Goal: Task Accomplishment & Management: Complete application form

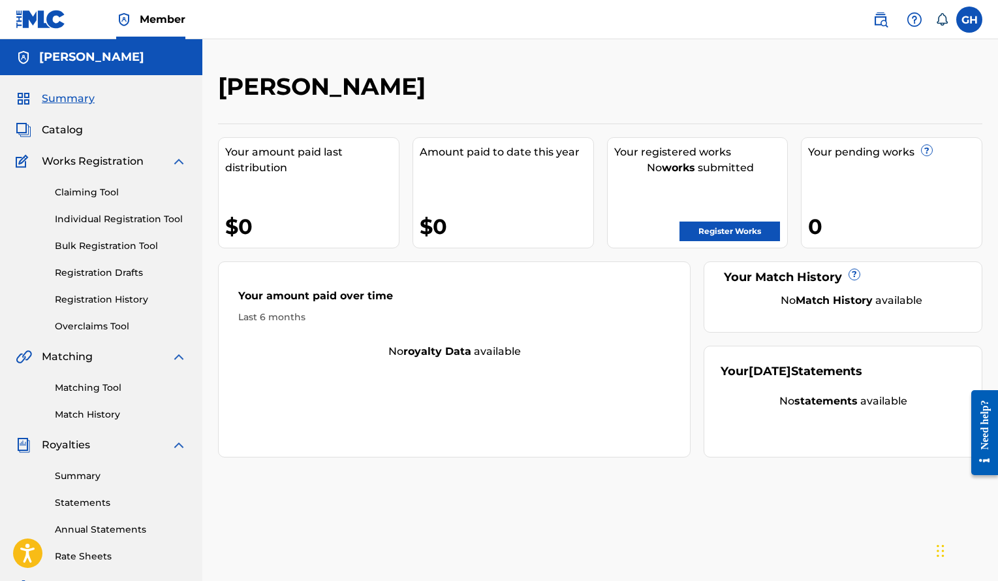
click at [69, 217] on link "Individual Registration Tool" at bounding box center [121, 219] width 132 height 14
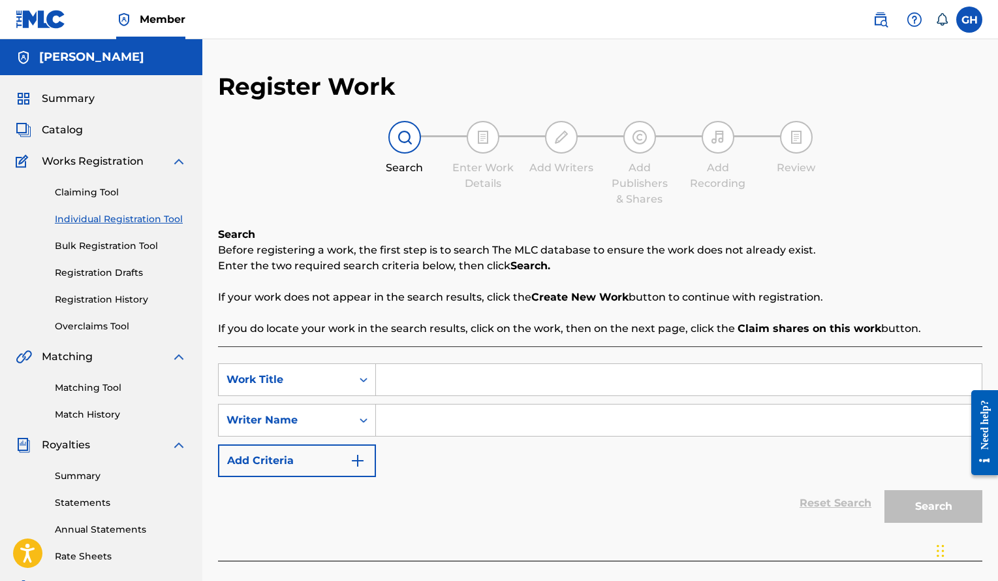
click at [422, 380] on input "Search Form" at bounding box center [679, 379] width 606 height 31
paste input "CLANDESTINO X GILBEATS"
type input "CLANDESTINO X GILBEATS"
click at [454, 416] on input "Search Form" at bounding box center [679, 419] width 606 height 31
paste input "[PERSON_NAME]"
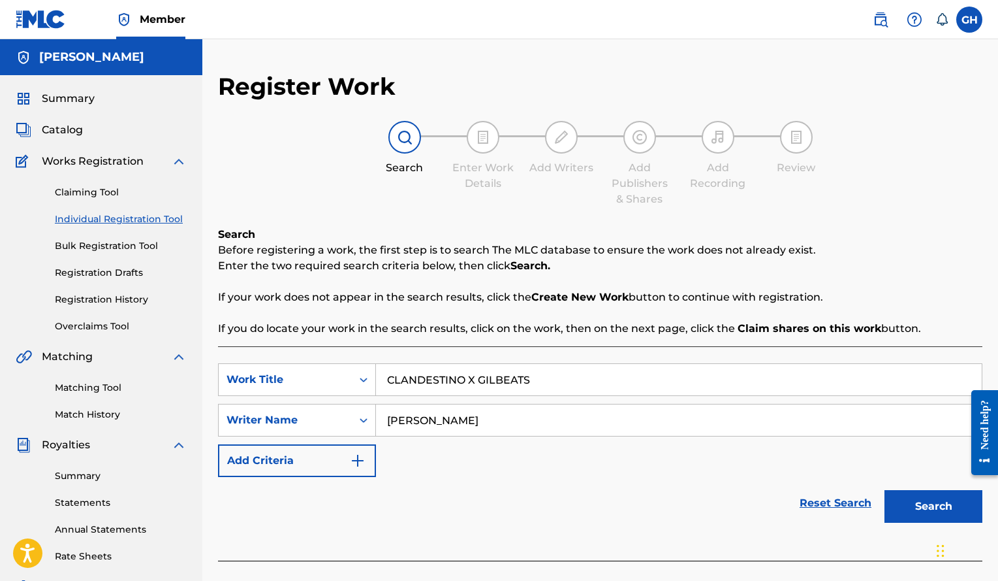
type input "[PERSON_NAME]"
click at [885, 490] on button "Search" at bounding box center [934, 506] width 98 height 33
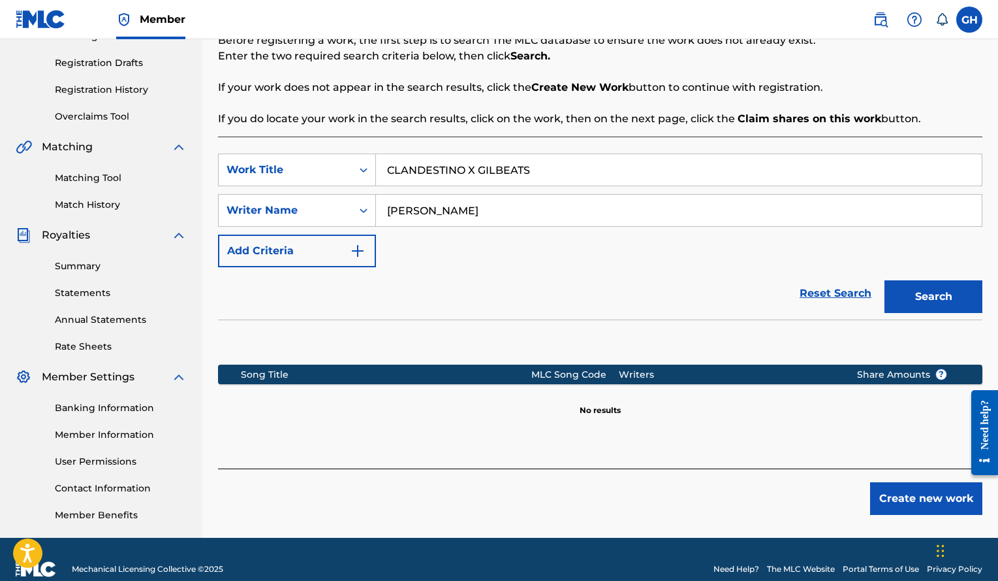
scroll to position [229, 0]
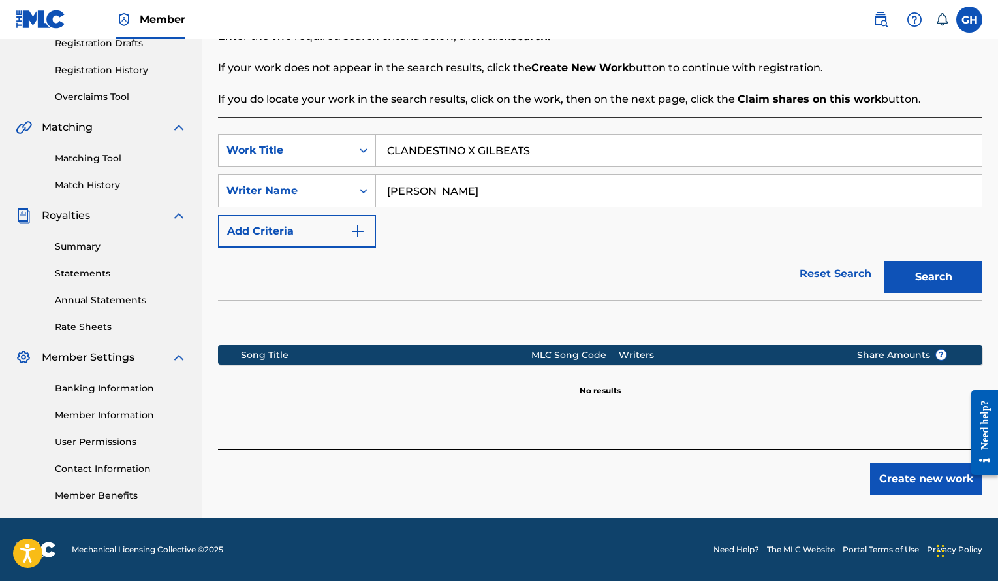
click at [923, 490] on button "Create new work" at bounding box center [926, 478] width 112 height 33
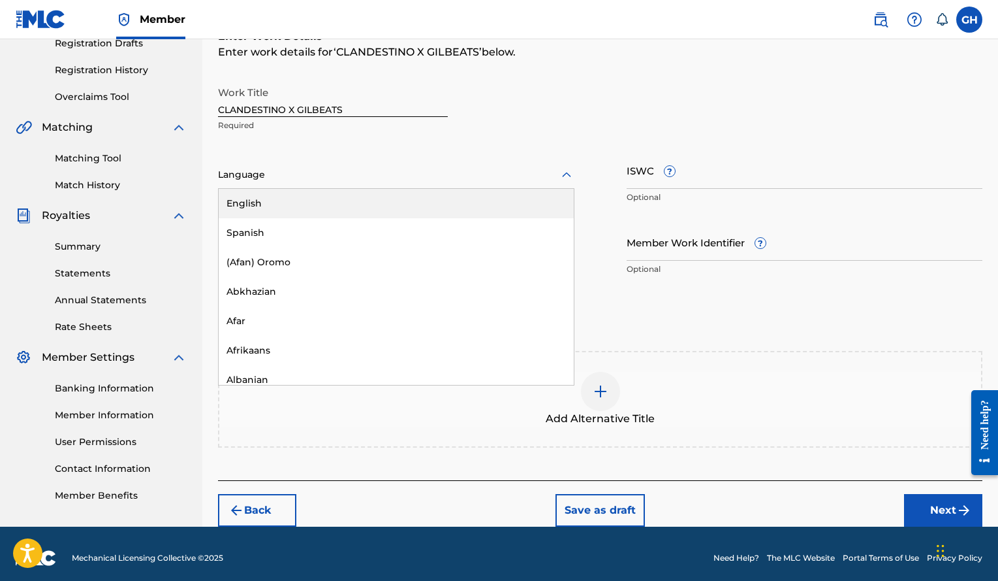
click at [508, 174] on div at bounding box center [396, 175] width 357 height 16
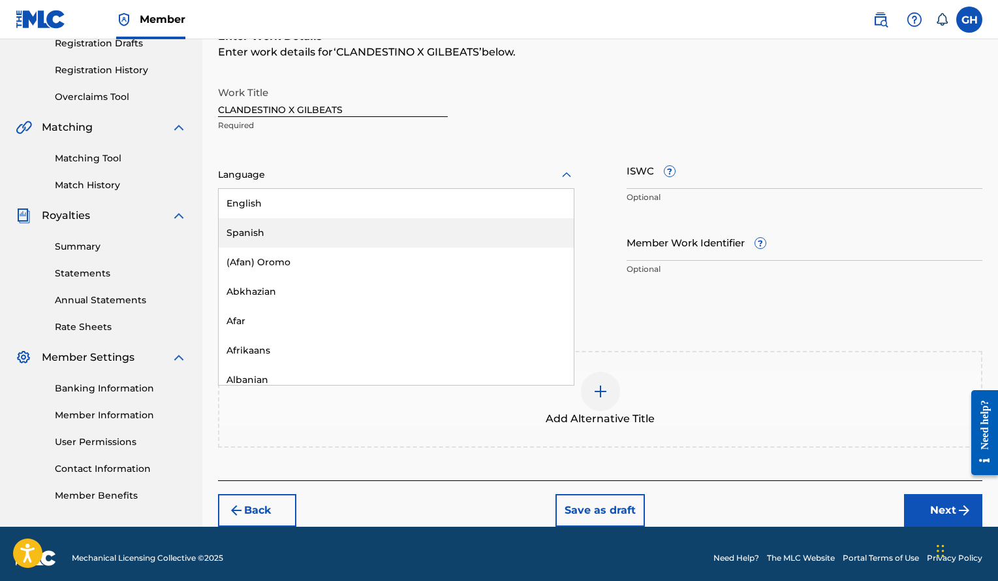
click at [376, 226] on div "Spanish" at bounding box center [396, 232] width 355 height 29
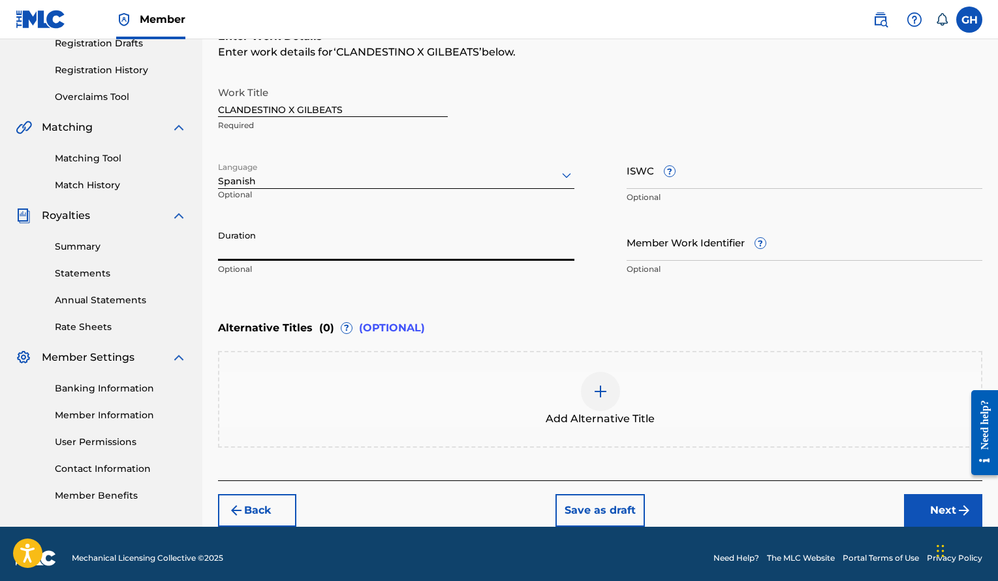
click at [257, 253] on input "Duration" at bounding box center [396, 241] width 357 height 37
type input "02:56"
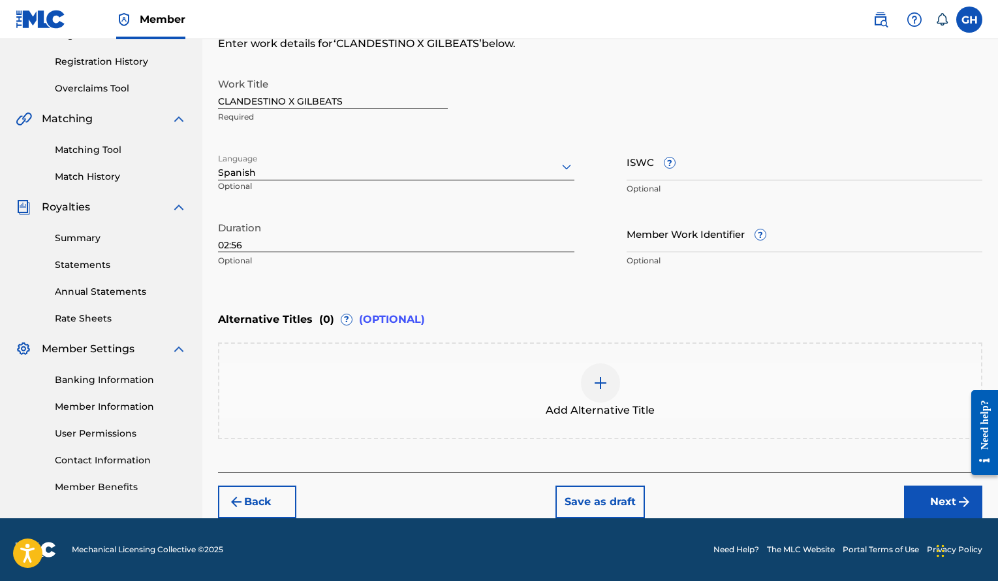
click at [940, 510] on button "Next" at bounding box center [943, 501] width 78 height 33
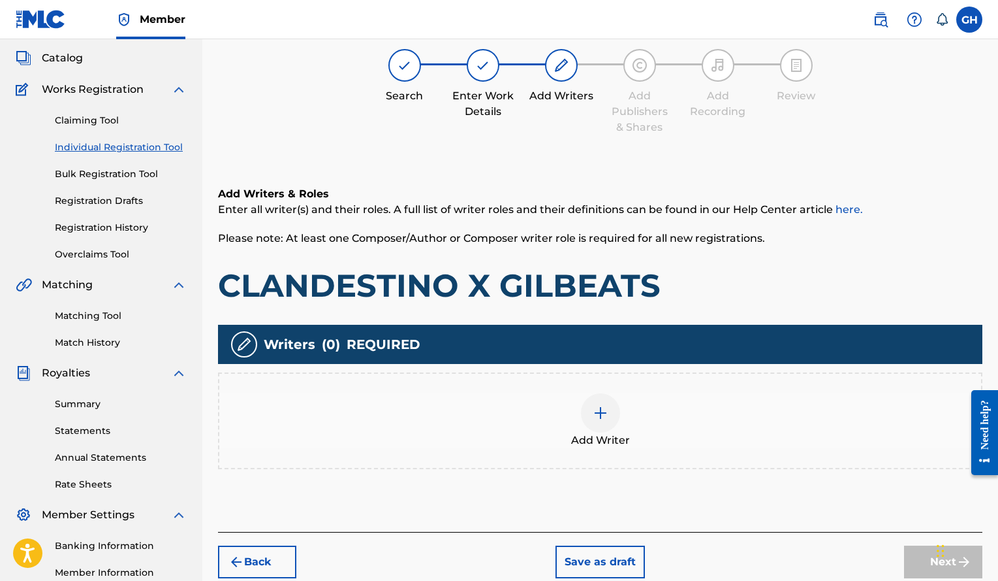
scroll to position [59, 0]
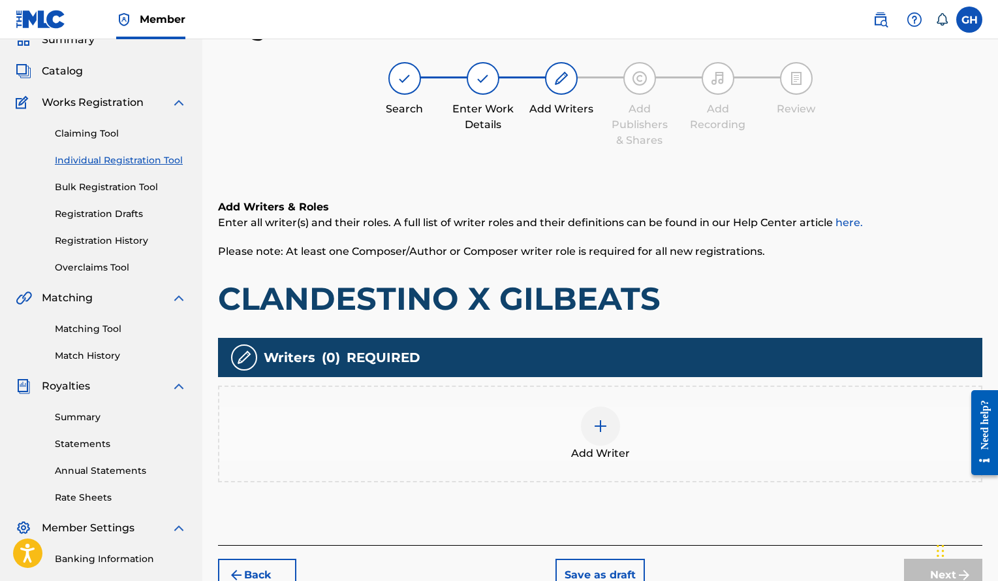
click at [607, 420] on img at bounding box center [601, 426] width 16 height 16
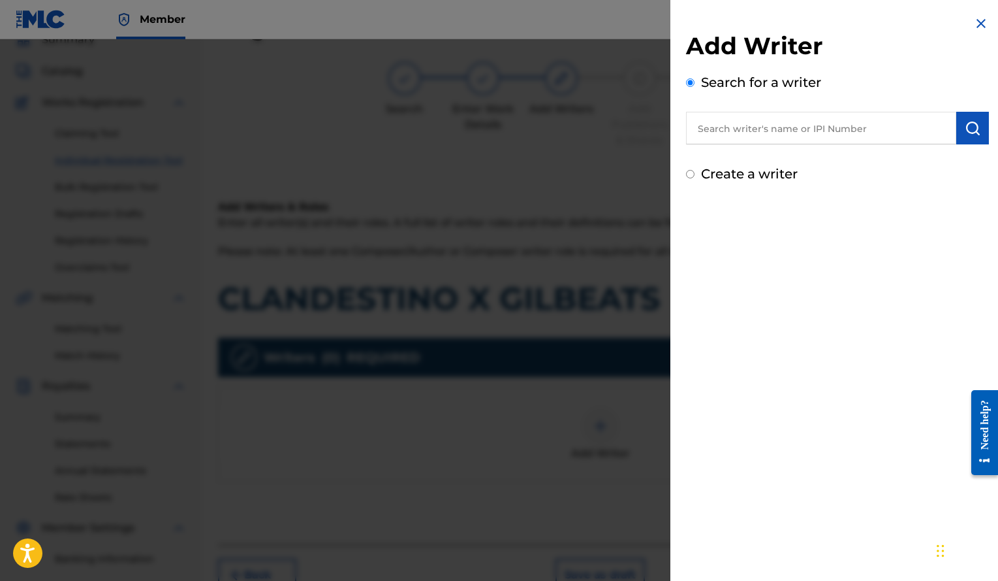
click at [757, 127] on input "text" at bounding box center [821, 128] width 270 height 33
paste input "[PERSON_NAME]"
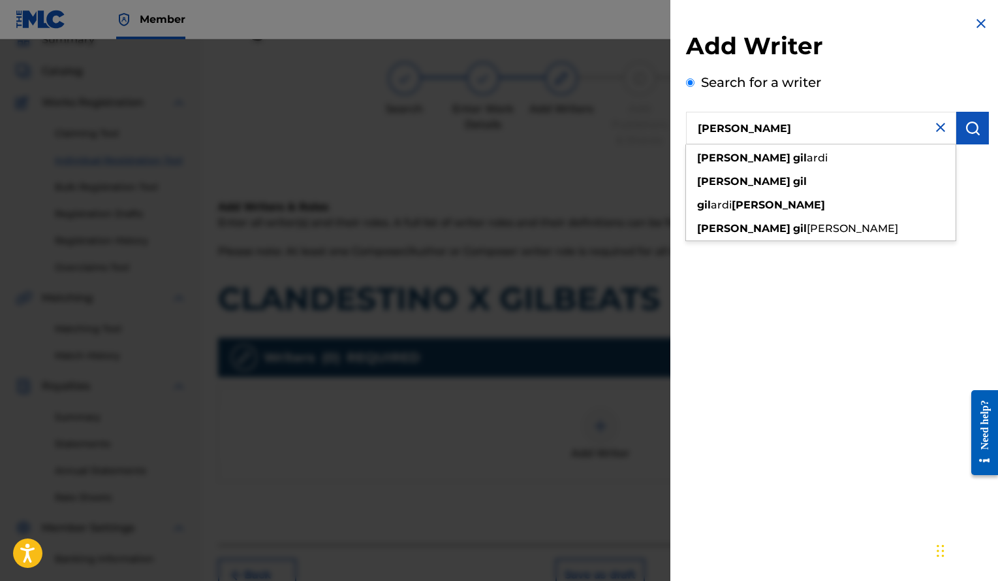
type input "[PERSON_NAME]"
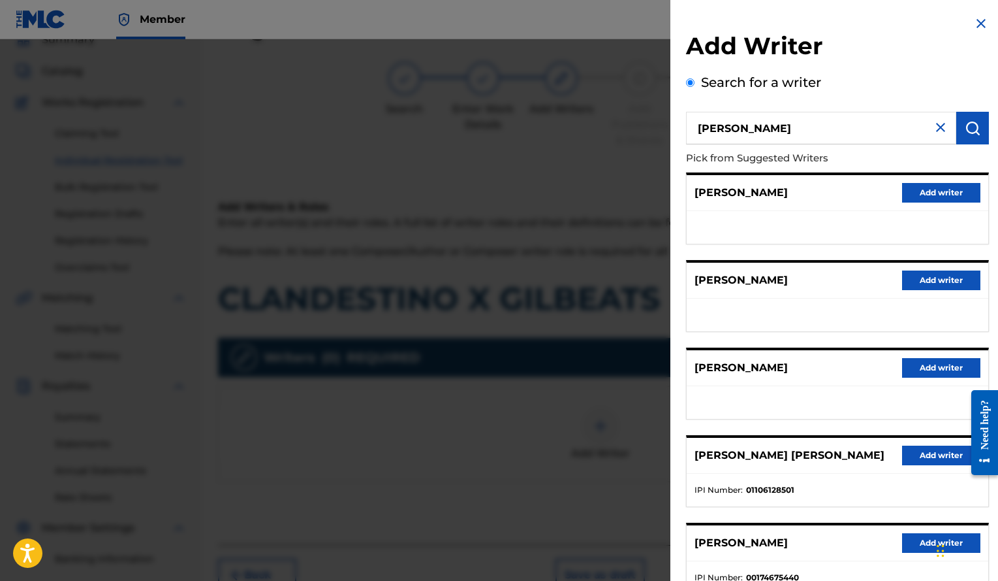
scroll to position [96, 0]
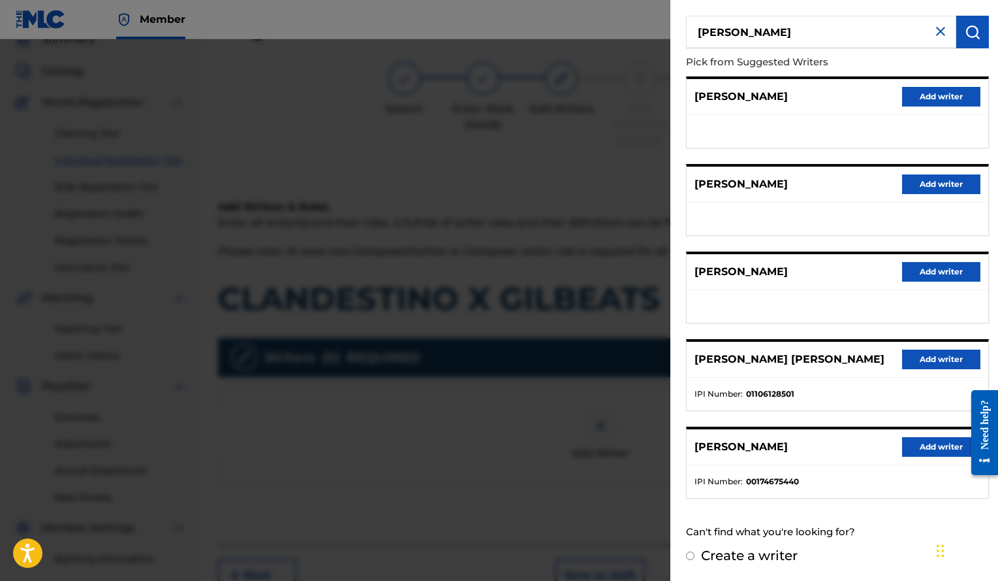
click at [693, 554] on input "Create a writer" at bounding box center [690, 555] width 8 height 8
radio input "false"
radio input "true"
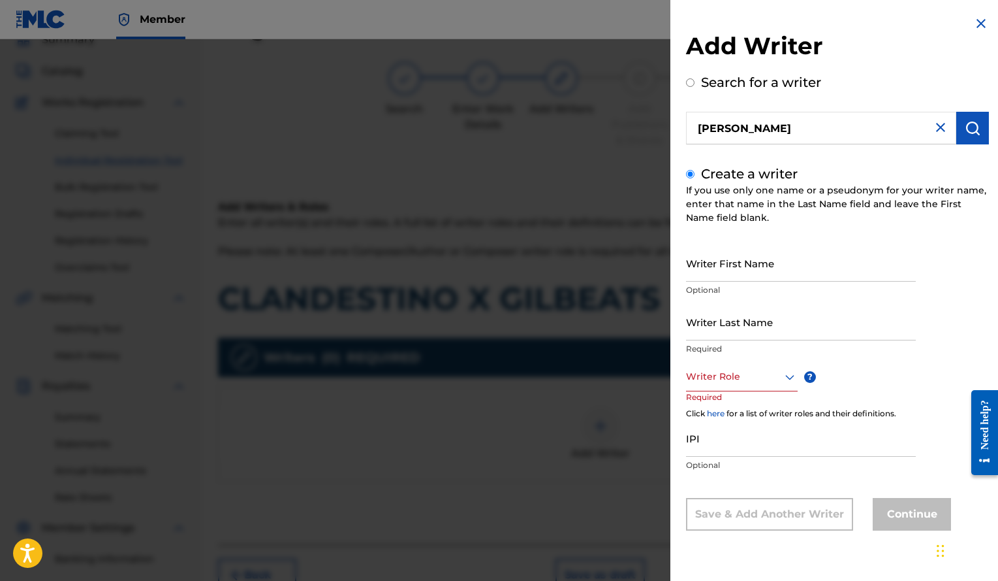
scroll to position [0, 0]
click at [759, 276] on input "Writer First Name" at bounding box center [801, 262] width 230 height 37
paste input "[PERSON_NAME]"
drag, startPoint x: 757, startPoint y: 274, endPoint x: 748, endPoint y: 273, distance: 9.9
click at [748, 273] on input "[PERSON_NAME]" at bounding box center [801, 262] width 230 height 37
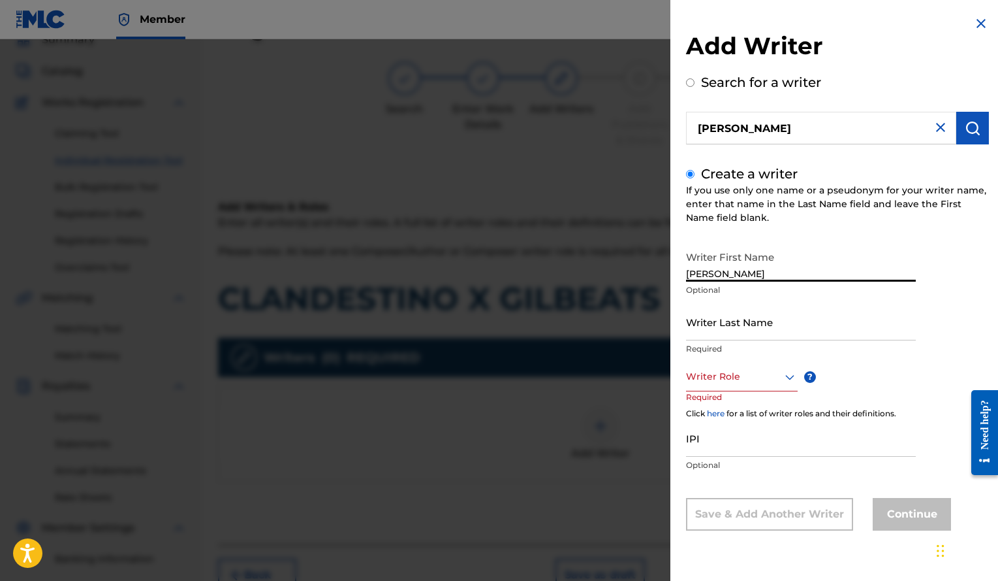
type input "[PERSON_NAME]"
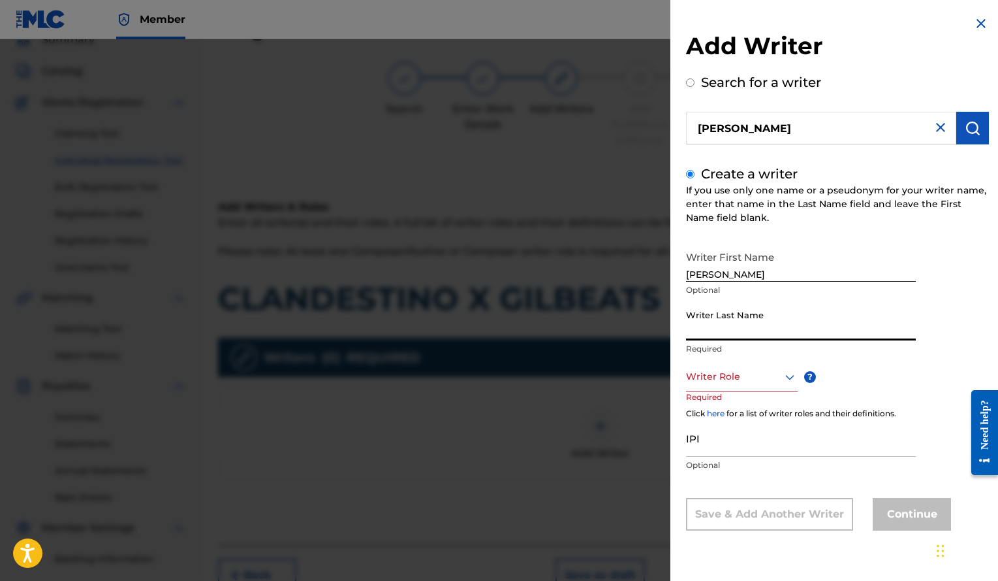
click at [743, 327] on input "Writer Last Name" at bounding box center [801, 321] width 230 height 37
paste input "[PERSON_NAME]"
drag, startPoint x: 747, startPoint y: 332, endPoint x: 522, endPoint y: 329, distance: 225.3
click at [522, 329] on div "Add Writer Search for a writer [PERSON_NAME] Create a writer If you use only on…" at bounding box center [499, 309] width 998 height 541
type input "[PERSON_NAME]"
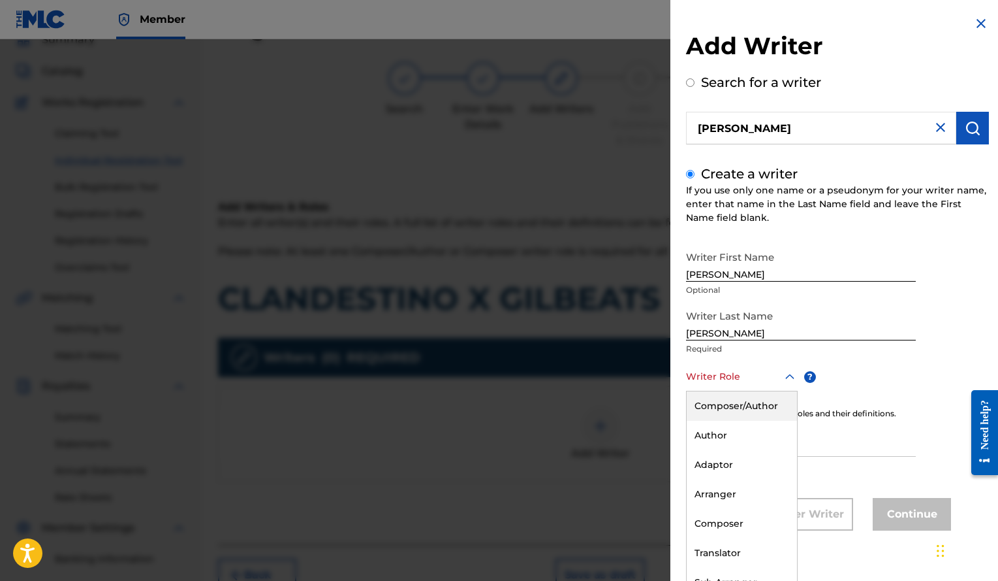
scroll to position [1, 0]
click at [737, 388] on div "Writer Role" at bounding box center [742, 375] width 112 height 29
click at [746, 405] on div "Composer/Author" at bounding box center [742, 404] width 110 height 29
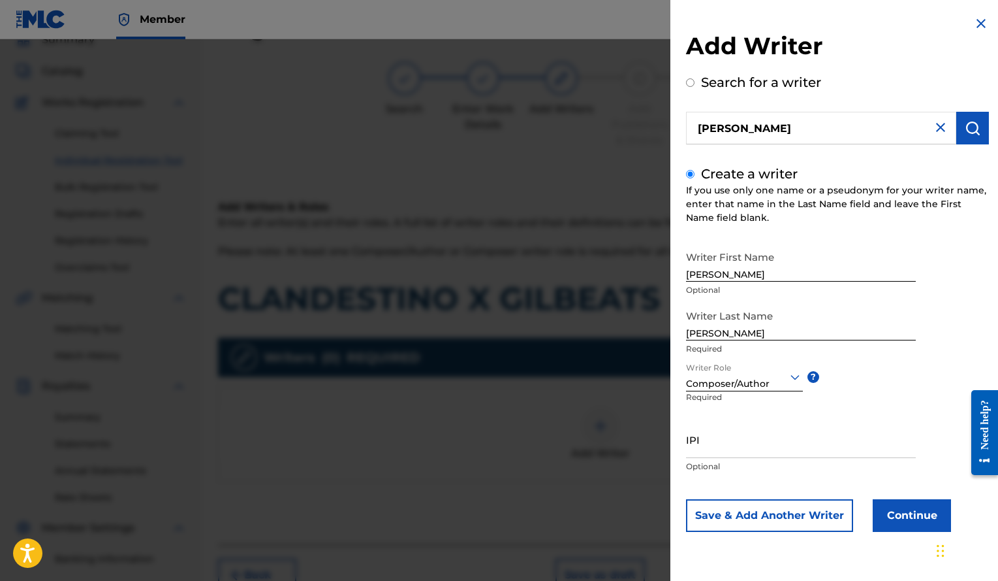
scroll to position [127, 0]
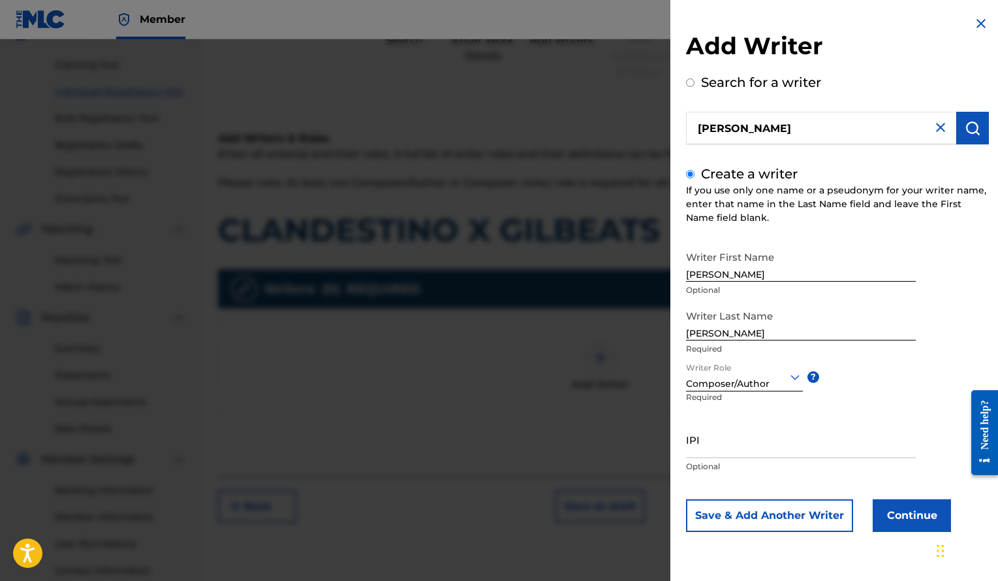
click at [894, 517] on button "Continue" at bounding box center [912, 515] width 78 height 33
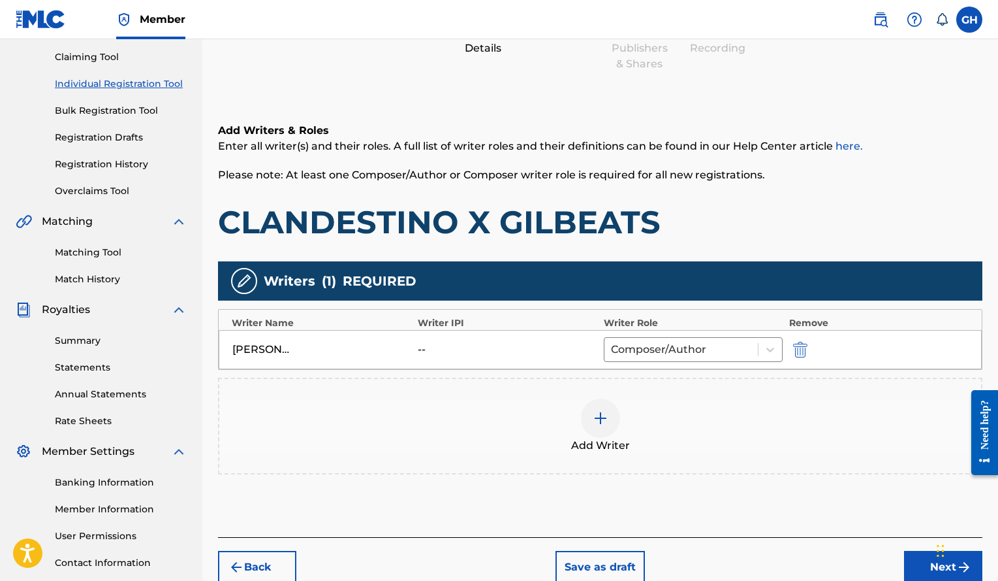
scroll to position [138, 0]
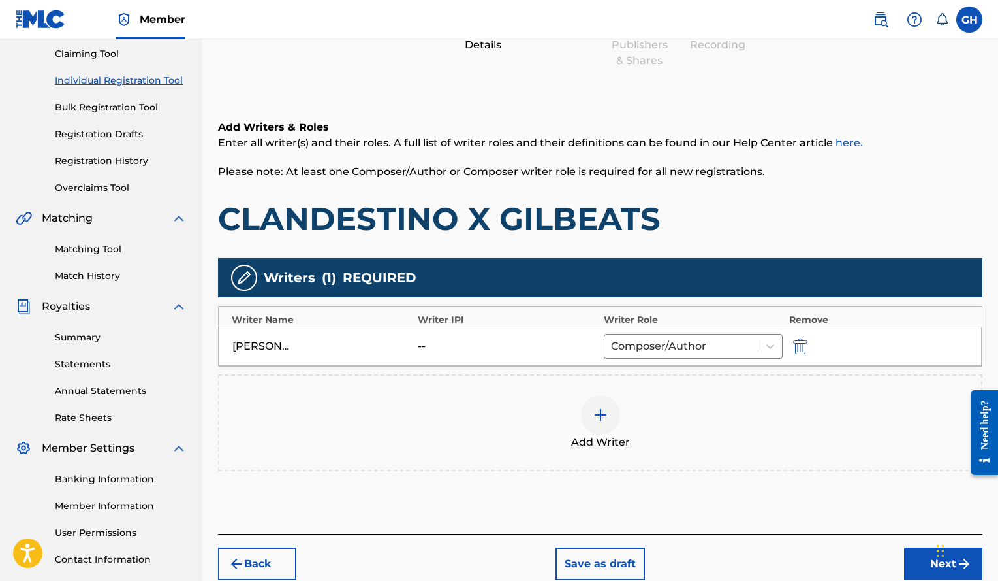
click at [917, 564] on button "Next" at bounding box center [943, 563] width 78 height 33
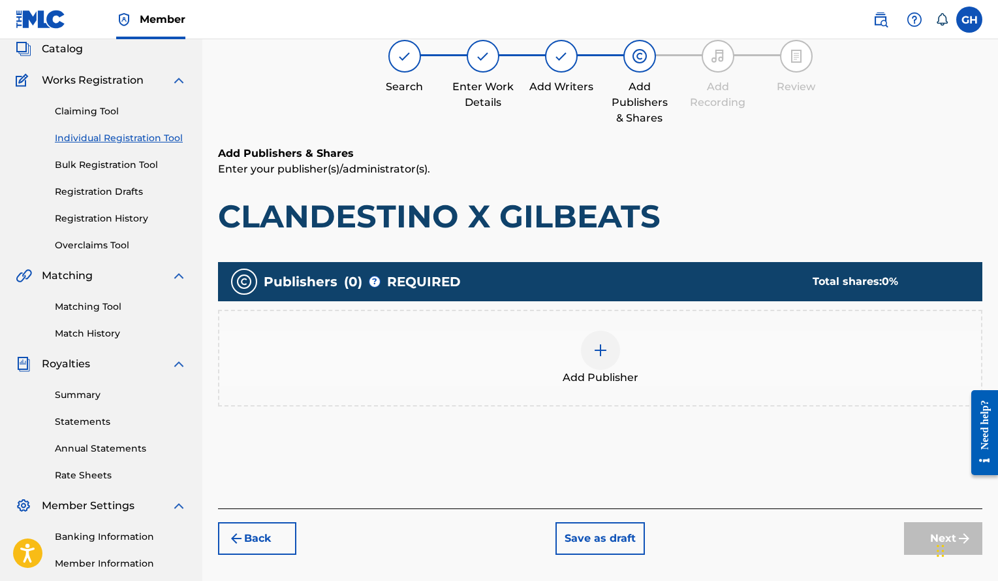
scroll to position [59, 0]
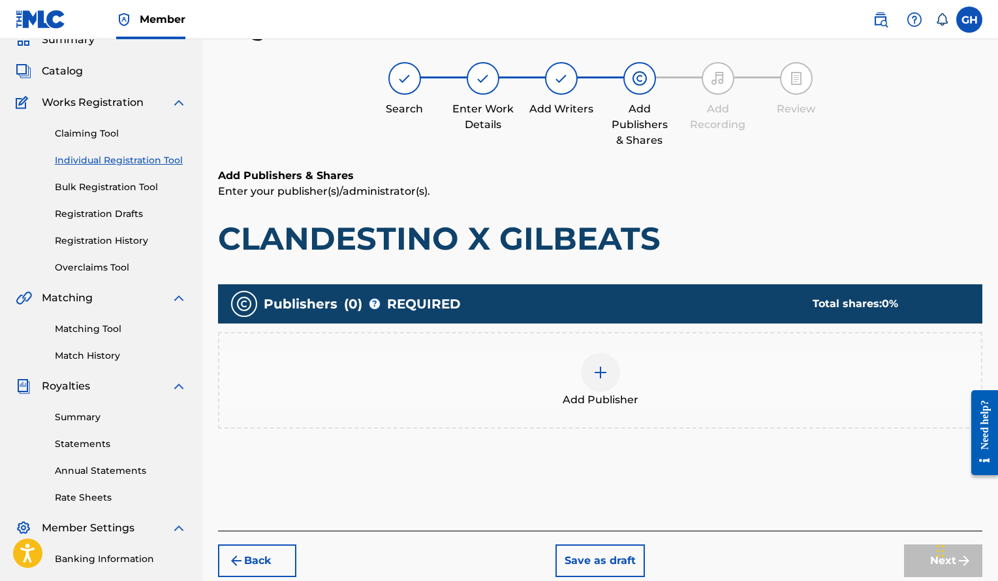
click at [595, 375] on img at bounding box center [601, 372] width 16 height 16
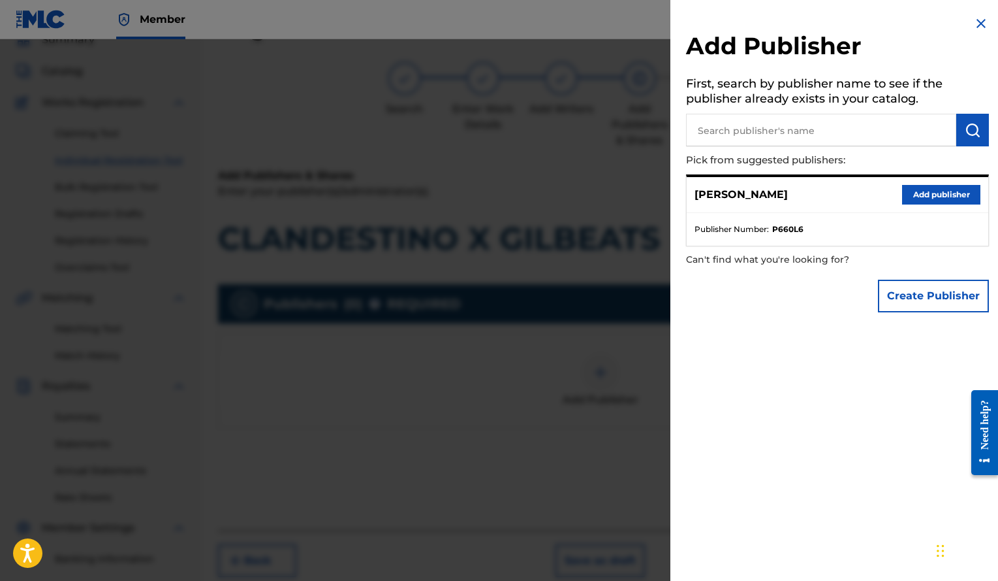
click at [933, 195] on button "Add publisher" at bounding box center [941, 195] width 78 height 20
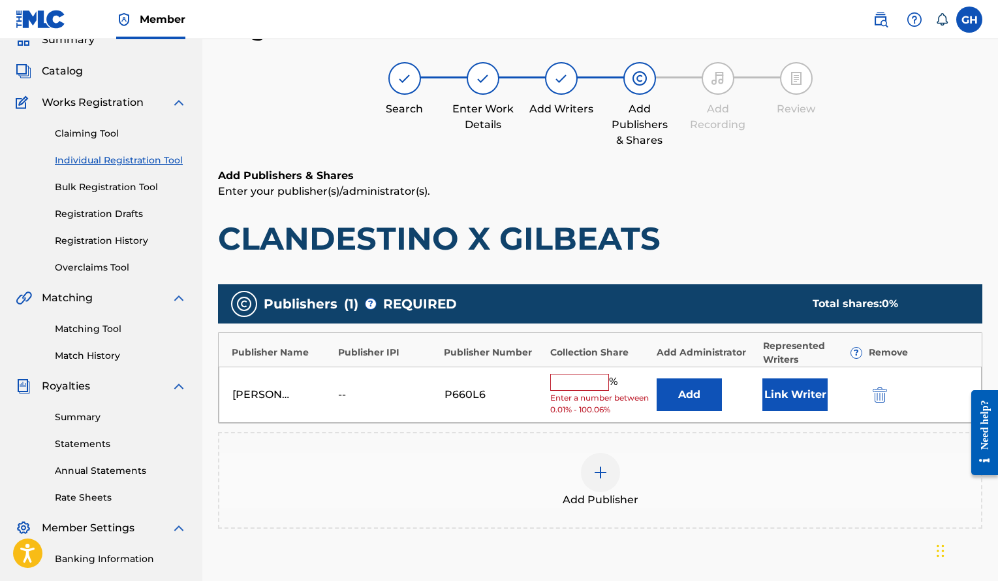
click at [594, 383] on input "text" at bounding box center [579, 382] width 59 height 17
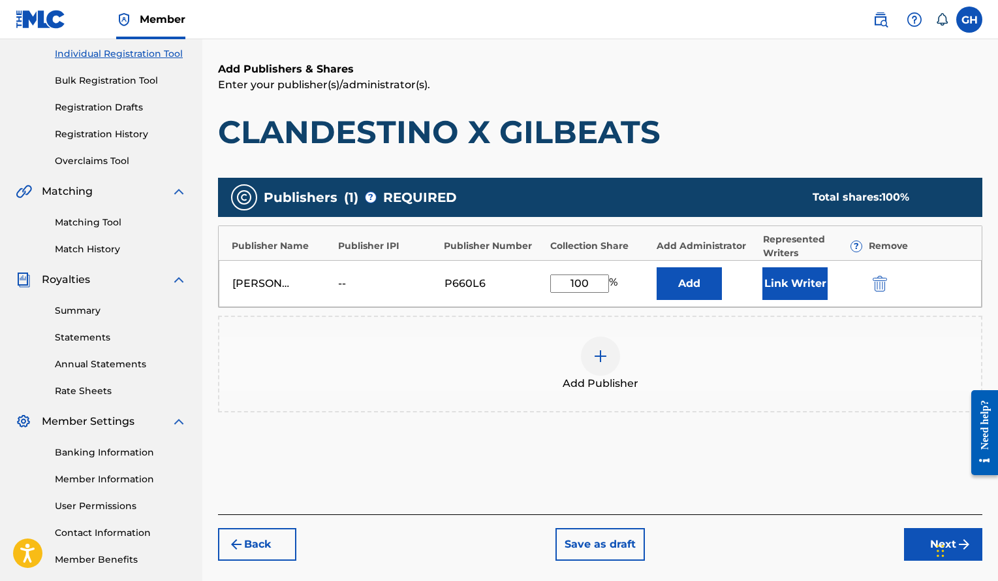
scroll to position [229, 0]
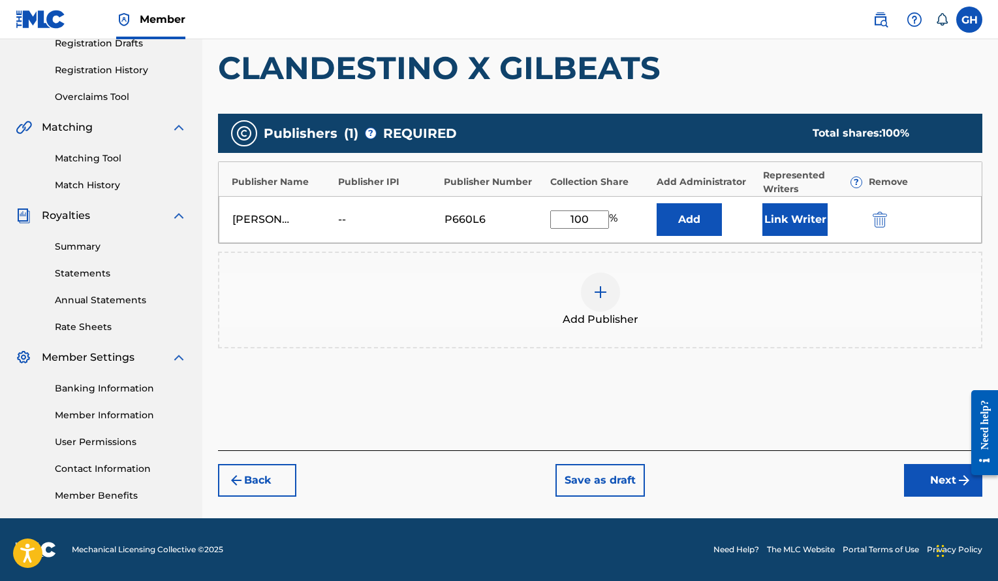
type input "100"
click at [939, 483] on button "Next" at bounding box center [943, 480] width 78 height 33
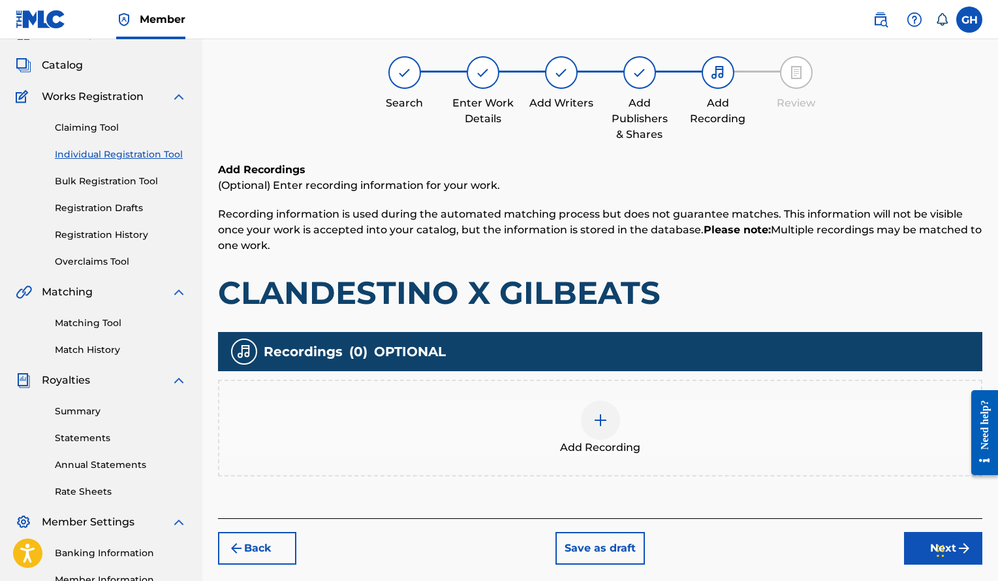
scroll to position [59, 0]
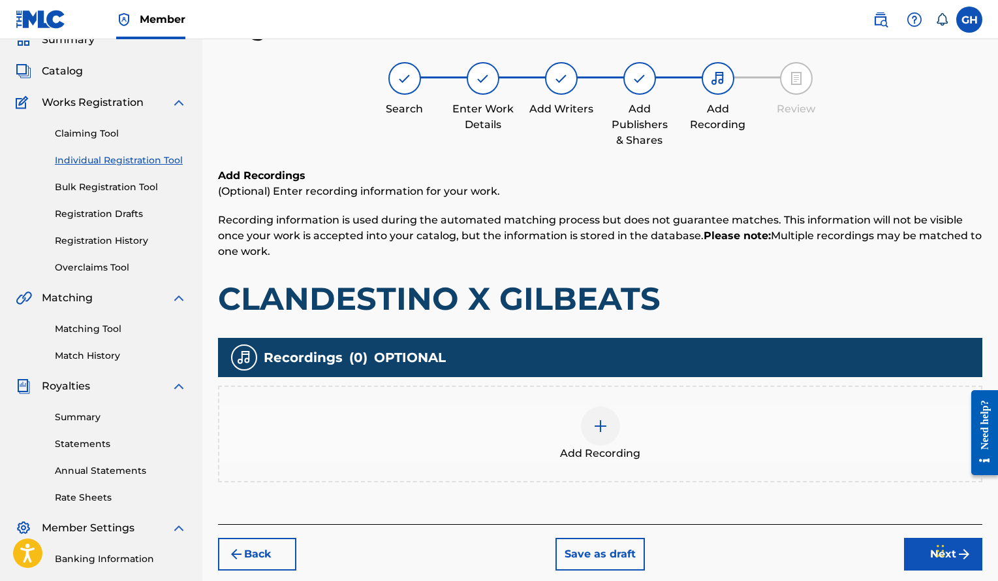
click at [594, 436] on div at bounding box center [600, 425] width 39 height 39
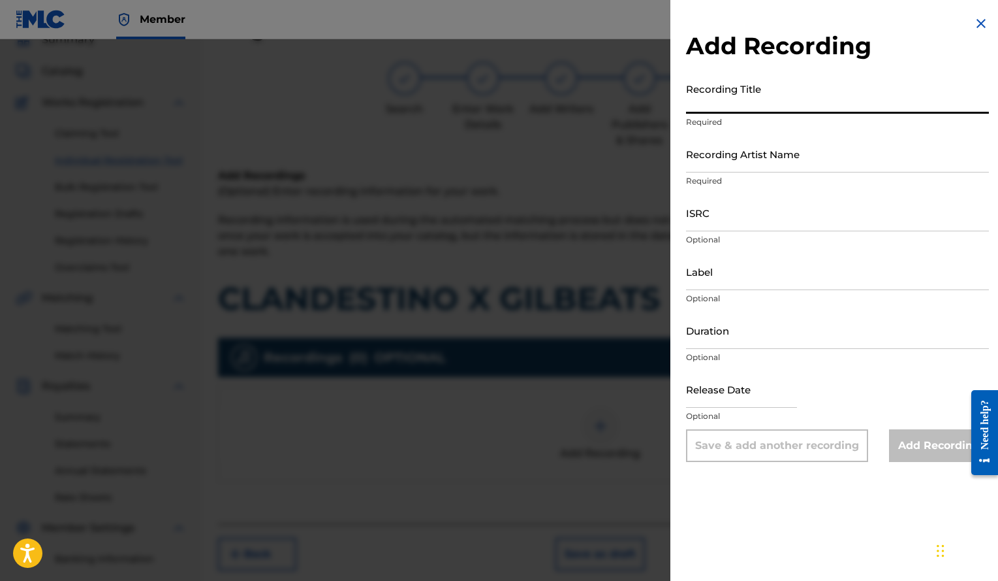
click at [772, 112] on input "Recording Title" at bounding box center [837, 94] width 303 height 37
paste input "CLANDESTINO X GILBEATS"
type input "CLANDESTINO X GILBEATS"
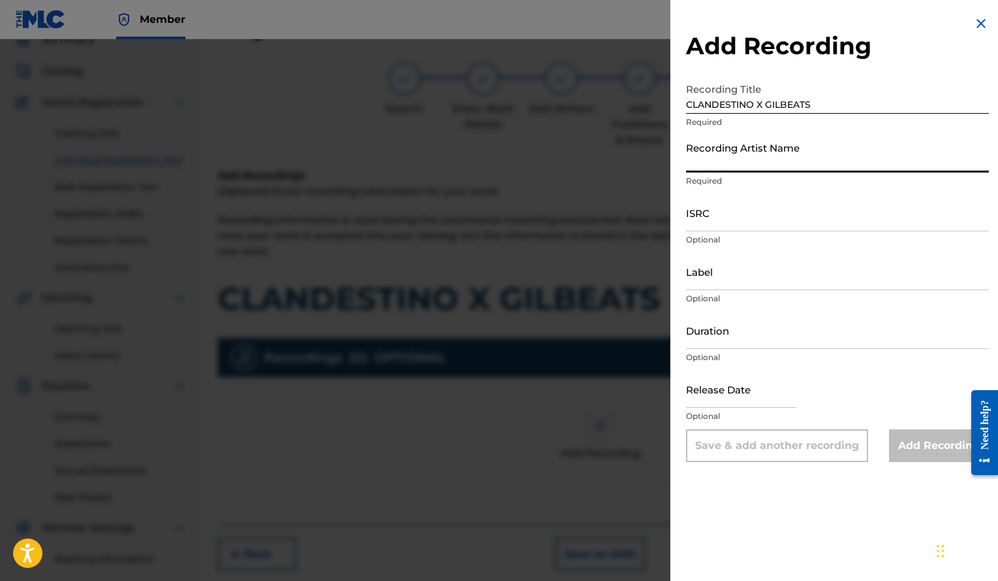
paste input "Gilbeats"
click at [808, 165] on input "Recording Artist Name" at bounding box center [837, 153] width 303 height 37
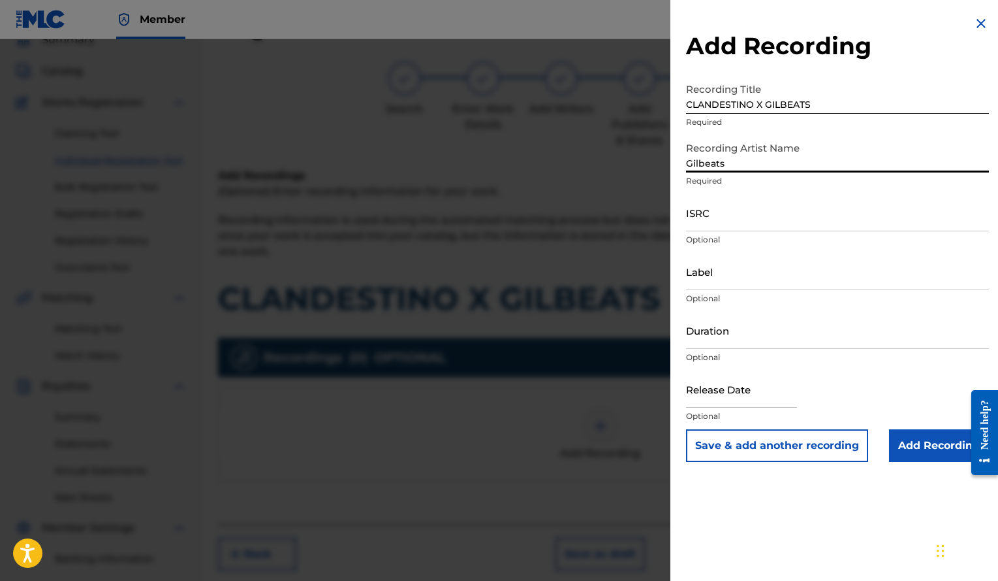
type input "Gilbeats"
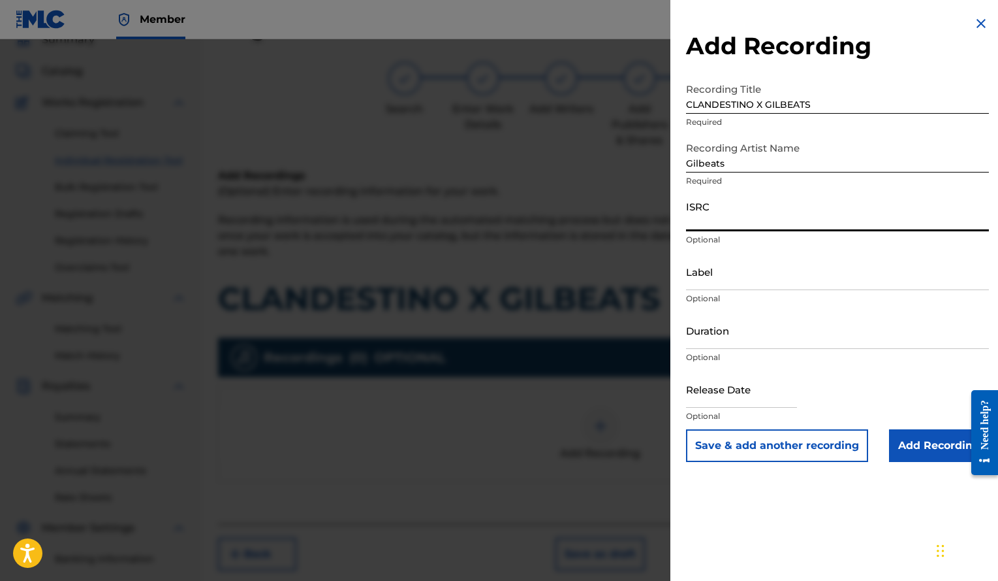
click at [744, 215] on input "ISRC" at bounding box center [837, 212] width 303 height 37
paste input "QZRP42156635"
type input "QZRP42156635"
click at [709, 328] on input "Duration" at bounding box center [837, 329] width 303 height 37
type input "02:56"
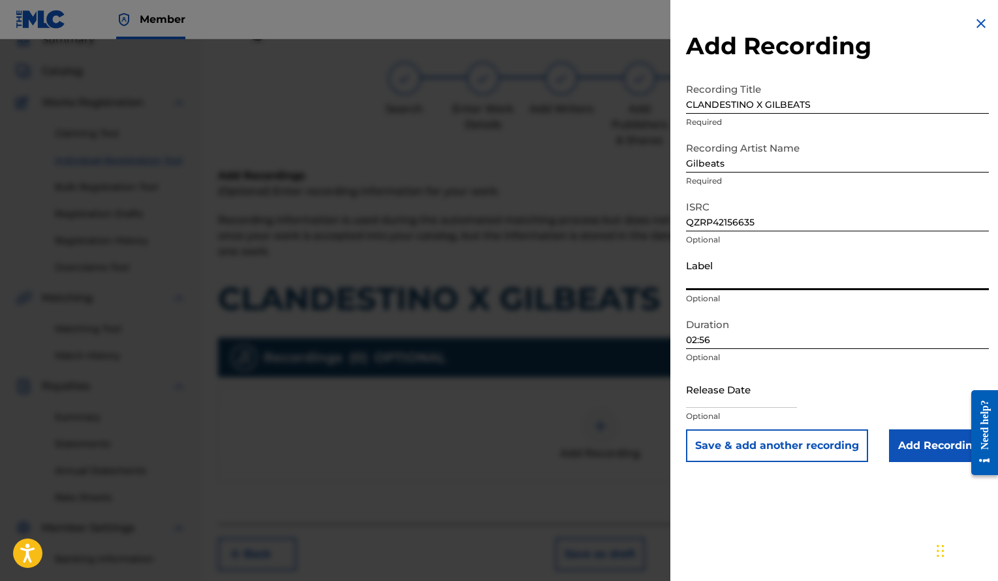
paste input "Gilbeats inc"
click at [730, 277] on input "Label" at bounding box center [837, 271] width 303 height 37
type input "Gilbeats inc"
drag, startPoint x: 759, startPoint y: 283, endPoint x: 563, endPoint y: 264, distance: 196.8
click at [563, 264] on div "Add Recording Recording Title CLANDESTINO X GILBEATS Required Recording Artist …" at bounding box center [499, 309] width 998 height 541
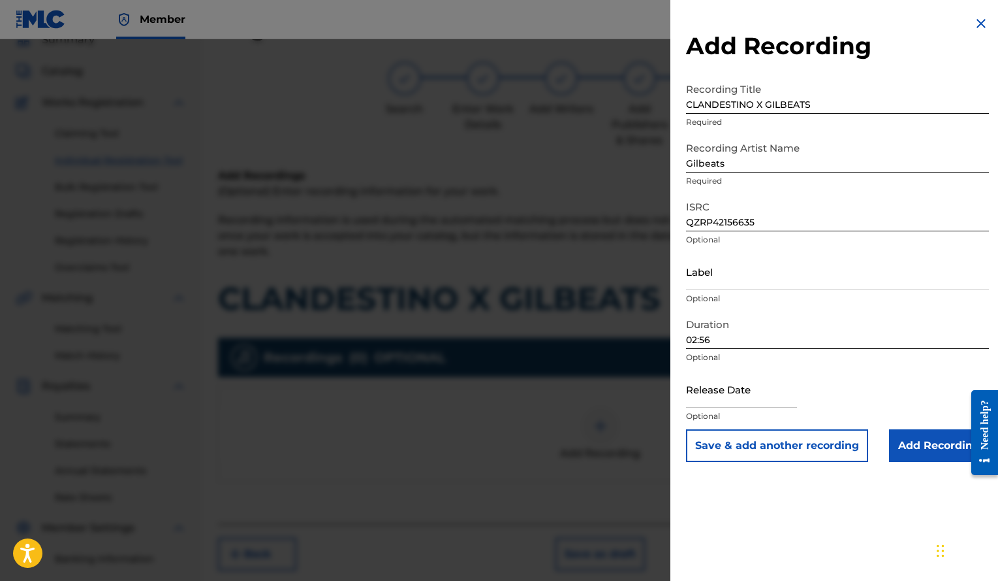
click at [743, 400] on input "text" at bounding box center [741, 388] width 111 height 37
select select "7"
select select "2025"
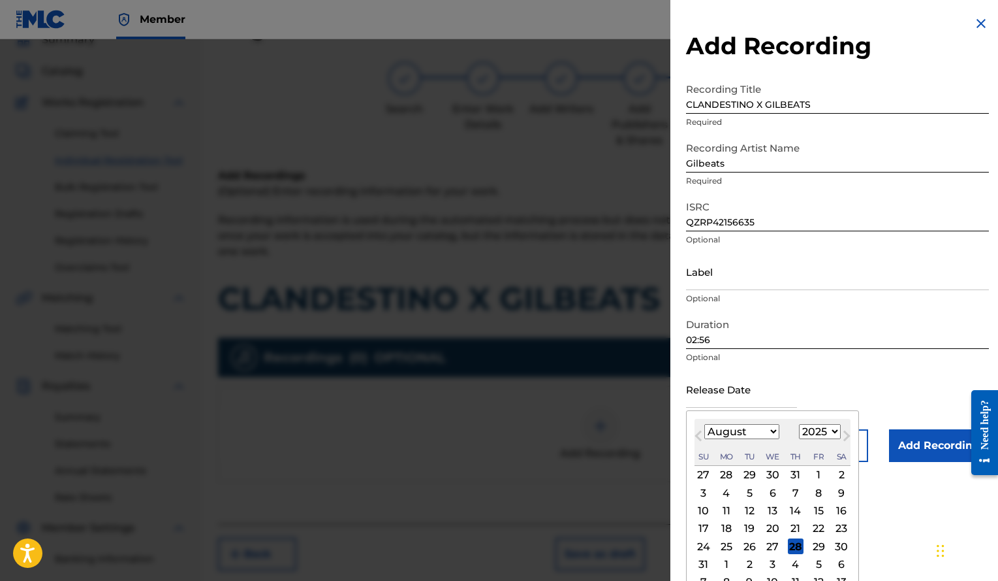
click at [710, 431] on select "January February March April May June July August September October November De…" at bounding box center [742, 431] width 75 height 15
select select "11"
click at [705, 424] on select "January February March April May June July August September October November De…" at bounding box center [742, 431] width 75 height 15
click at [811, 432] on select "1899 1900 1901 1902 1903 1904 1905 1906 1907 1908 1909 1910 1911 1912 1913 1914…" at bounding box center [820, 431] width 42 height 15
select select "2021"
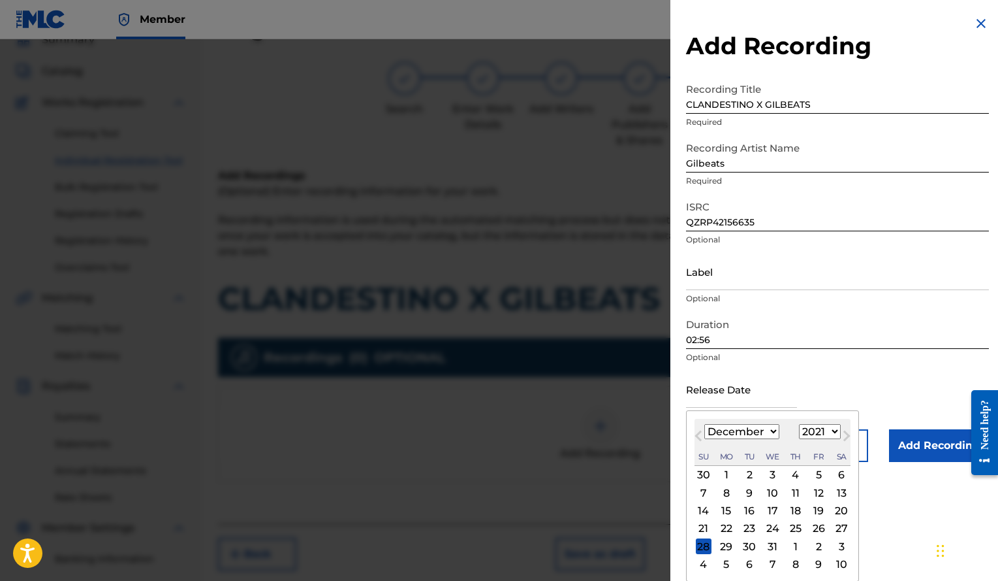
click at [799, 424] on select "1899 1900 1901 1902 1903 1904 1905 1906 1907 1908 1909 1910 1911 1912 1913 1914…" at bounding box center [820, 431] width 42 height 15
click at [842, 473] on div "4" at bounding box center [842, 475] width 16 height 16
type input "[DATE]"
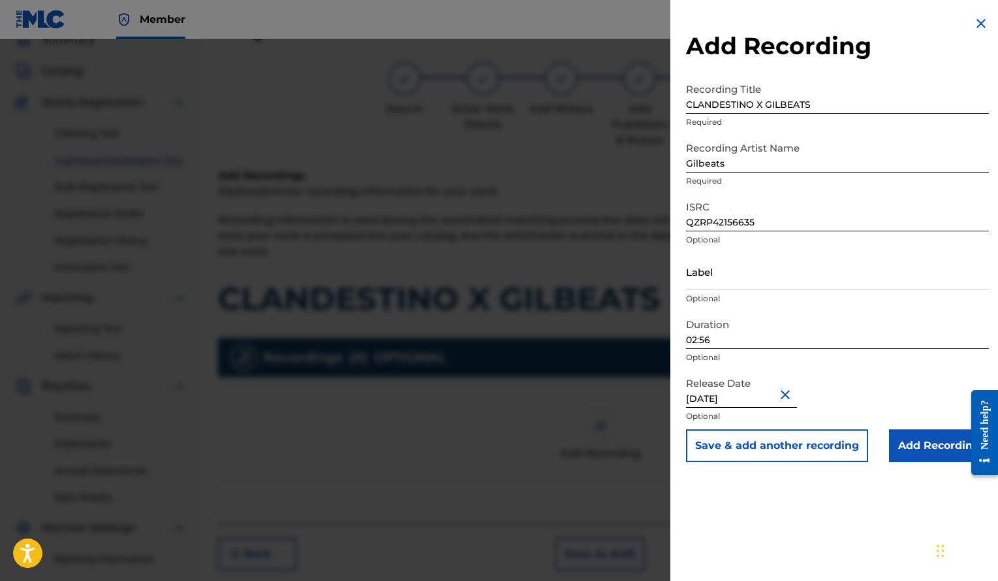
click at [924, 439] on input "Add Recording" at bounding box center [939, 445] width 100 height 33
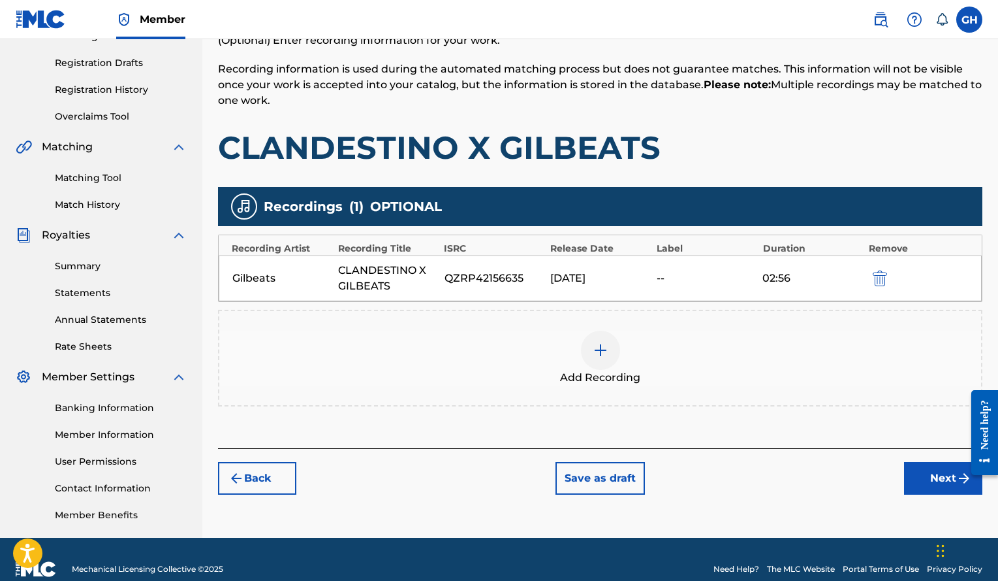
scroll to position [210, 0]
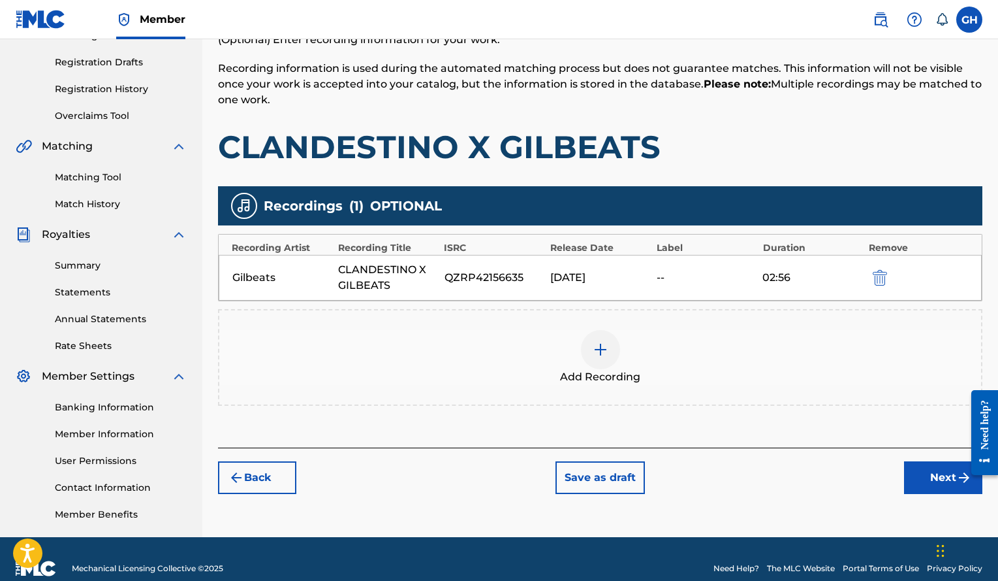
click at [923, 472] on button "Next" at bounding box center [943, 477] width 78 height 33
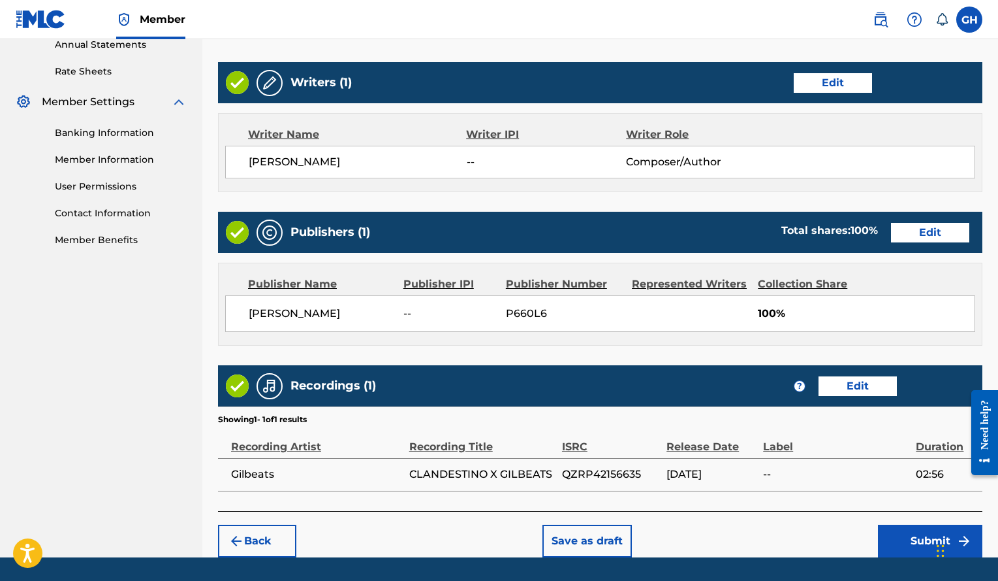
scroll to position [524, 0]
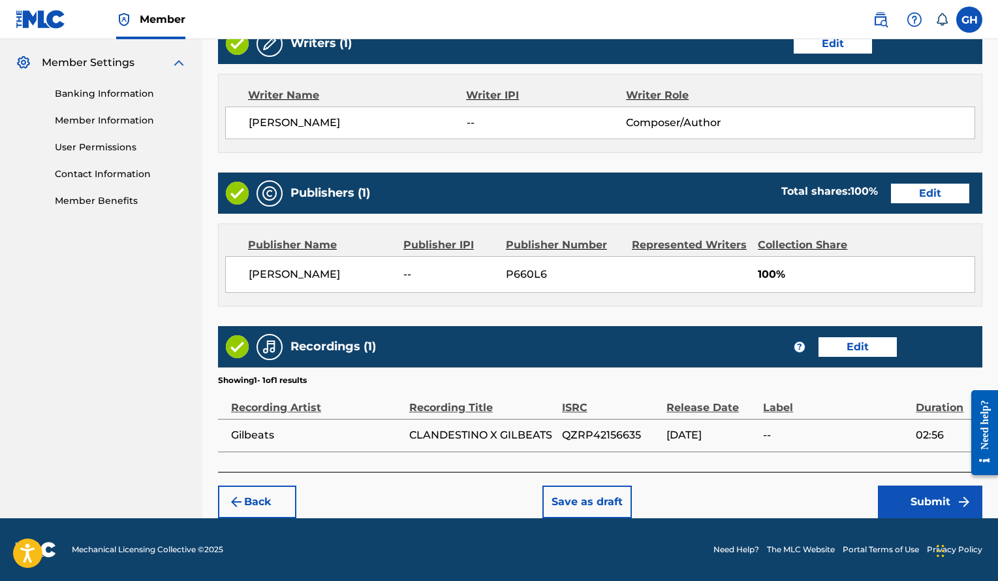
click at [924, 498] on button "Submit" at bounding box center [930, 501] width 104 height 33
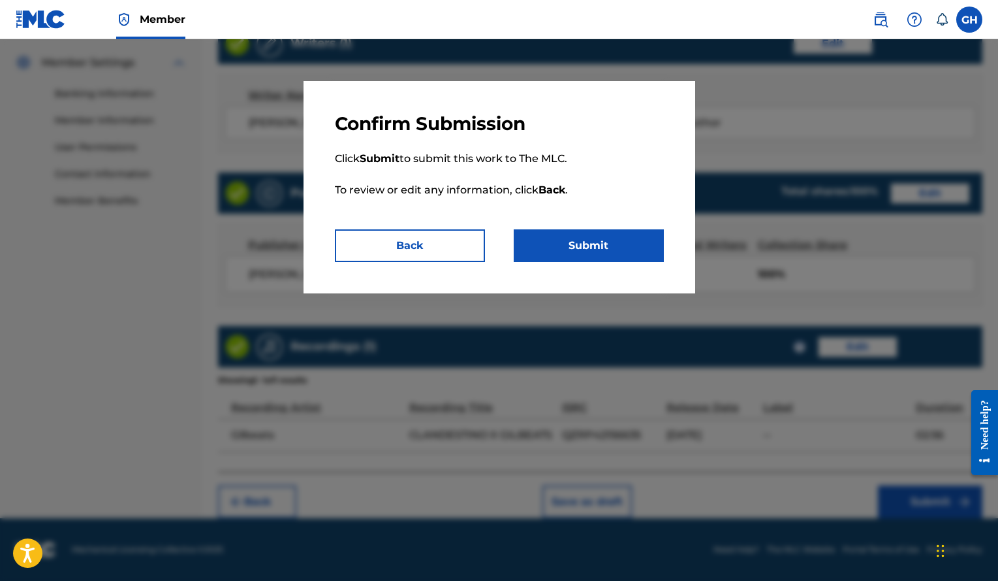
click at [616, 242] on button "Submit" at bounding box center [589, 245] width 150 height 33
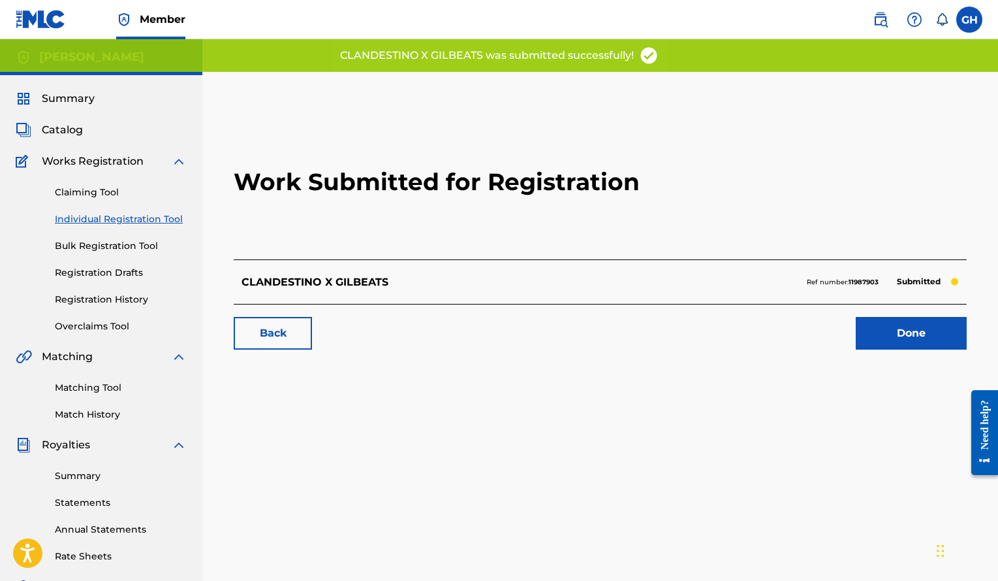
click at [903, 327] on link "Done" at bounding box center [911, 333] width 111 height 33
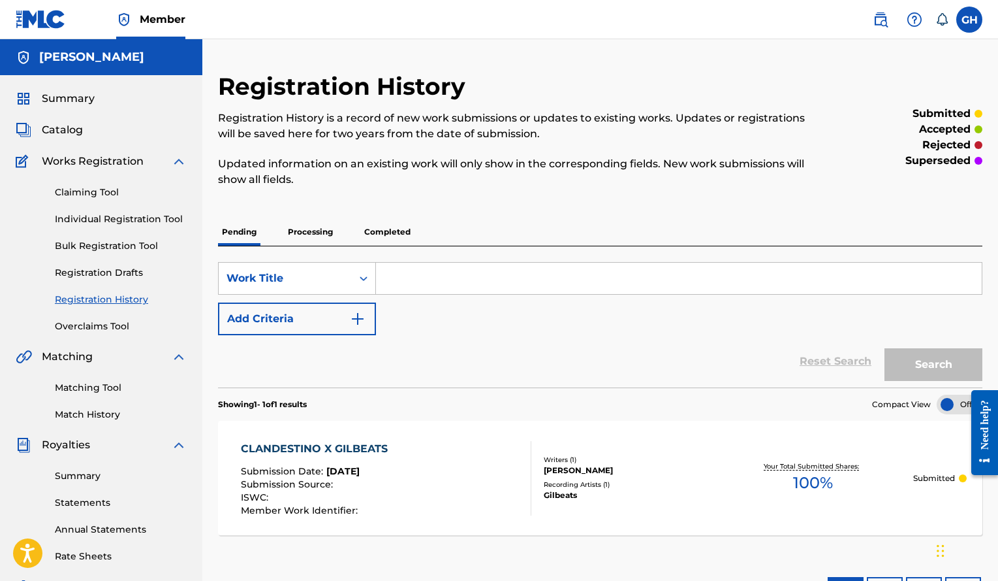
click at [138, 221] on link "Individual Registration Tool" at bounding box center [121, 219] width 132 height 14
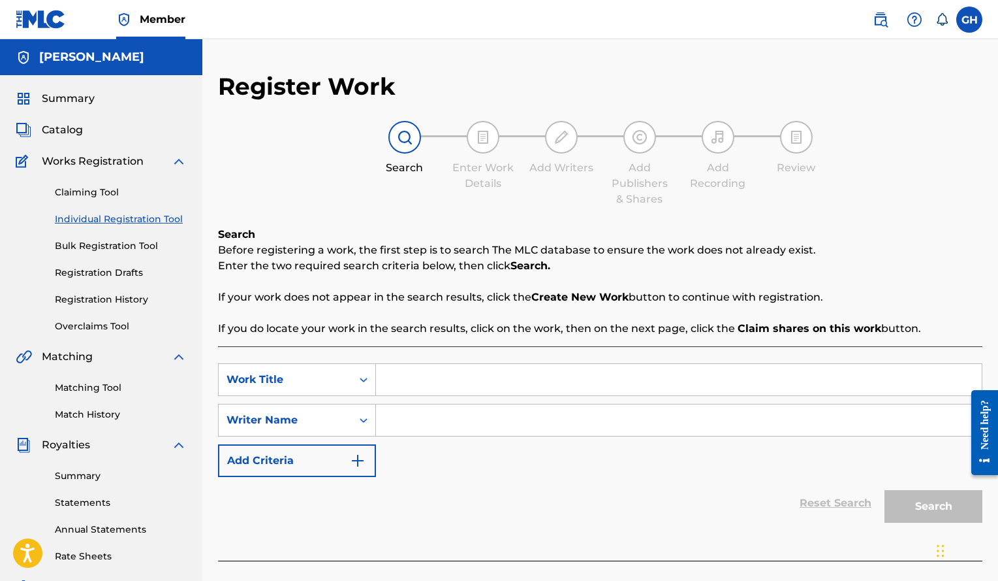
click at [434, 371] on input "Search Form" at bounding box center [679, 379] width 606 height 31
paste input "EL CHAMAQUITO X GILBEATS"
type input "EL CHAMAQUITO X GILBEATS"
click at [426, 422] on input "Search Form" at bounding box center [679, 419] width 606 height 31
type input "g"
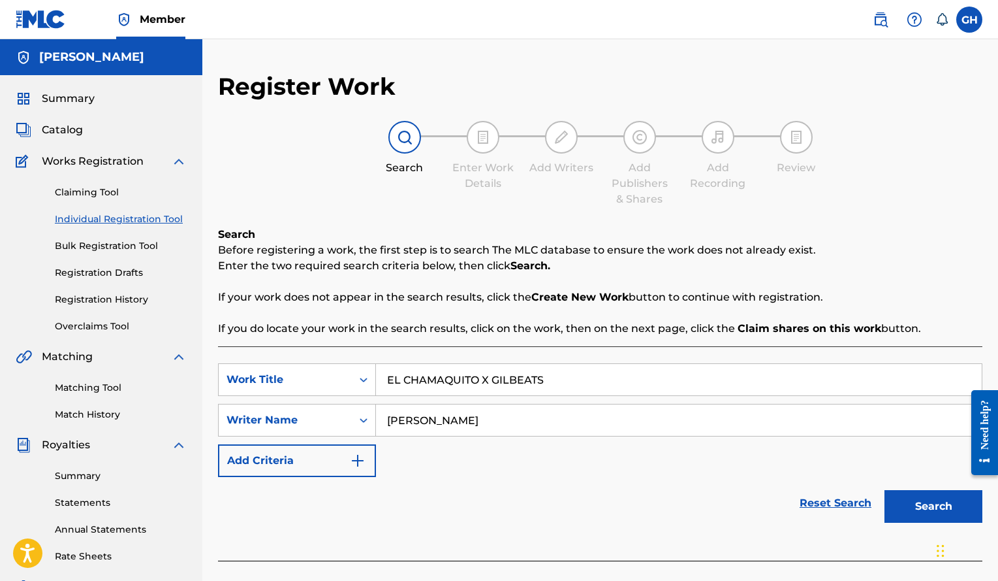
type input "[PERSON_NAME]"
drag, startPoint x: 408, startPoint y: 419, endPoint x: 362, endPoint y: 409, distance: 46.9
click at [362, 409] on div "SearchWithCriteria9afc4b4d-f644-4c47-b664-4960f2f72e88 Writer Name [PERSON_NAME]" at bounding box center [600, 420] width 765 height 33
paste input "[PERSON_NAME]"
type input "[PERSON_NAME]"
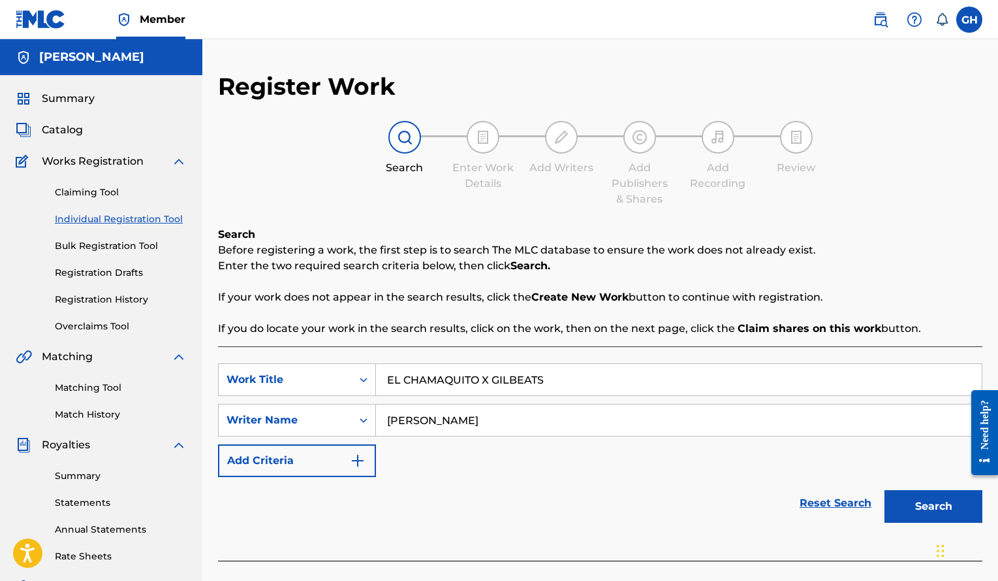
click at [916, 515] on button "Search" at bounding box center [934, 506] width 98 height 33
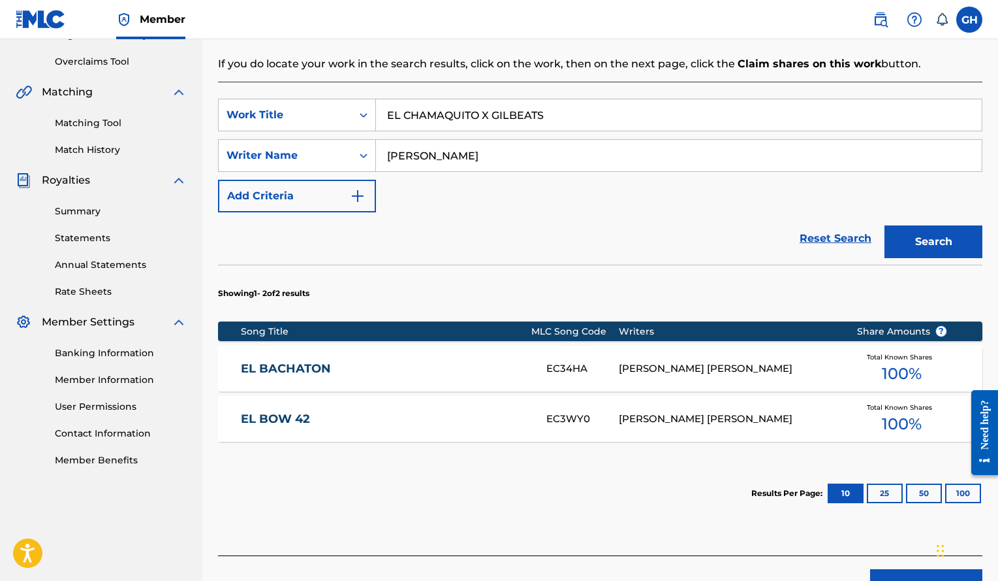
scroll to position [296, 0]
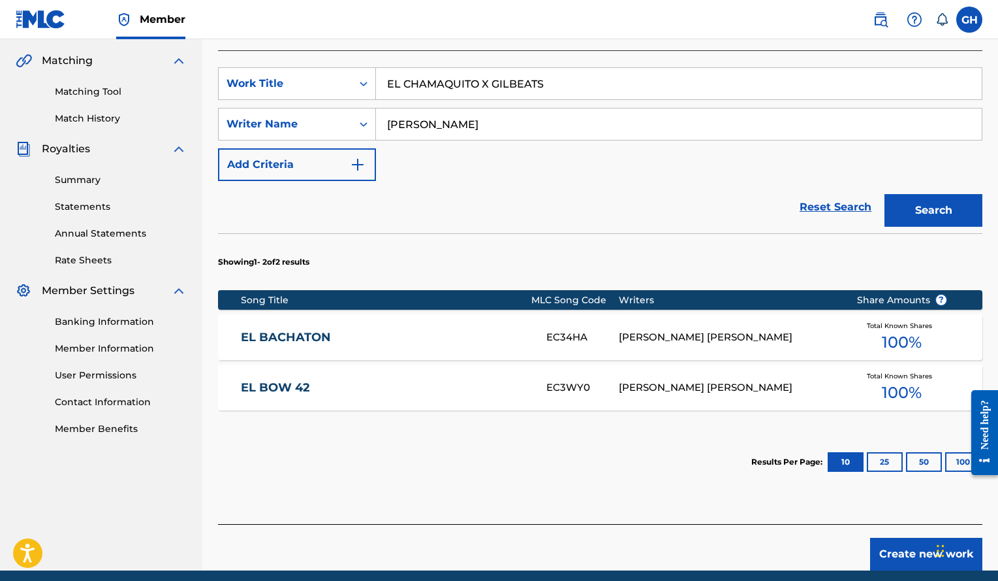
click at [919, 550] on button "Create new work" at bounding box center [926, 553] width 112 height 33
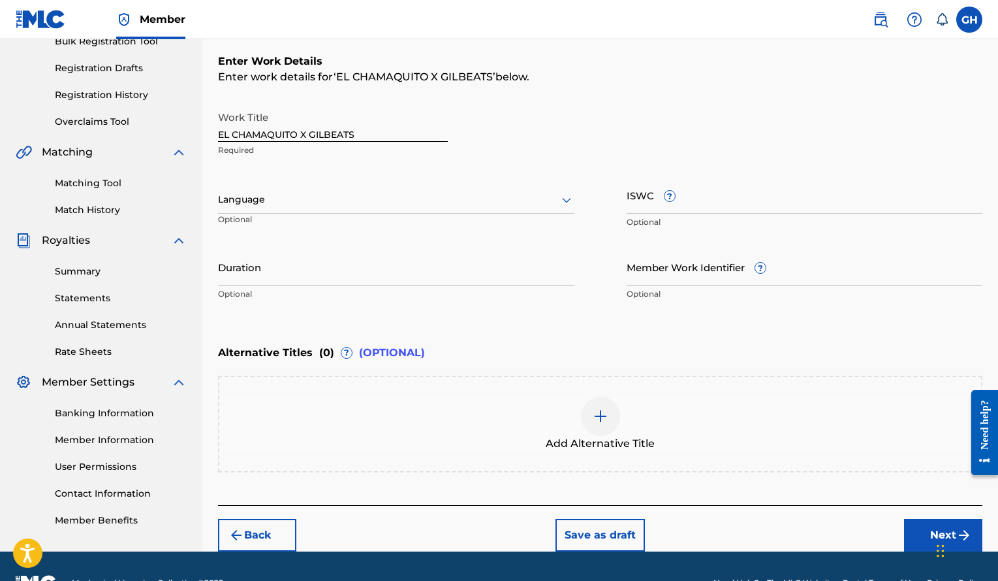
scroll to position [202, 0]
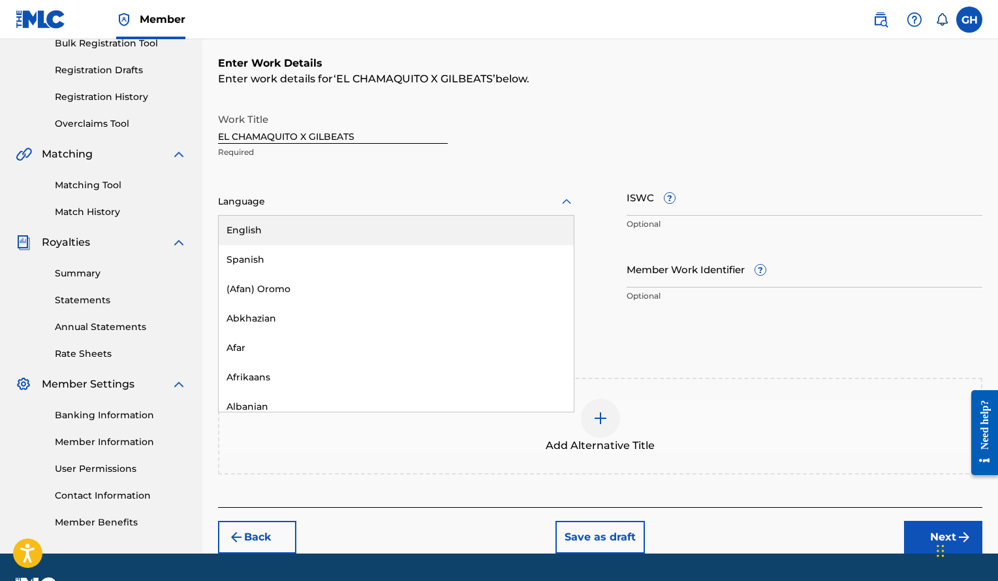
click at [456, 194] on div at bounding box center [396, 201] width 357 height 16
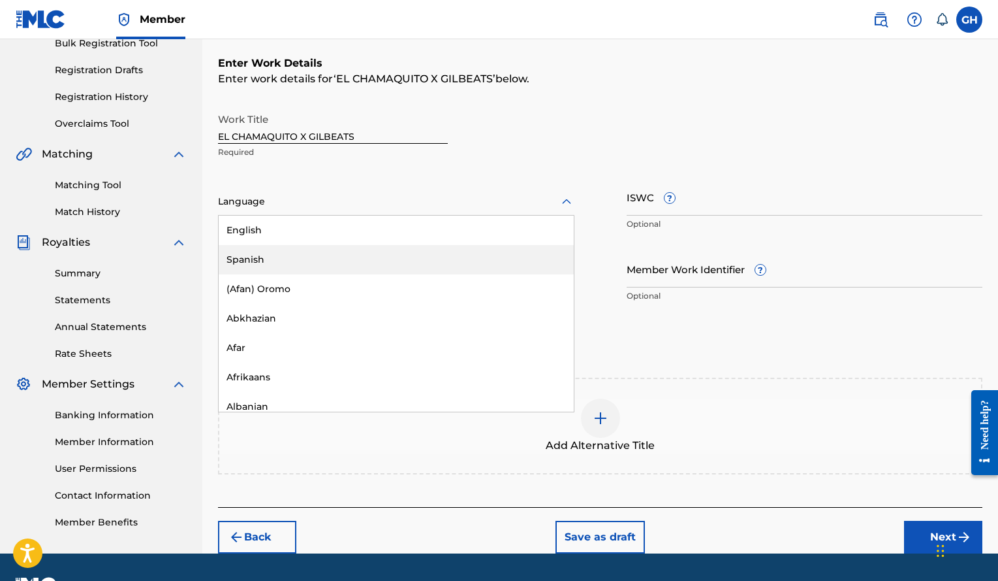
click at [333, 262] on div "Spanish" at bounding box center [396, 259] width 355 height 29
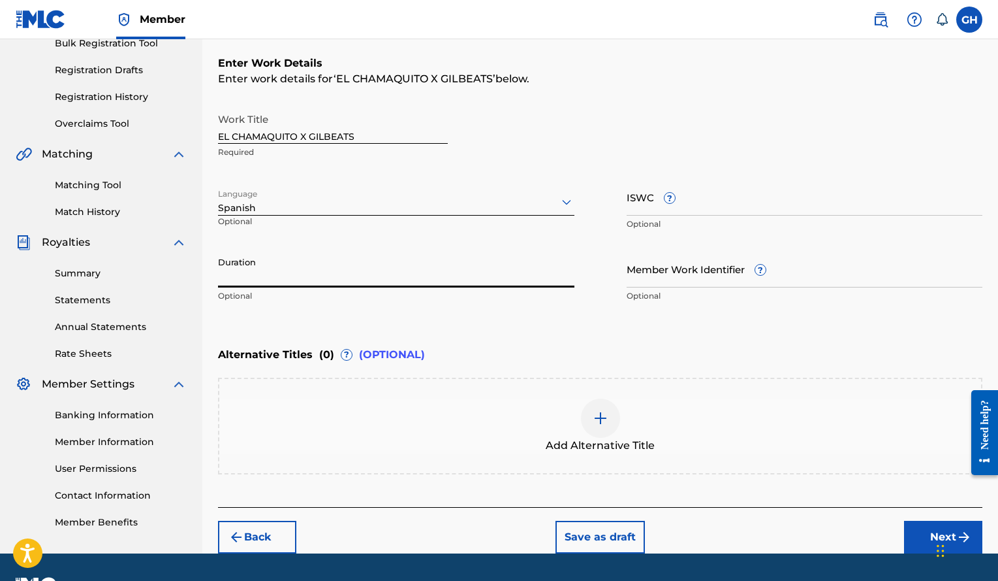
click at [312, 262] on input "Duration" at bounding box center [396, 268] width 357 height 37
drag, startPoint x: 312, startPoint y: 262, endPoint x: 598, endPoint y: 56, distance: 351.8
click at [598, 56] on div "Enter Work Details Enter work details for ‘ EL CHAMAQUITO X GILBEATS ’ below. W…" at bounding box center [600, 182] width 765 height 316
type input "02:25"
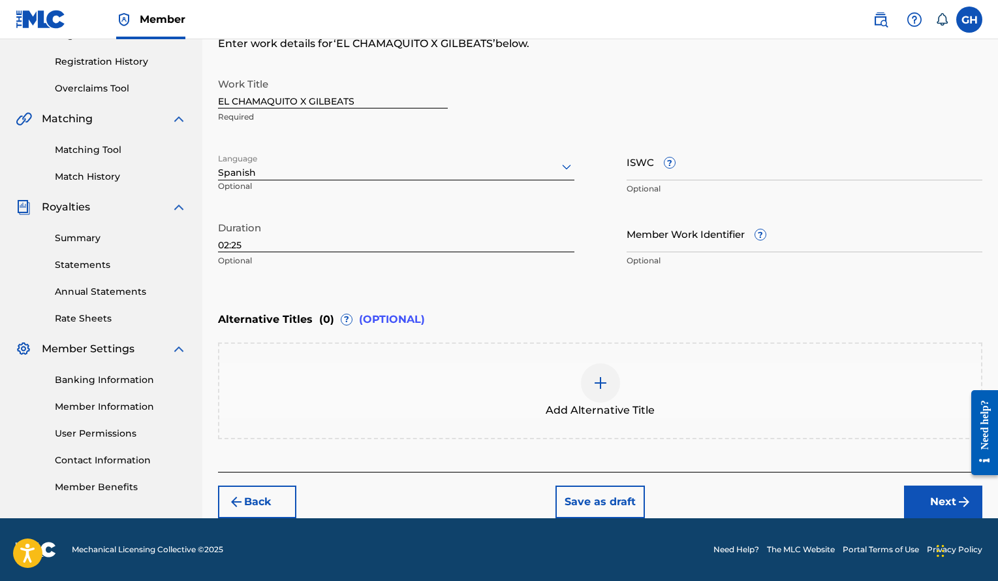
click at [915, 497] on button "Next" at bounding box center [943, 501] width 78 height 33
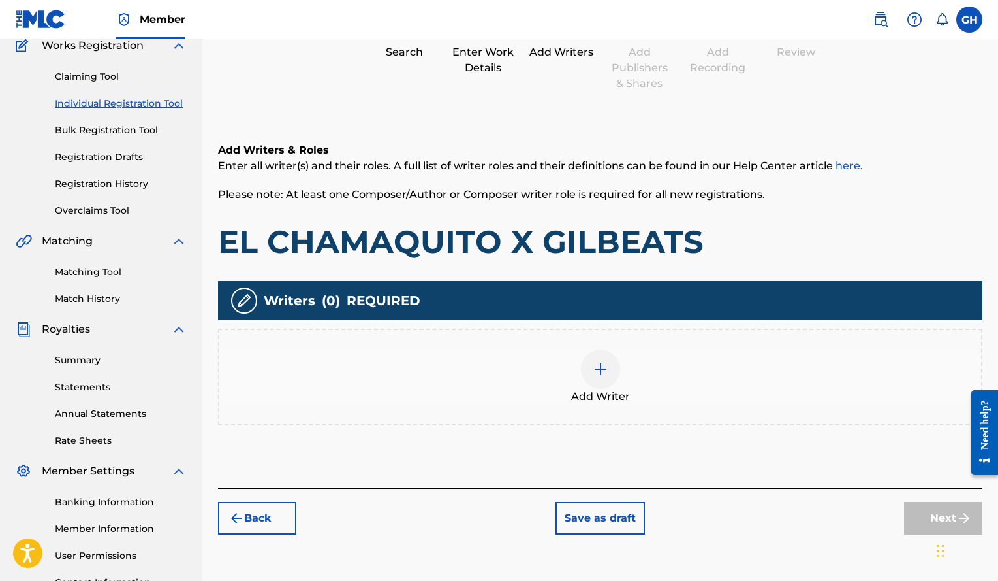
scroll to position [116, 0]
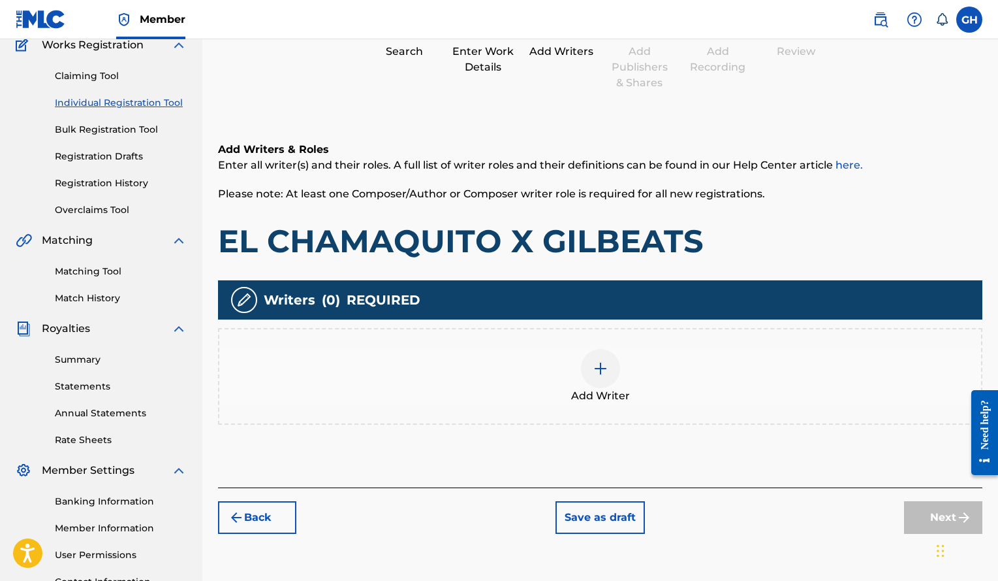
click at [610, 370] on div at bounding box center [600, 368] width 39 height 39
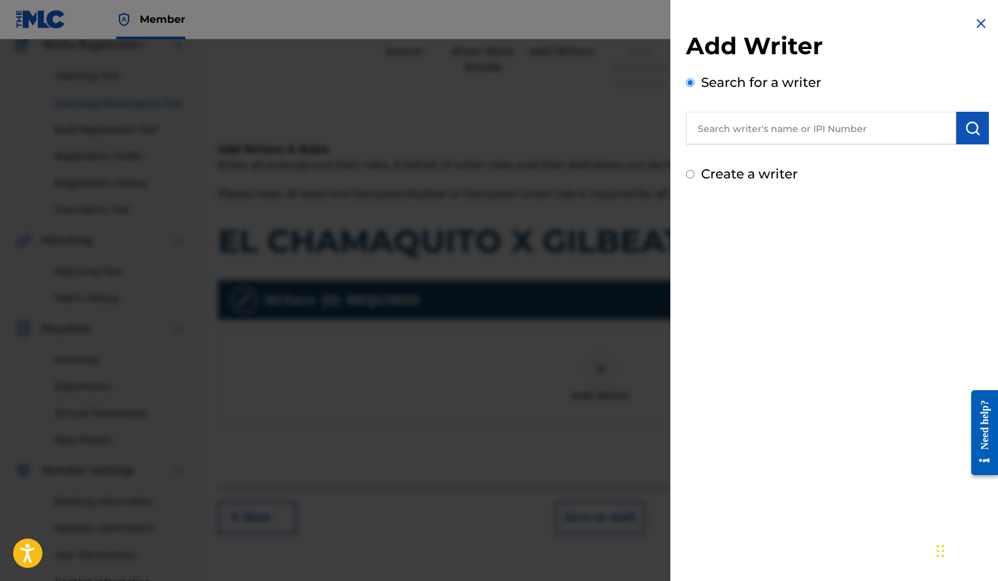
click at [805, 126] on input "text" at bounding box center [821, 128] width 270 height 33
type input "G"
paste input "[PERSON_NAME]"
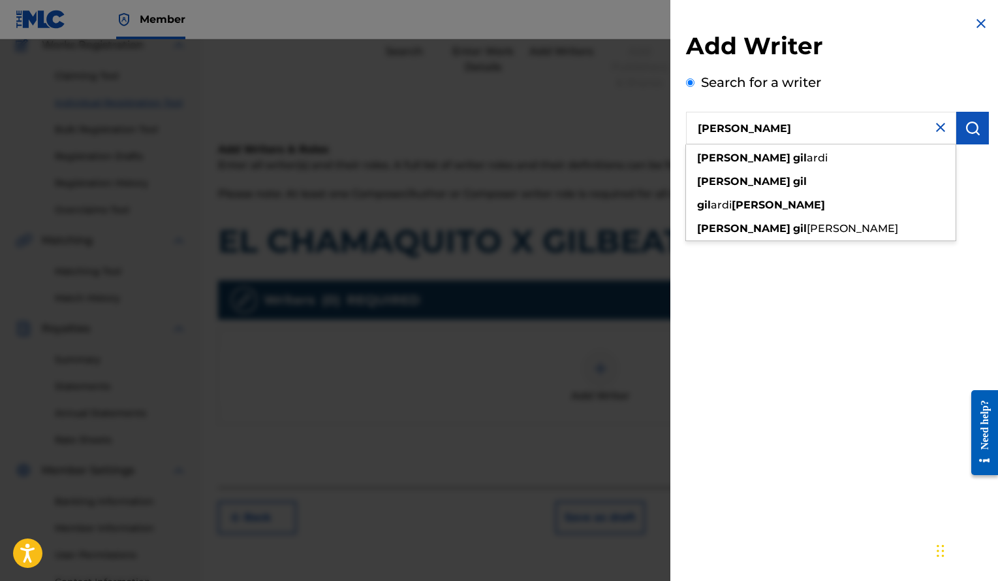
type input "[PERSON_NAME]"
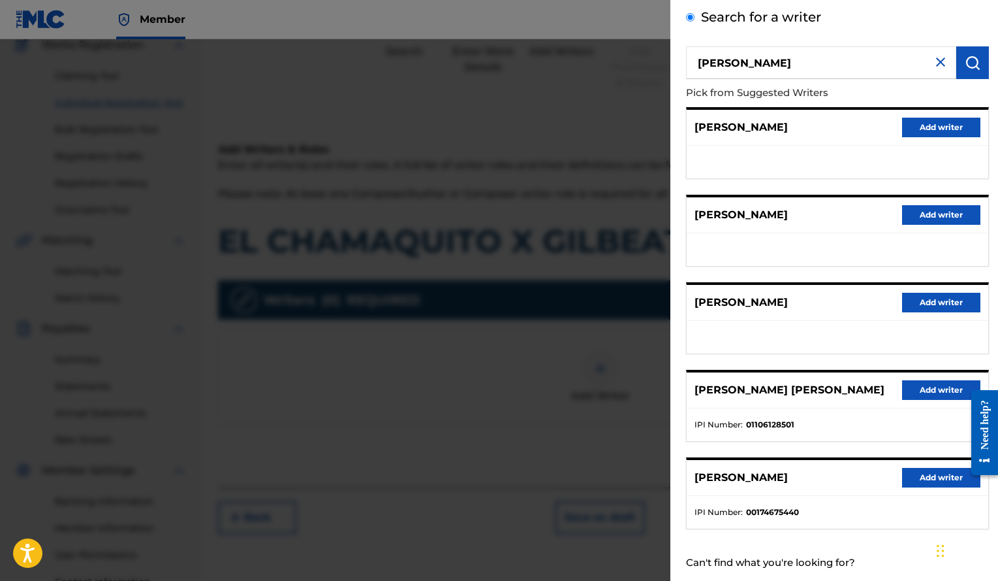
scroll to position [63, 0]
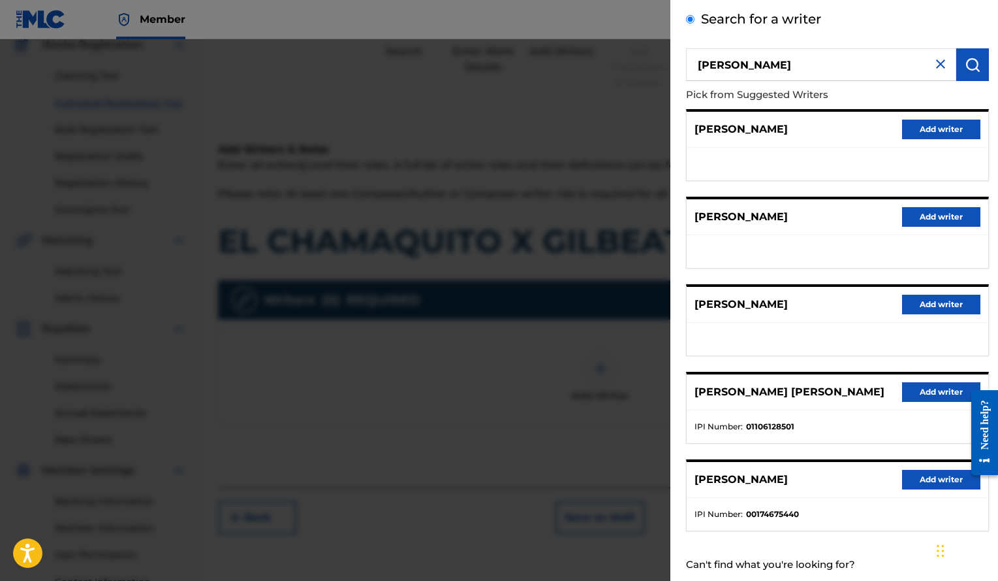
click at [948, 306] on button "Add writer" at bounding box center [941, 305] width 78 height 20
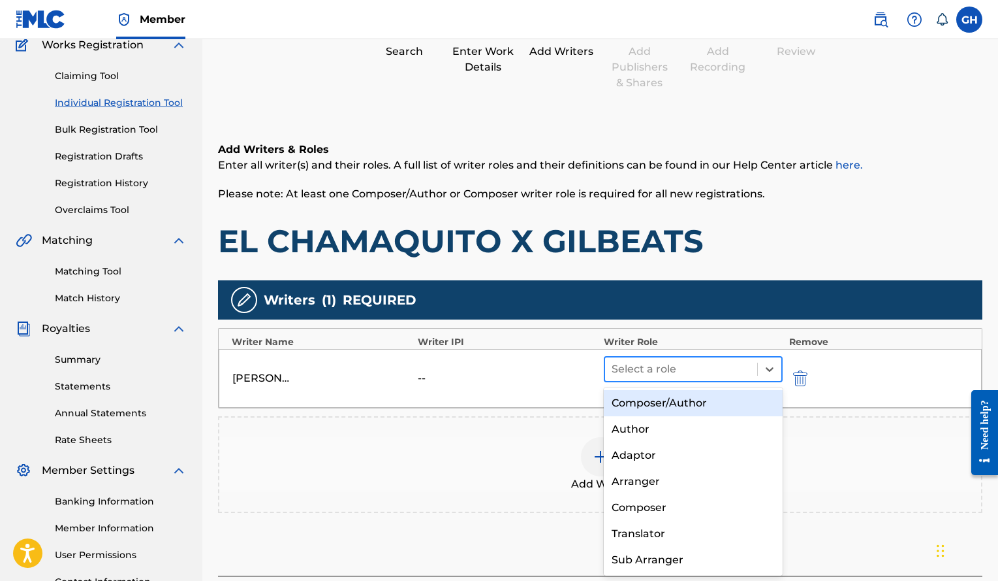
click at [690, 369] on div at bounding box center [681, 369] width 139 height 18
click at [661, 402] on div "Composer/Author" at bounding box center [693, 403] width 179 height 26
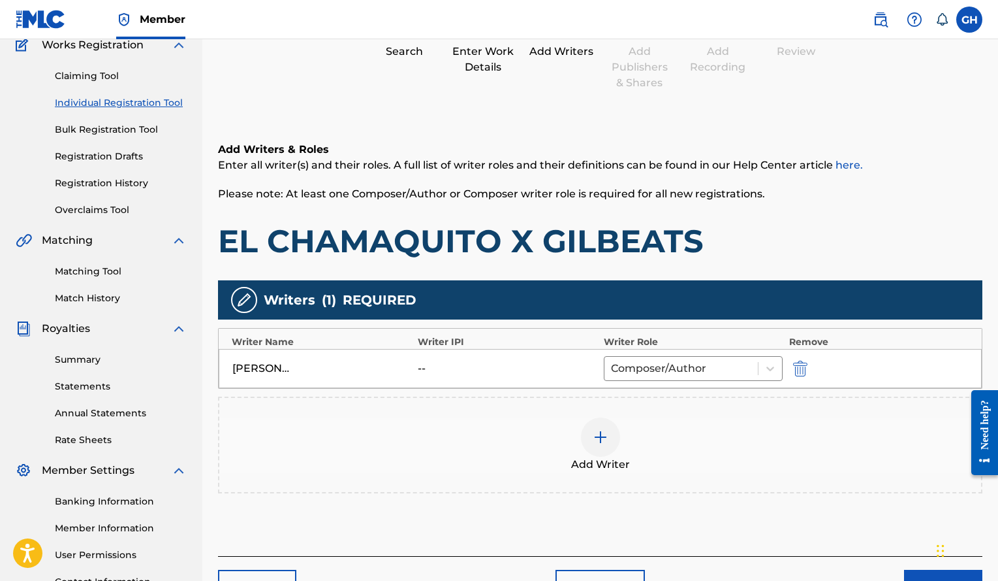
click at [281, 366] on div "[PERSON_NAME]" at bounding box center [261, 368] width 59 height 16
click at [805, 372] on img "submit" at bounding box center [800, 368] width 14 height 16
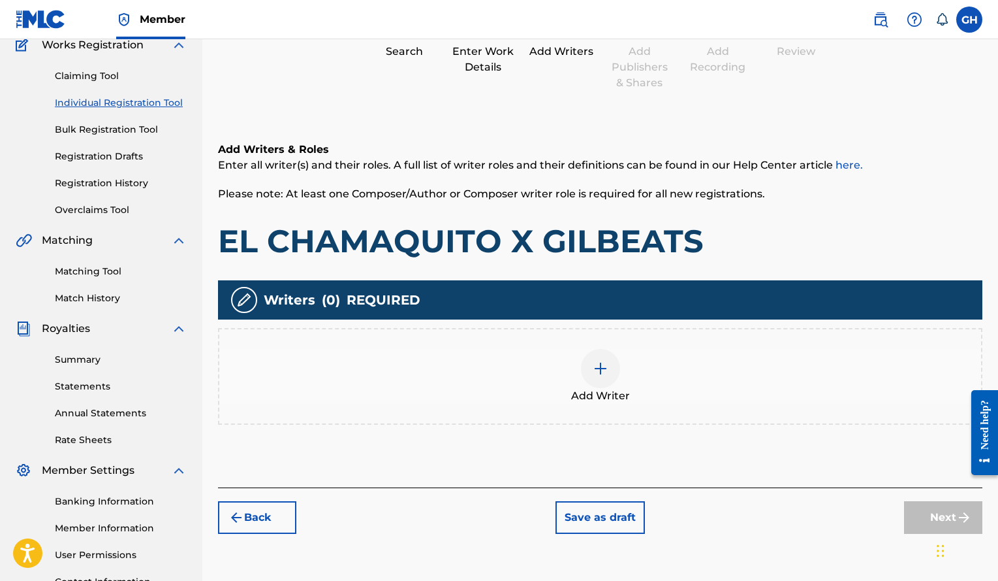
click at [599, 391] on span "Add Writer" at bounding box center [600, 396] width 59 height 16
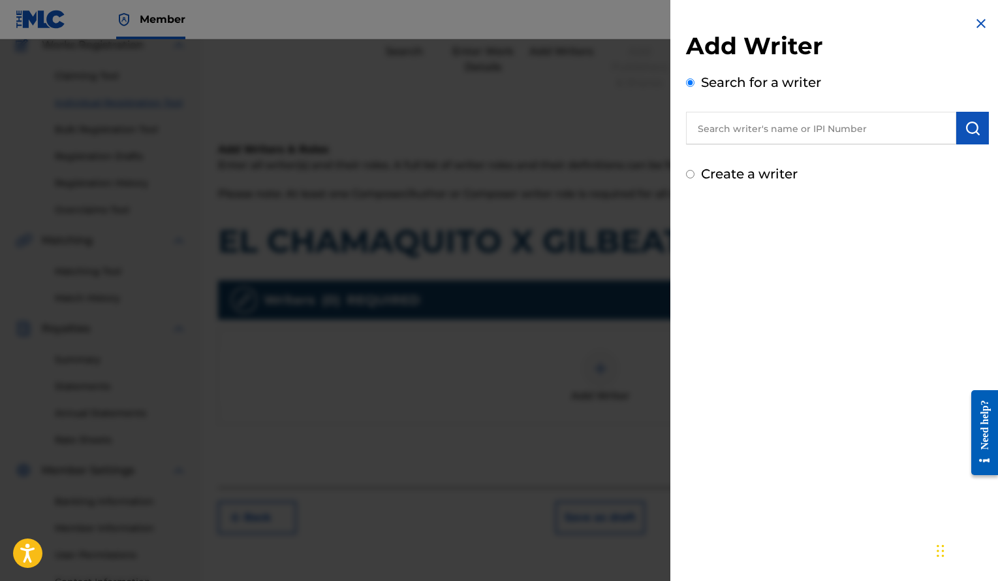
click at [880, 126] on input "text" at bounding box center [821, 128] width 270 height 33
paste input "[PERSON_NAME]"
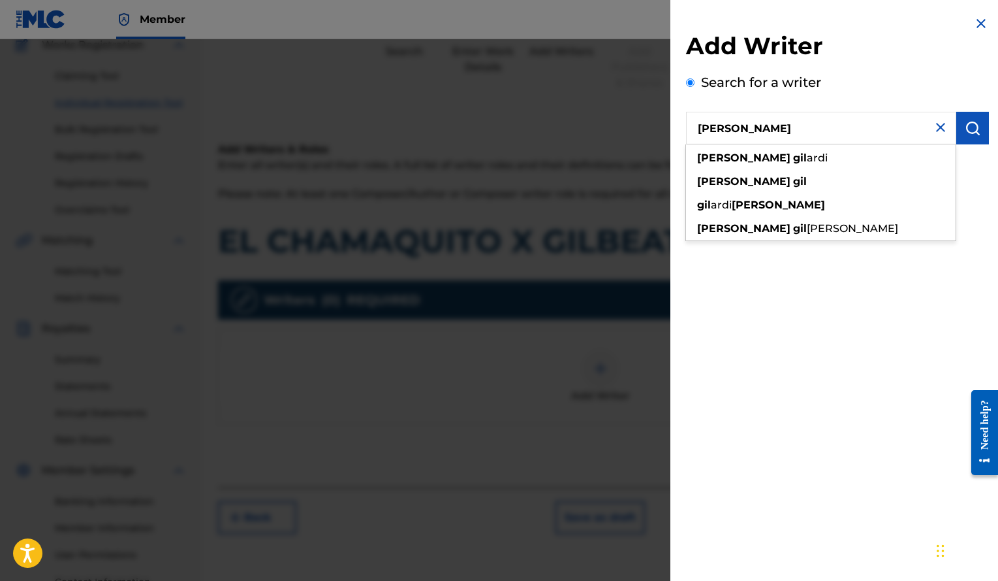
type input "[PERSON_NAME]"
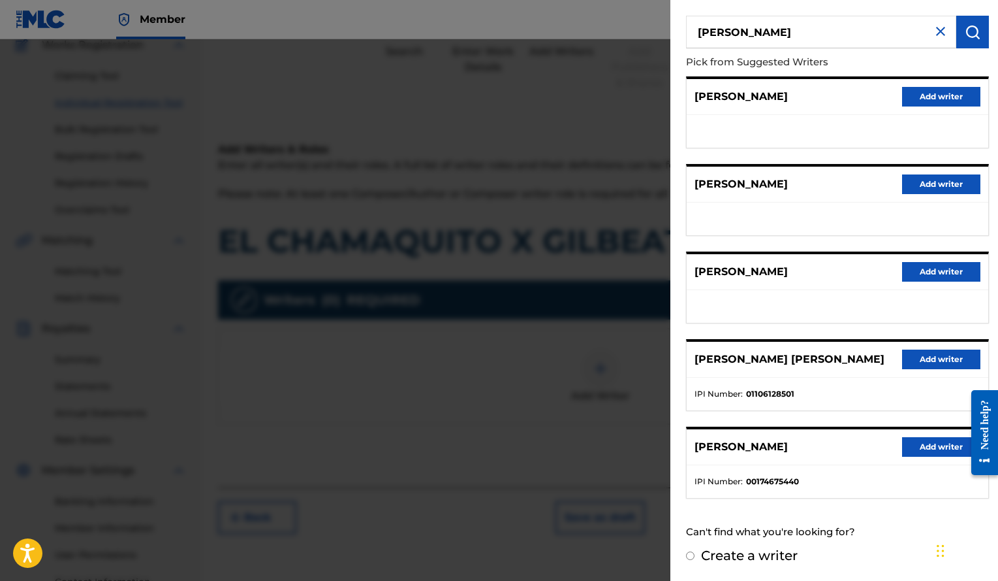
scroll to position [0, 0]
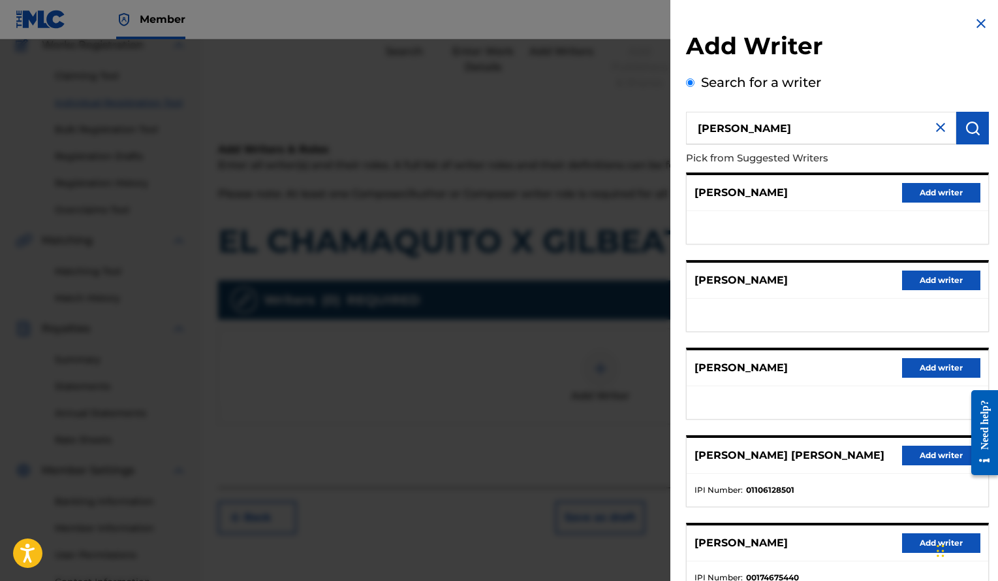
click at [925, 368] on button "Add writer" at bounding box center [941, 368] width 78 height 20
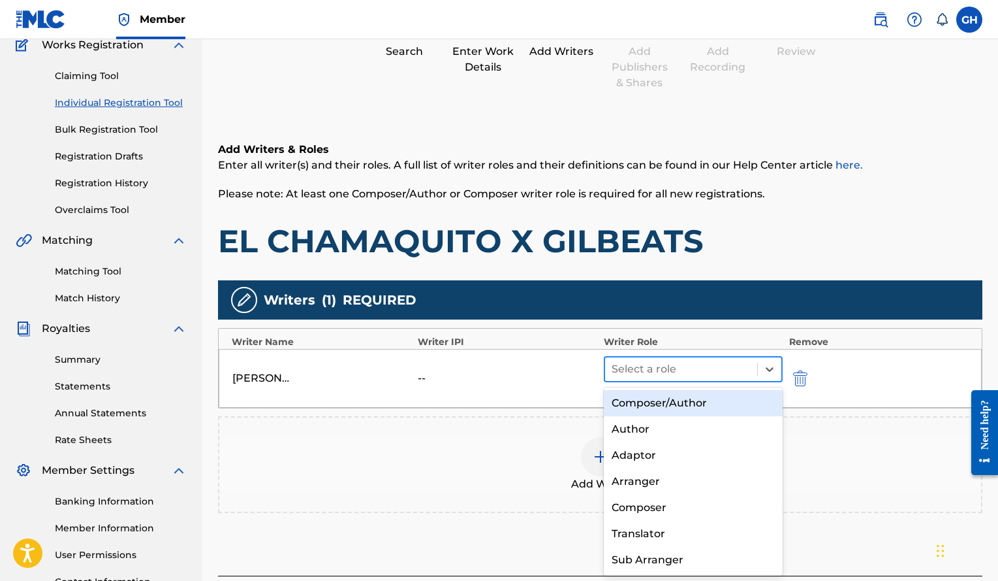
click at [693, 370] on div at bounding box center [681, 369] width 139 height 18
click at [687, 409] on div "Composer/Author" at bounding box center [693, 403] width 179 height 26
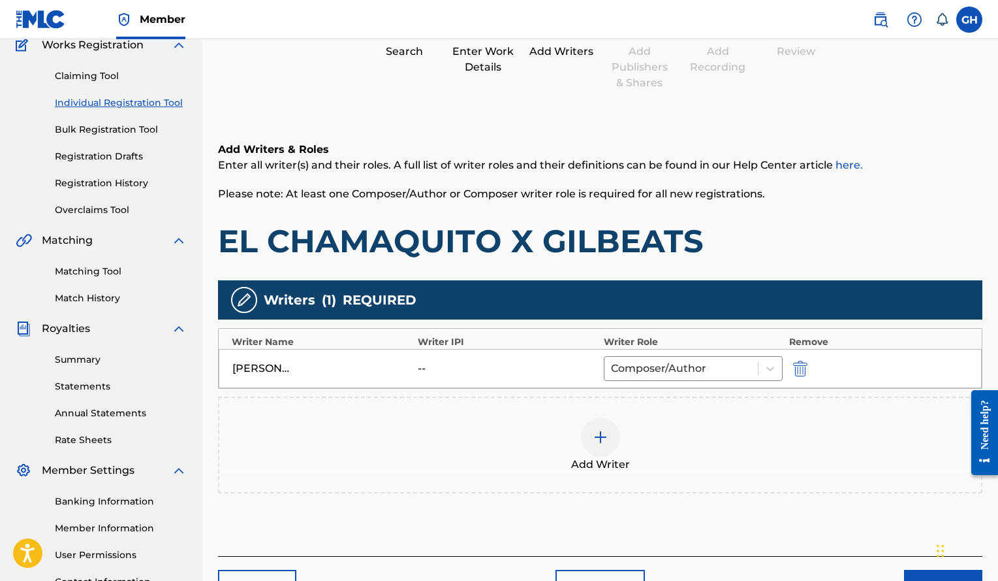
scroll to position [229, 0]
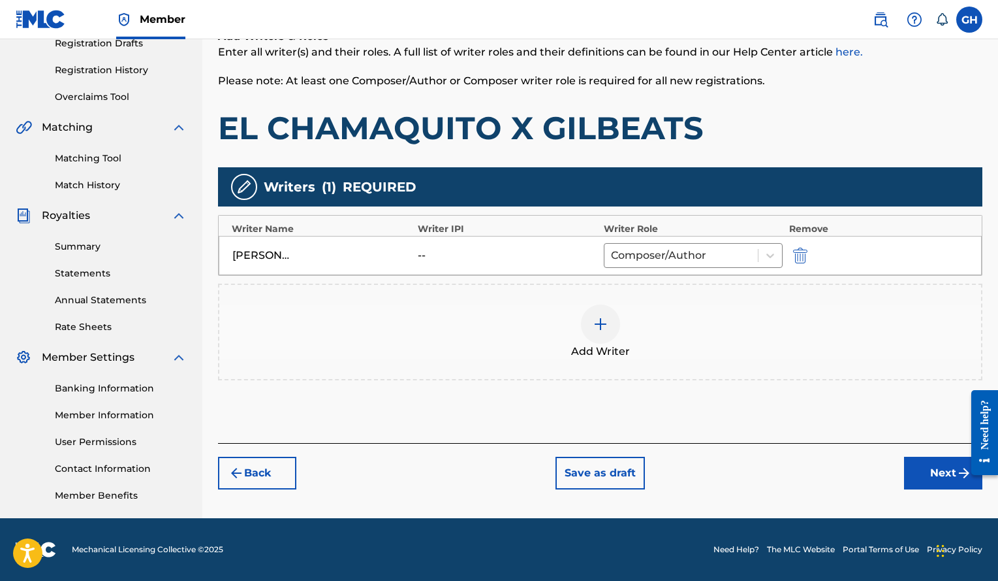
click at [931, 477] on button "Next" at bounding box center [943, 472] width 78 height 33
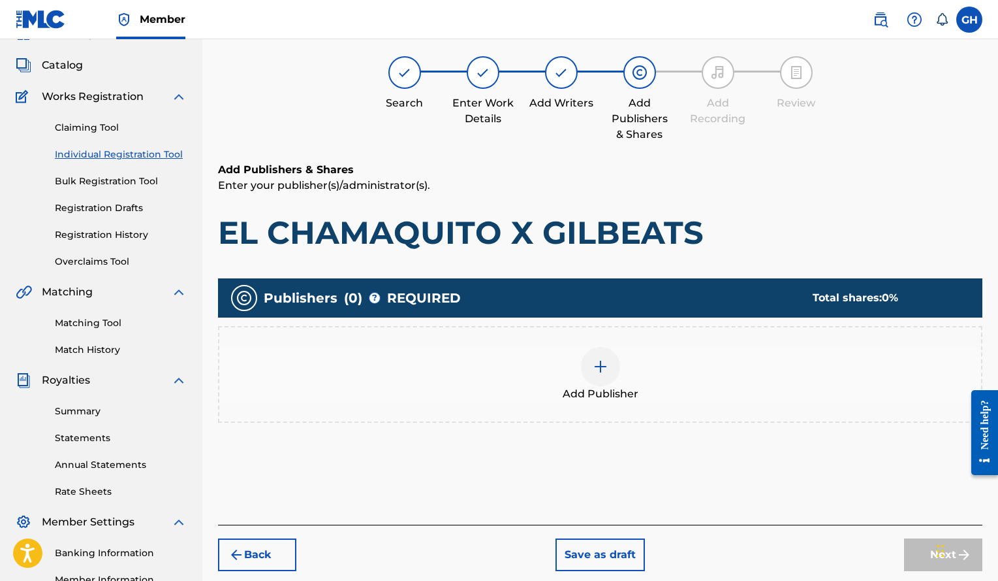
scroll to position [59, 0]
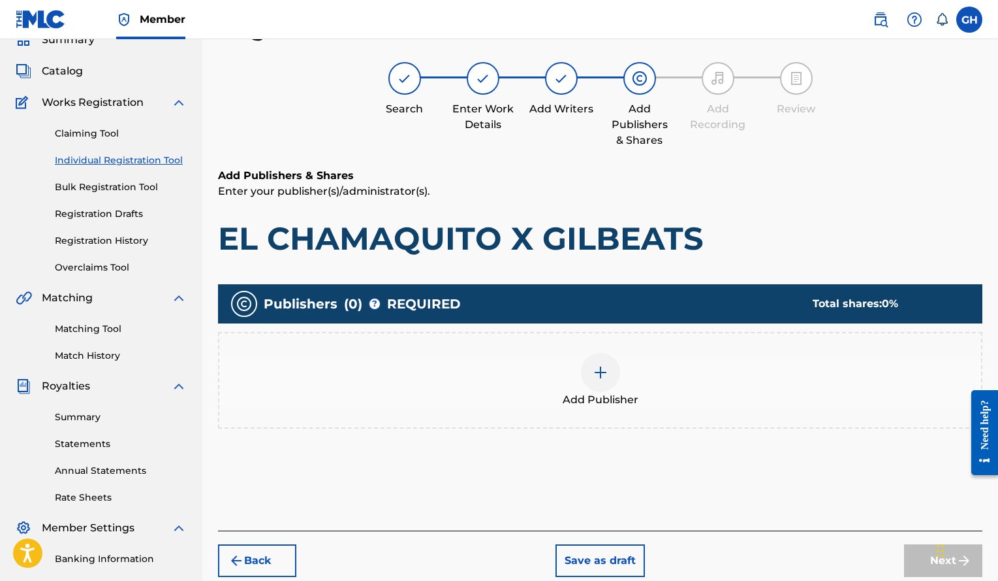
click at [594, 377] on img at bounding box center [601, 372] width 16 height 16
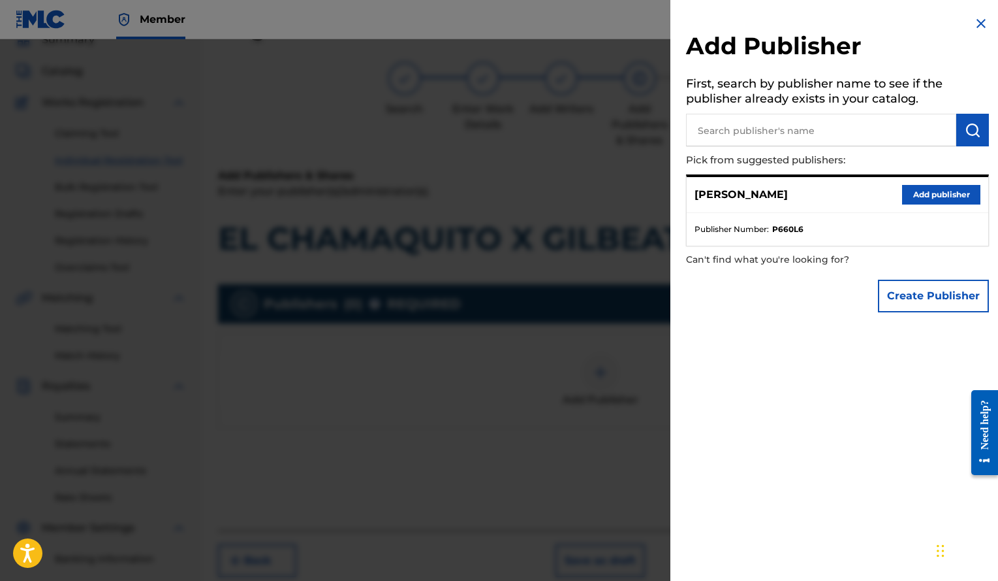
click at [906, 195] on button "Add publisher" at bounding box center [941, 195] width 78 height 20
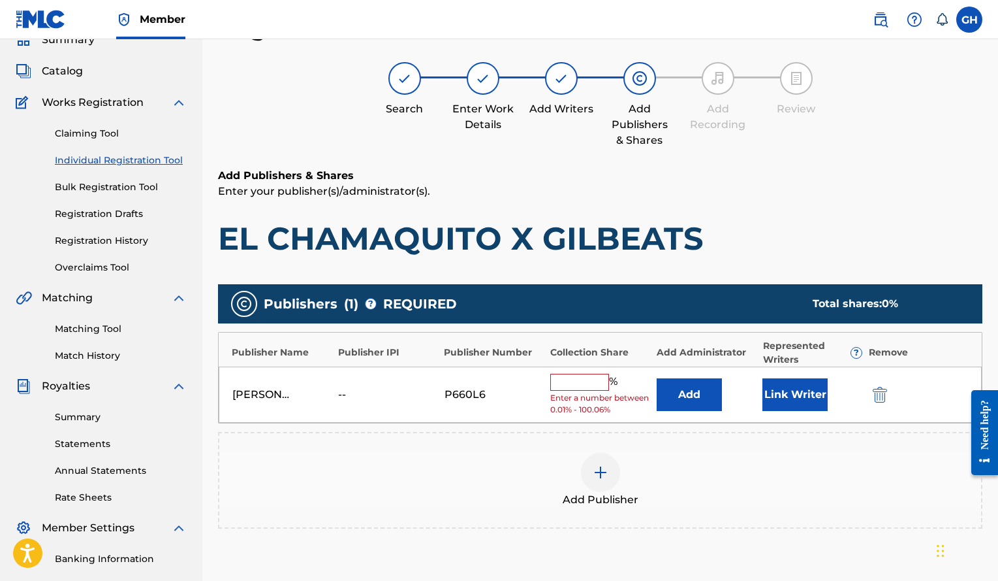
click at [574, 382] on input "text" at bounding box center [579, 382] width 59 height 17
type input "100"
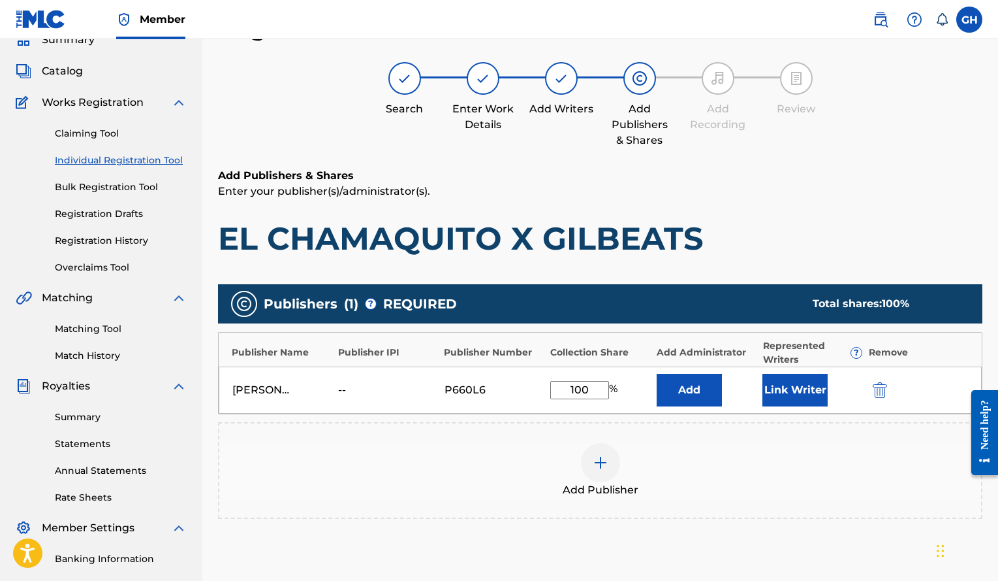
click at [789, 391] on button "Link Writer" at bounding box center [795, 390] width 65 height 33
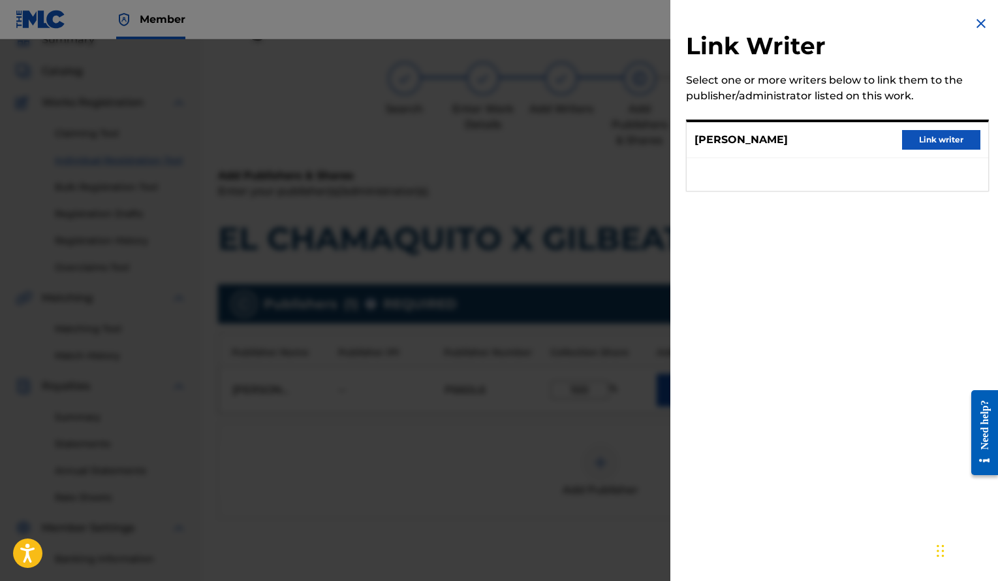
click at [942, 144] on button "Link writer" at bounding box center [941, 140] width 78 height 20
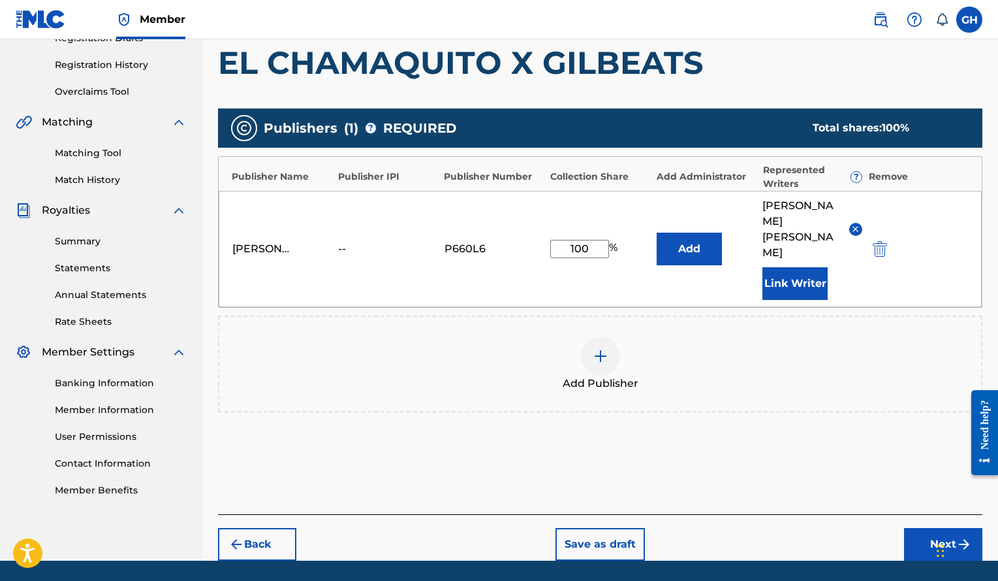
scroll to position [236, 0]
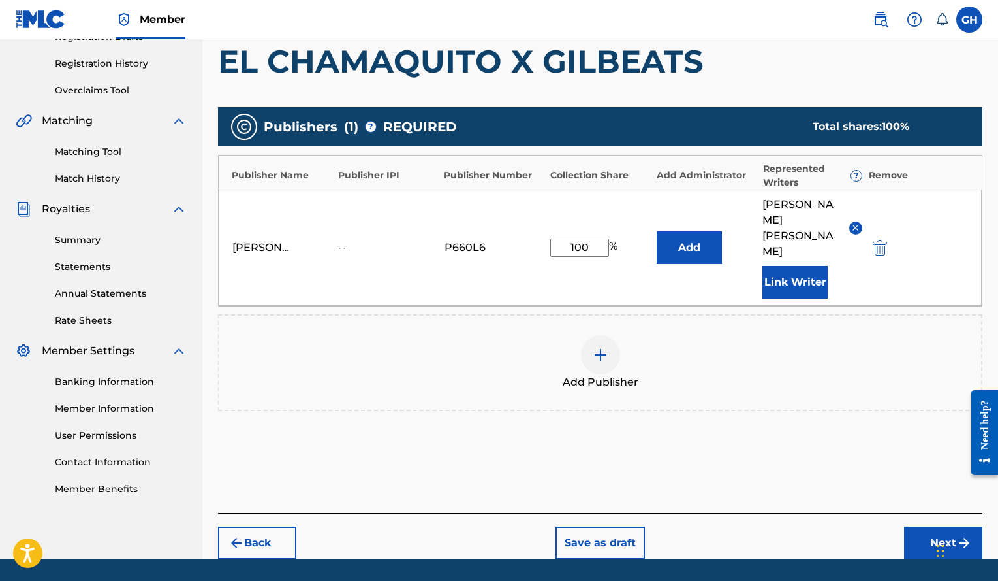
click at [931, 526] on button "Next" at bounding box center [943, 542] width 78 height 33
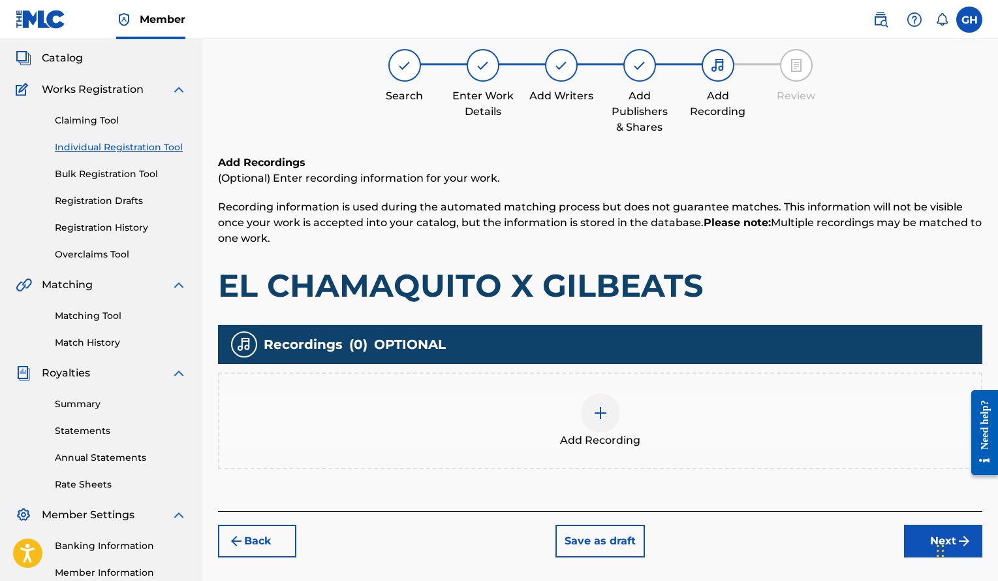
scroll to position [59, 0]
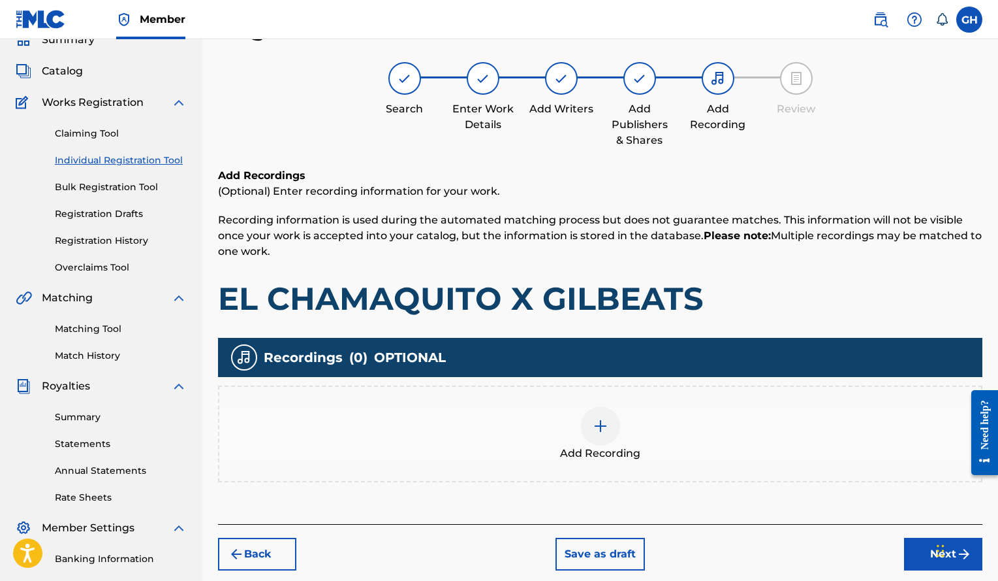
click at [614, 424] on div at bounding box center [600, 425] width 39 height 39
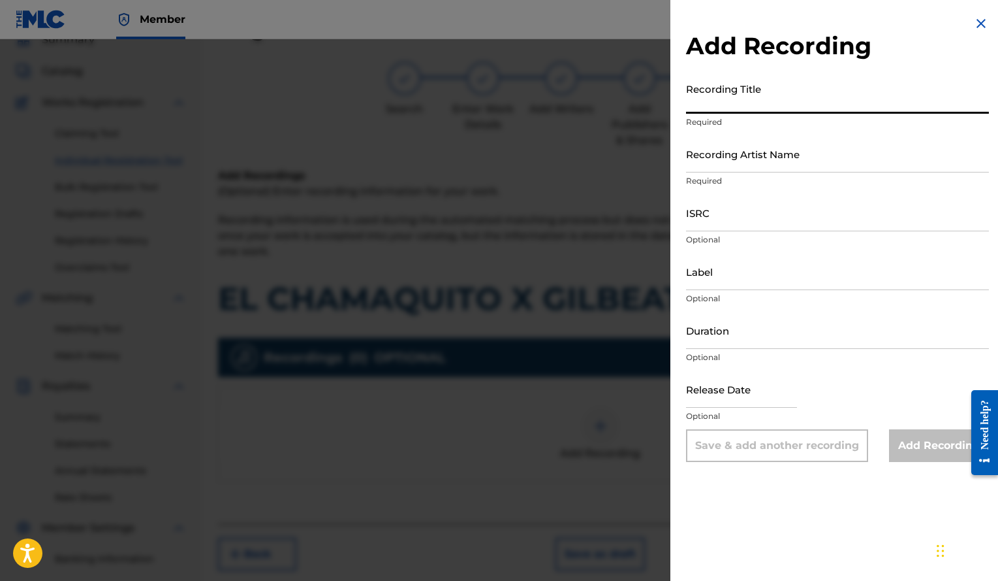
click at [728, 103] on input "Recording Title" at bounding box center [837, 94] width 303 height 37
paste input "EL CHAMAQUITO X GILBEATS"
type input "EL CHAMAQUITO X GILBEATS"
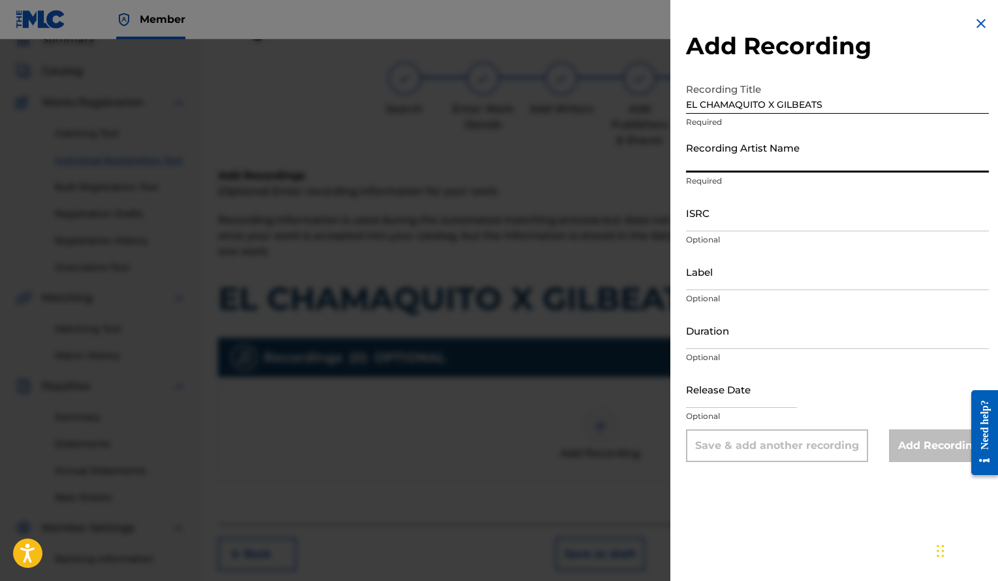
click at [785, 165] on input "Recording Artist Name" at bounding box center [837, 153] width 303 height 37
type input "Gilbeats"
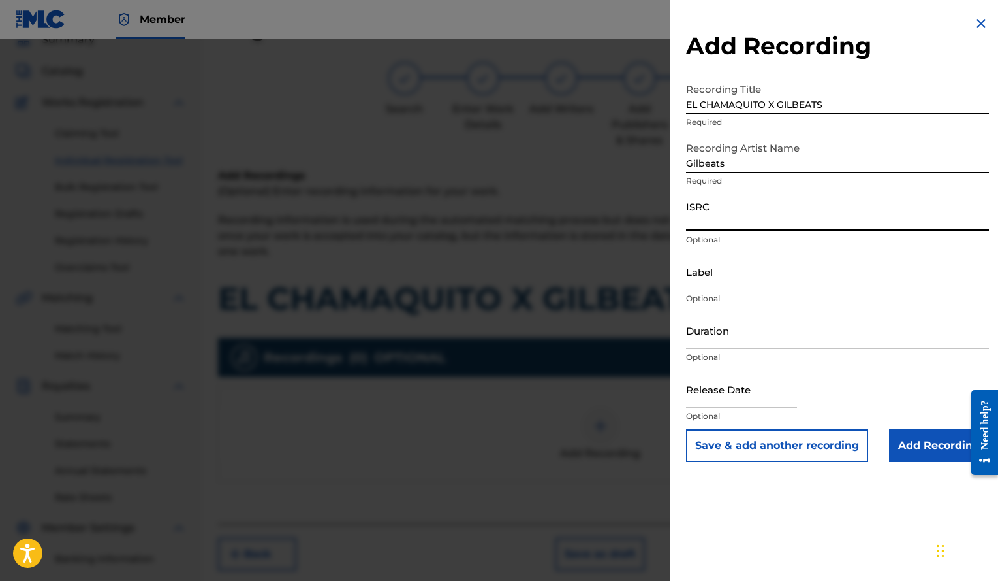
click at [755, 219] on input "ISRC" at bounding box center [837, 212] width 303 height 37
paste input "QZRP42156636"
type input "QZRP42156636"
click at [755, 328] on input "Duration" at bounding box center [837, 329] width 303 height 37
type input "02:25"
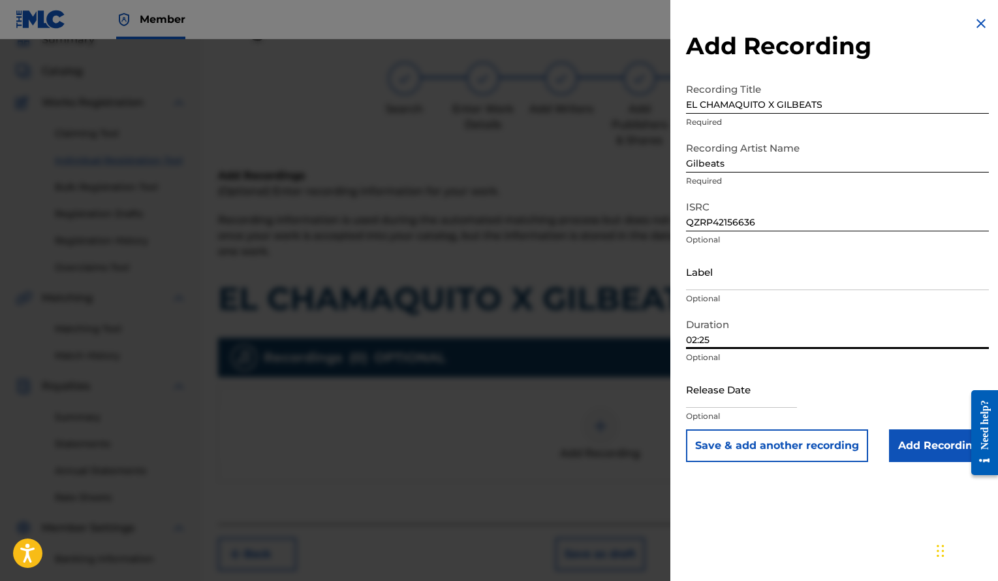
click at [721, 396] on input "text" at bounding box center [741, 388] width 111 height 37
select select "7"
select select "2025"
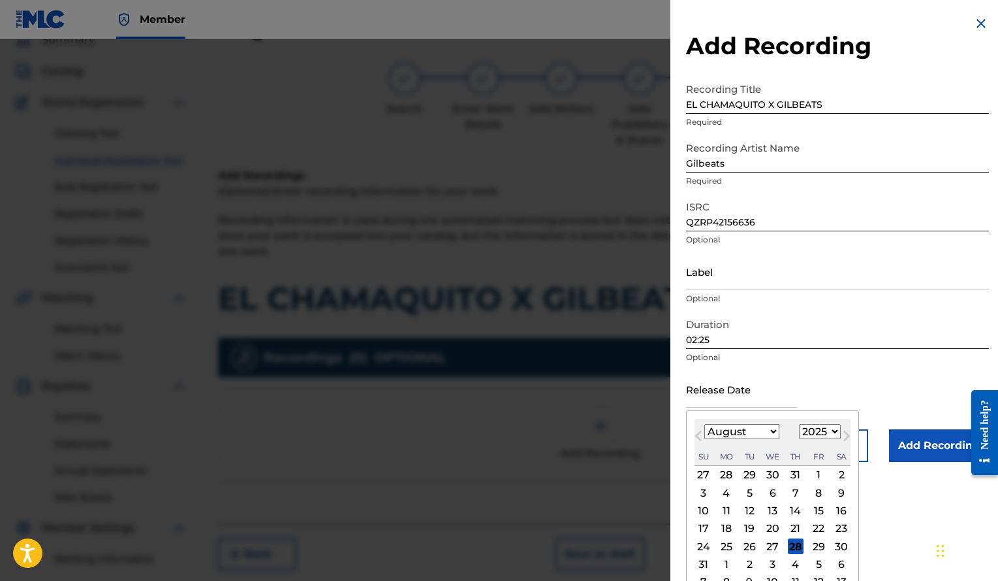
type input "[DATE]"
select select "11"
select select "2021"
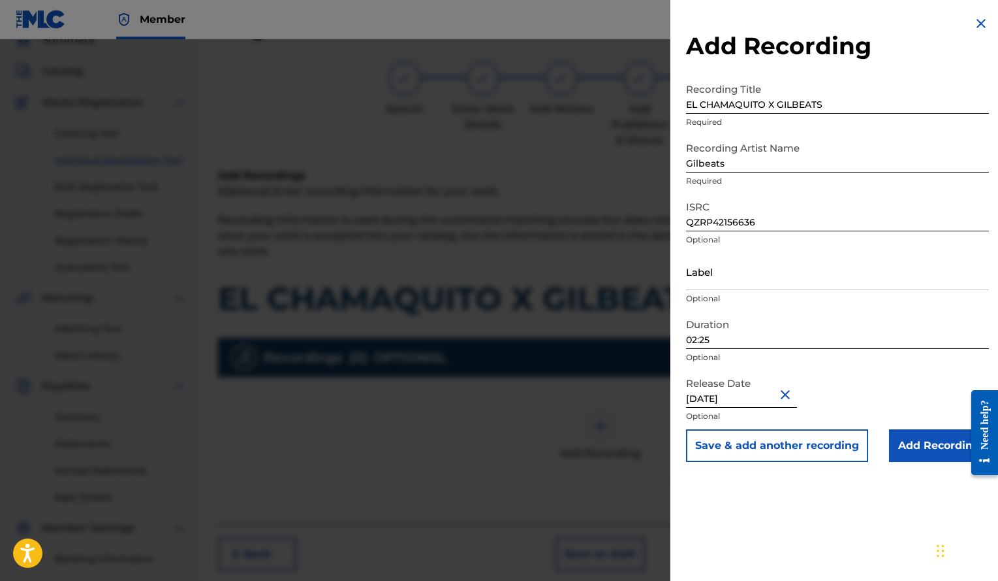
click at [916, 443] on input "Add Recording" at bounding box center [939, 445] width 100 height 33
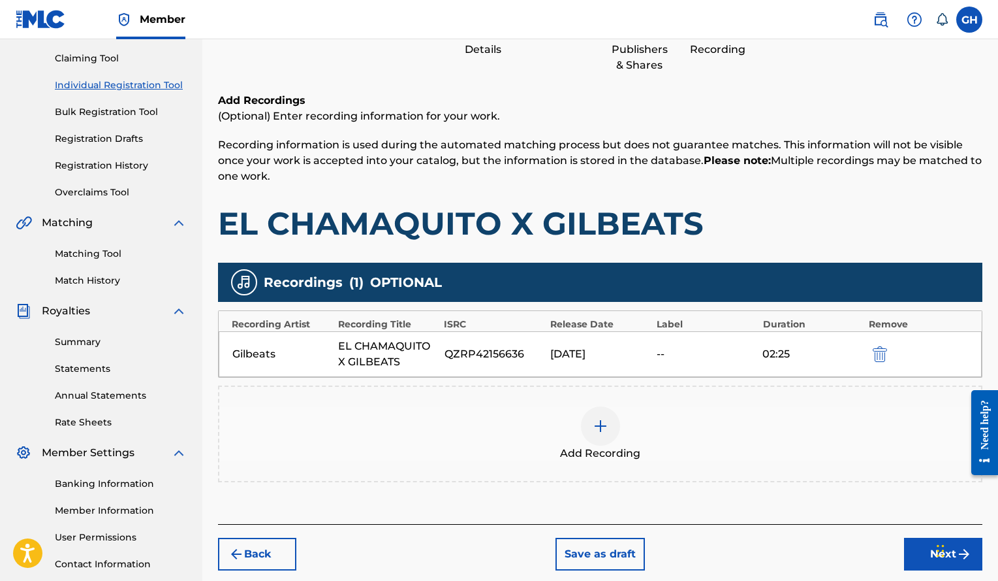
scroll to position [135, 0]
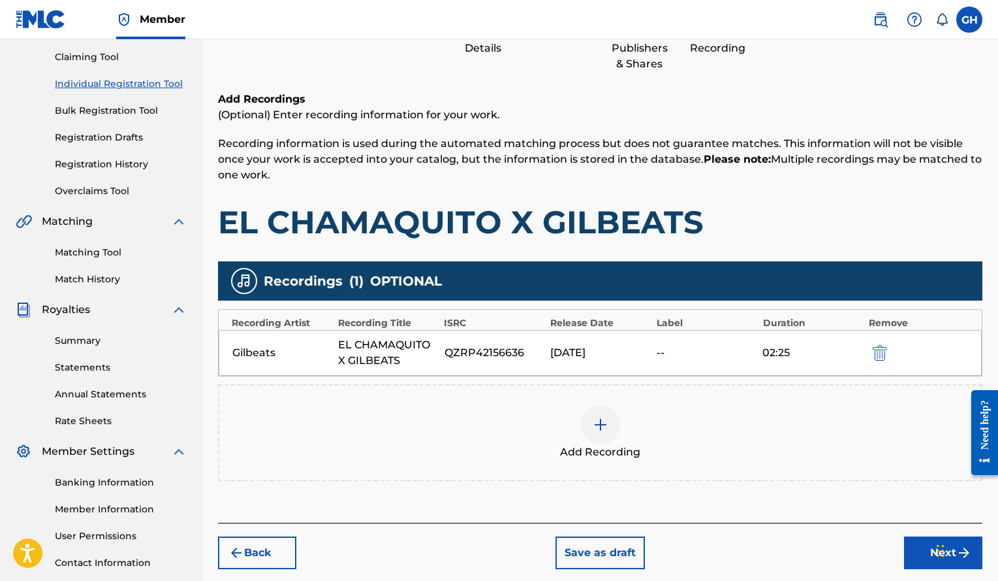
click at [916, 549] on button "Next" at bounding box center [943, 552] width 78 height 33
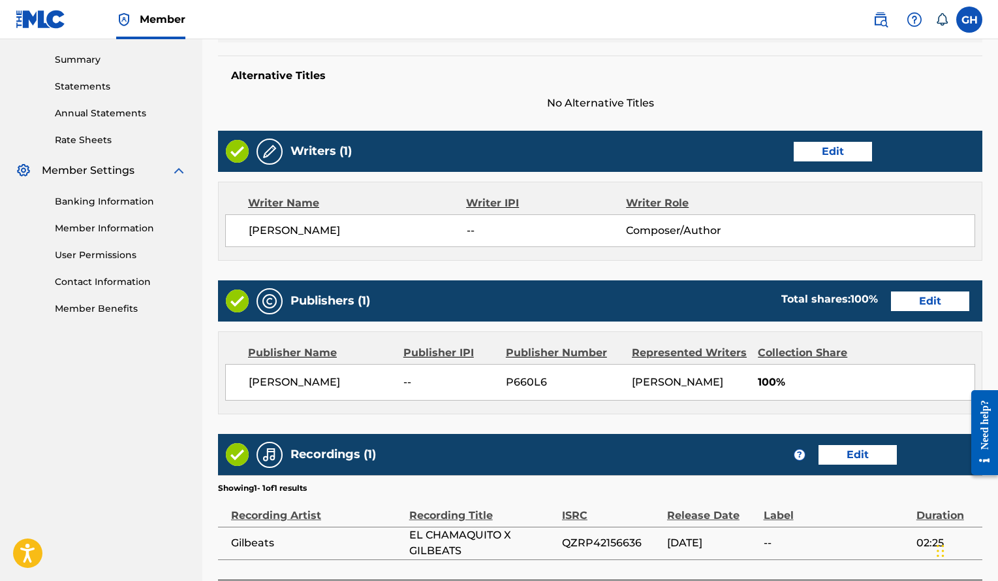
scroll to position [524, 0]
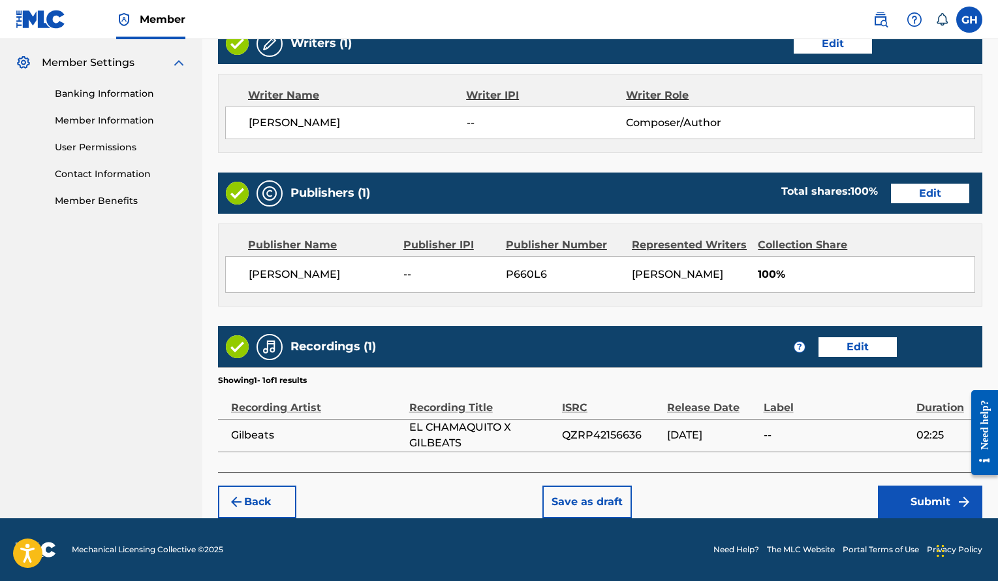
click at [894, 503] on button "Submit" at bounding box center [930, 501] width 104 height 33
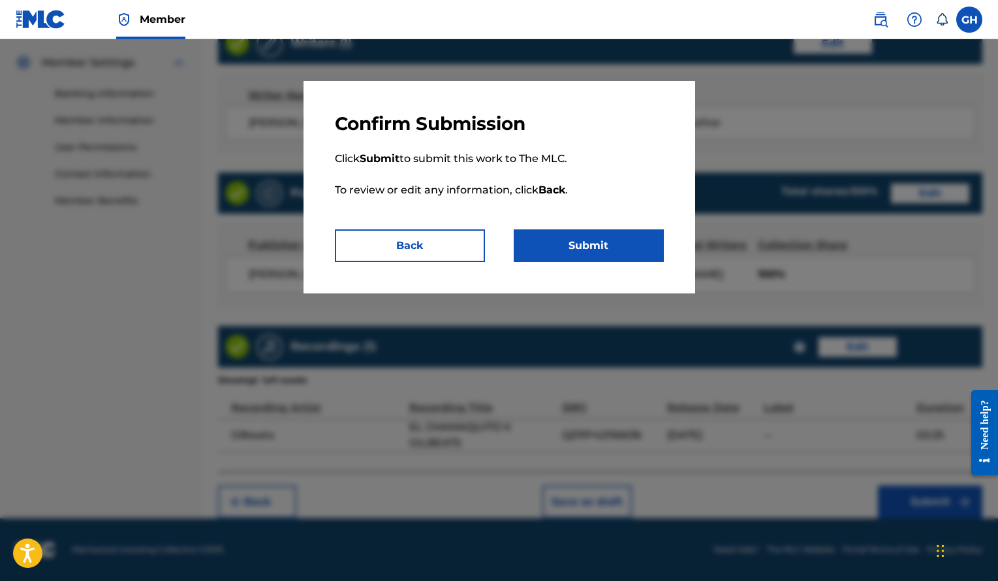
click at [620, 244] on button "Submit" at bounding box center [589, 245] width 150 height 33
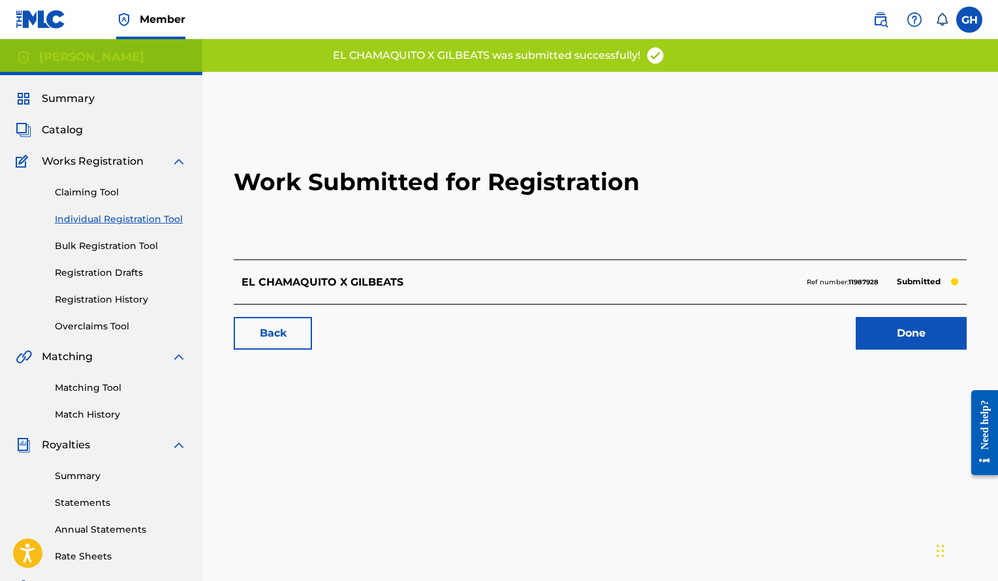
click at [912, 330] on link "Done" at bounding box center [911, 333] width 111 height 33
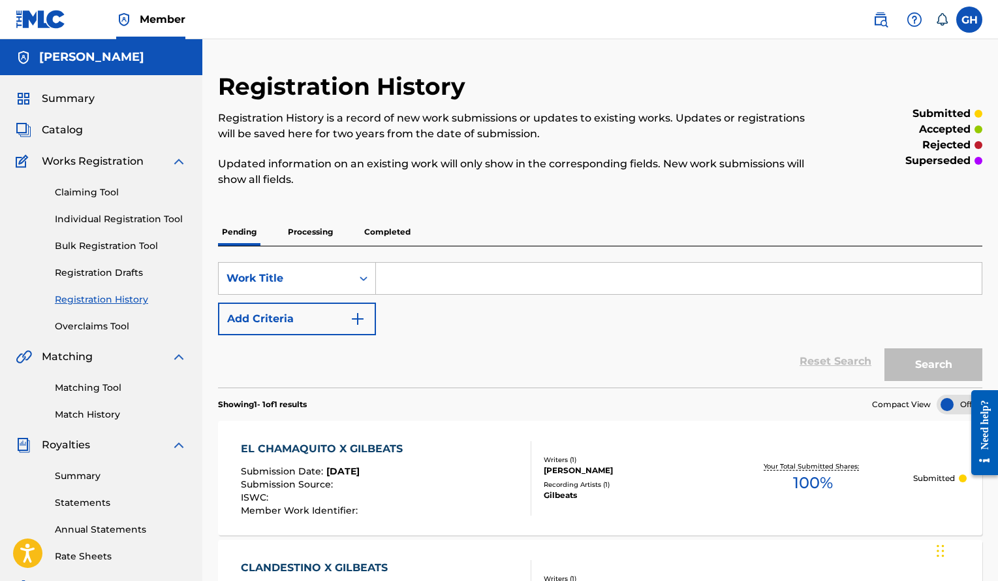
click at [118, 215] on link "Individual Registration Tool" at bounding box center [121, 219] width 132 height 14
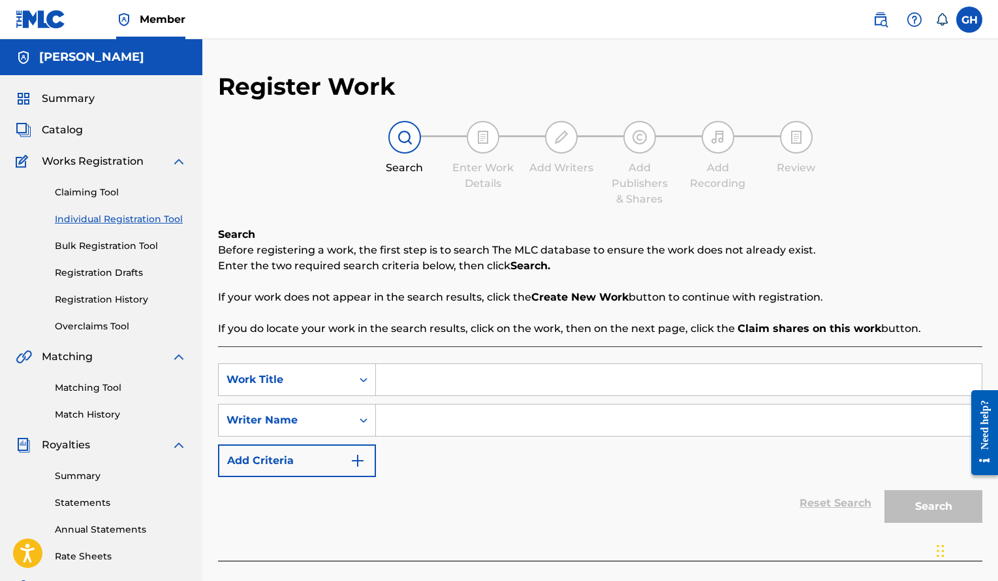
click at [463, 373] on input "Search Form" at bounding box center [679, 379] width 606 height 31
paste input "JUNGLA X GILBEATS"
type input "JUNGLA X GILBEATS"
click at [462, 424] on input "Search Form" at bounding box center [679, 419] width 606 height 31
paste input "[PERSON_NAME]"
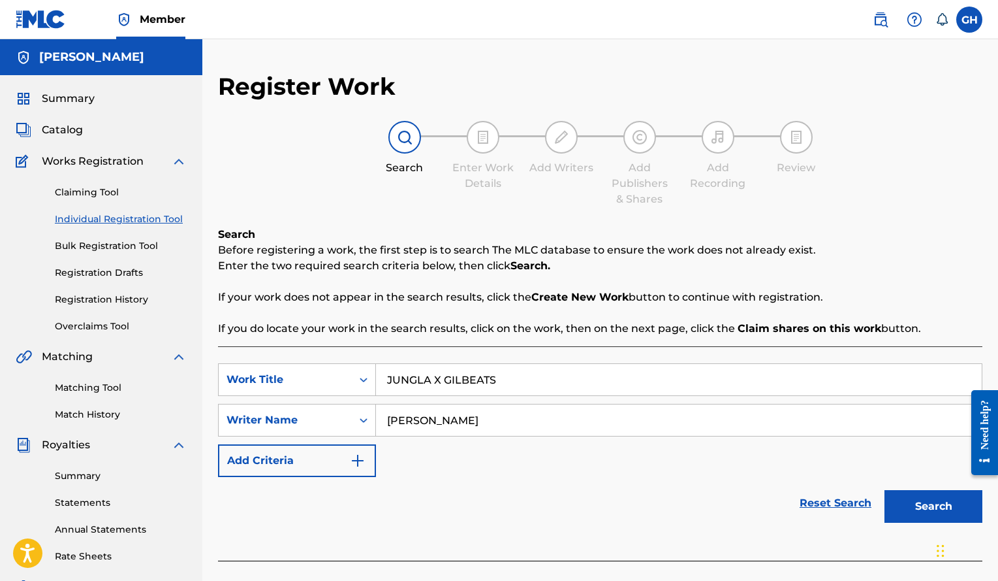
type input "[PERSON_NAME]"
click at [927, 509] on button "Search" at bounding box center [934, 506] width 98 height 33
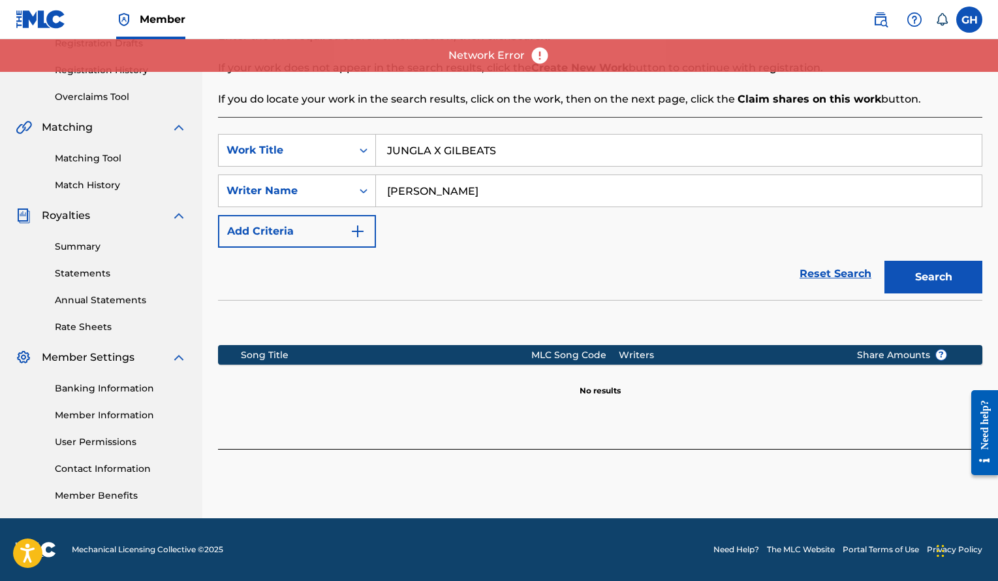
click at [946, 289] on button "Search" at bounding box center [934, 277] width 98 height 33
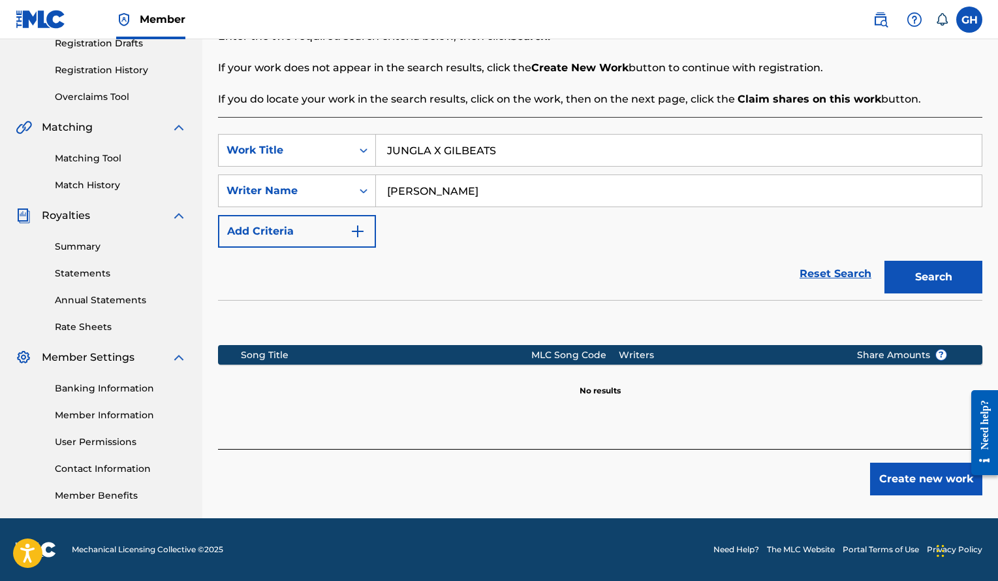
click at [912, 479] on button "Create new work" at bounding box center [926, 478] width 112 height 33
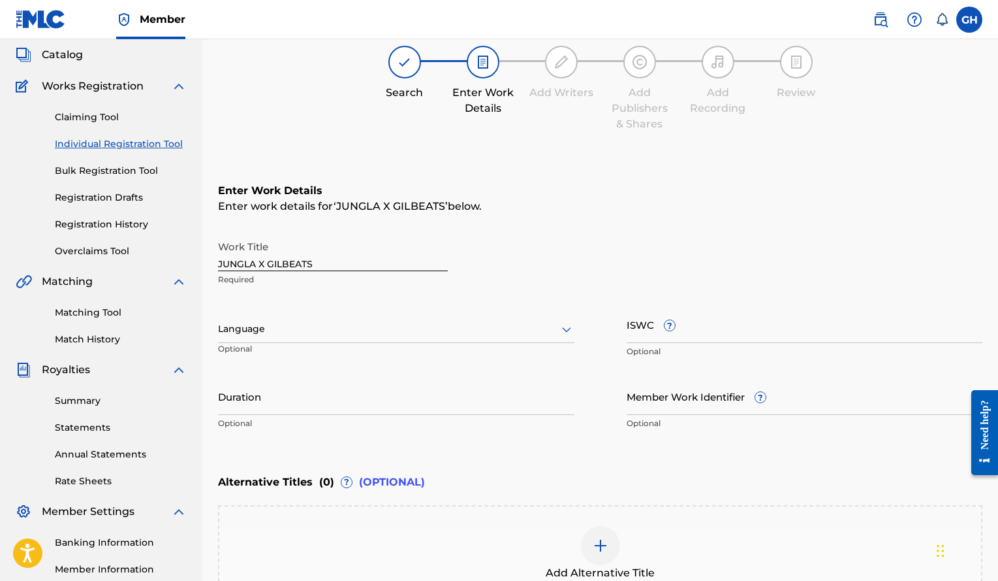
scroll to position [70, 0]
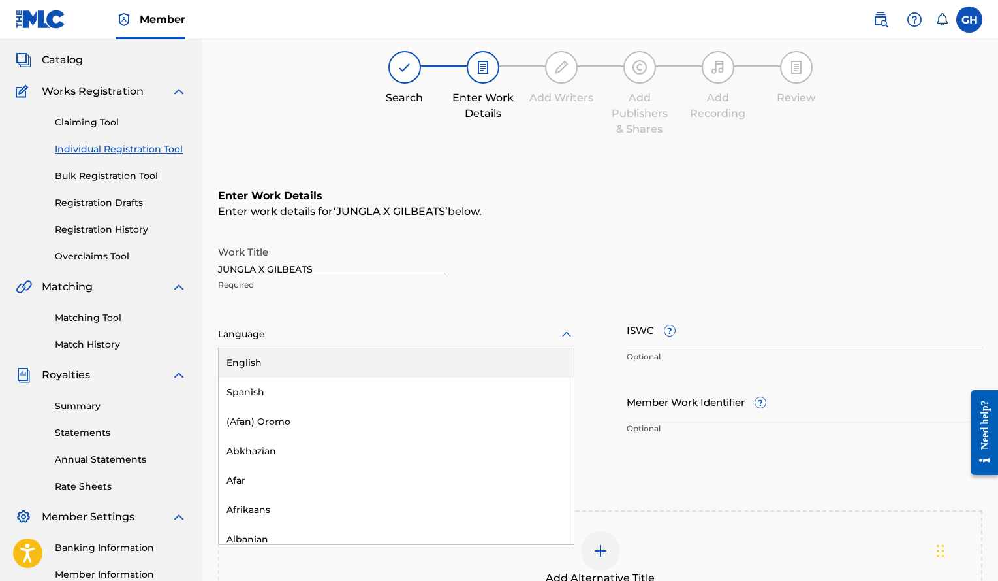
click at [535, 335] on div at bounding box center [396, 334] width 357 height 16
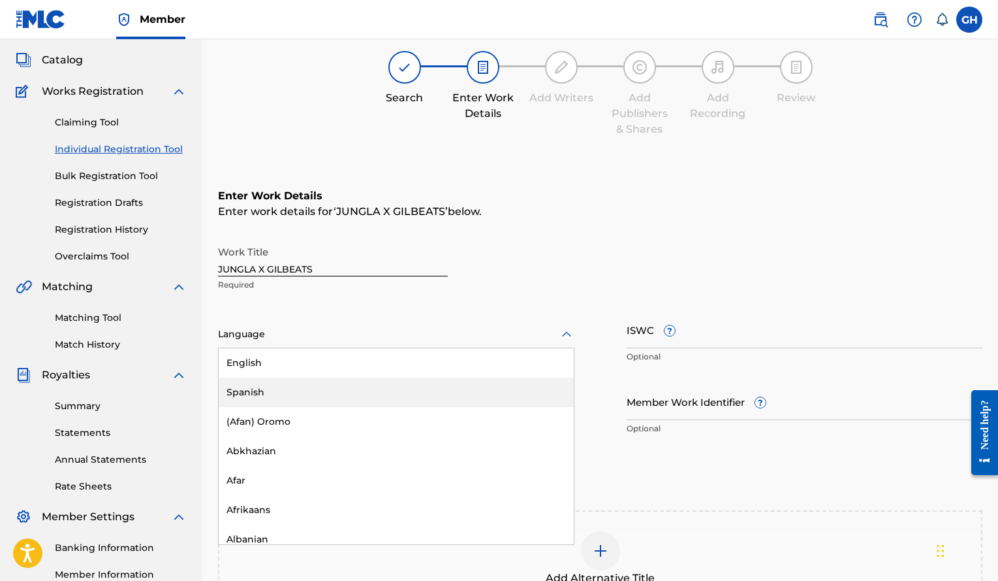
click at [366, 402] on div "Spanish" at bounding box center [396, 391] width 355 height 29
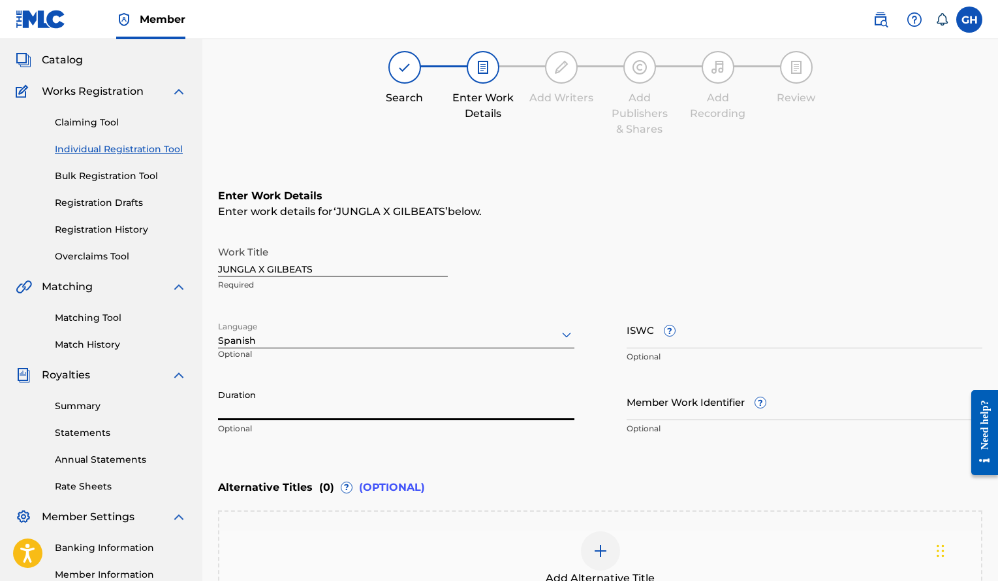
click at [331, 401] on input "Duration" at bounding box center [396, 401] width 357 height 37
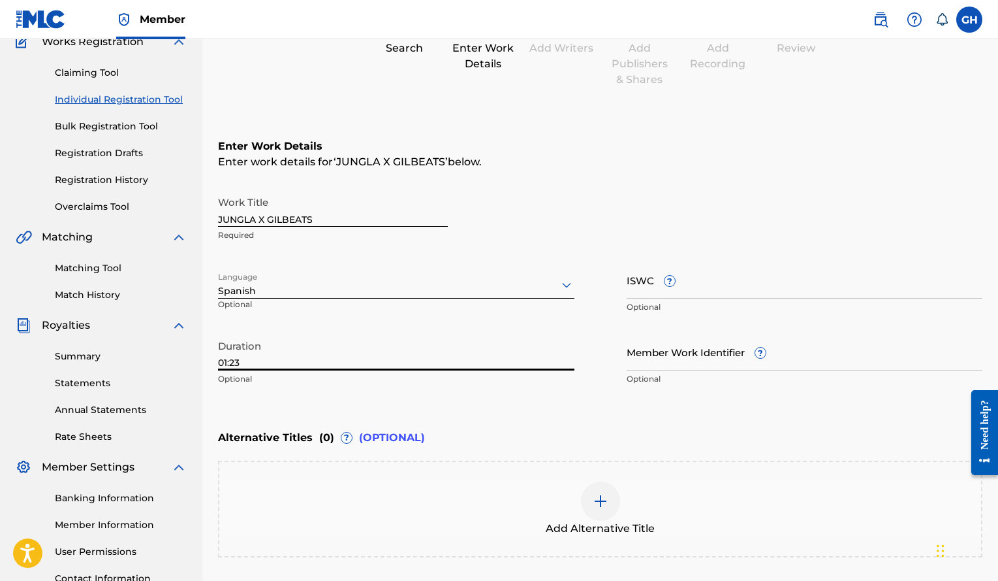
scroll to position [127, 0]
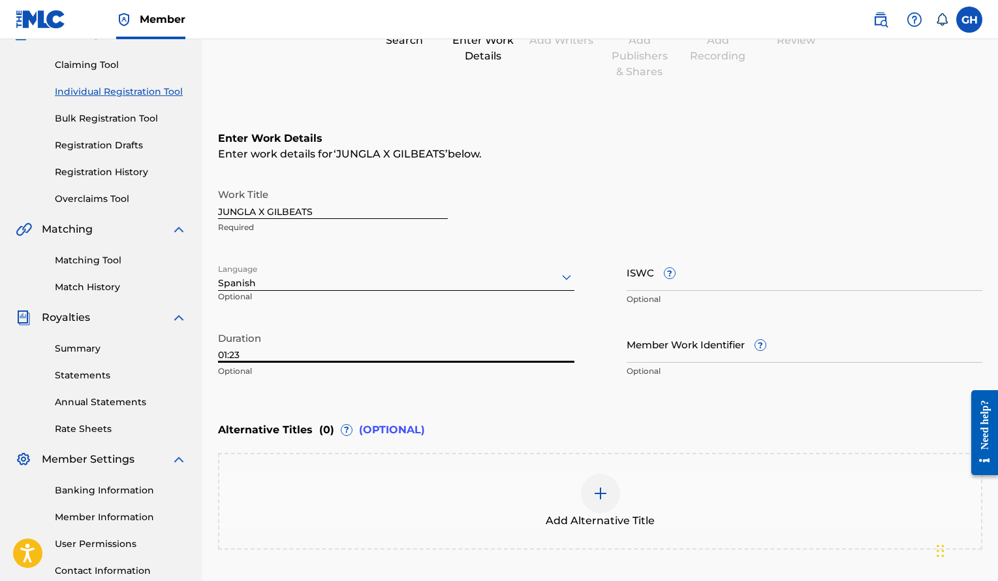
type input "01:23"
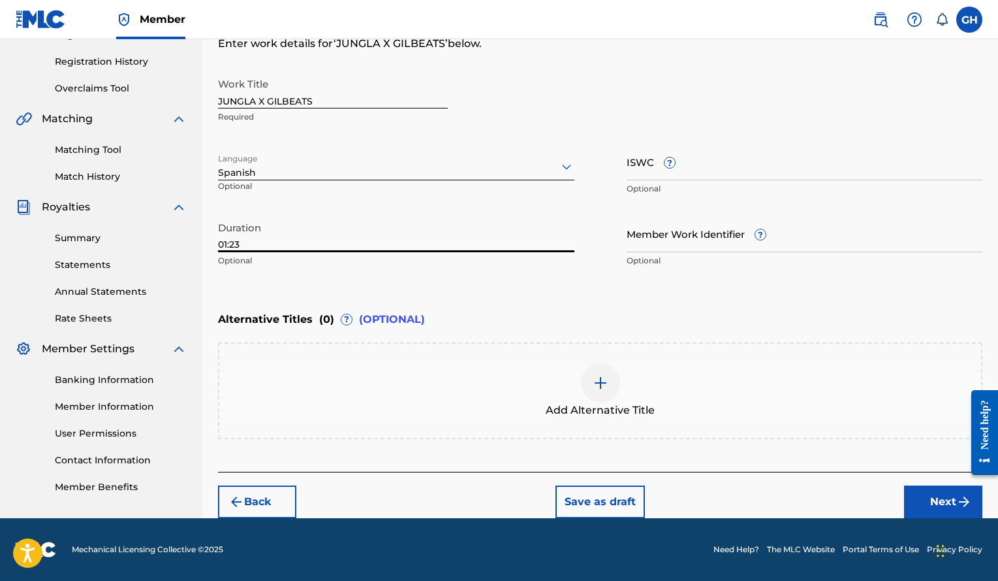
click at [932, 501] on button "Next" at bounding box center [943, 501] width 78 height 33
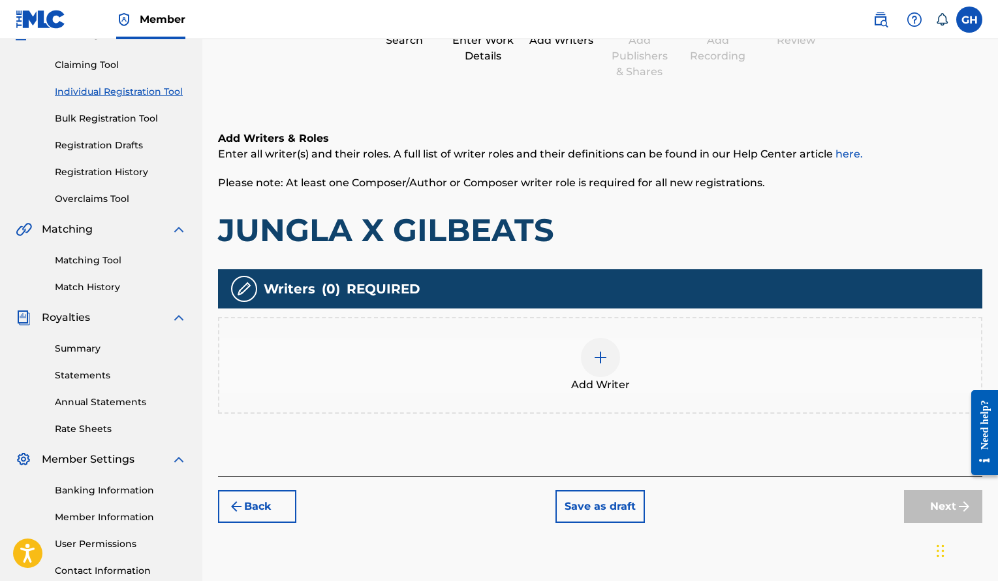
scroll to position [128, 0]
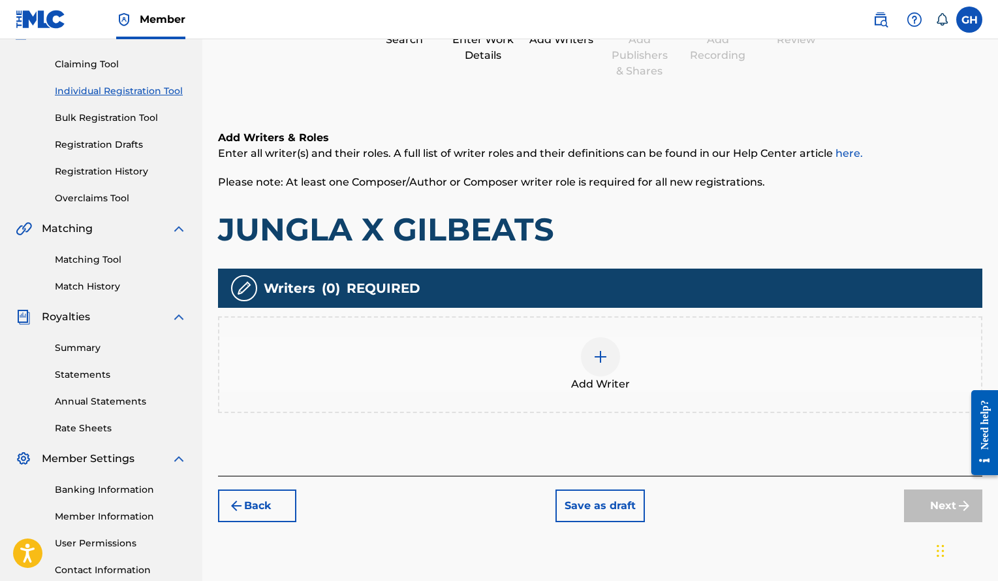
click at [613, 367] on div at bounding box center [600, 356] width 39 height 39
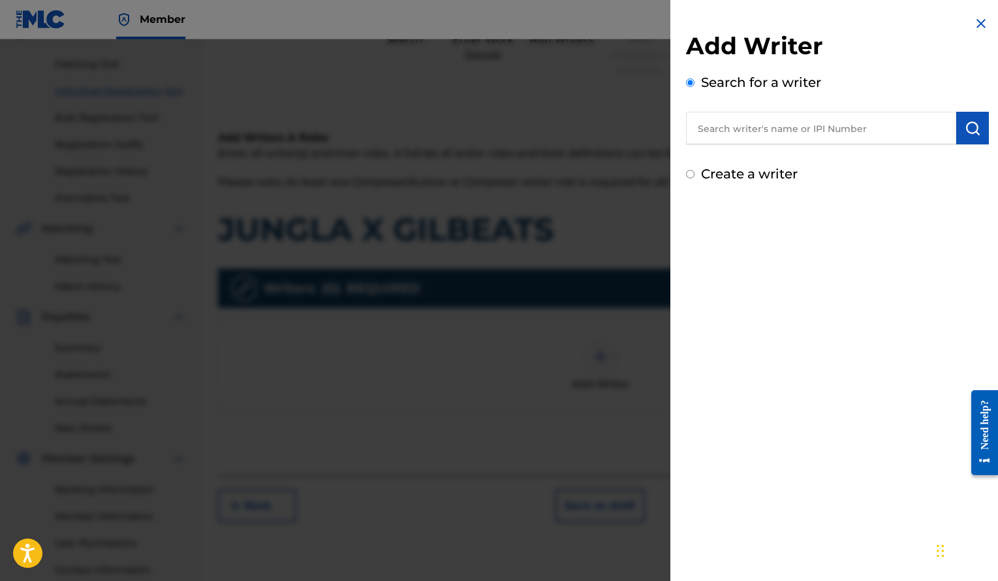
click at [784, 120] on input "text" at bounding box center [821, 128] width 270 height 33
paste input "[PERSON_NAME]"
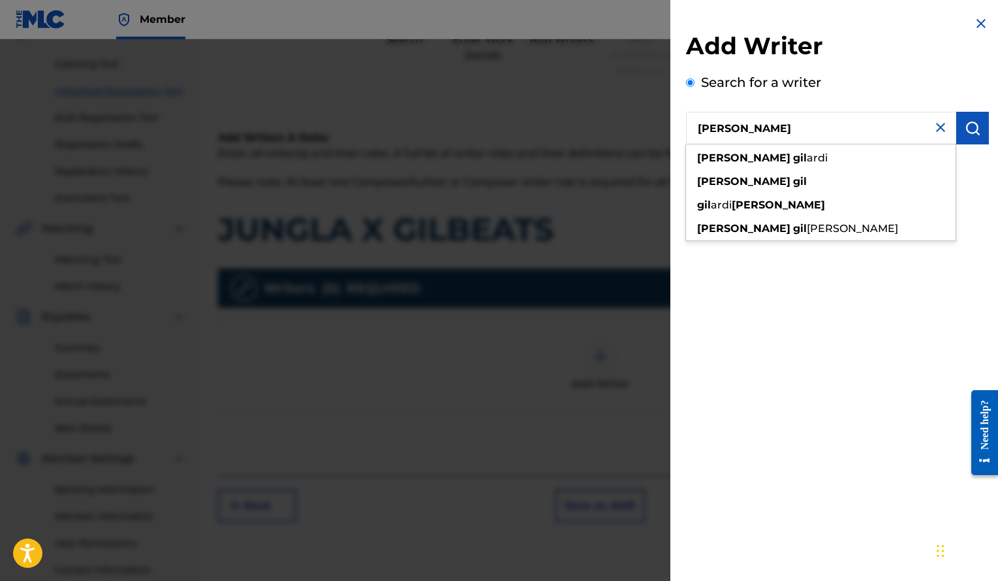
type input "[PERSON_NAME]"
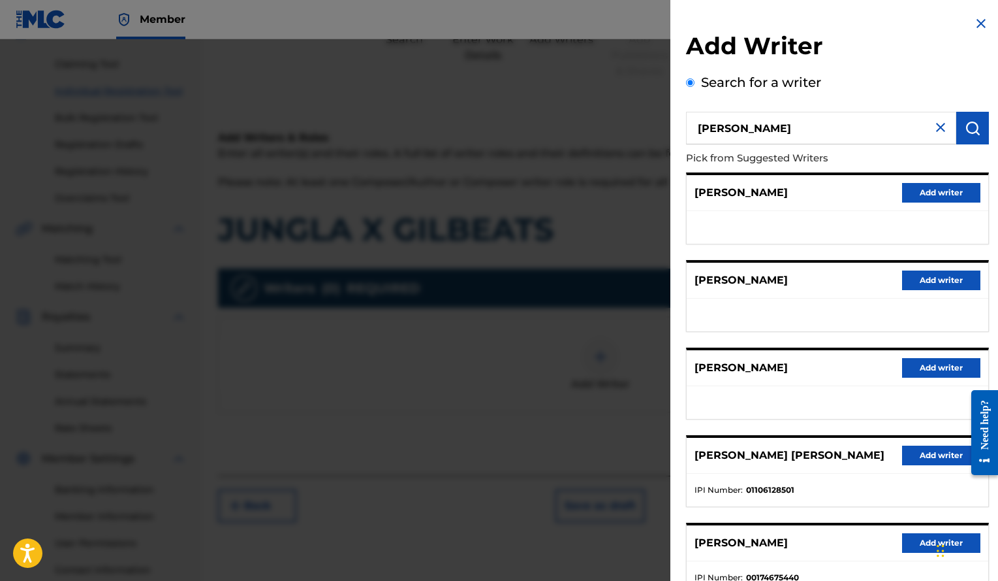
click at [906, 368] on button "Add writer" at bounding box center [941, 368] width 78 height 20
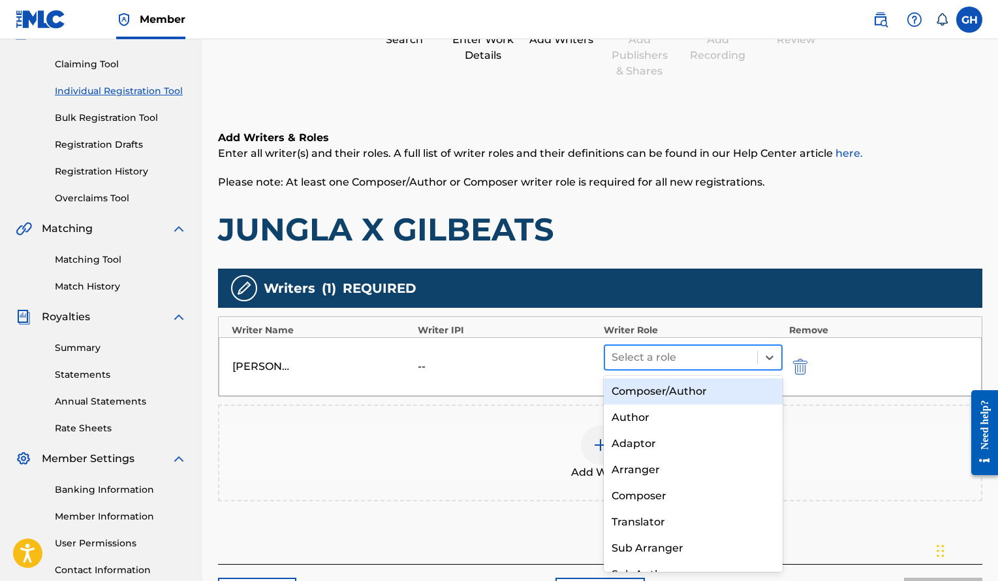
click at [702, 358] on div at bounding box center [681, 357] width 139 height 18
click at [689, 389] on div "Composer/Author" at bounding box center [693, 391] width 179 height 26
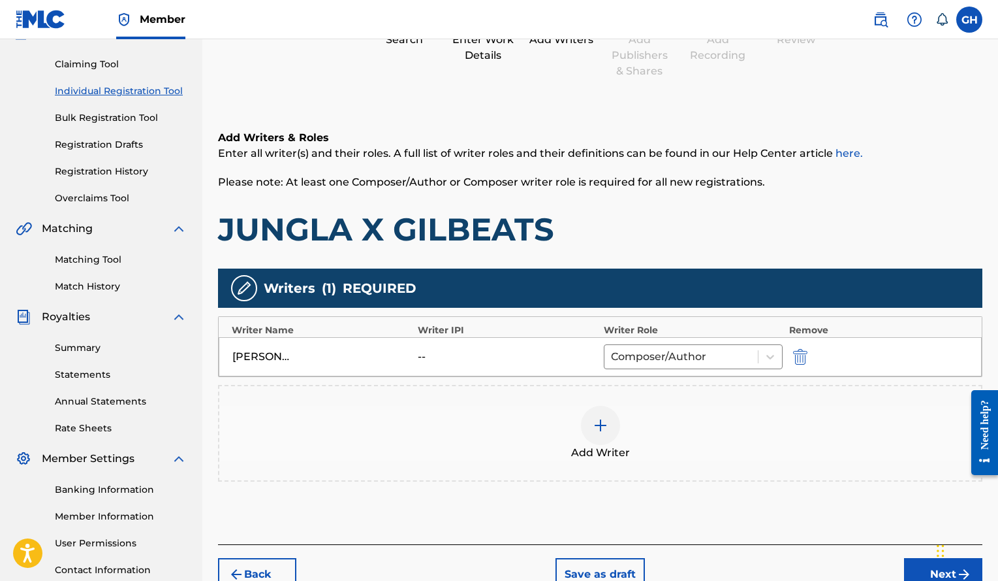
scroll to position [229, 0]
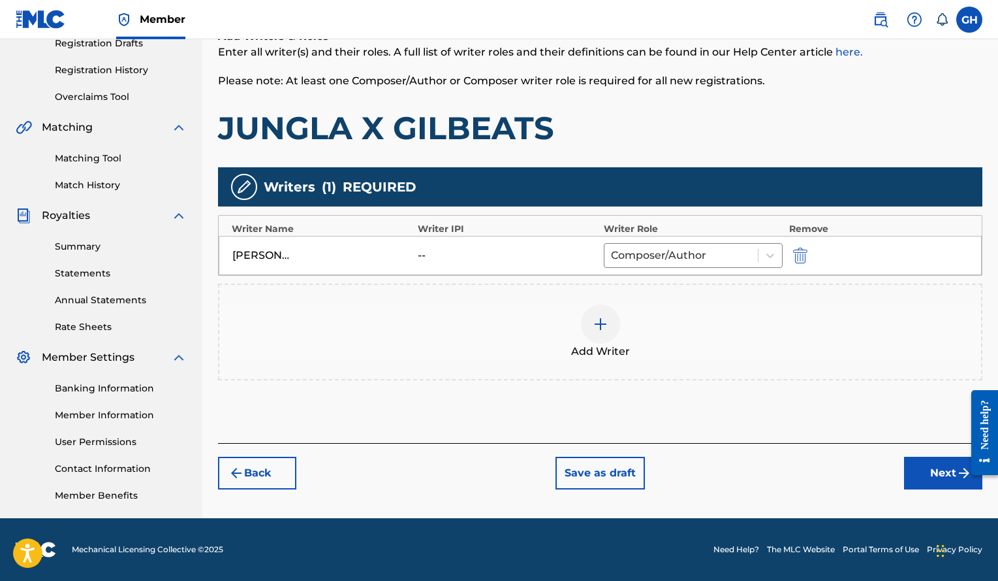
click at [927, 468] on button "Next" at bounding box center [943, 472] width 78 height 33
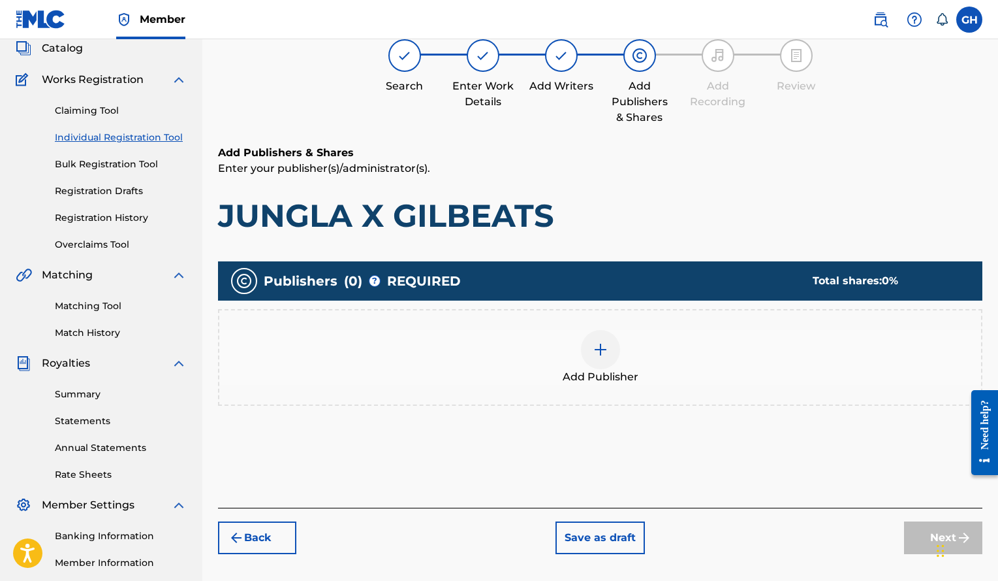
scroll to position [59, 0]
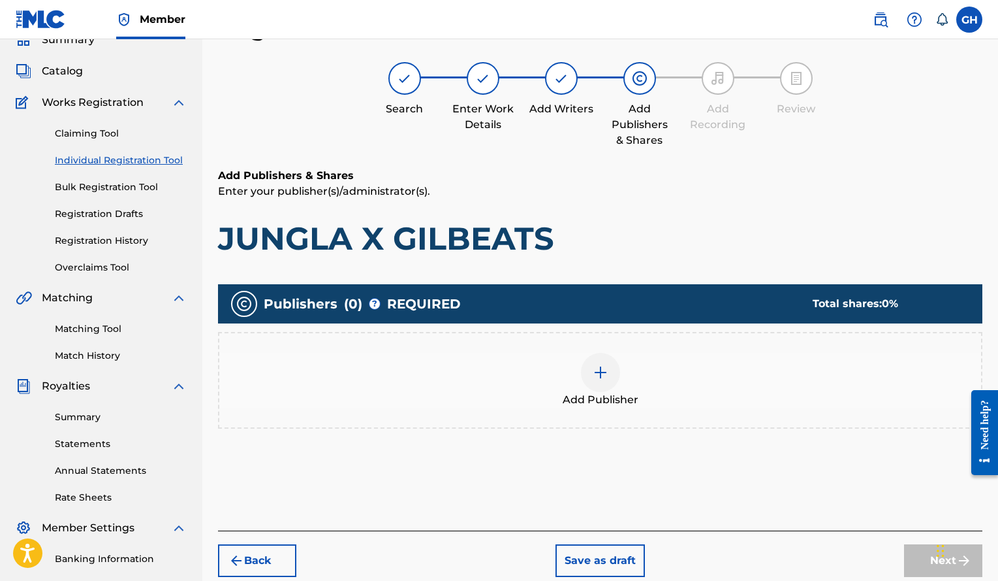
click at [601, 366] on img at bounding box center [601, 372] width 16 height 16
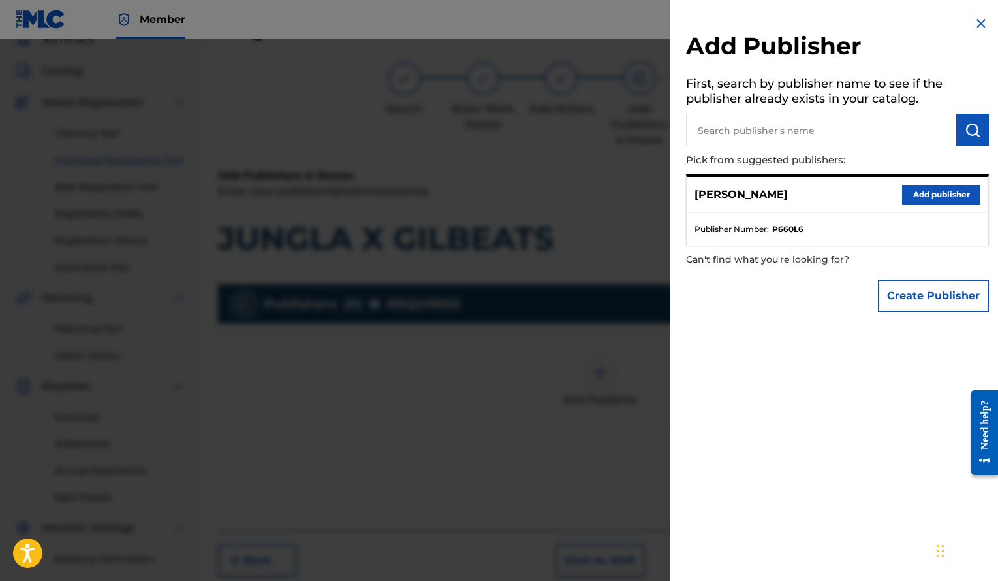
click at [939, 195] on button "Add publisher" at bounding box center [941, 195] width 78 height 20
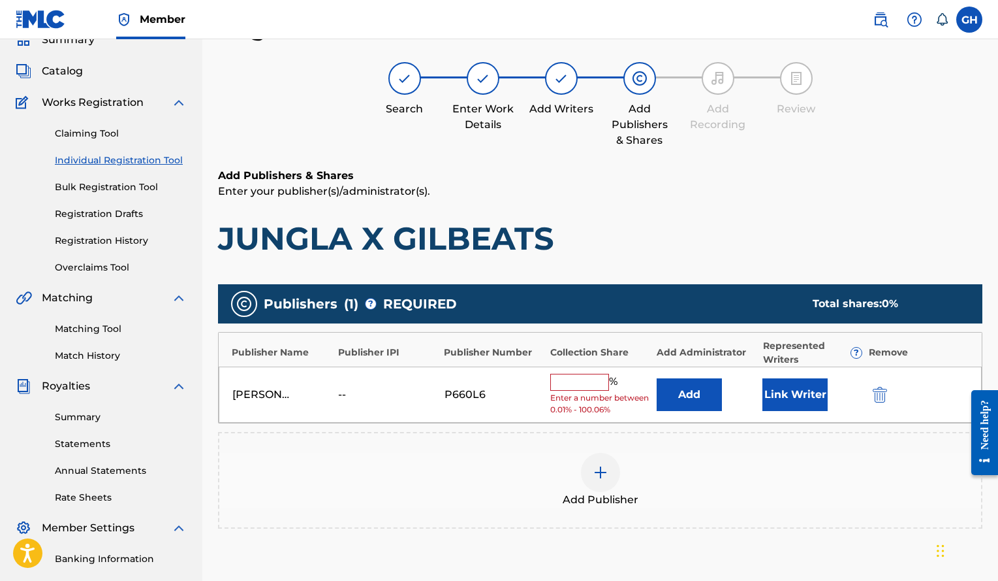
click at [806, 393] on button "Link Writer" at bounding box center [795, 394] width 65 height 33
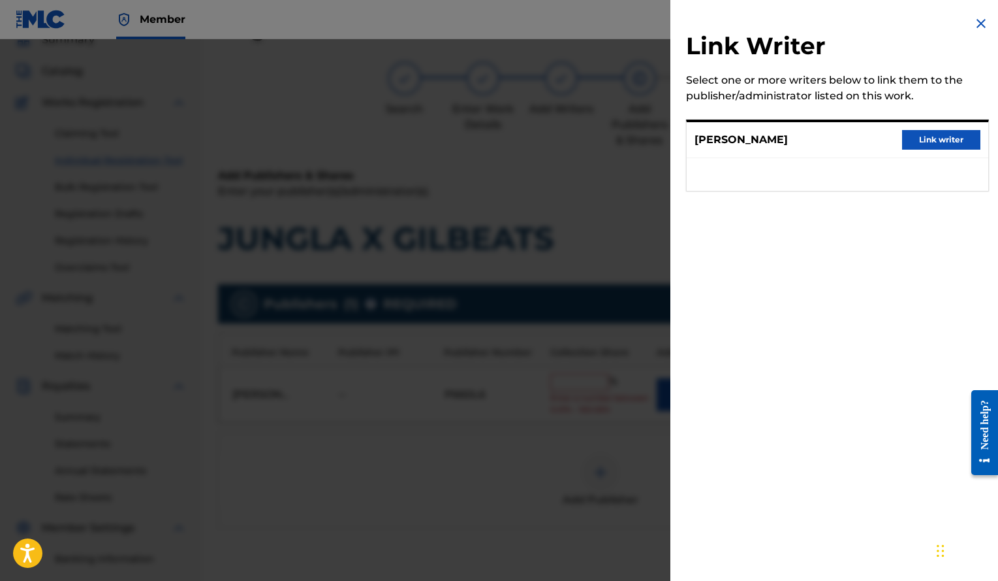
click at [955, 142] on button "Link writer" at bounding box center [941, 140] width 78 height 20
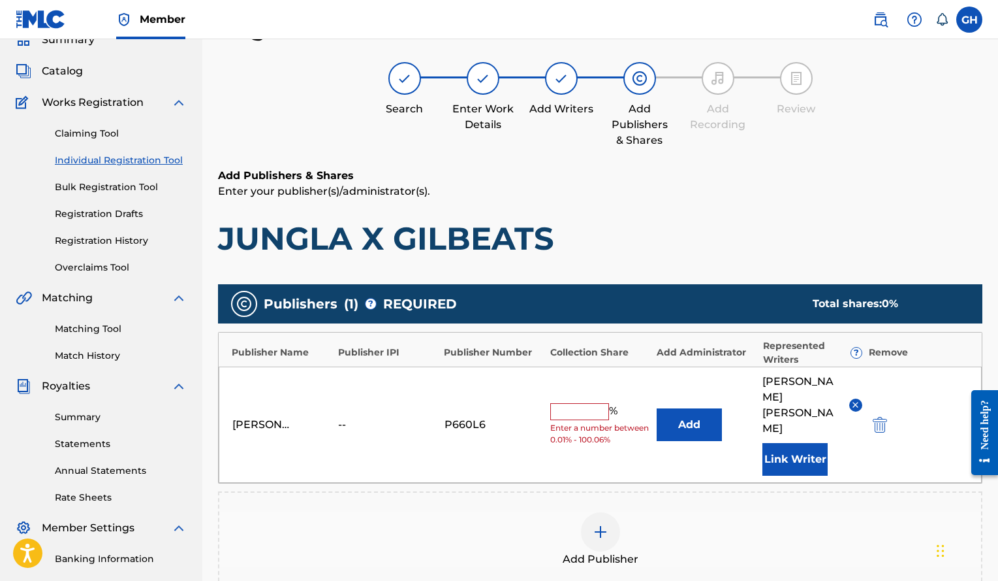
click at [587, 403] on input "text" at bounding box center [579, 411] width 59 height 17
type input "100"
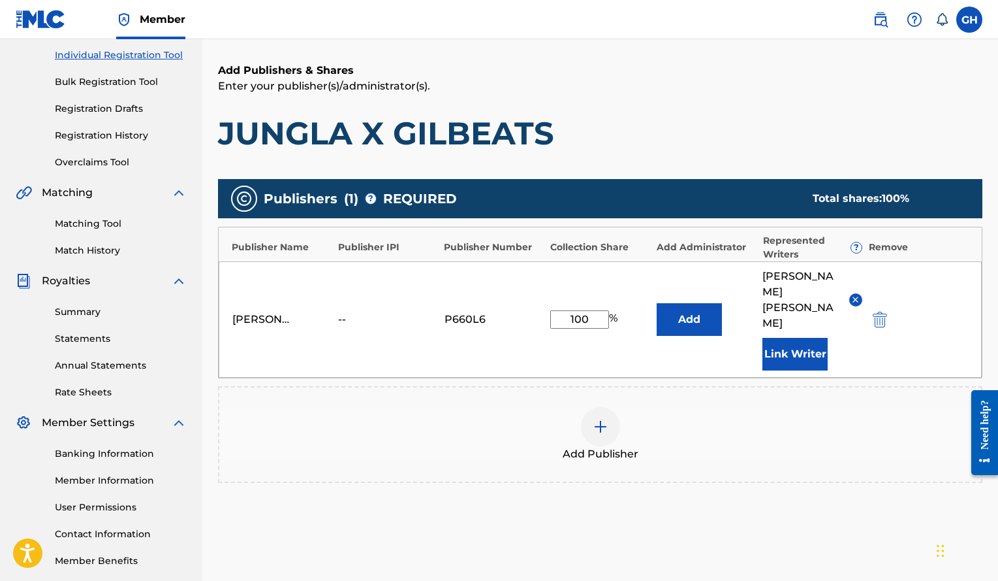
scroll to position [166, 0]
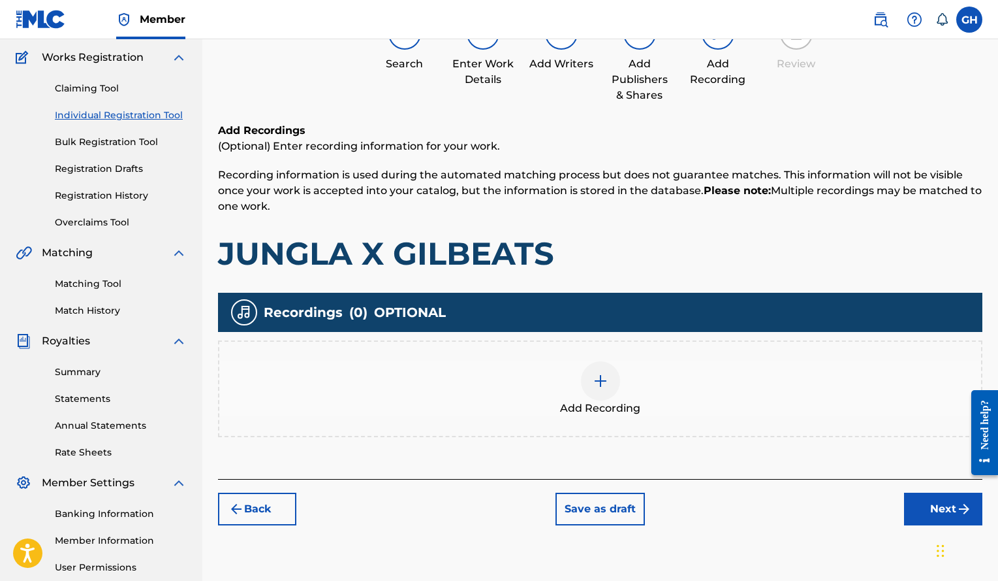
scroll to position [59, 0]
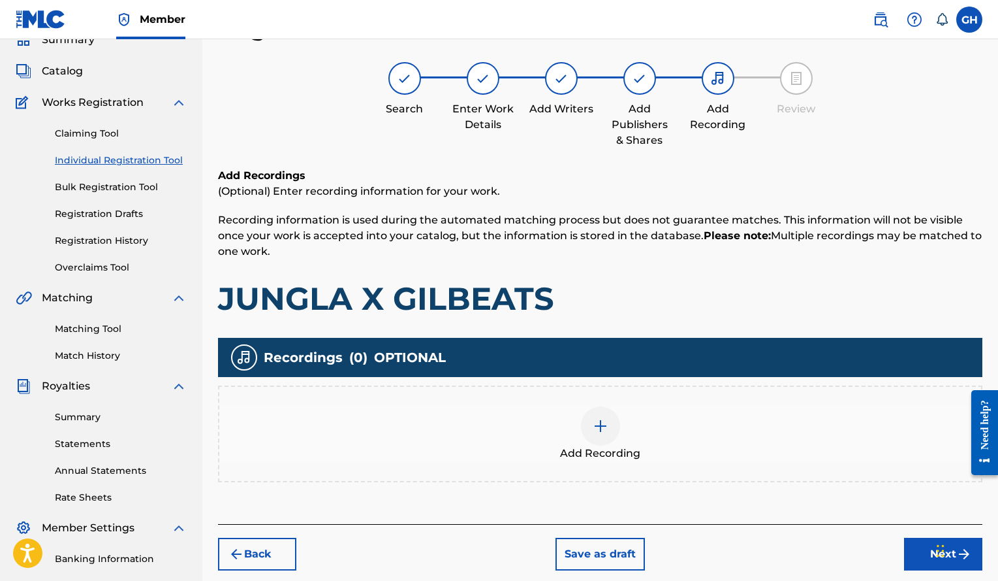
click at [590, 421] on div at bounding box center [600, 425] width 39 height 39
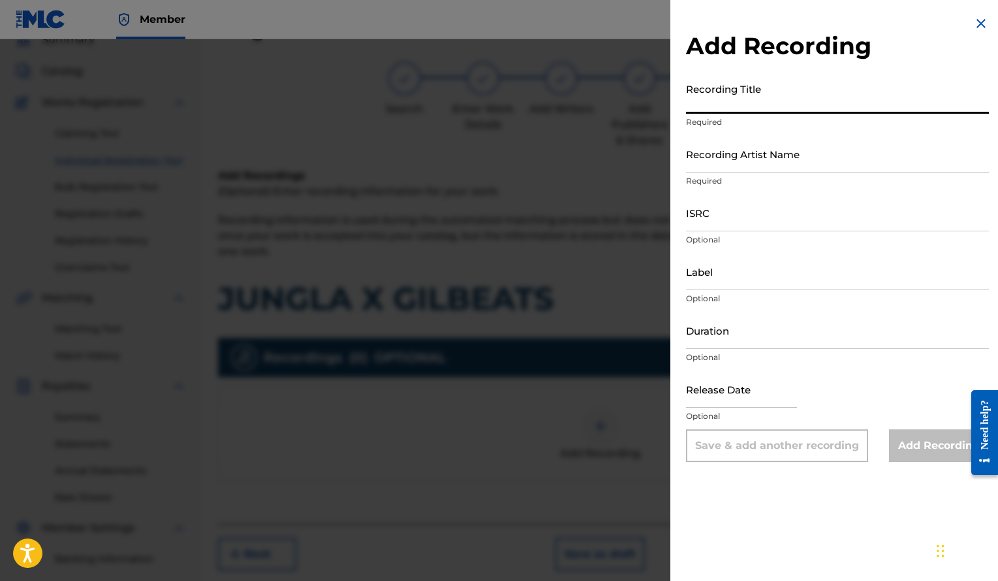
click at [780, 96] on input "Recording Title" at bounding box center [837, 94] width 303 height 37
paste input "JUNGLA X GILBEATS"
paste input "Gilbeats"
type input "JUNGLA X GILBEATS"
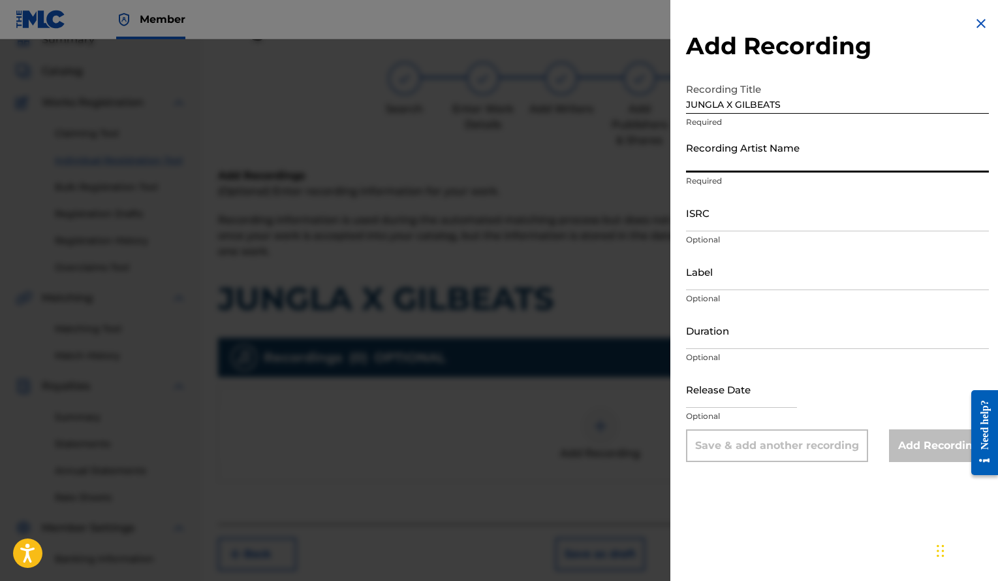
paste input "Gilbeats"
click at [750, 168] on input "Gilbeats" at bounding box center [837, 153] width 303 height 37
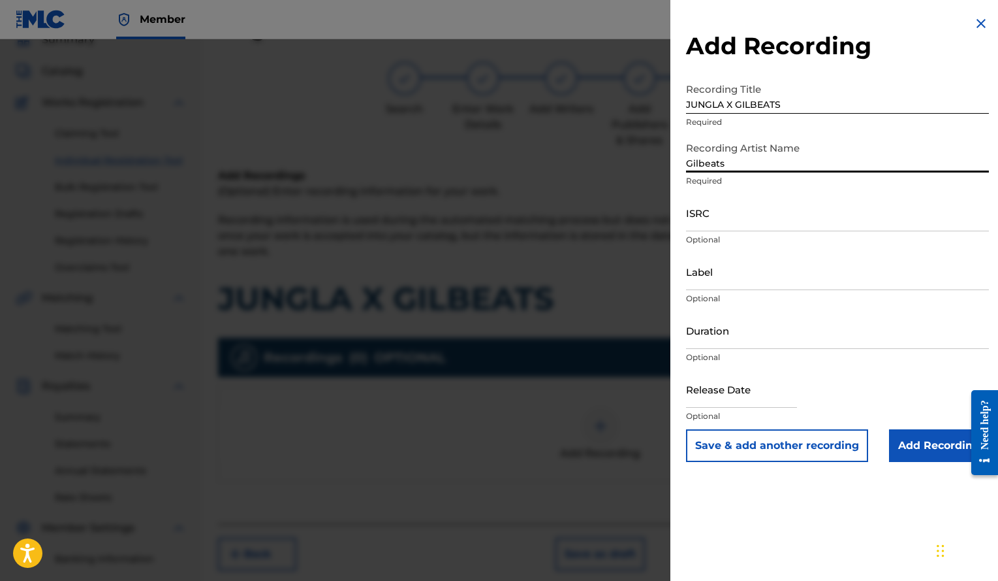
type input "Gilbeats"
click at [766, 222] on input "ISRC" at bounding box center [837, 212] width 303 height 37
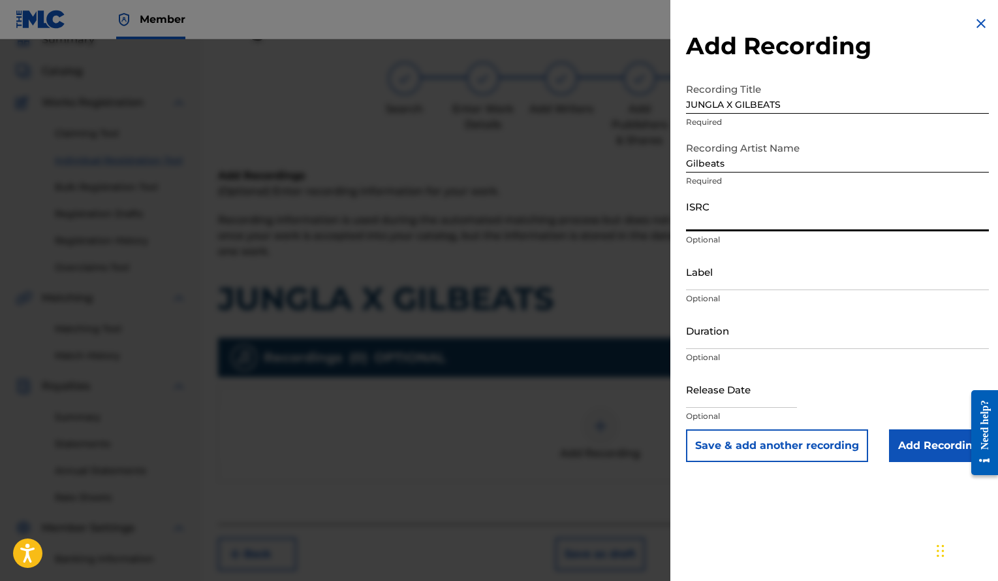
paste input "QZRP42156637"
type input "QZRP42156637"
click at [725, 335] on input "Duration" at bounding box center [837, 329] width 303 height 37
type input "01:23"
click at [752, 393] on input "text" at bounding box center [741, 388] width 111 height 37
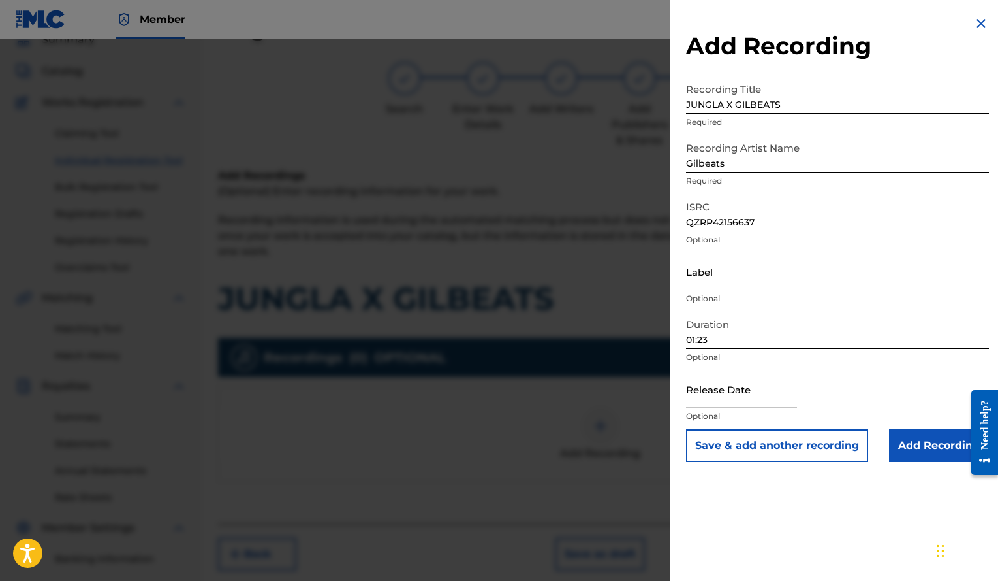
select select "7"
select select "2025"
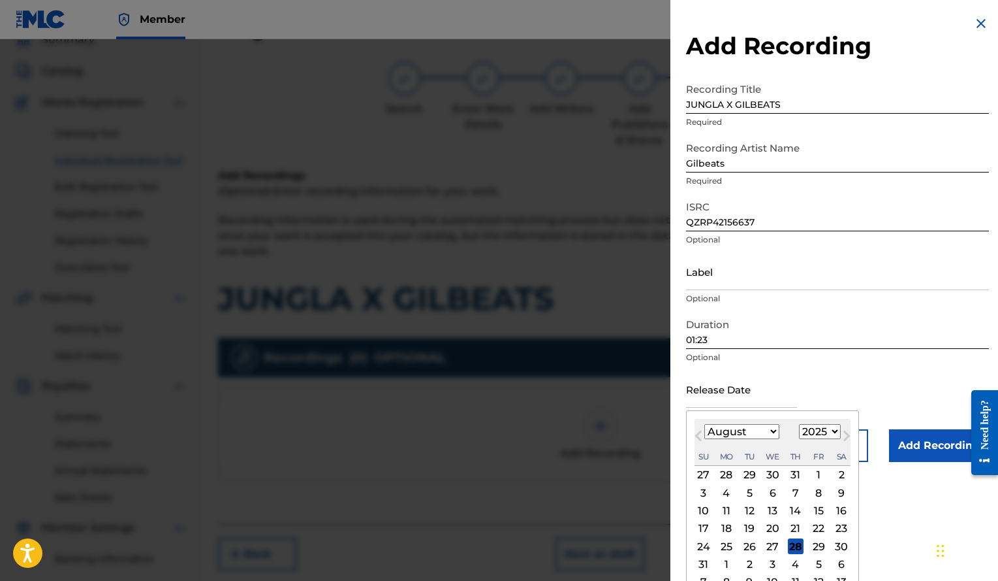
type input "[DATE]"
select select "11"
select select "2021"
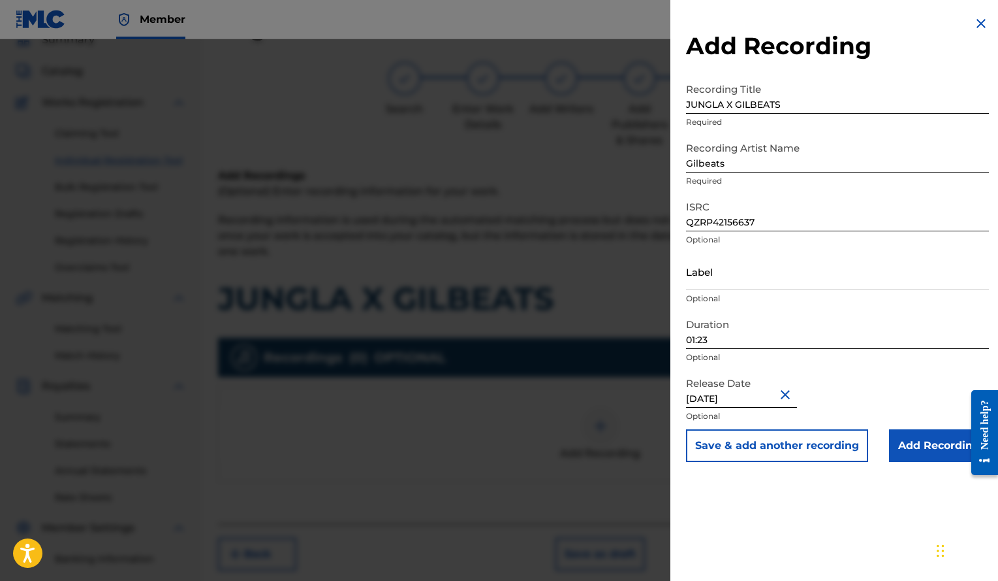
click at [937, 443] on input "Add Recording" at bounding box center [939, 445] width 100 height 33
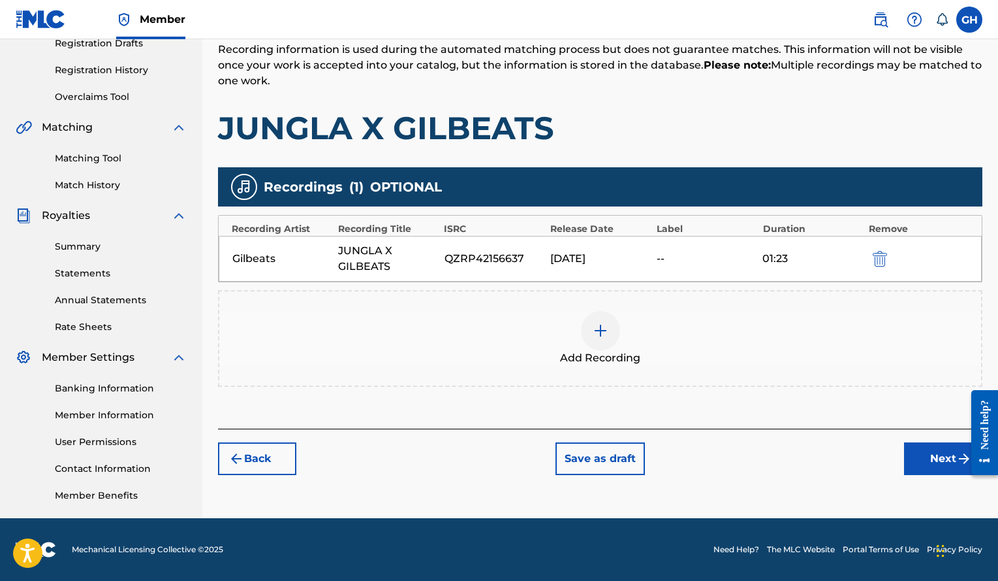
click at [932, 473] on button "Next" at bounding box center [943, 458] width 78 height 33
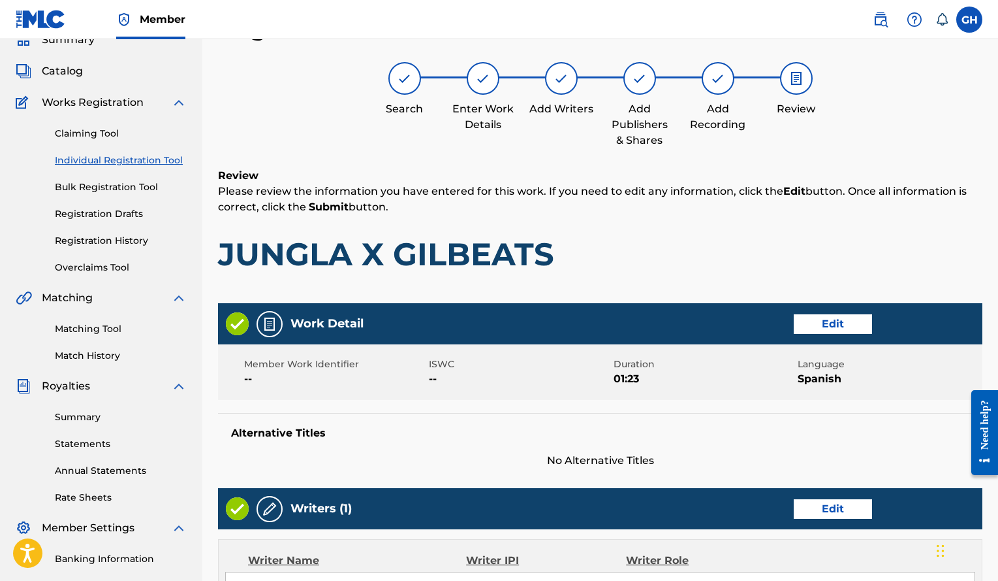
scroll to position [524, 0]
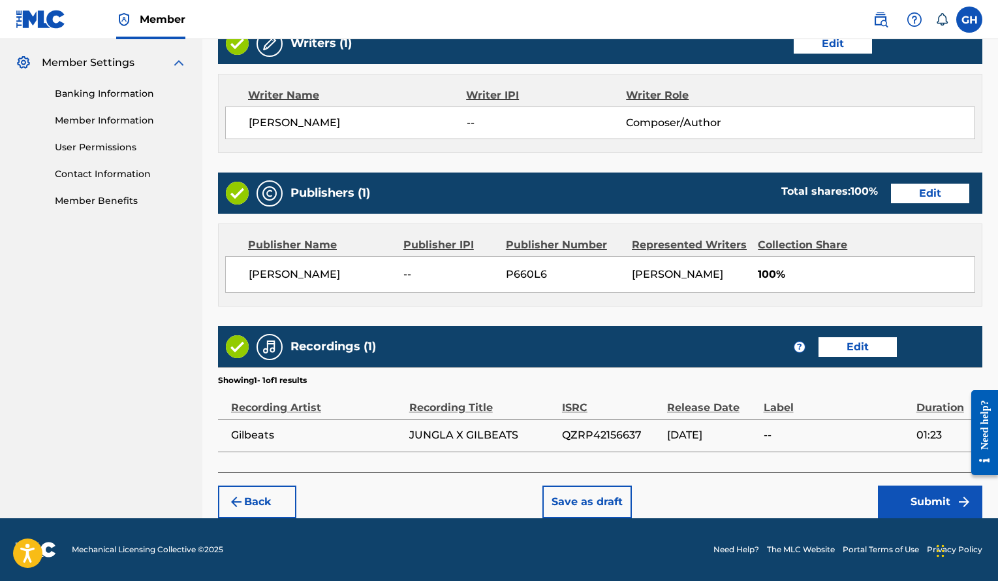
click at [899, 496] on button "Submit" at bounding box center [930, 501] width 104 height 33
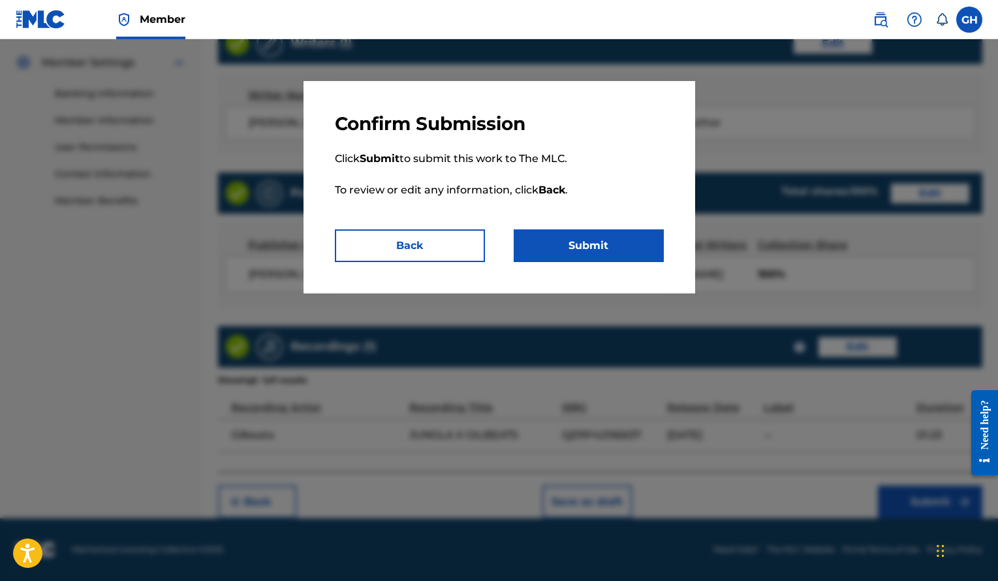
click at [630, 251] on button "Submit" at bounding box center [589, 245] width 150 height 33
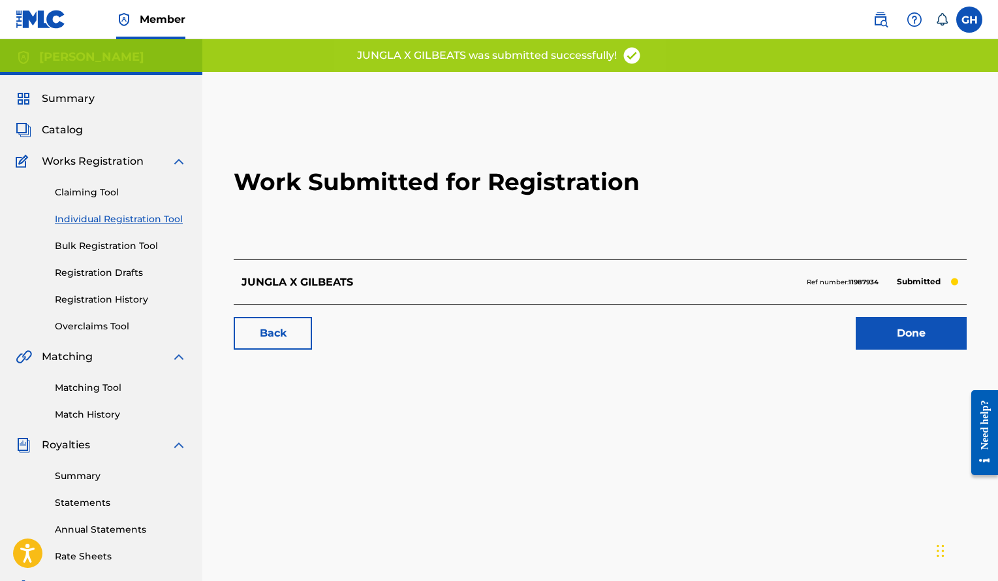
click at [881, 331] on link "Done" at bounding box center [911, 333] width 111 height 33
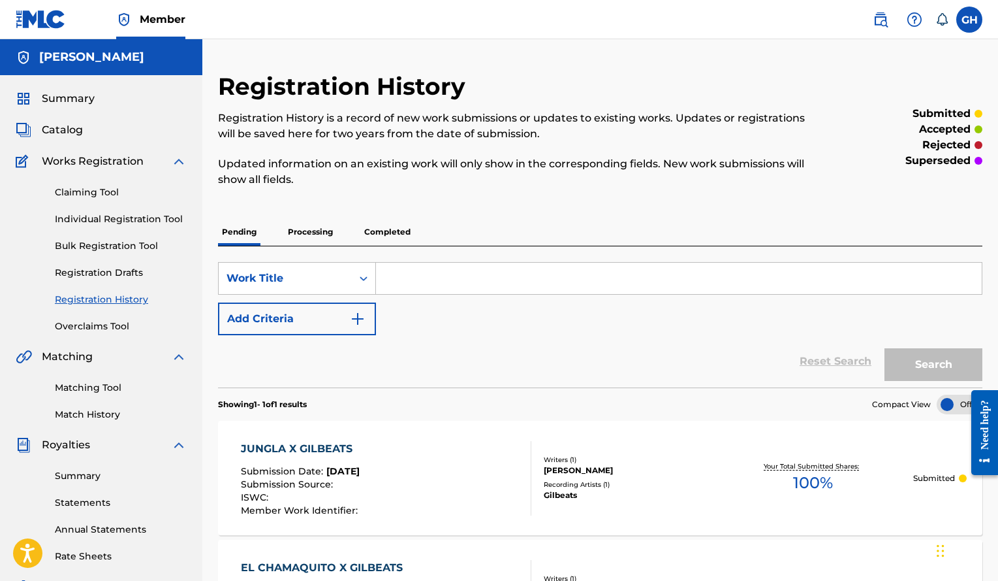
click at [152, 219] on link "Individual Registration Tool" at bounding box center [121, 219] width 132 height 14
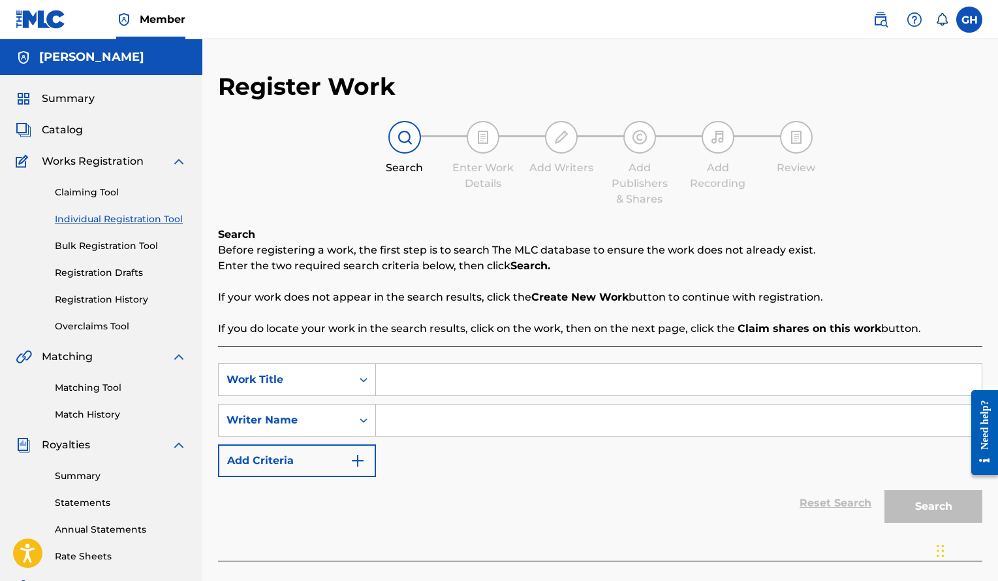
click at [421, 390] on input "Search Form" at bounding box center [679, 379] width 606 height 31
paste input "LA GOTA X GILBEATS"
type input "LA GOTA X GILBEATS"
click at [448, 429] on input "Search Form" at bounding box center [679, 419] width 606 height 31
paste input "[PERSON_NAME]"
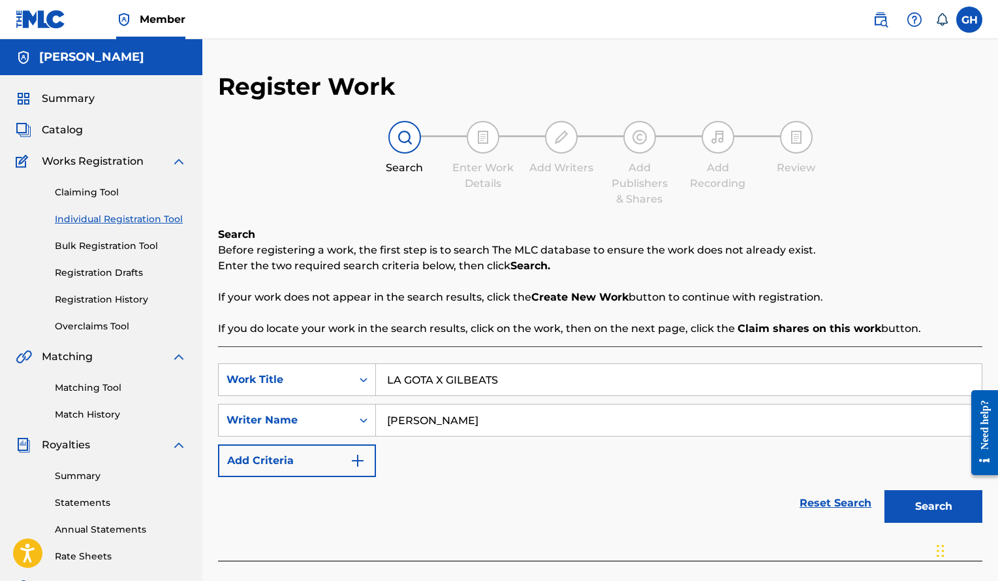
type input "[PERSON_NAME]"
click at [921, 500] on button "Search" at bounding box center [934, 506] width 98 height 33
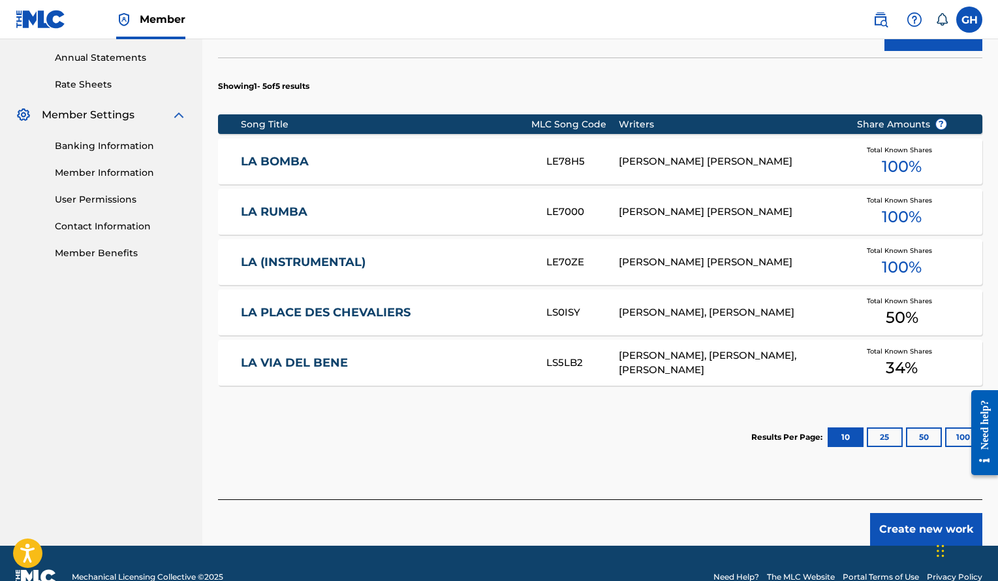
scroll to position [499, 0]
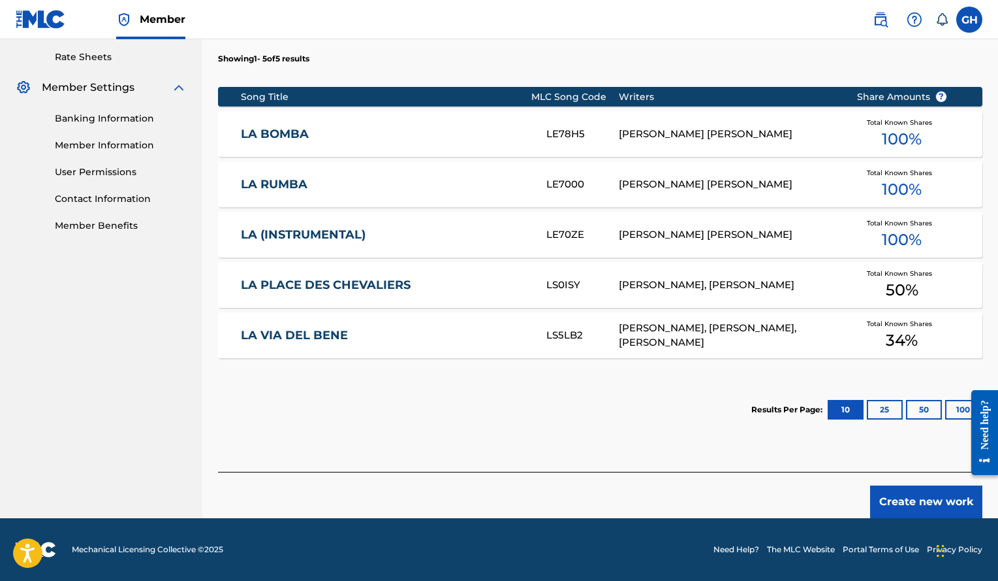
click at [901, 497] on button "Create new work" at bounding box center [926, 501] width 112 height 33
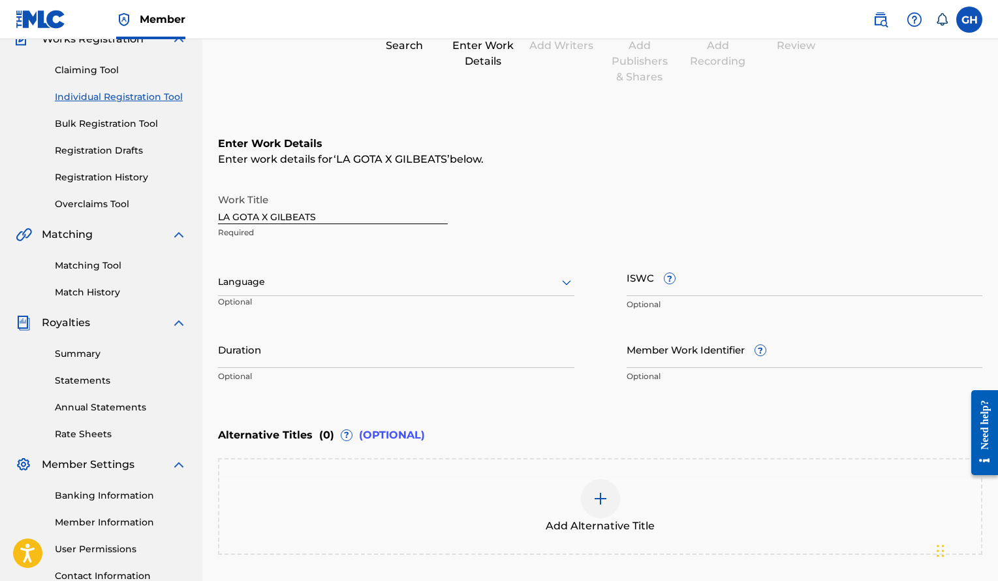
scroll to position [118, 0]
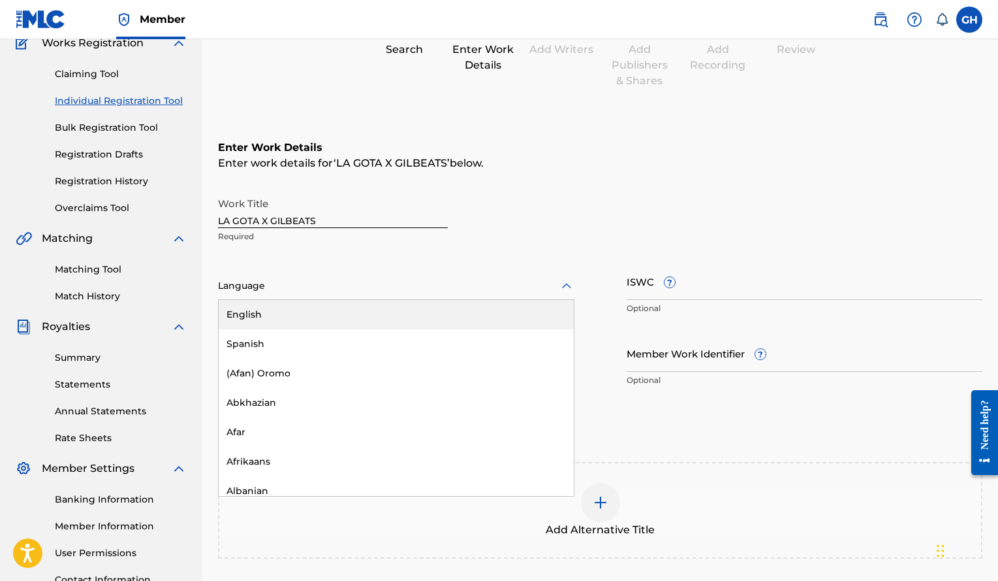
click at [453, 293] on div at bounding box center [396, 286] width 357 height 16
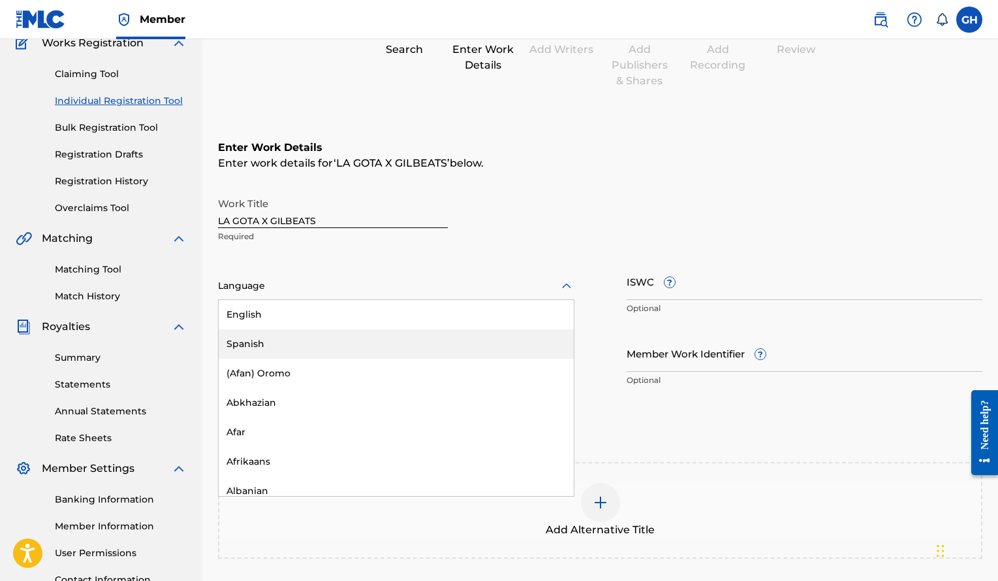
click at [291, 358] on div "Spanish" at bounding box center [396, 343] width 355 height 29
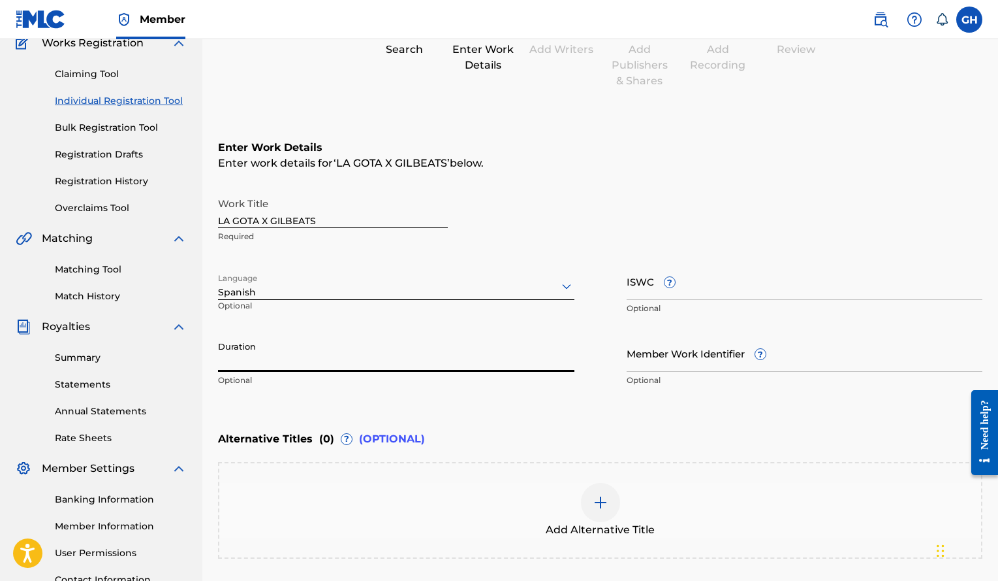
click at [290, 369] on input "Duration" at bounding box center [396, 352] width 357 height 37
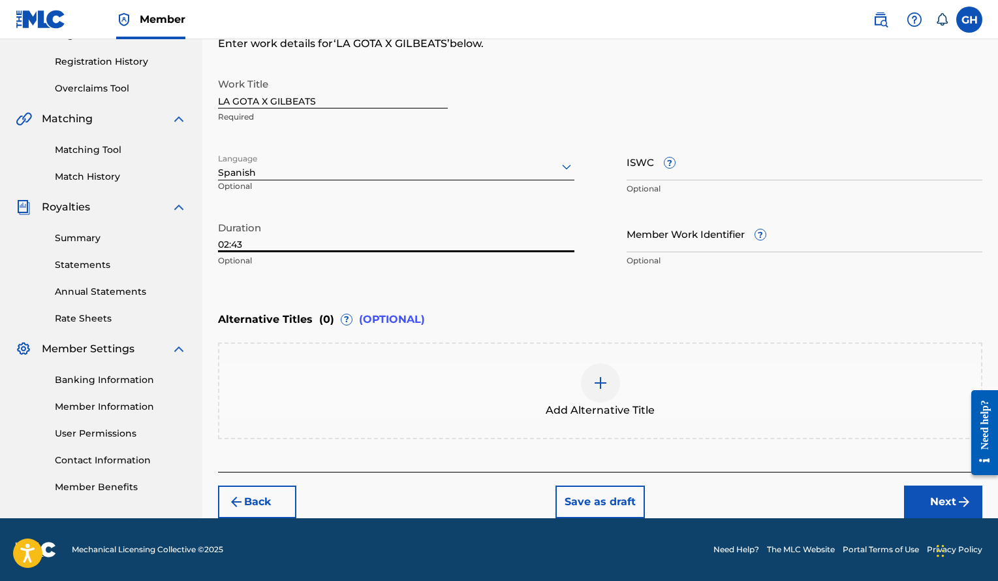
type input "02:43"
click at [925, 503] on button "Next" at bounding box center [943, 501] width 78 height 33
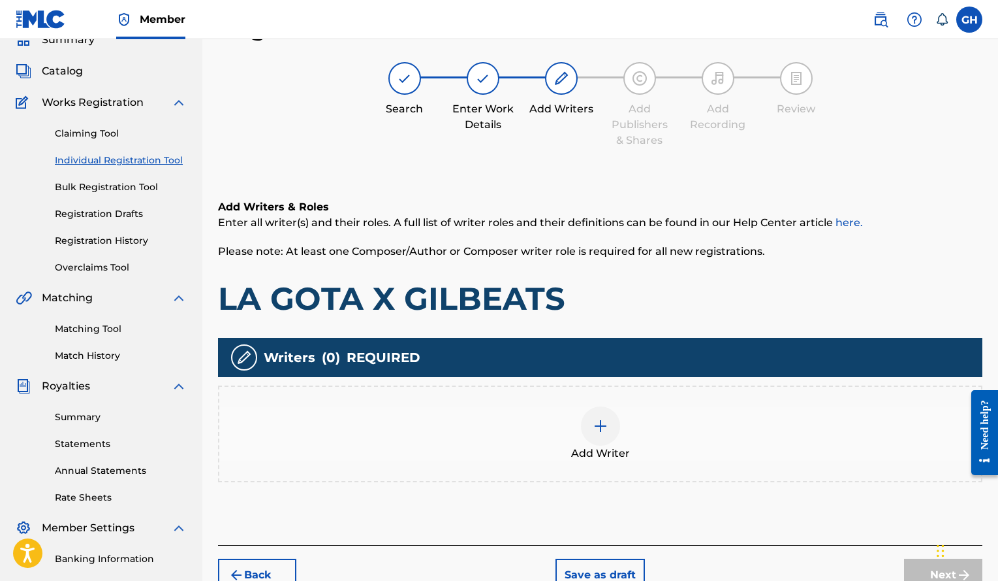
scroll to position [123, 0]
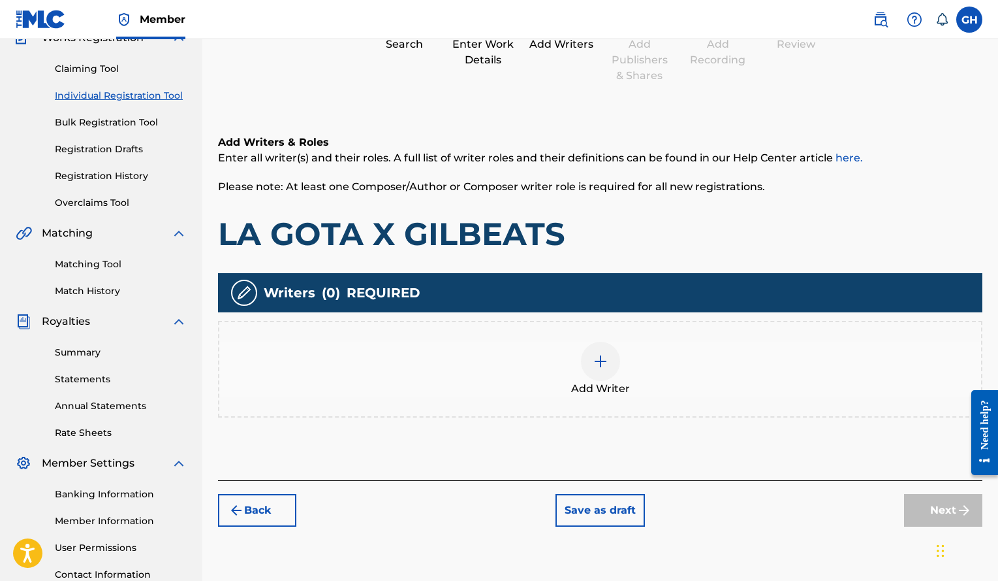
click at [603, 370] on div at bounding box center [600, 361] width 39 height 39
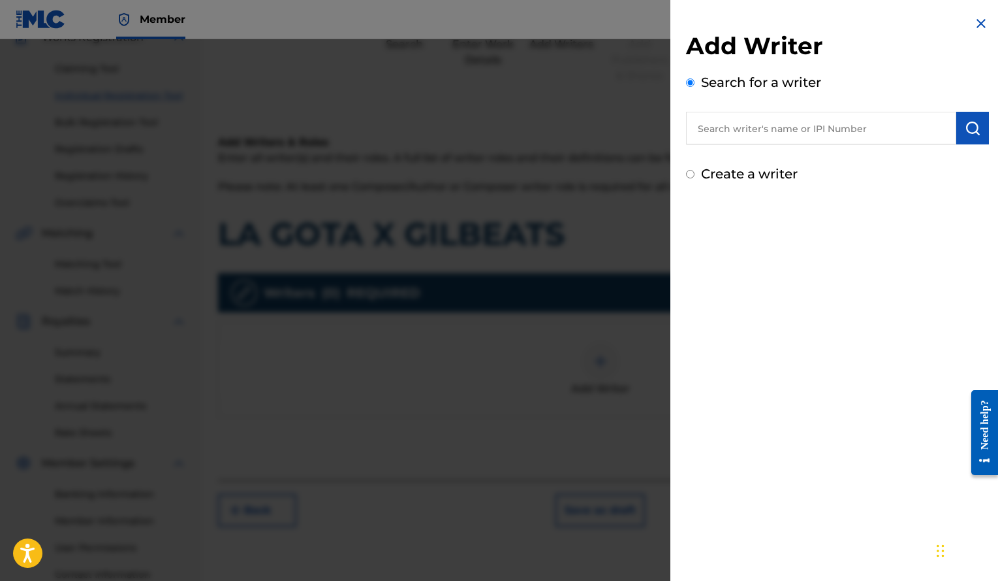
click at [725, 127] on input "text" at bounding box center [821, 128] width 270 height 33
paste input "[PERSON_NAME]"
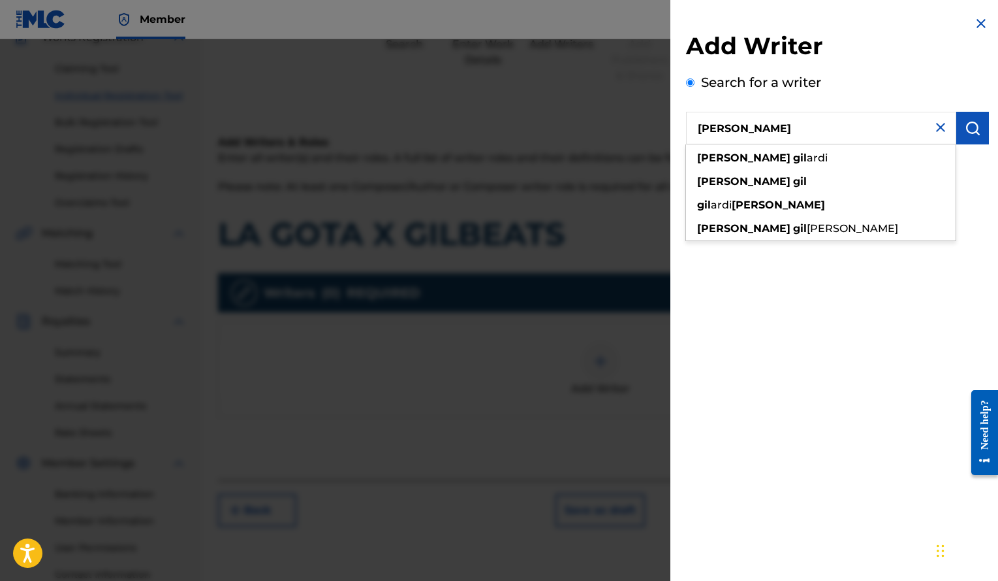
type input "[PERSON_NAME]"
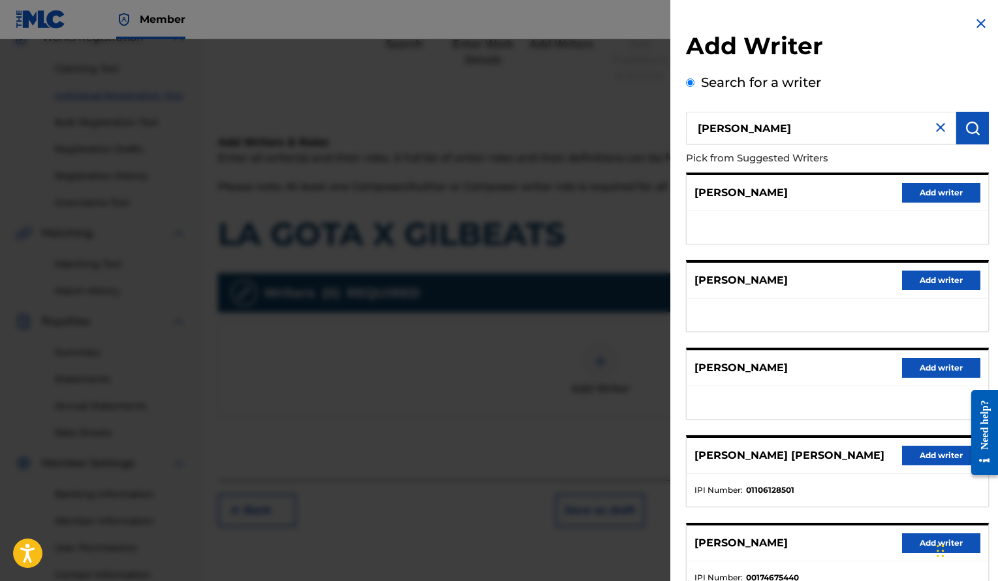
click at [934, 362] on button "Add writer" at bounding box center [941, 368] width 78 height 20
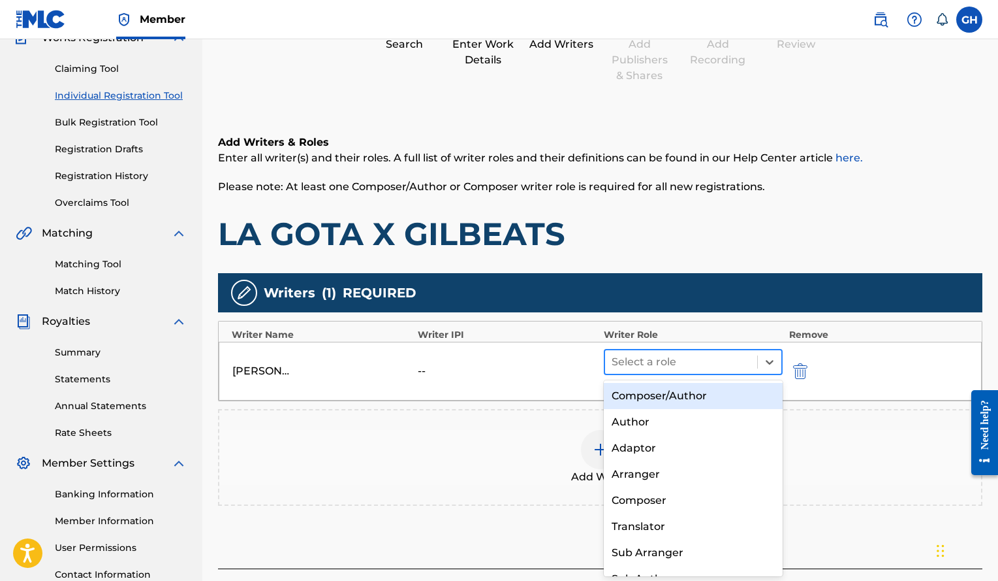
click at [717, 353] on div at bounding box center [681, 362] width 139 height 18
click at [700, 396] on div "Composer/Author" at bounding box center [693, 396] width 179 height 26
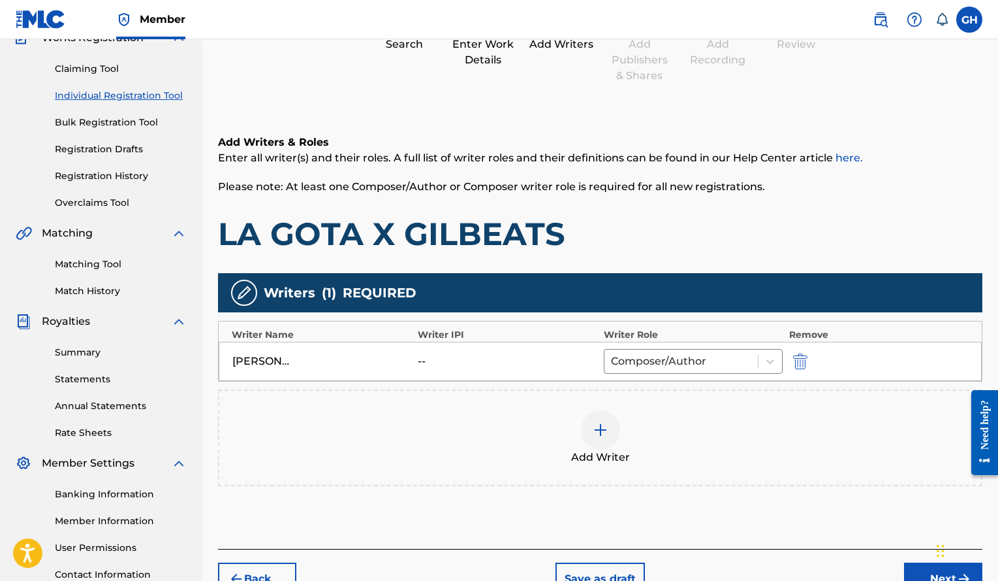
scroll to position [229, 0]
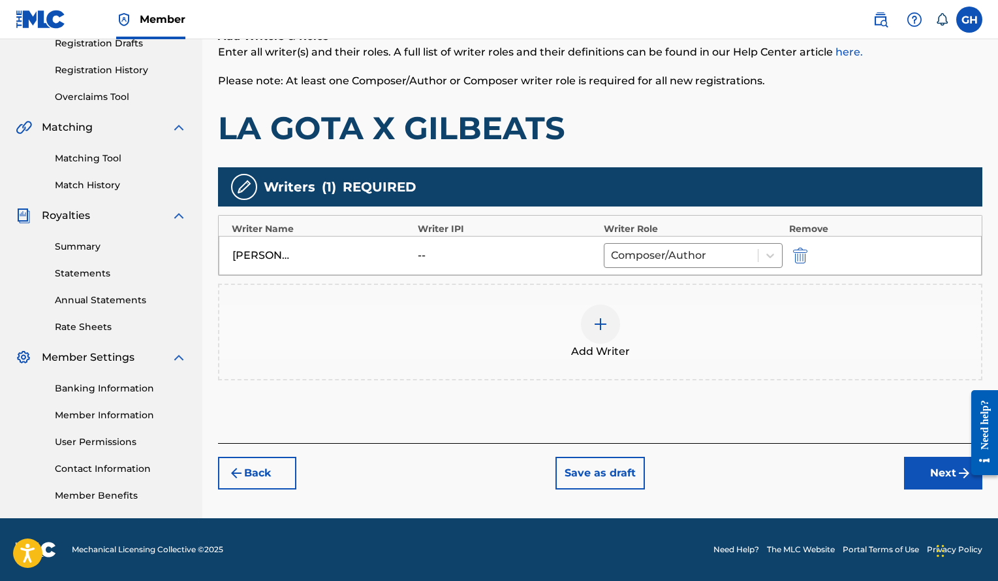
click at [937, 475] on button "Next" at bounding box center [943, 472] width 78 height 33
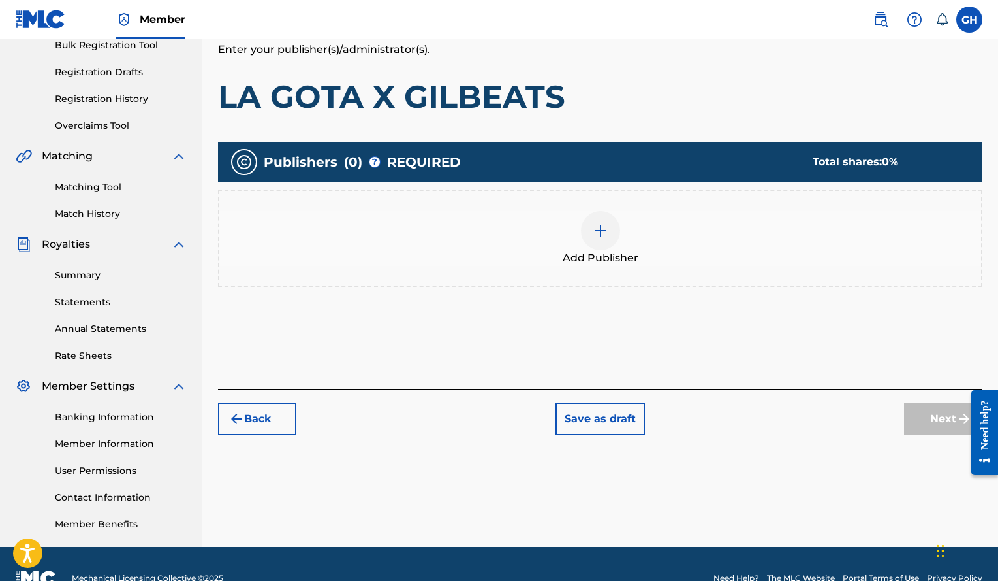
scroll to position [205, 0]
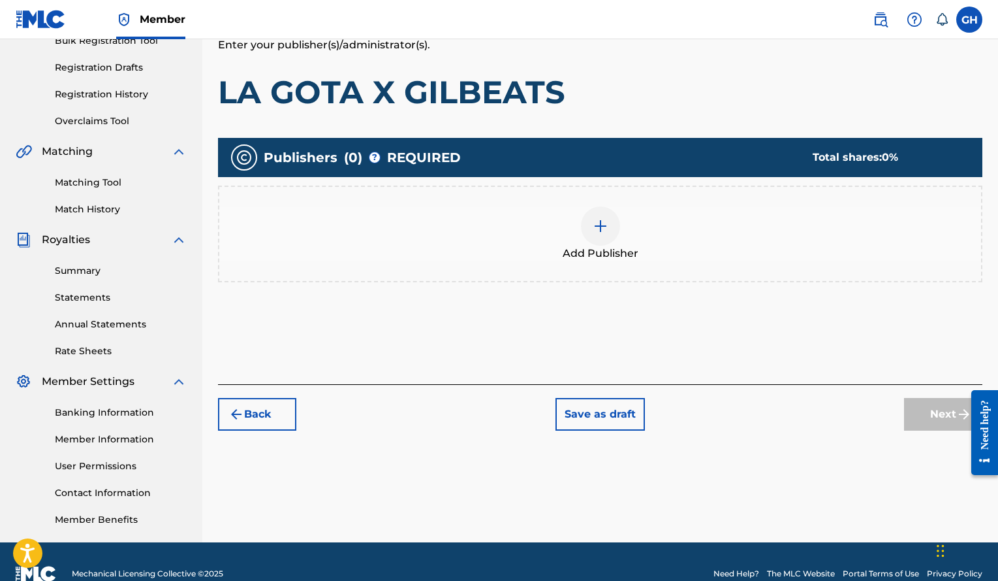
click at [598, 227] on img at bounding box center [601, 226] width 16 height 16
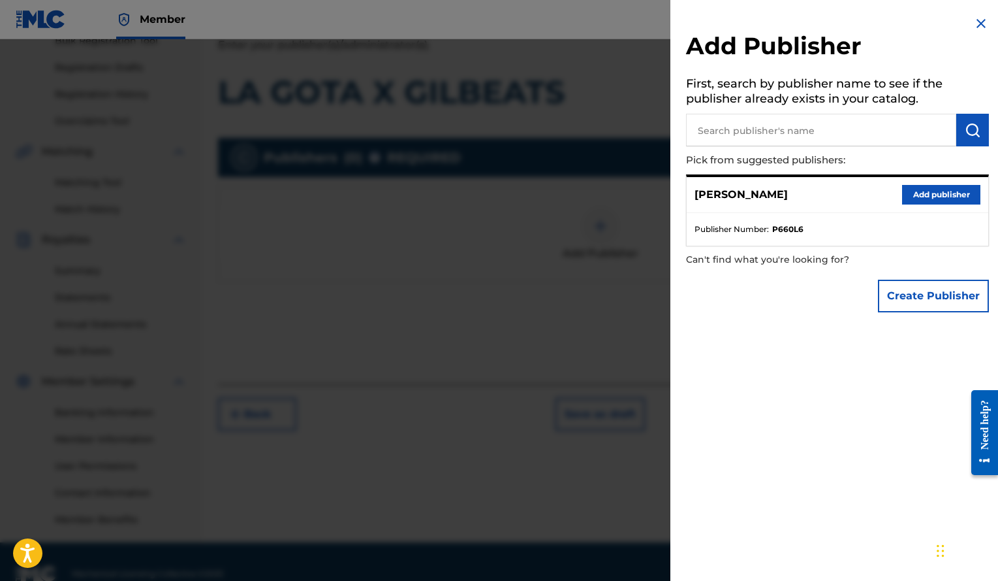
click at [920, 199] on button "Add publisher" at bounding box center [941, 195] width 78 height 20
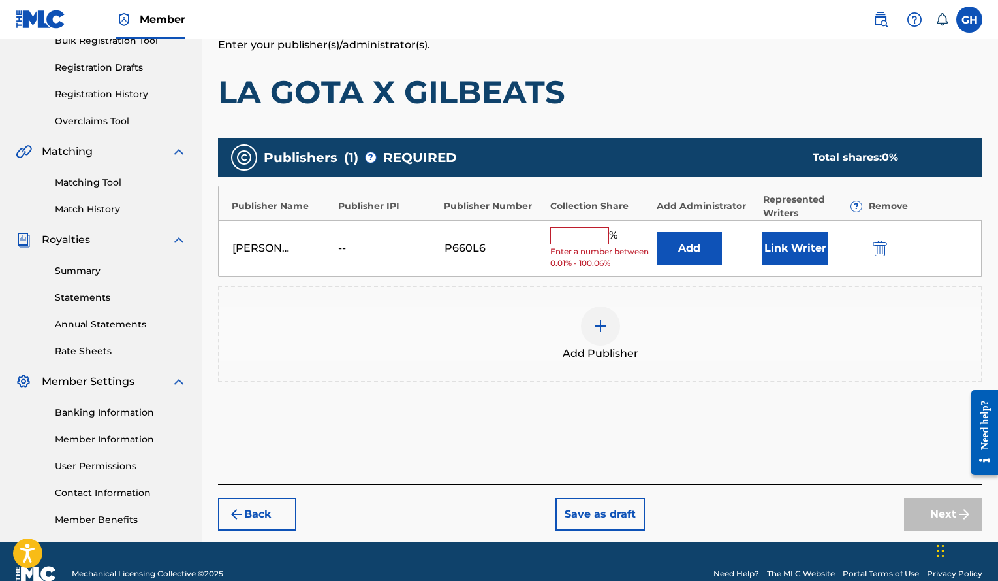
click at [791, 259] on button "Link Writer" at bounding box center [795, 248] width 65 height 33
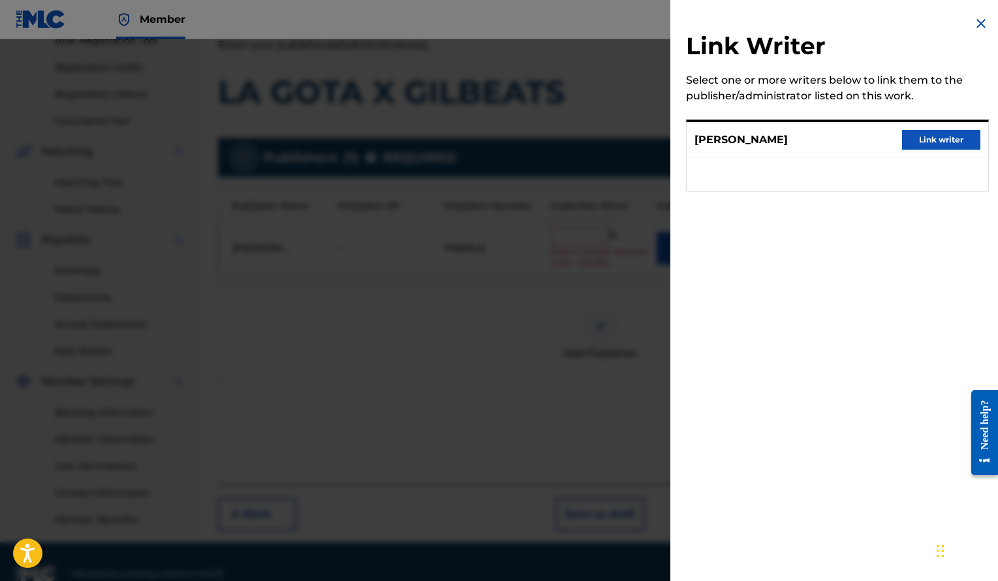
click at [949, 144] on button "Link writer" at bounding box center [941, 140] width 78 height 20
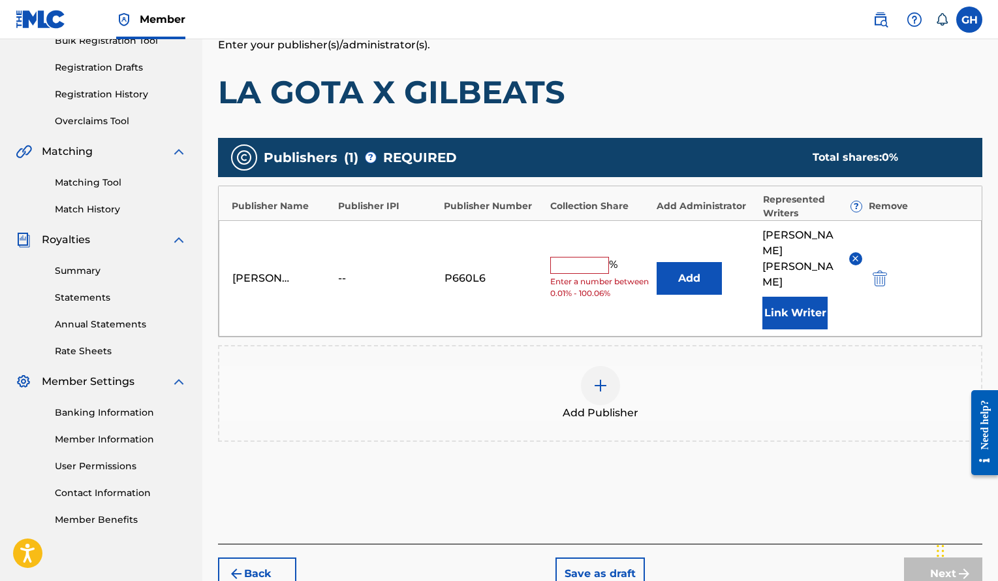
click at [585, 257] on input "text" at bounding box center [579, 265] width 59 height 17
type input "100"
click at [915, 557] on button "Next" at bounding box center [943, 573] width 78 height 33
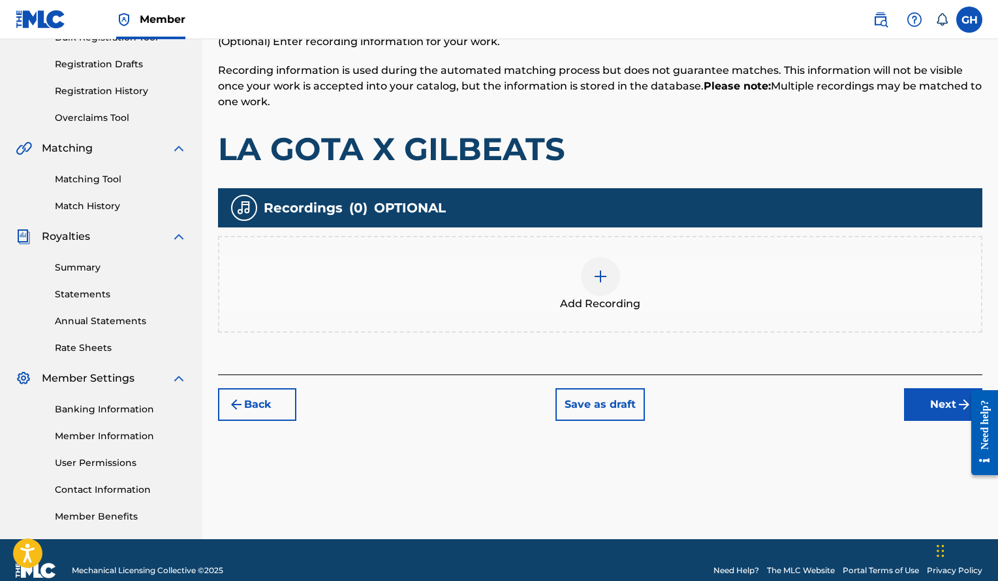
scroll to position [214, 0]
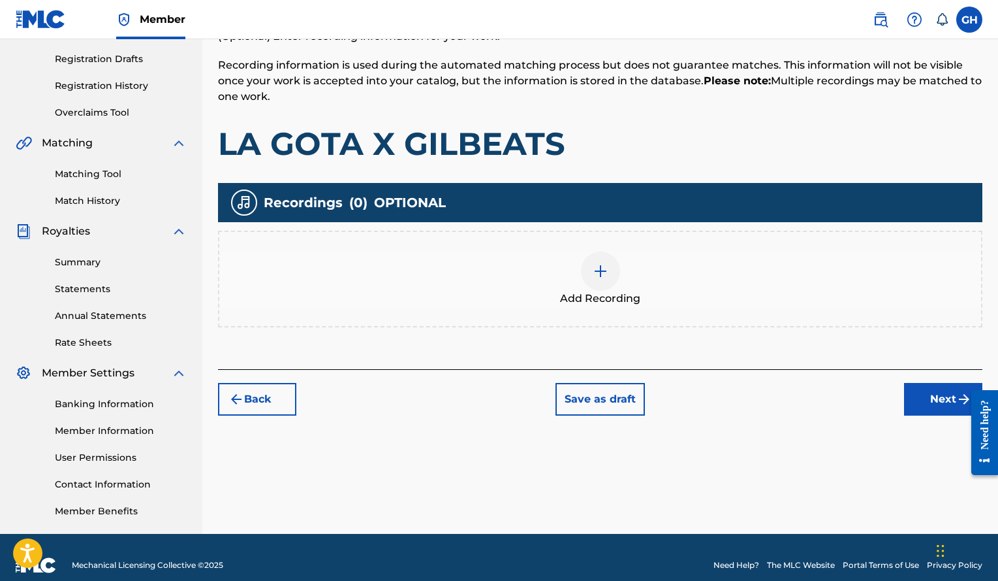
click at [601, 279] on div at bounding box center [600, 270] width 39 height 39
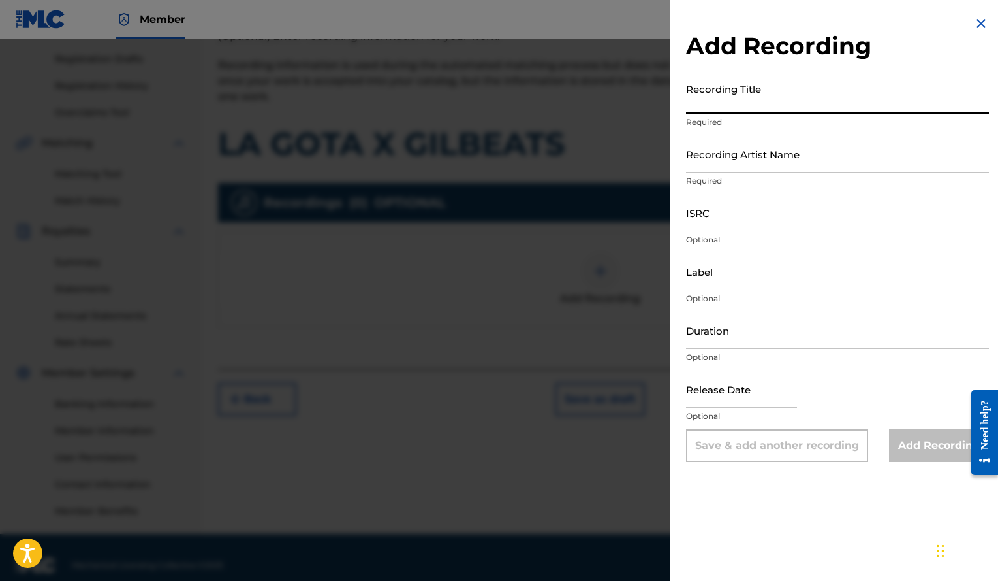
click at [789, 91] on input "Recording Title" at bounding box center [837, 94] width 303 height 37
paste input "LA GOTA X GILBEATS"
type input "LA GOTA X GILBEATS"
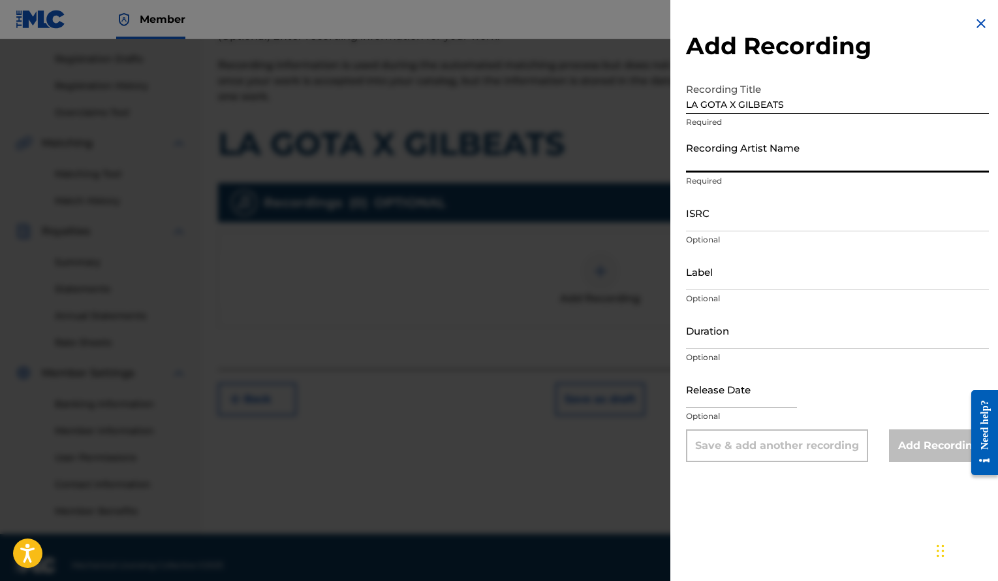
click at [712, 155] on input "Recording Artist Name" at bounding box center [837, 153] width 303 height 37
paste input "Gilbeats"
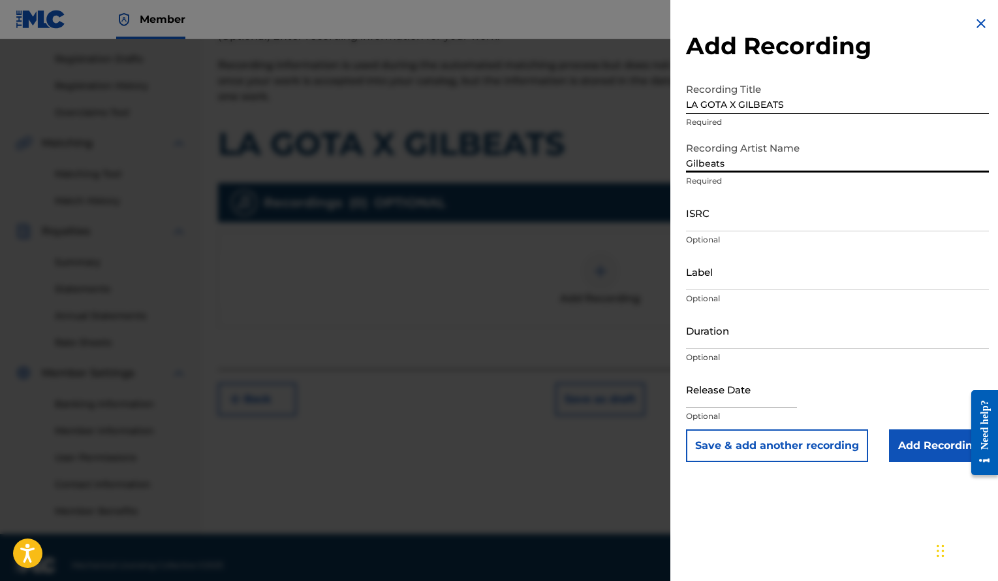
type input "Gilbeats"
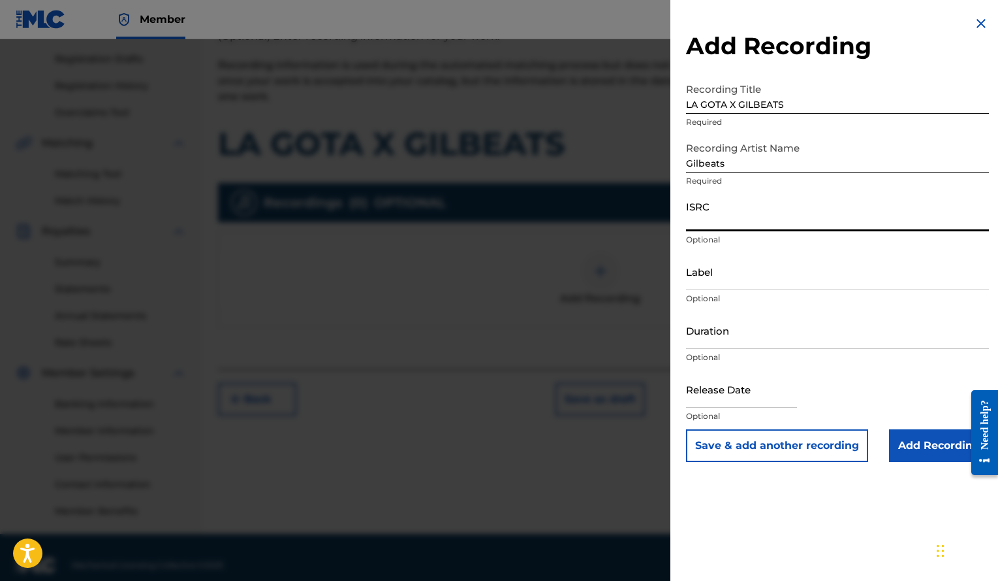
click at [787, 223] on input "ISRC" at bounding box center [837, 212] width 303 height 37
paste input "QZRP42156638"
type input "QZRP42156638"
click at [736, 336] on input "Duration" at bounding box center [837, 329] width 303 height 37
type input "02:43"
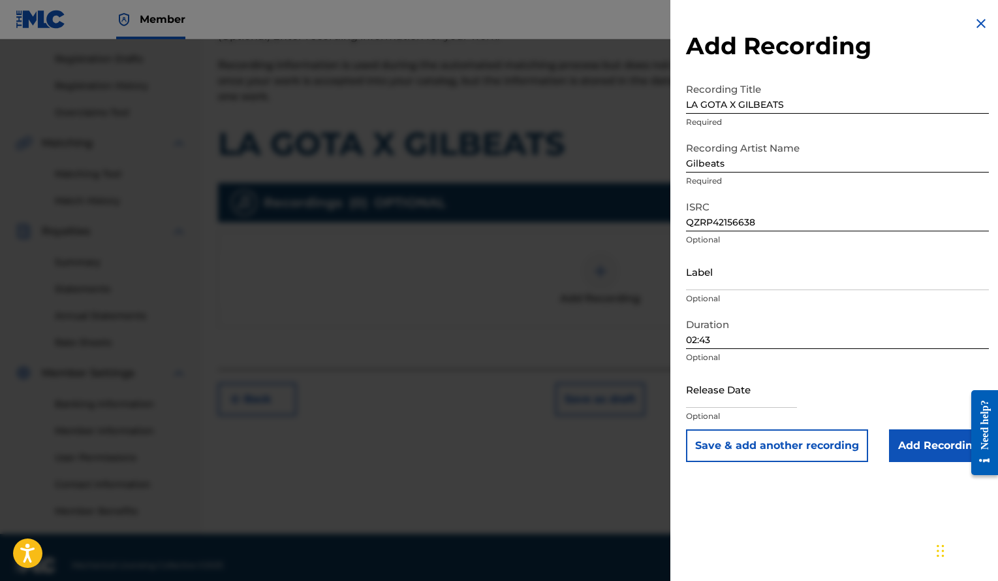
click at [726, 396] on input "text" at bounding box center [741, 388] width 111 height 37
select select "7"
select select "2025"
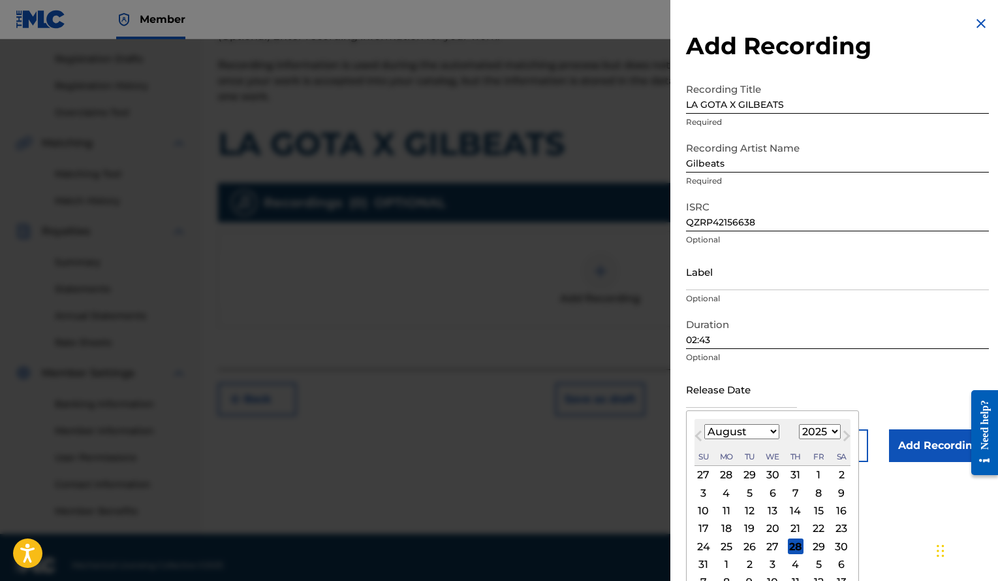
type input "[DATE]"
select select "11"
select select "2021"
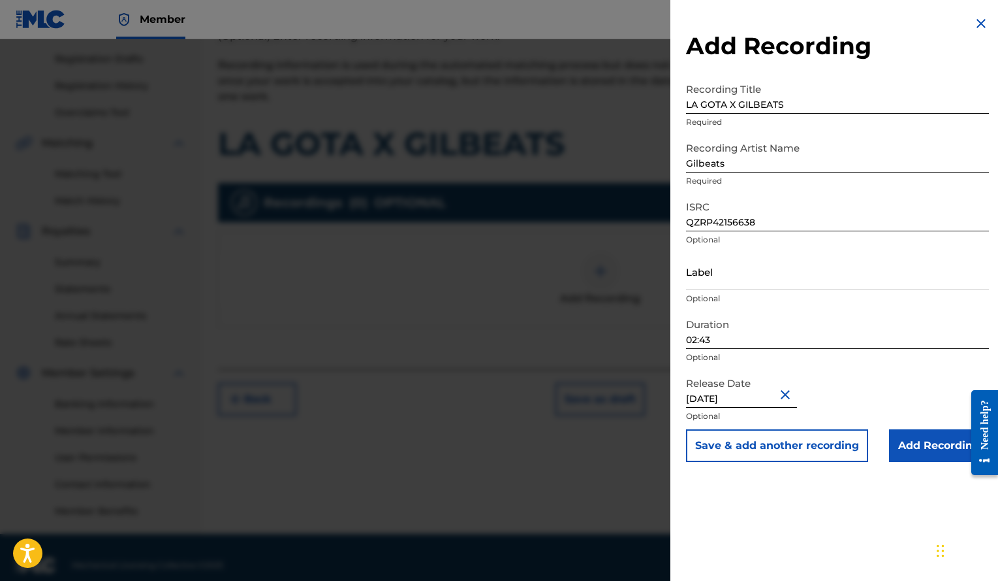
click at [916, 441] on input "Add Recording" at bounding box center [939, 445] width 100 height 33
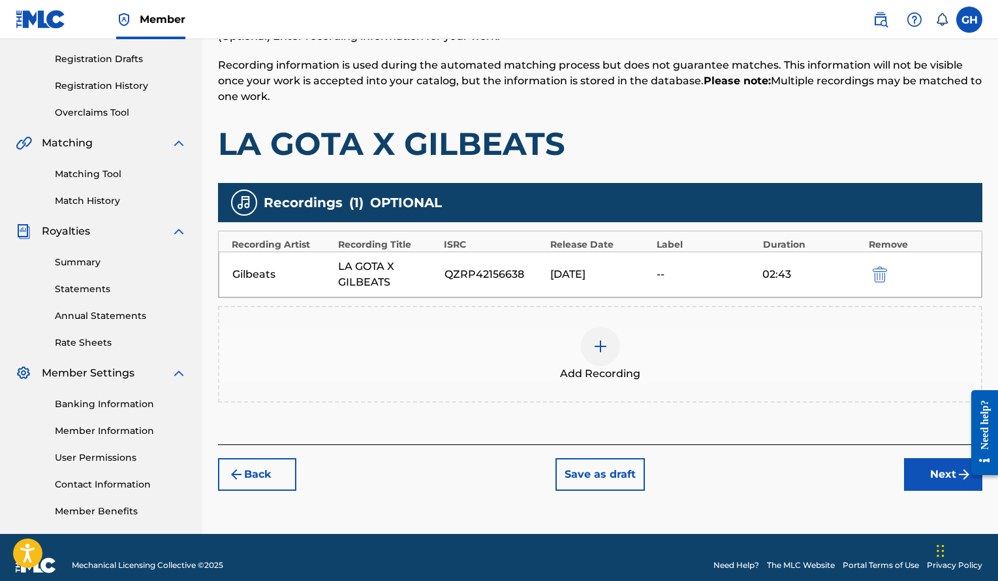
click at [914, 473] on button "Next" at bounding box center [943, 474] width 78 height 33
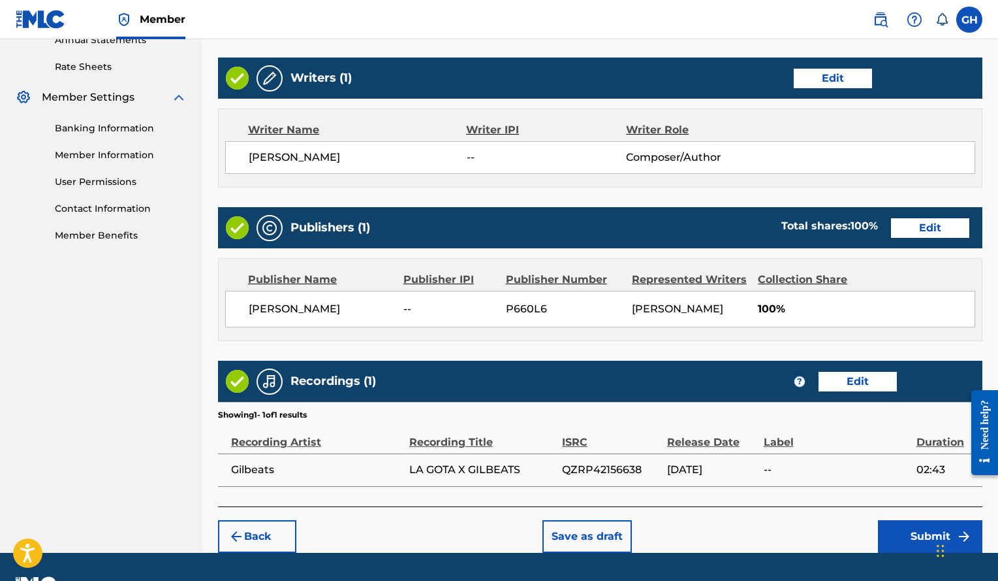
scroll to position [524, 0]
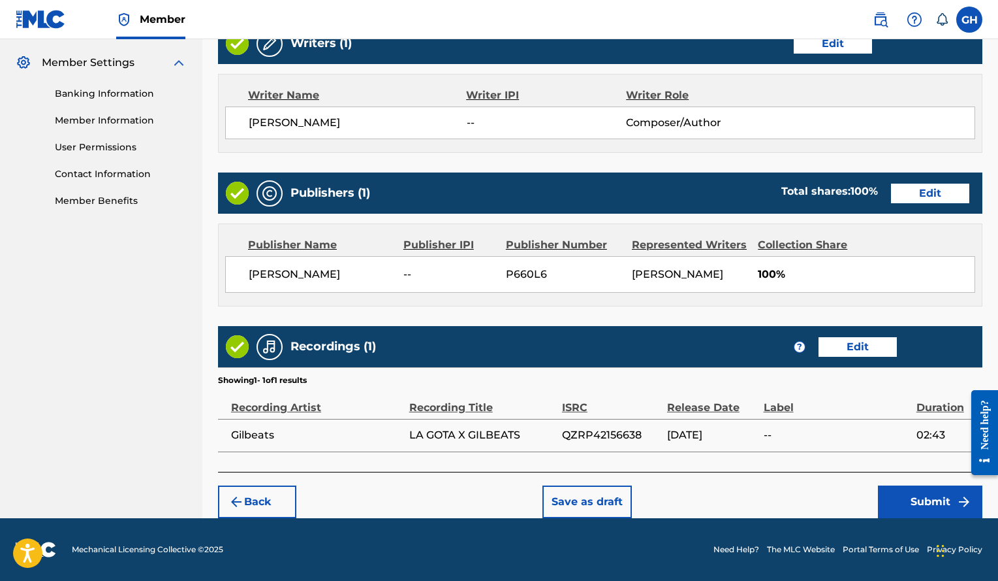
click at [930, 513] on button "Submit" at bounding box center [930, 501] width 104 height 33
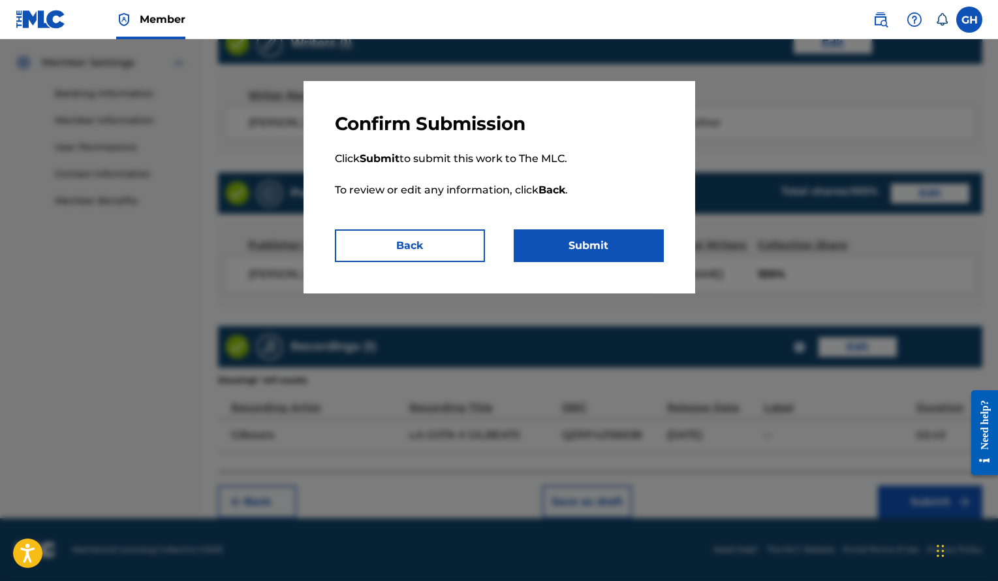
click at [588, 247] on button "Submit" at bounding box center [589, 245] width 150 height 33
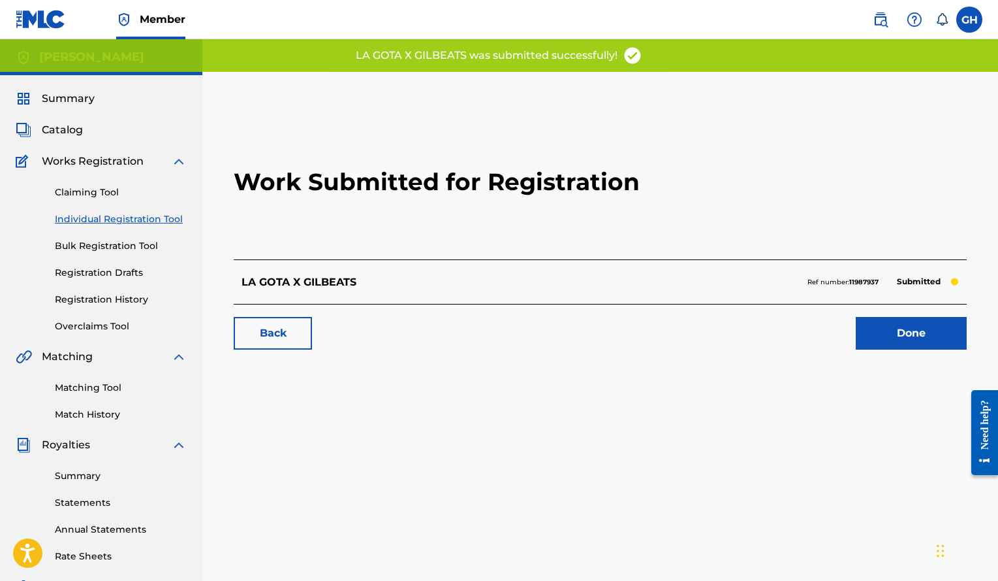
click at [921, 342] on link "Done" at bounding box center [911, 333] width 111 height 33
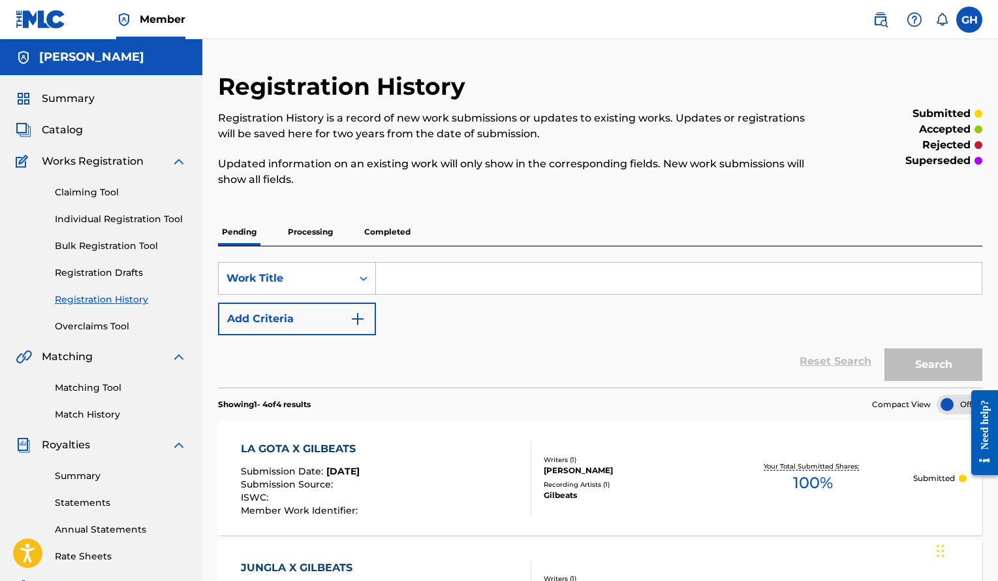
click at [146, 220] on link "Individual Registration Tool" at bounding box center [121, 219] width 132 height 14
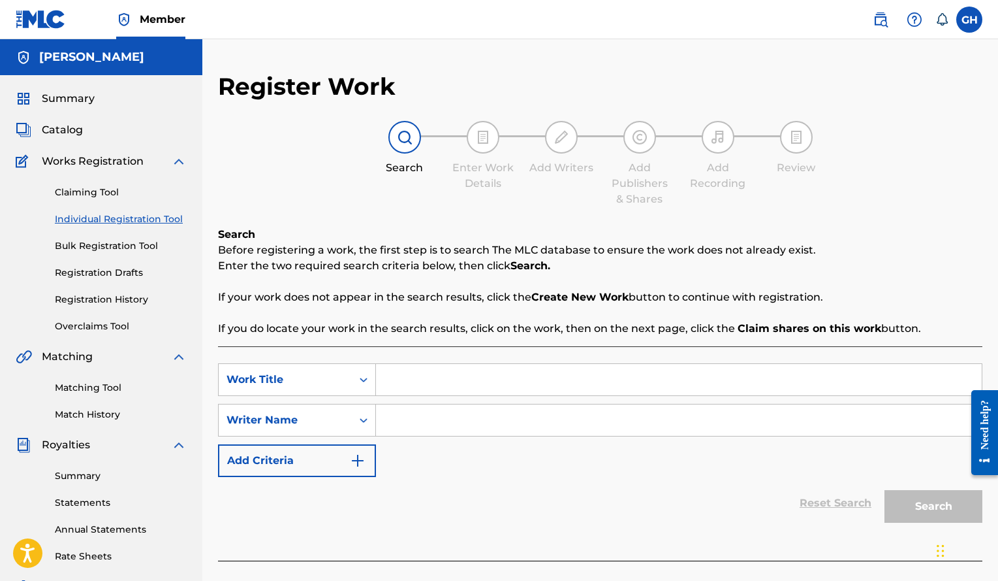
click at [434, 389] on input "Search Form" at bounding box center [679, 379] width 606 height 31
paste input "MADERA X GILBEATS"
type input "MADERA X GILBEATS"
click at [443, 419] on input "Search Form" at bounding box center [679, 419] width 606 height 31
paste input "[PERSON_NAME]"
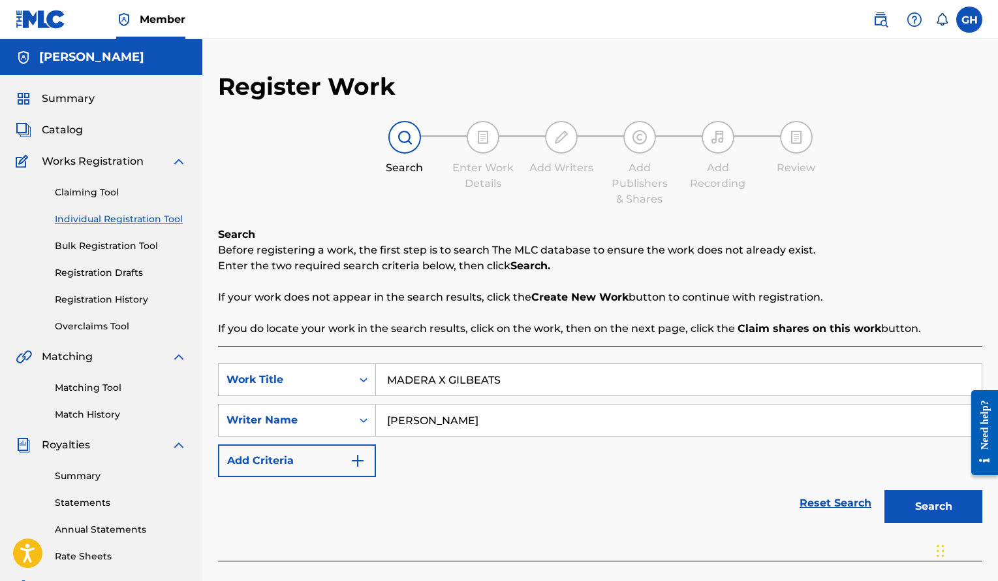
type input "[PERSON_NAME]"
click at [885, 490] on button "Search" at bounding box center [934, 506] width 98 height 33
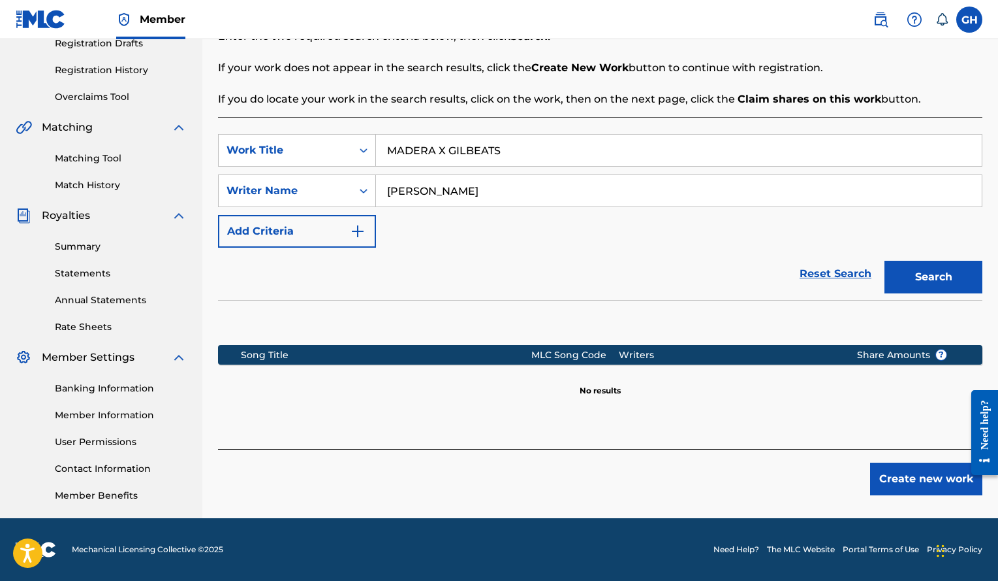
click at [923, 486] on button "Create new work" at bounding box center [926, 478] width 112 height 33
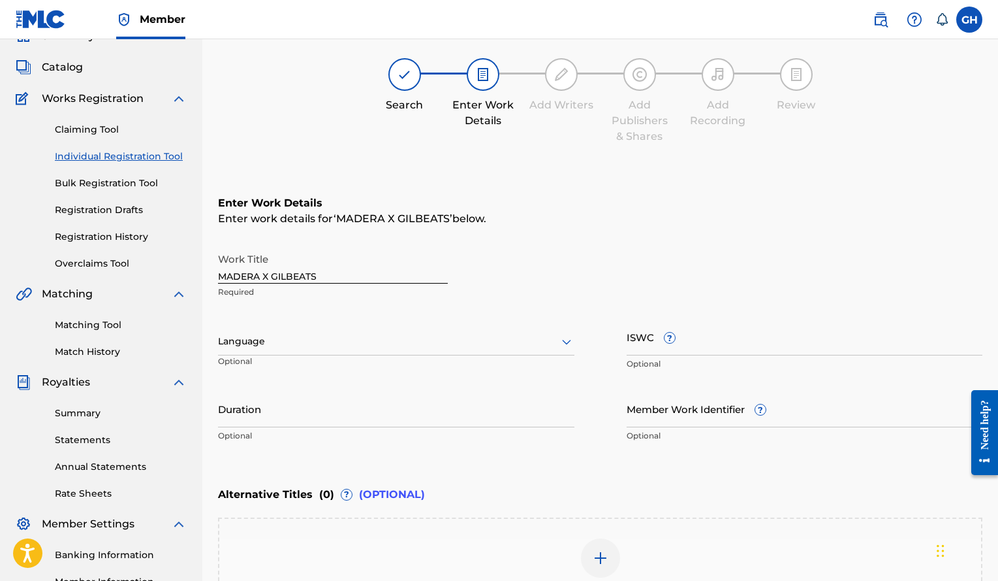
scroll to position [61, 0]
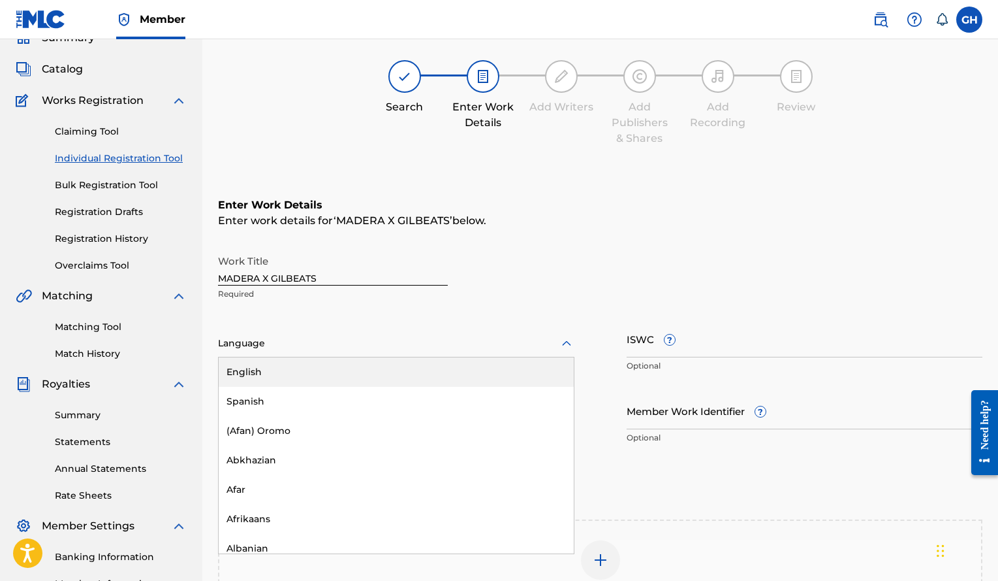
click at [524, 353] on div "Language" at bounding box center [396, 343] width 357 height 27
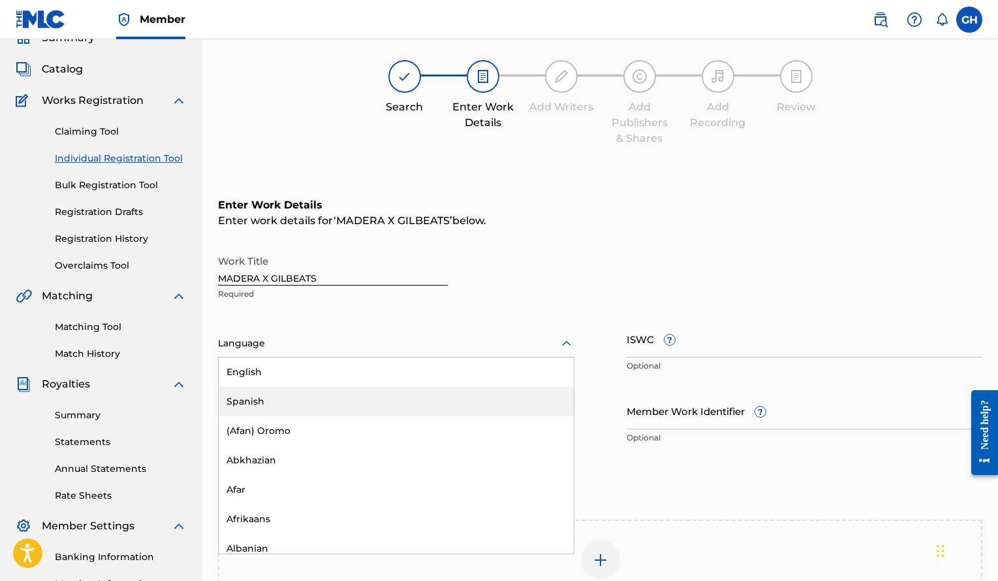
click at [347, 402] on div "Spanish" at bounding box center [396, 401] width 355 height 29
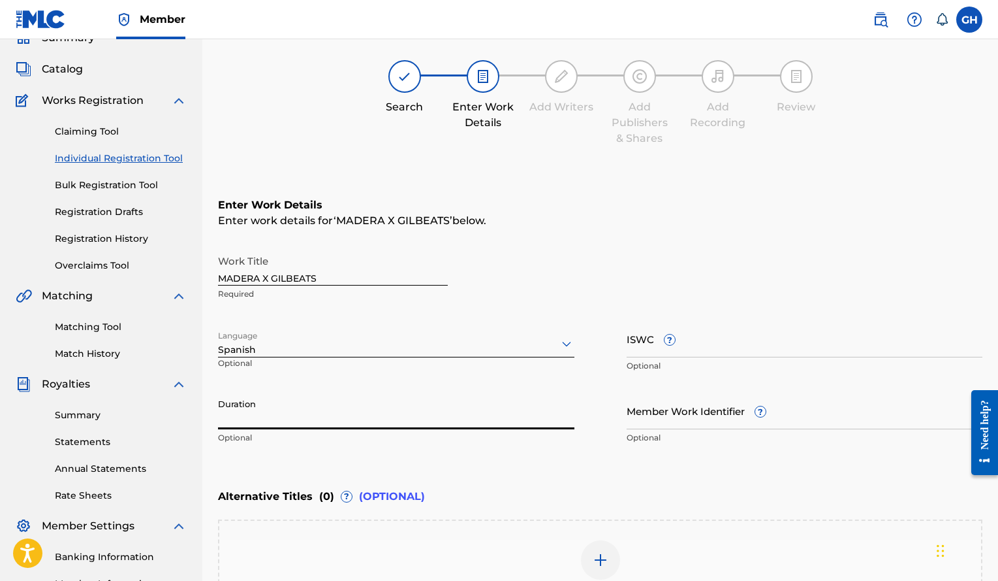
click at [305, 415] on input "Duration" at bounding box center [396, 410] width 357 height 37
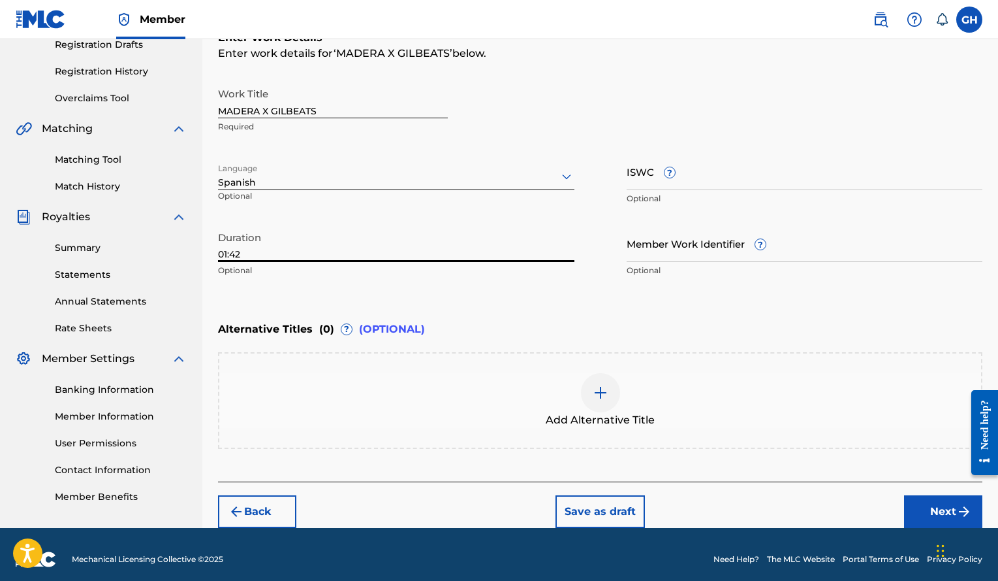
scroll to position [231, 0]
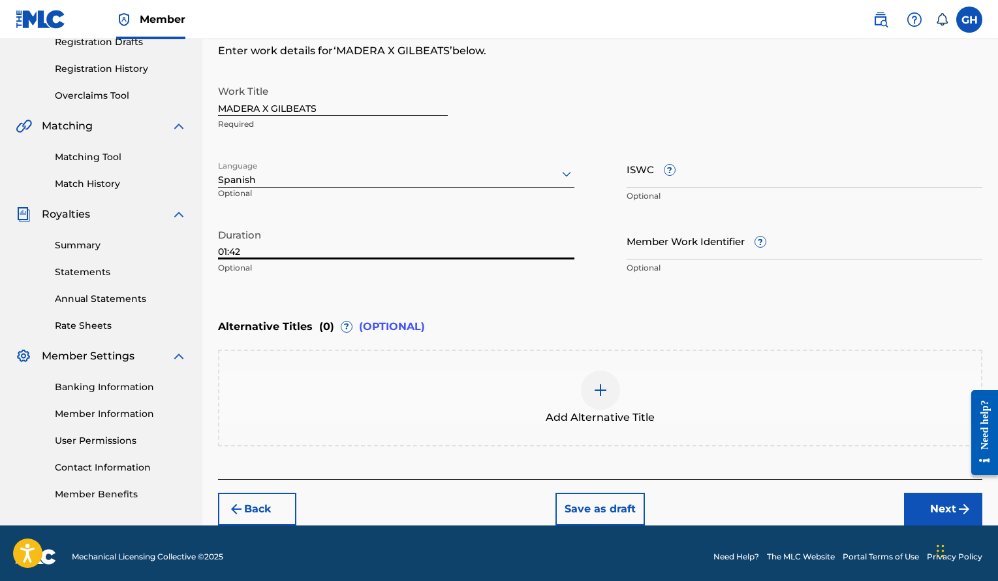
type input "01:42"
click at [947, 495] on button "Next" at bounding box center [943, 508] width 78 height 33
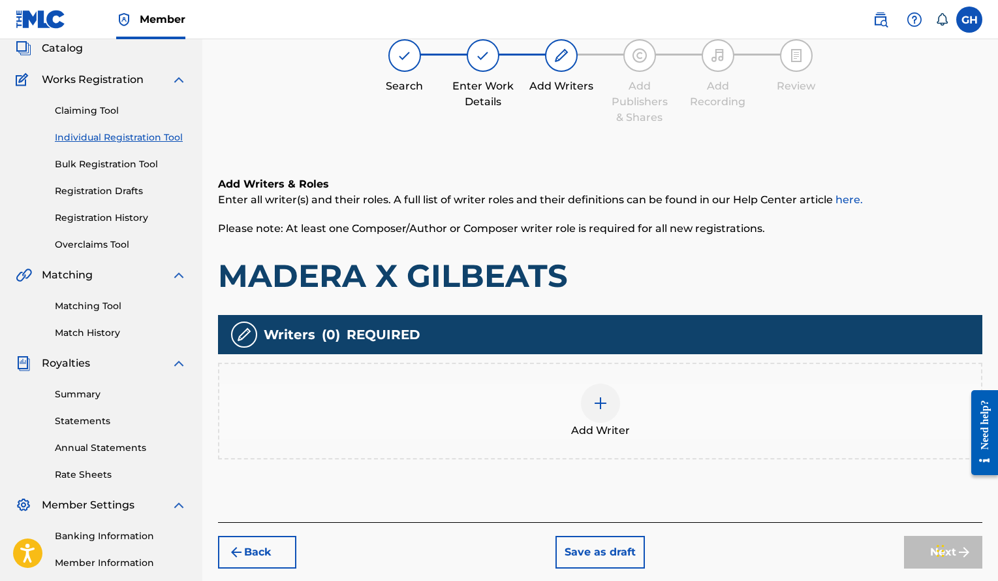
scroll to position [59, 0]
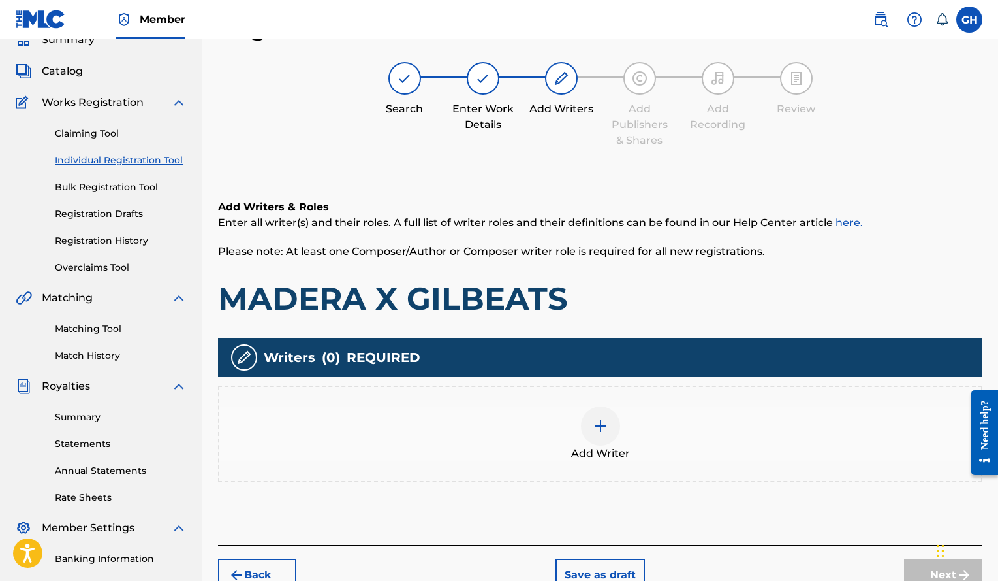
click at [590, 436] on div at bounding box center [600, 425] width 39 height 39
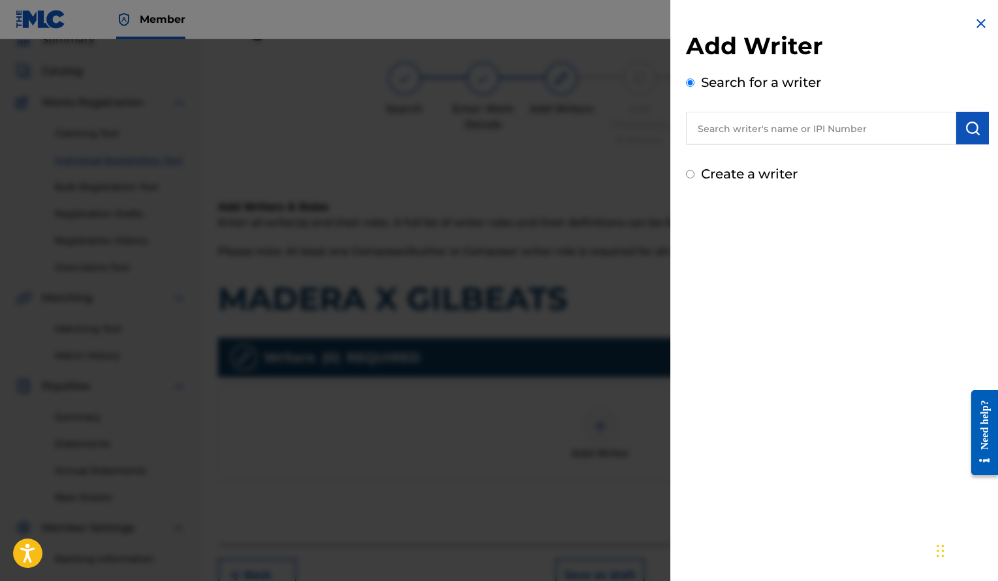
click at [804, 129] on input "text" at bounding box center [821, 128] width 270 height 33
paste input "[PERSON_NAME]"
type input "[PERSON_NAME]"
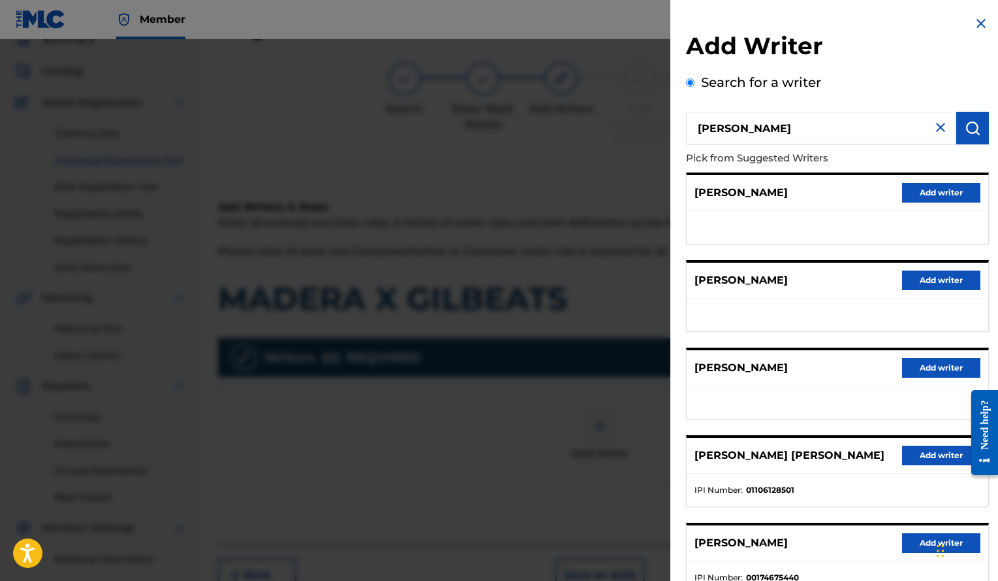
click at [938, 128] on img at bounding box center [941, 128] width 16 height 16
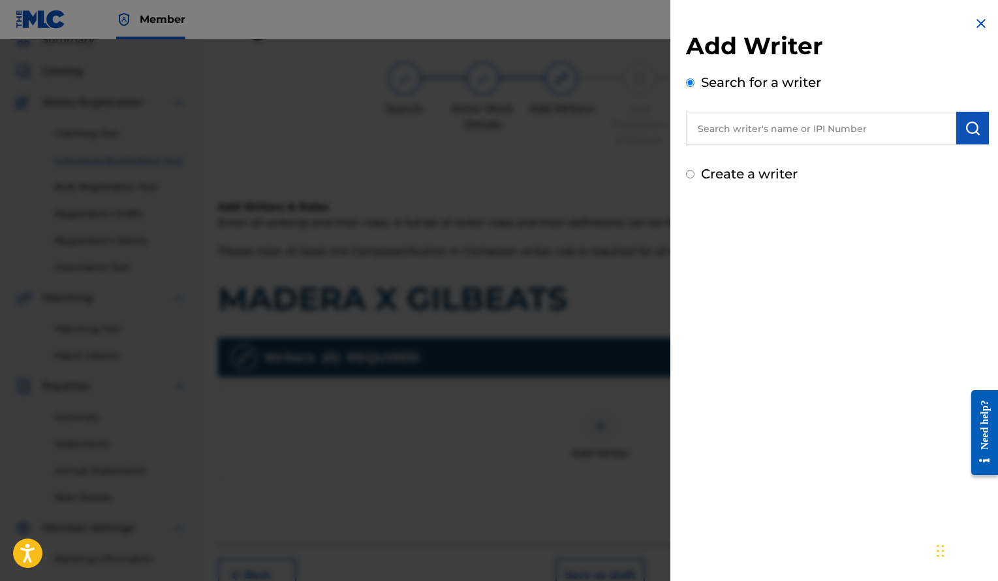
click at [854, 131] on input "text" at bounding box center [821, 128] width 270 height 33
paste input "[PERSON_NAME]"
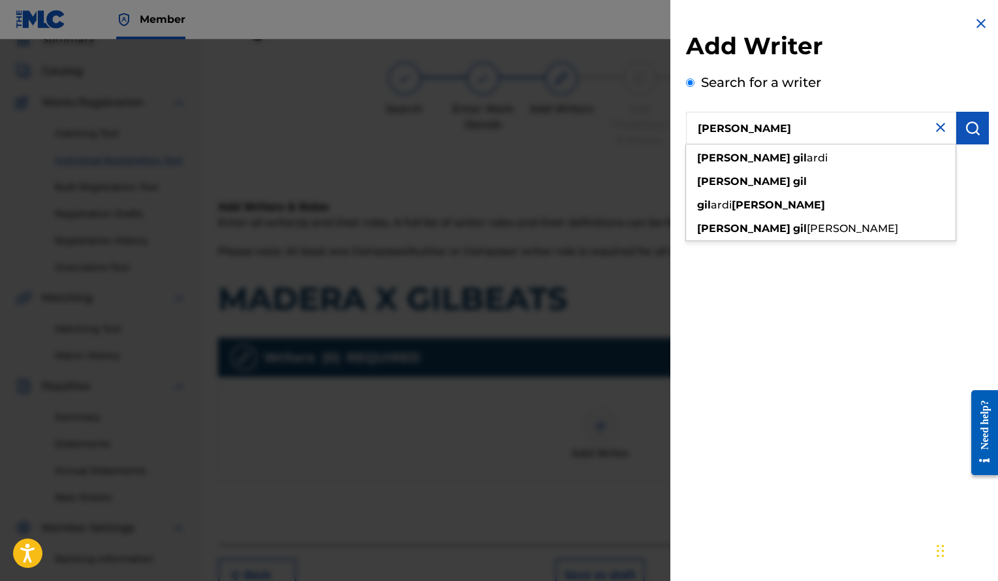
type input "[PERSON_NAME]"
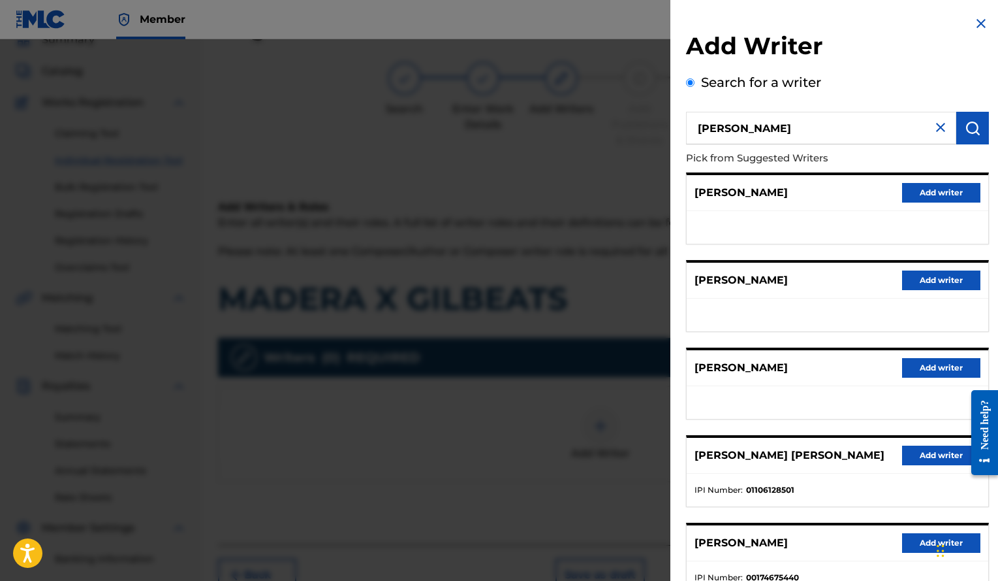
click at [951, 370] on button "Add writer" at bounding box center [941, 368] width 78 height 20
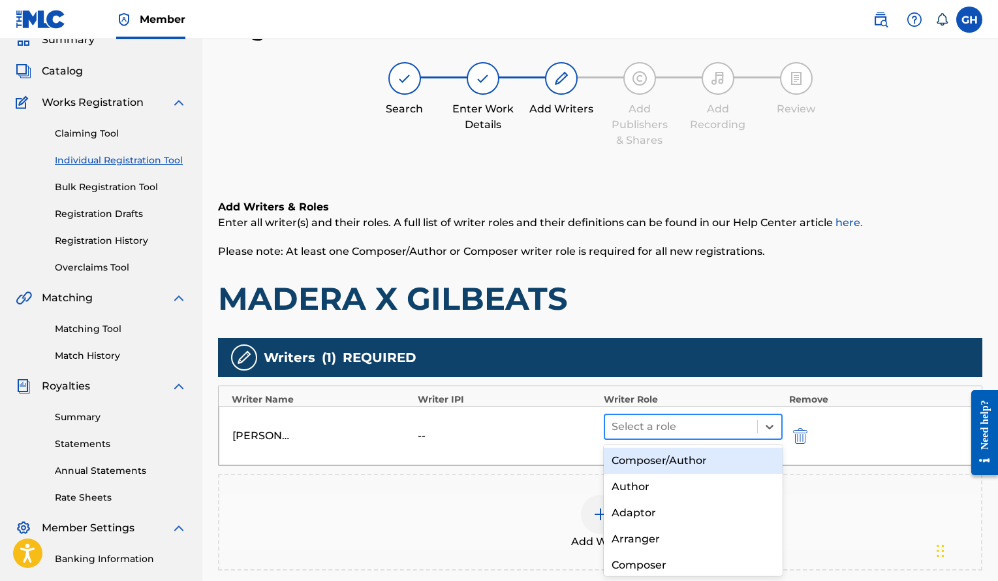
click at [692, 426] on div at bounding box center [681, 426] width 139 height 18
click at [680, 468] on div "Composer/Author" at bounding box center [693, 460] width 179 height 26
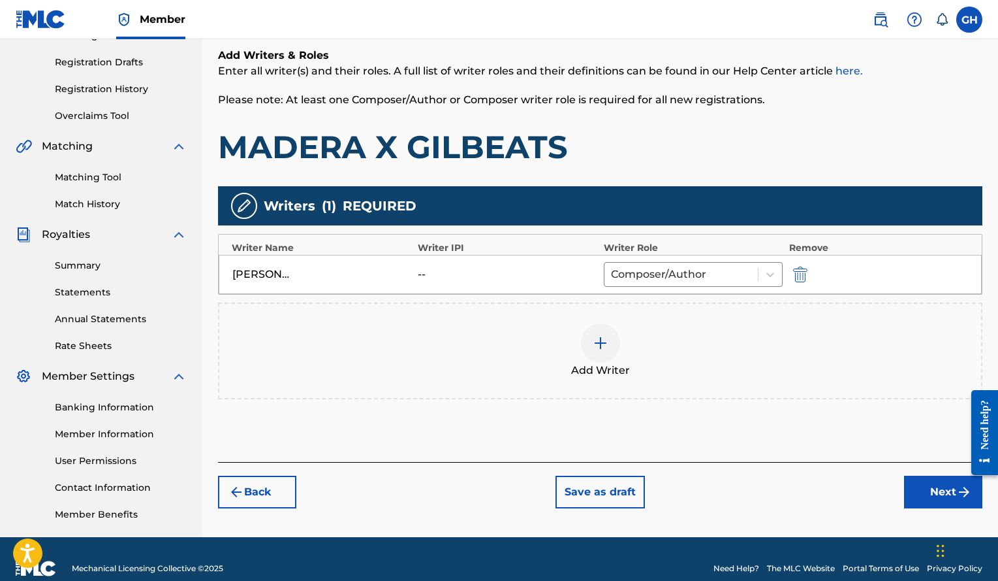
scroll to position [229, 0]
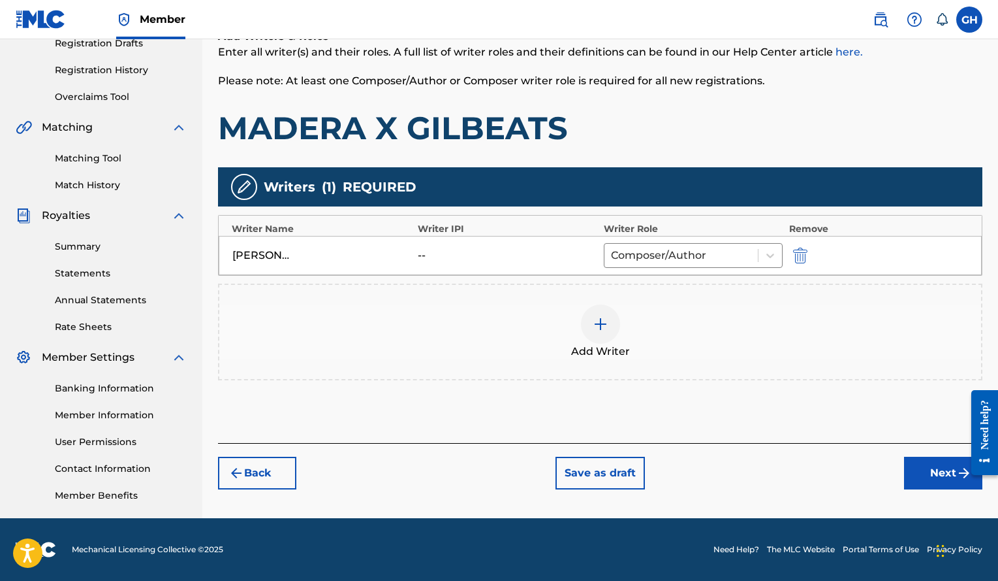
click at [925, 469] on button "Next" at bounding box center [943, 472] width 78 height 33
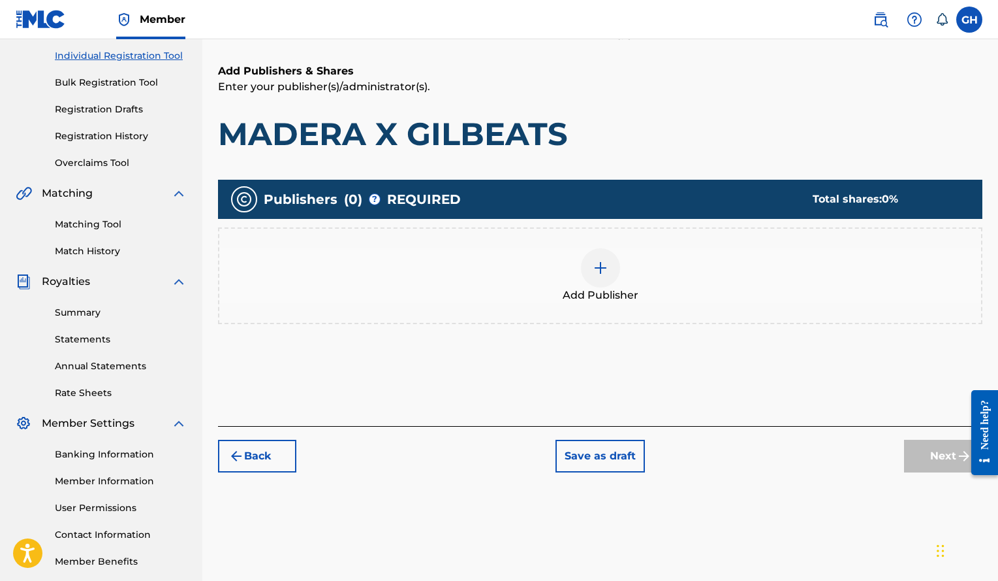
scroll to position [59, 0]
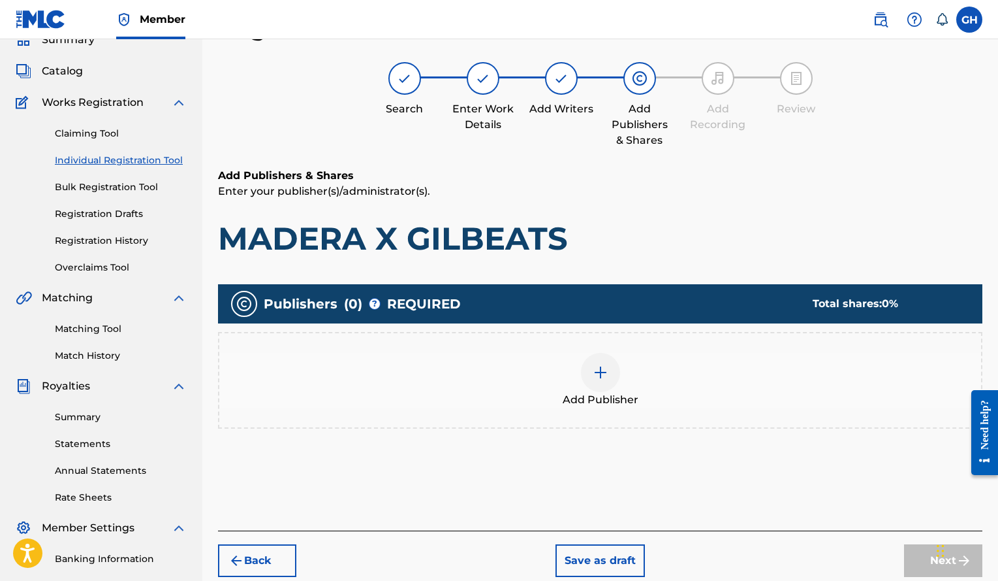
click at [598, 377] on img at bounding box center [601, 372] width 16 height 16
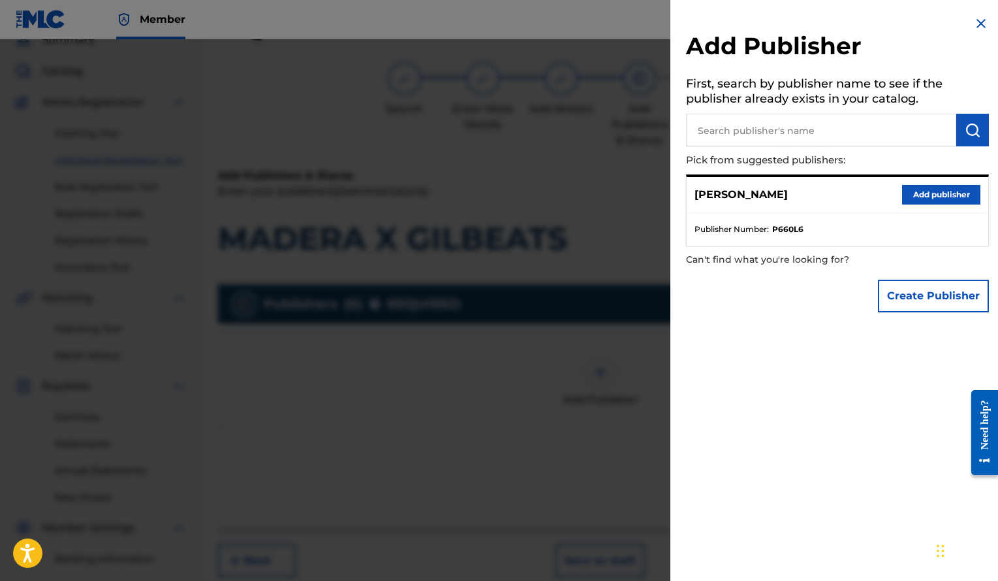
click at [936, 199] on button "Add publisher" at bounding box center [941, 195] width 78 height 20
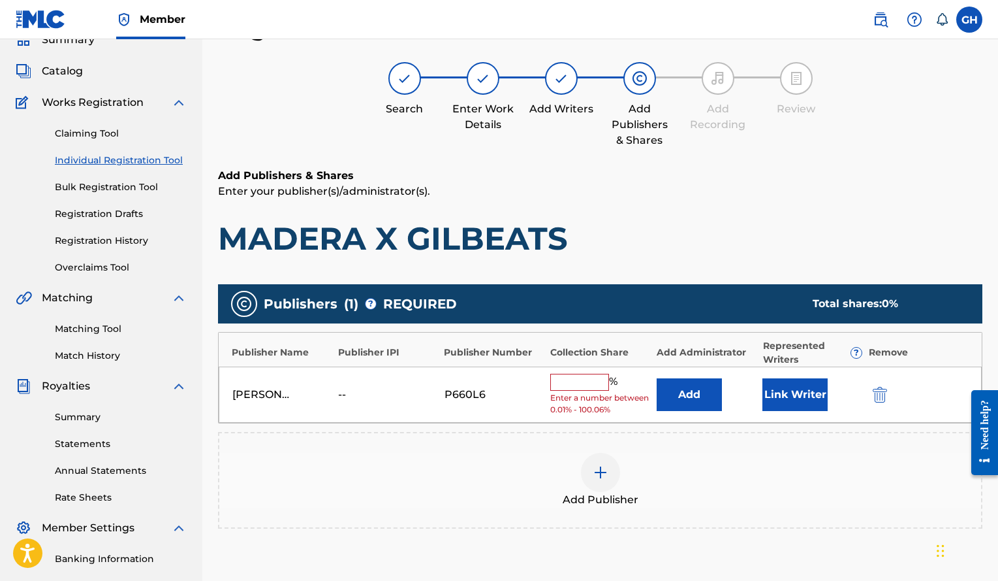
click at [791, 396] on button "Link Writer" at bounding box center [795, 394] width 65 height 33
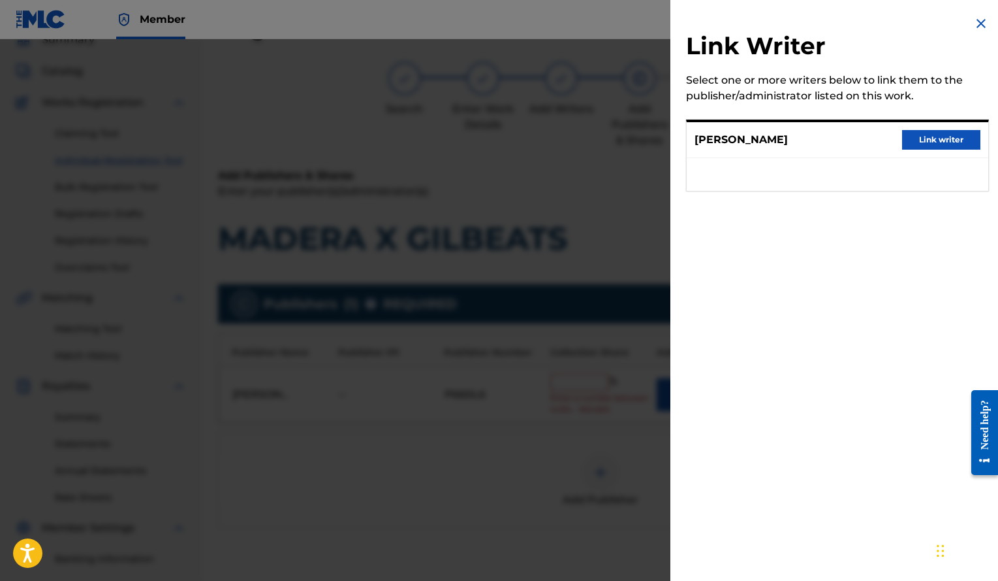
click at [937, 139] on button "Link writer" at bounding box center [941, 140] width 78 height 20
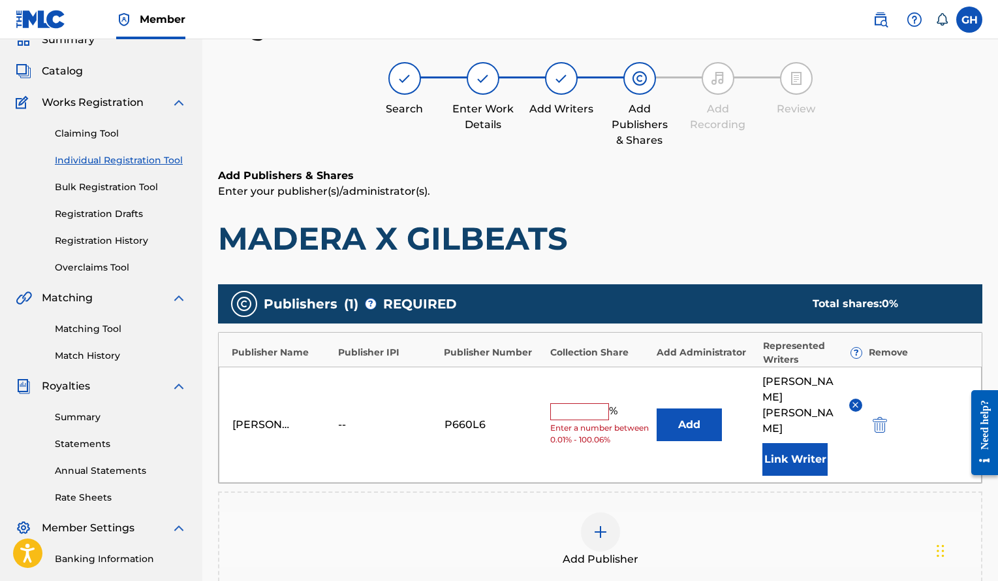
click at [592, 403] on input "text" at bounding box center [579, 411] width 59 height 17
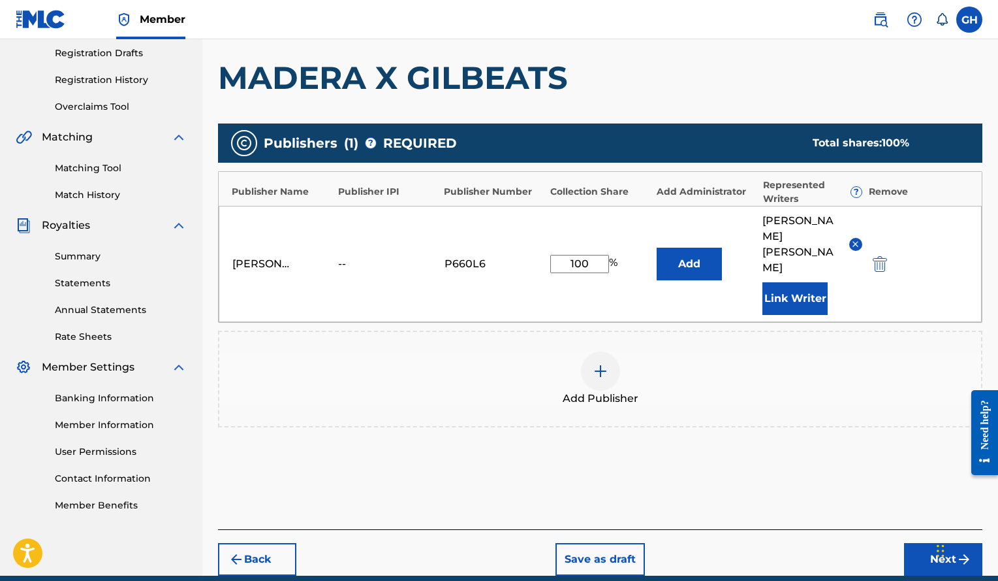
type input "100"
click at [926, 543] on button "Next" at bounding box center [943, 559] width 78 height 33
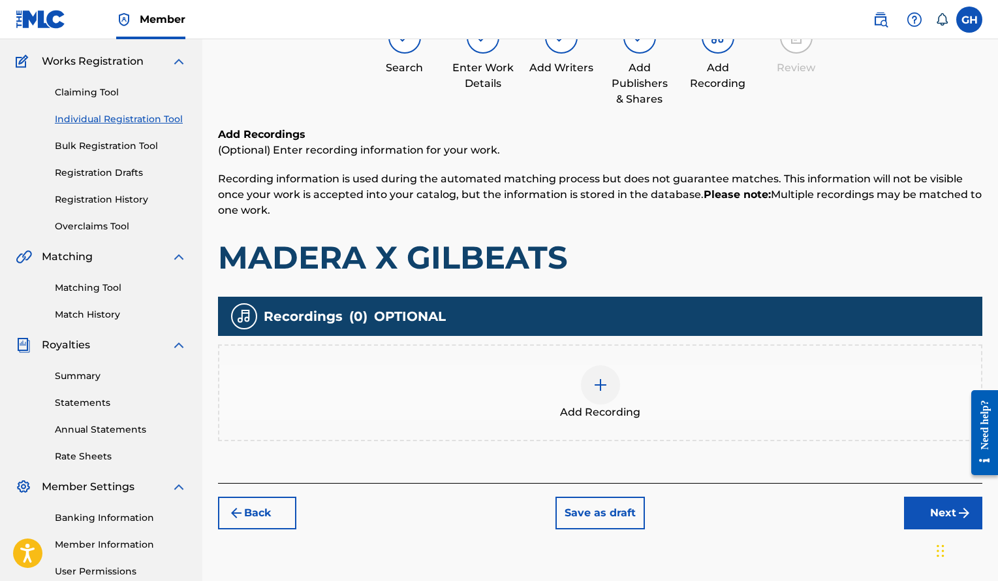
scroll to position [101, 0]
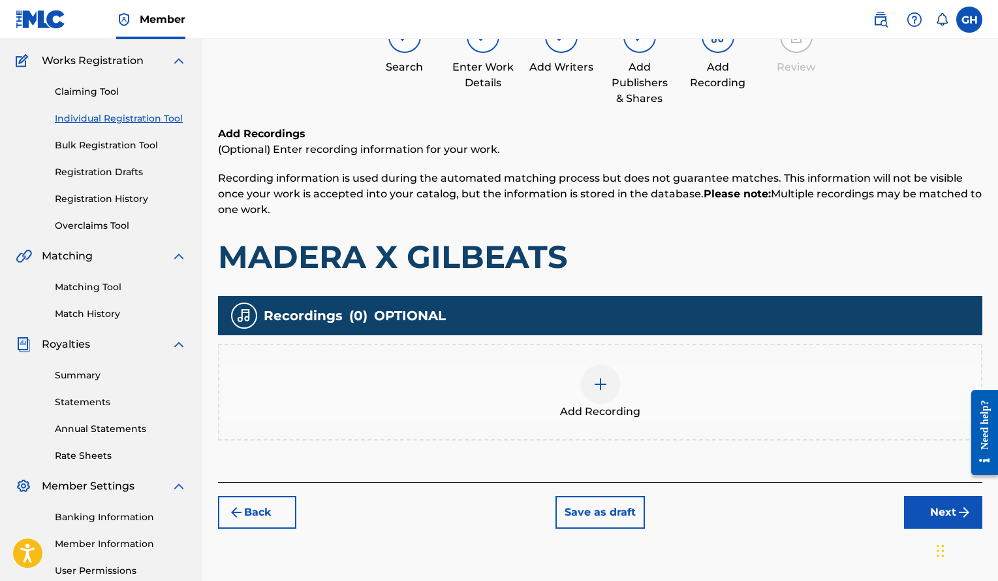
click at [584, 404] on span "Add Recording" at bounding box center [600, 412] width 80 height 16
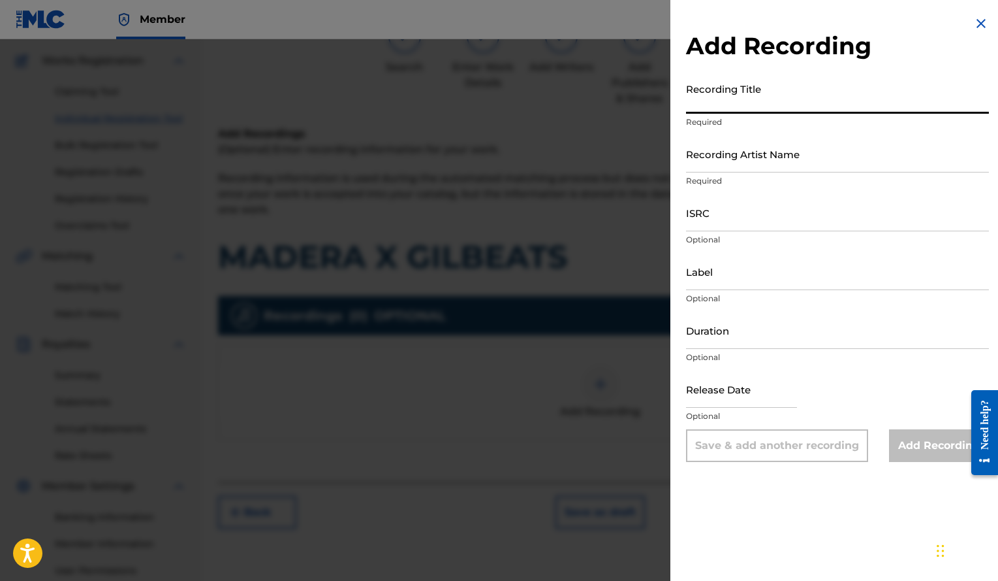
click at [747, 107] on input "Recording Title" at bounding box center [837, 94] width 303 height 37
paste input "MADERA X GILBEATS"
type input "MADERA X GILBEATS"
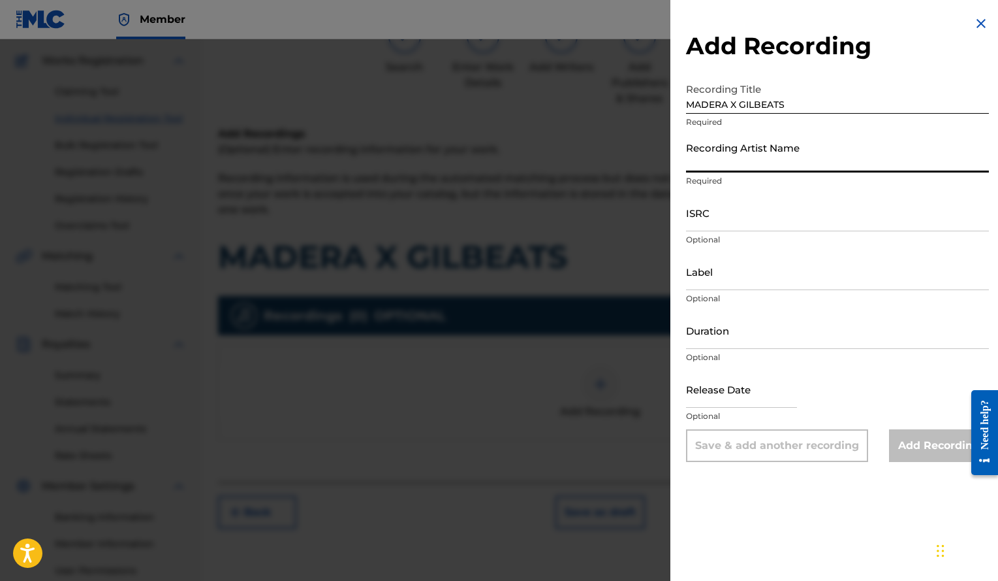
click at [808, 162] on input "Recording Artist Name" at bounding box center [837, 153] width 303 height 37
paste input "Gilbeats"
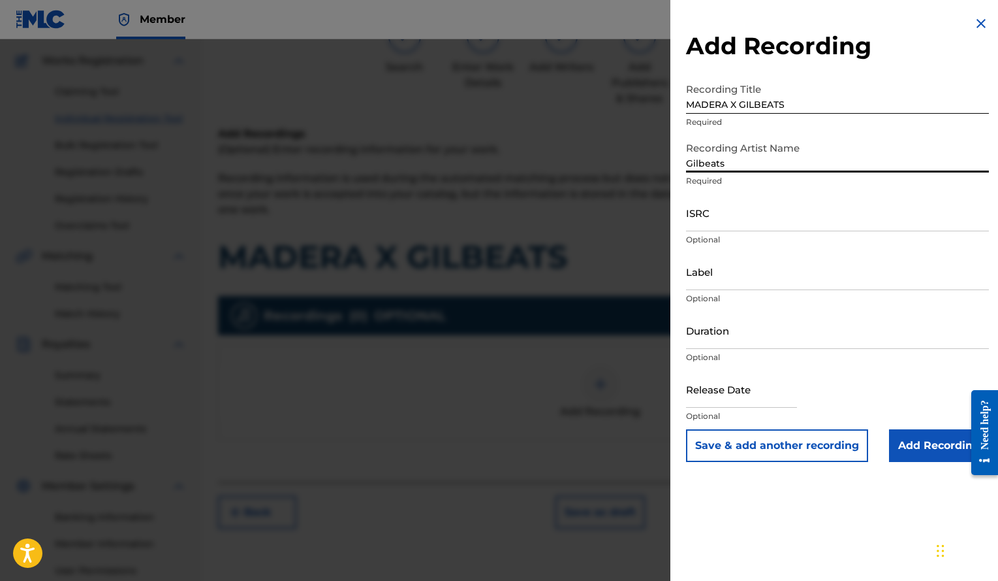
type input "Gilbeats"
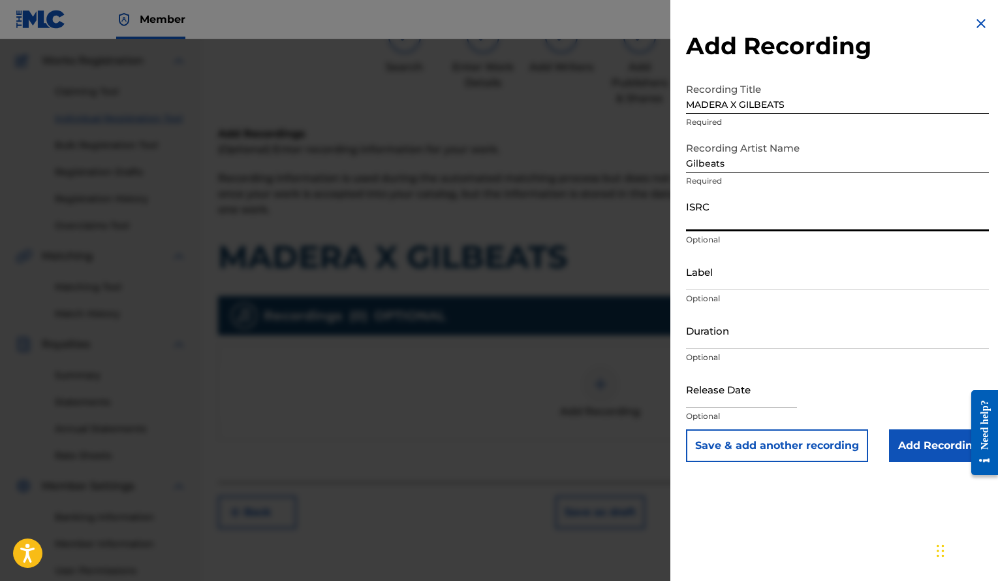
click at [735, 220] on input "ISRC" at bounding box center [837, 212] width 303 height 37
paste input "QZRP42156639"
type input "QZRP42156639"
click at [727, 338] on input "Duration" at bounding box center [837, 329] width 303 height 37
type input "01:42"
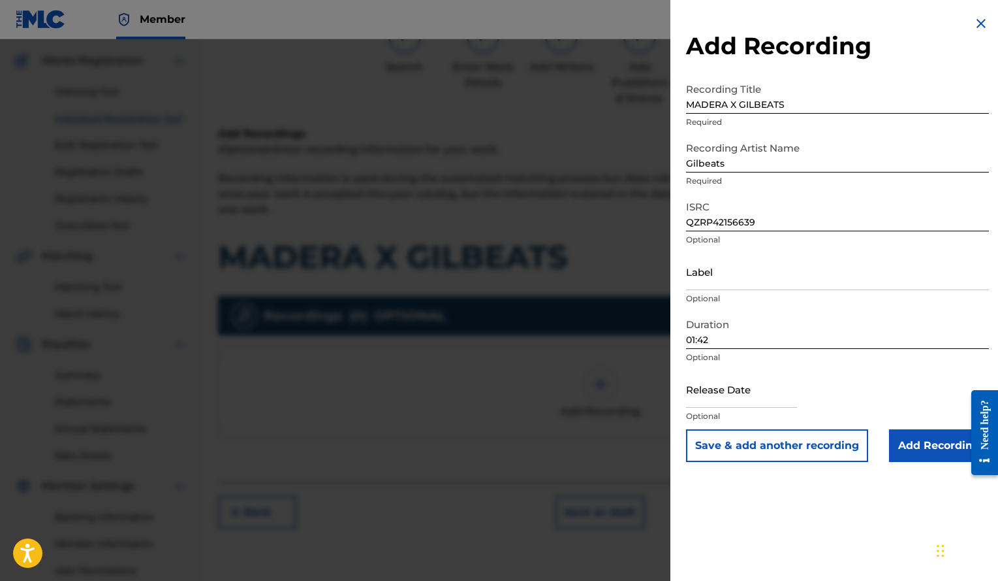
click at [763, 401] on input "text" at bounding box center [741, 388] width 111 height 37
select select "7"
select select "2025"
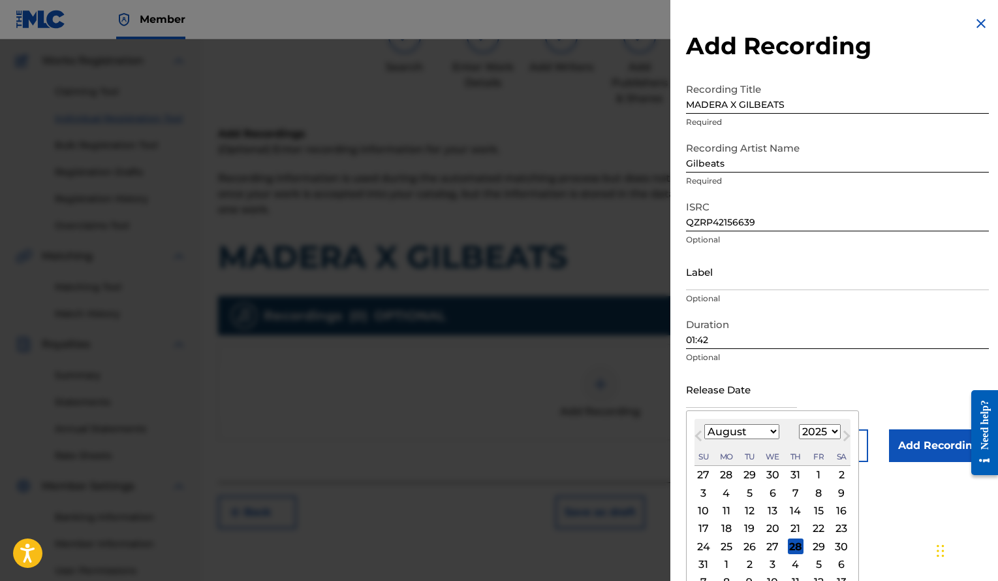
type input "[DATE]"
select select "11"
select select "2021"
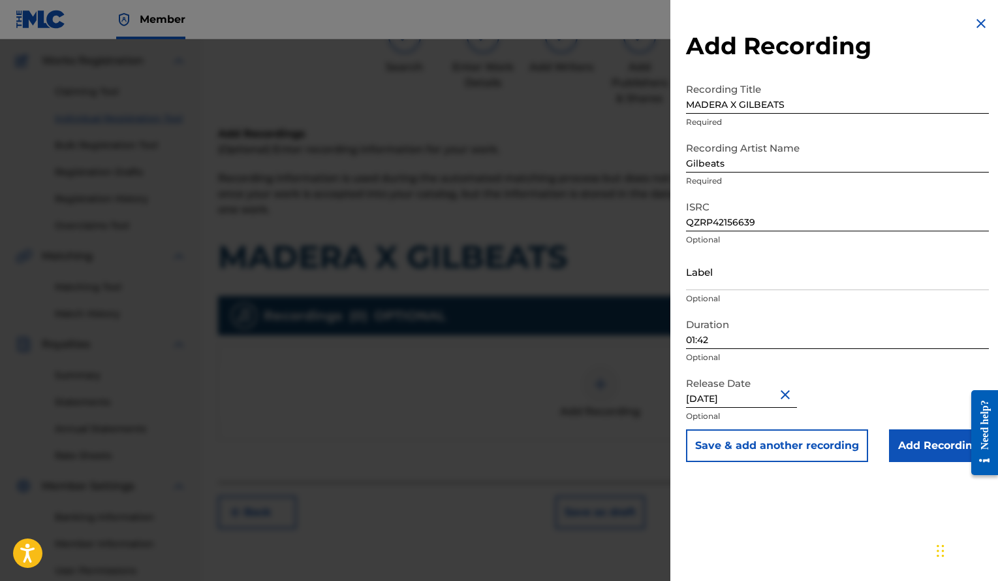
click at [948, 439] on input "Add Recording" at bounding box center [939, 445] width 100 height 33
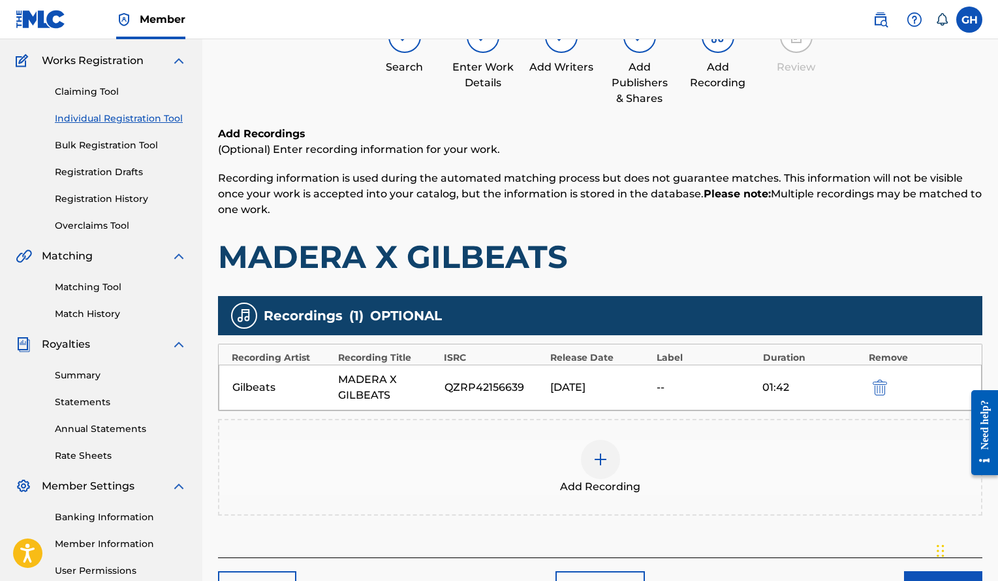
scroll to position [150, 0]
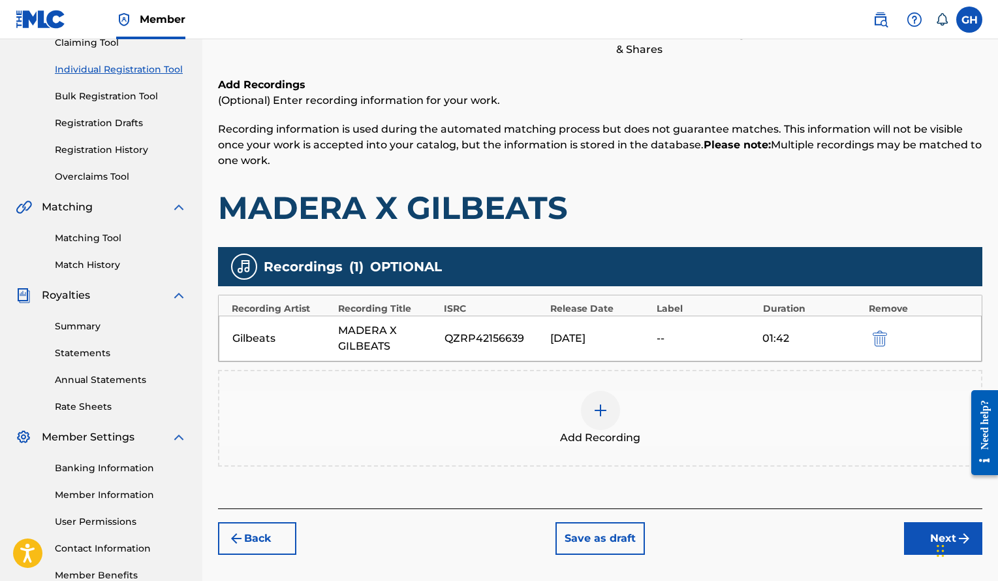
click at [923, 538] on button "Next" at bounding box center [943, 538] width 78 height 33
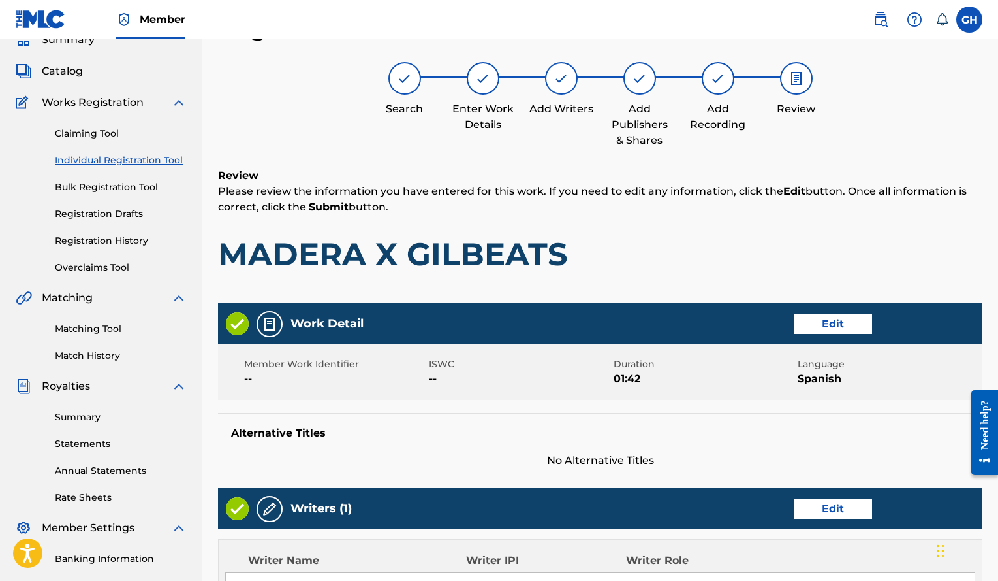
scroll to position [524, 0]
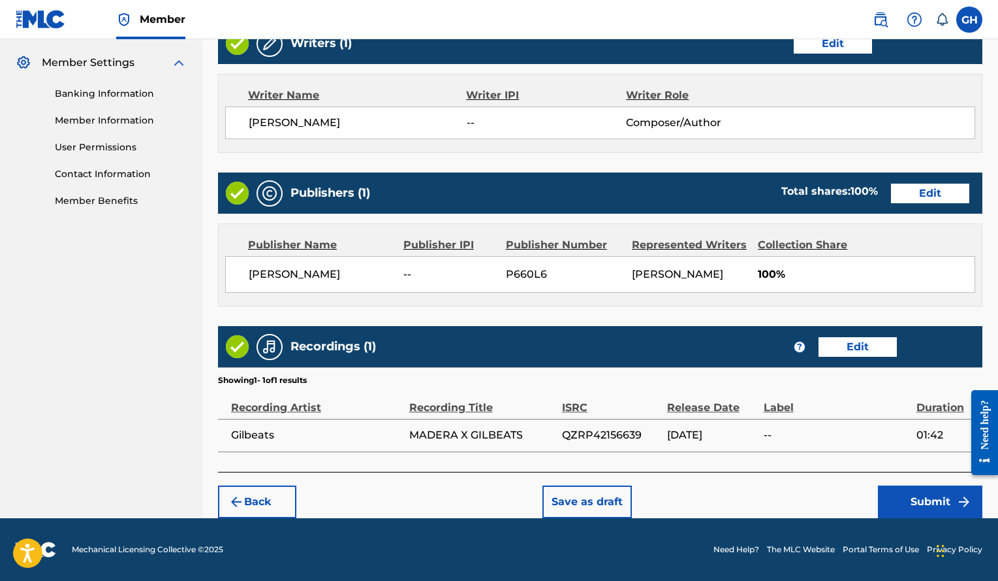
click at [919, 500] on button "Submit" at bounding box center [930, 501] width 104 height 33
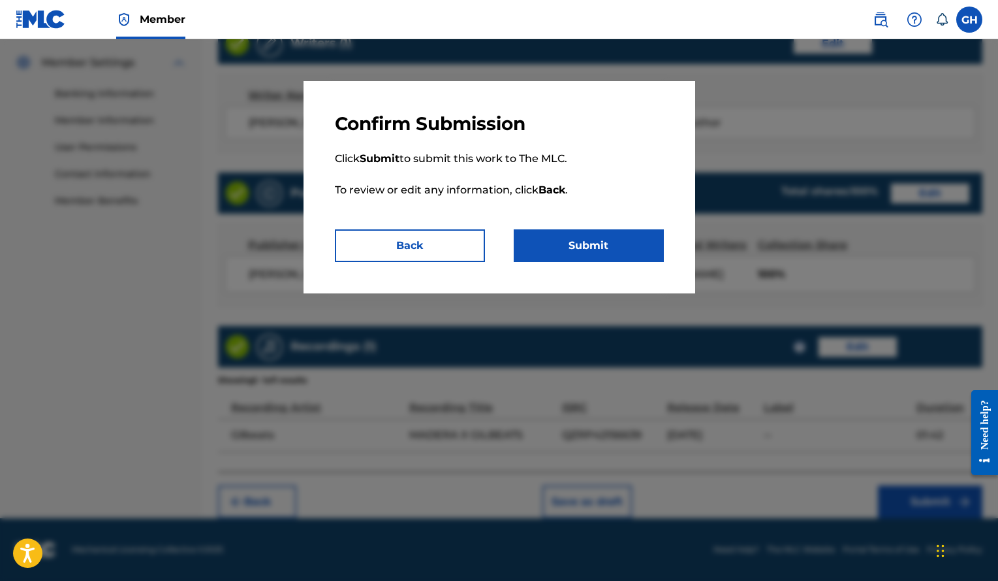
click at [615, 243] on button "Submit" at bounding box center [589, 245] width 150 height 33
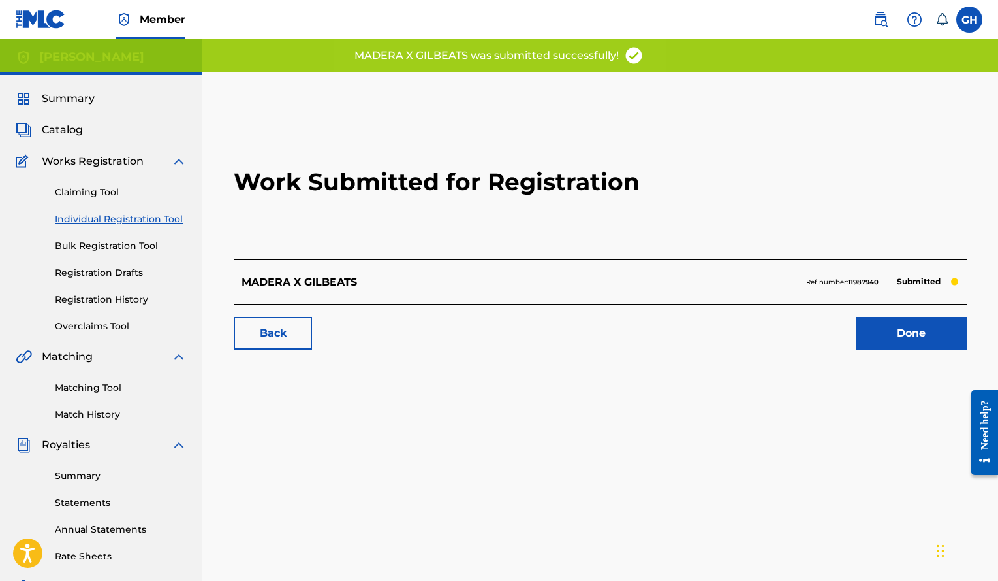
click at [911, 328] on link "Done" at bounding box center [911, 333] width 111 height 33
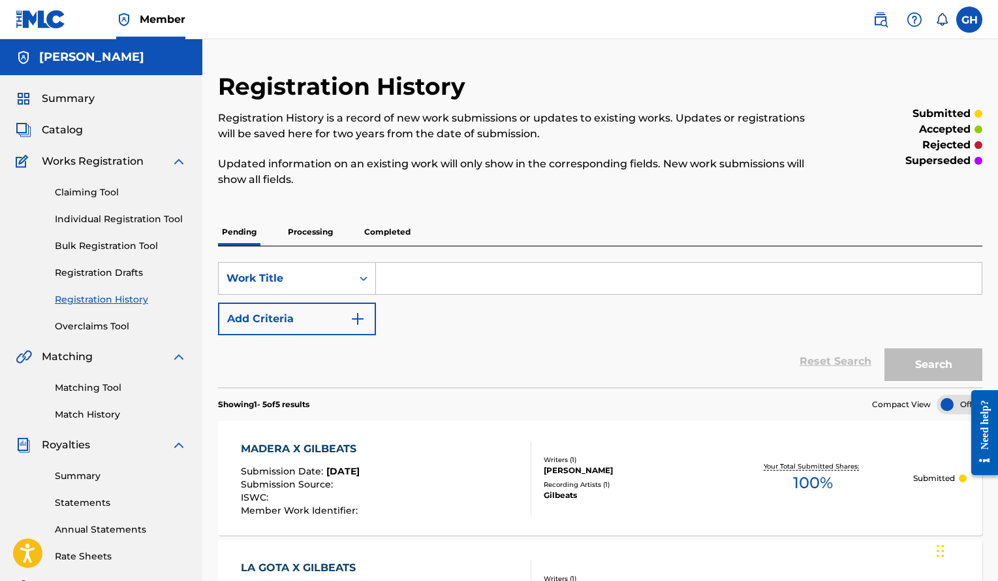
click at [169, 215] on link "Individual Registration Tool" at bounding box center [121, 219] width 132 height 14
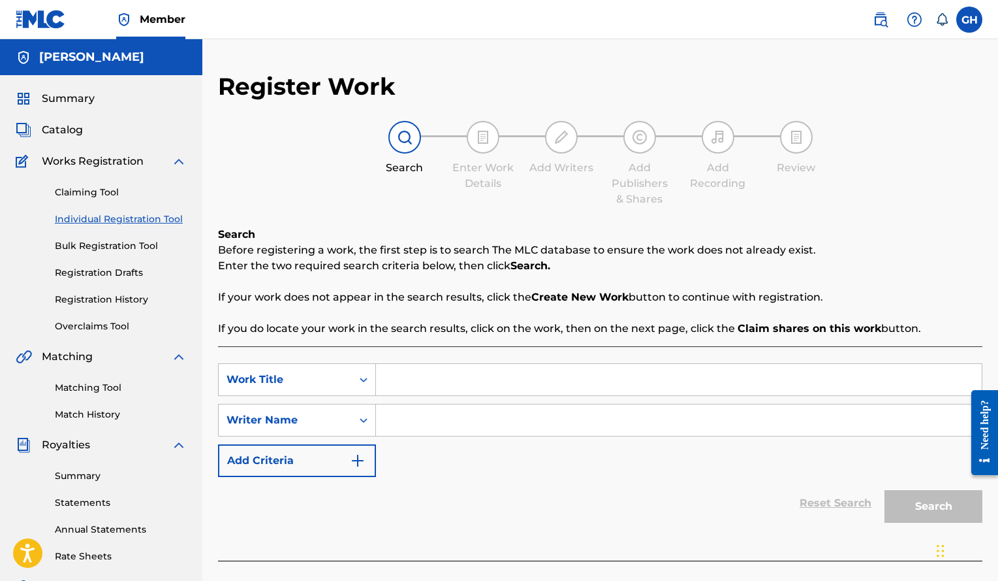
click at [417, 384] on input "Search Form" at bounding box center [679, 379] width 606 height 31
paste input "PLANCHAO X GILBEATS"
type input "PLANCHAO X GILBEATS"
click at [537, 415] on input "Search Form" at bounding box center [679, 419] width 606 height 31
paste input "[PERSON_NAME]"
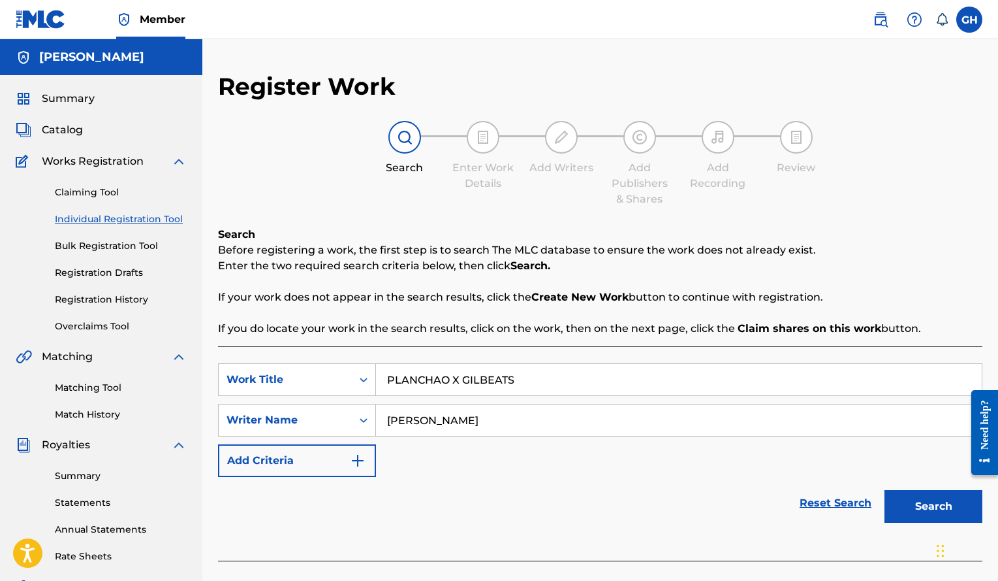
type input "[PERSON_NAME]"
click at [945, 500] on button "Search" at bounding box center [934, 506] width 98 height 33
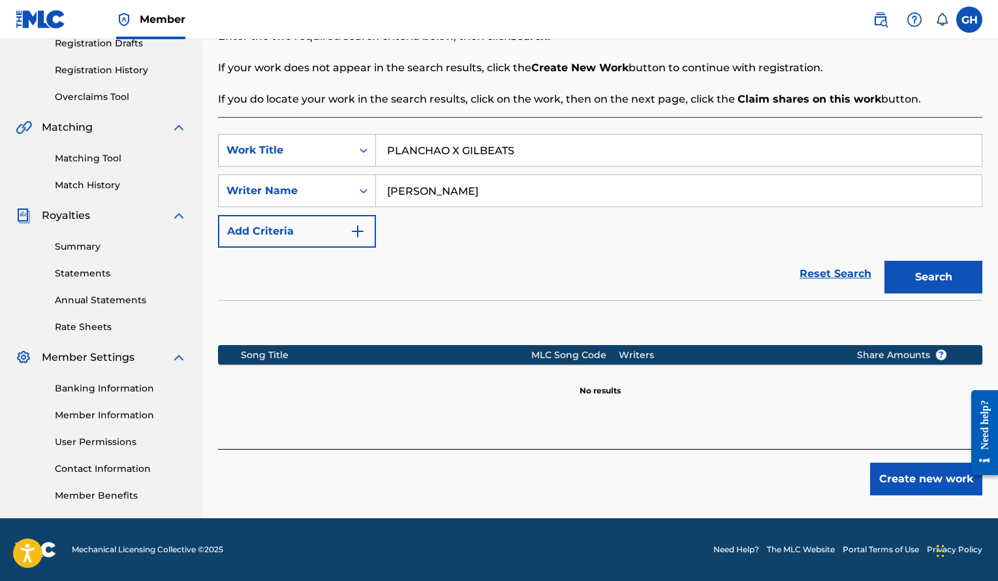
click at [899, 483] on button "Create new work" at bounding box center [926, 478] width 112 height 33
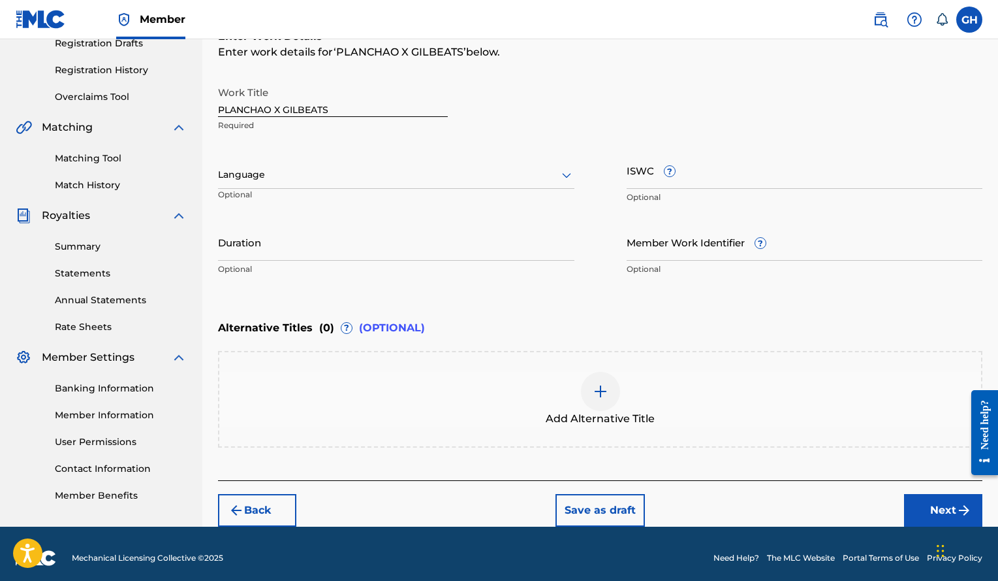
scroll to position [180, 0]
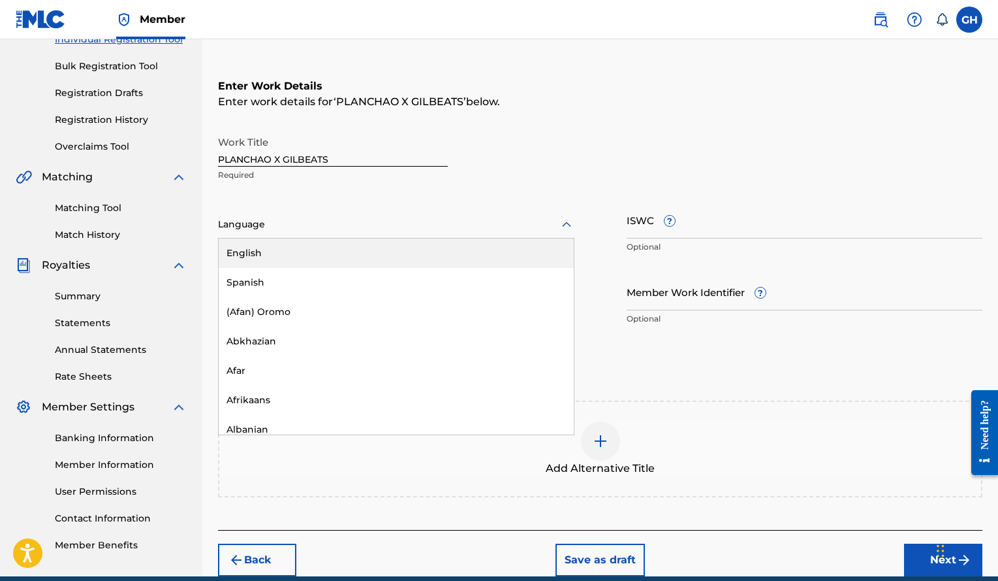
click at [489, 227] on div at bounding box center [396, 224] width 357 height 16
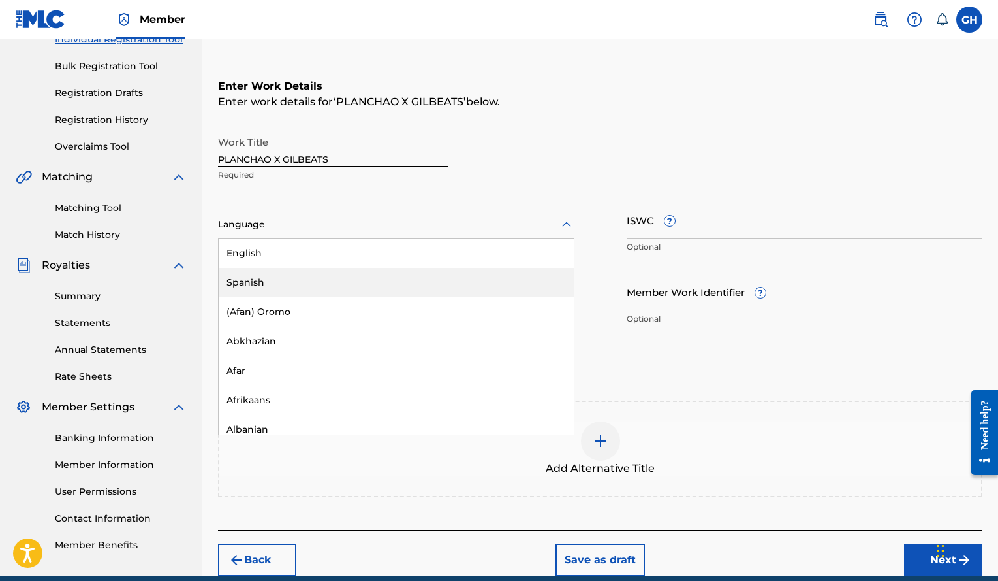
click at [290, 281] on div "Spanish" at bounding box center [396, 282] width 355 height 29
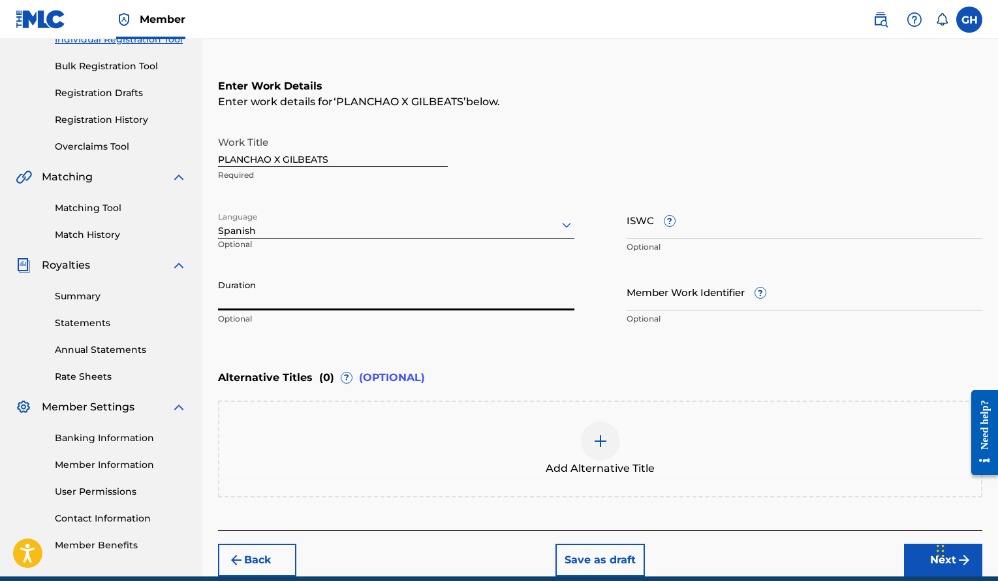
click at [292, 298] on input "Duration" at bounding box center [396, 291] width 357 height 37
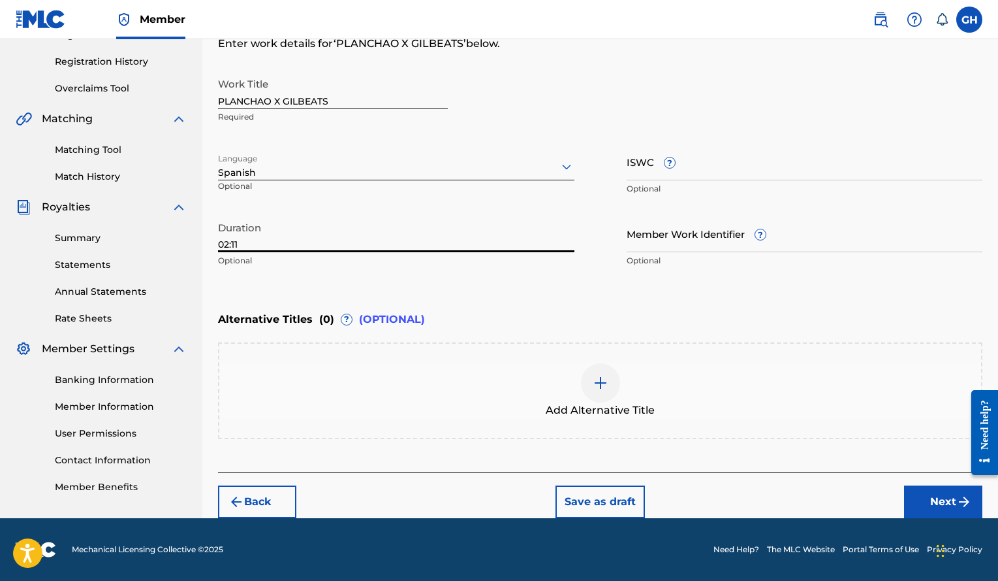
type input "02:11"
click at [914, 490] on button "Next" at bounding box center [943, 501] width 78 height 33
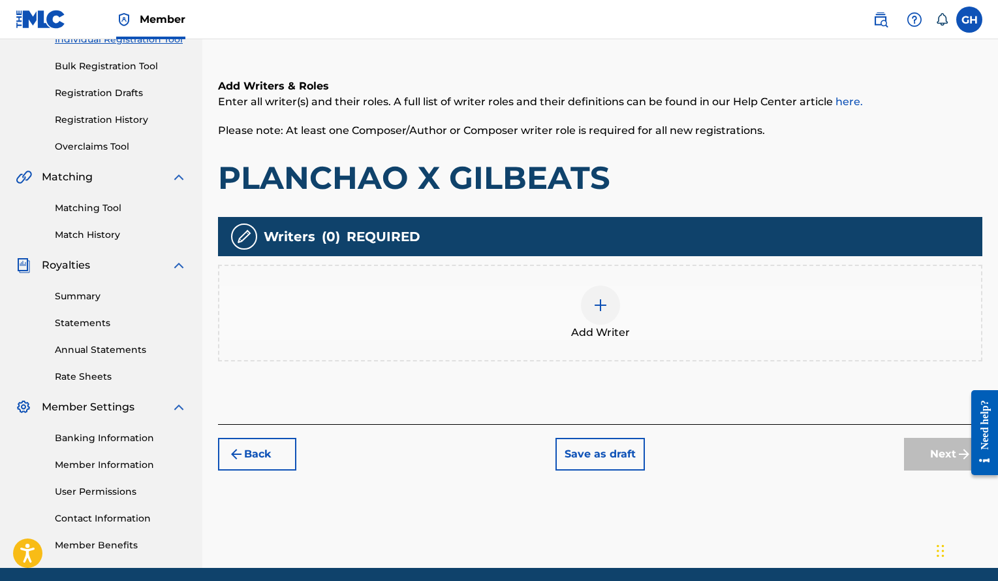
scroll to position [59, 0]
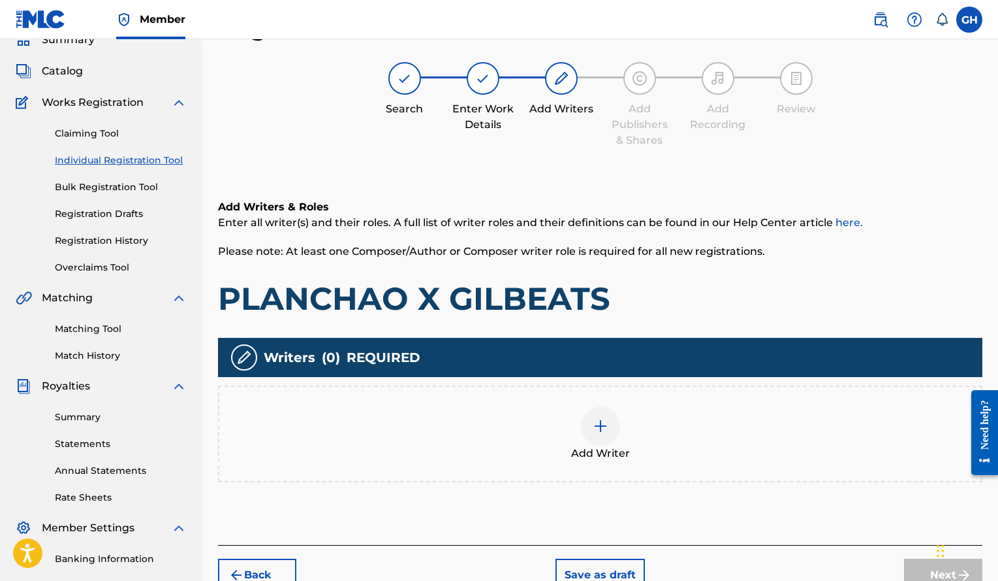
click at [605, 419] on img at bounding box center [601, 426] width 16 height 16
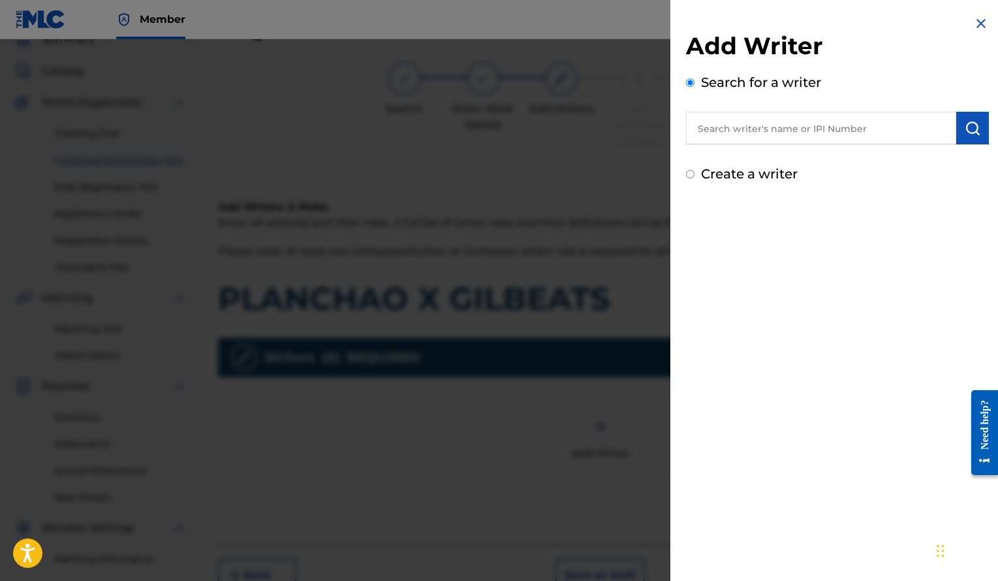
paste input "[PERSON_NAME]"
click at [816, 138] on input "[PERSON_NAME]" at bounding box center [821, 128] width 270 height 33
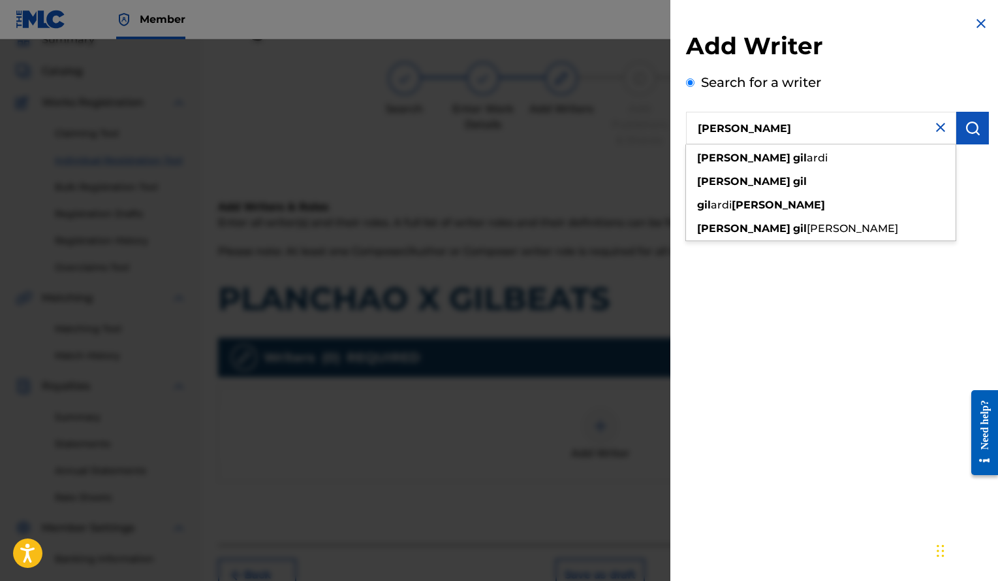
type input "[PERSON_NAME]"
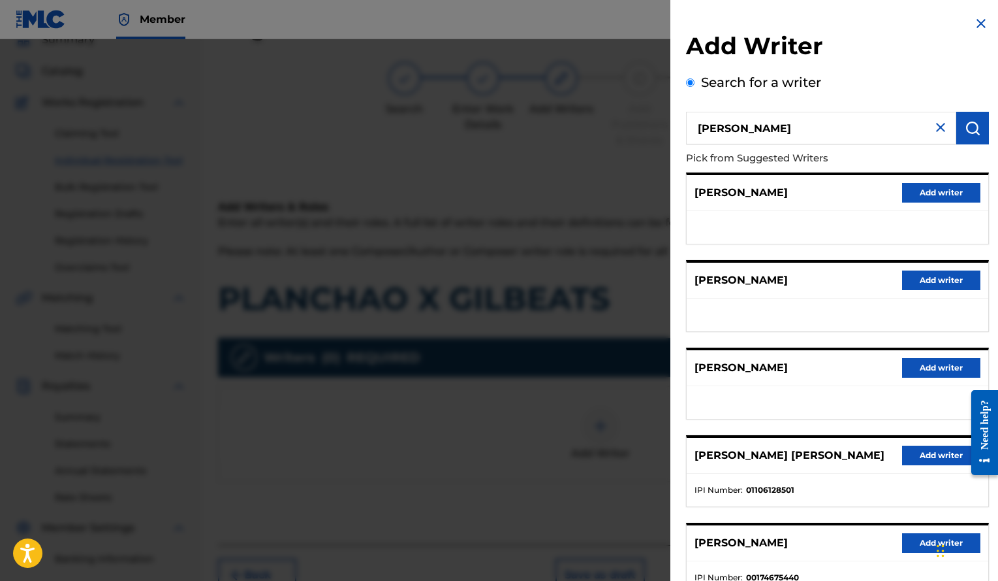
click at [917, 364] on button "Add writer" at bounding box center [941, 368] width 78 height 20
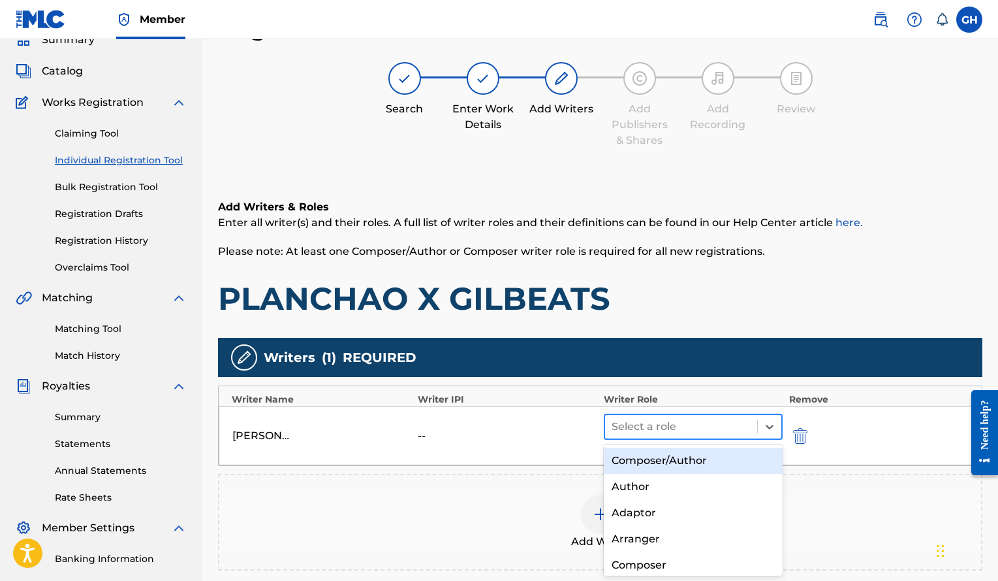
click at [652, 432] on div at bounding box center [681, 426] width 139 height 18
click at [655, 454] on div "Composer/Author" at bounding box center [693, 460] width 179 height 26
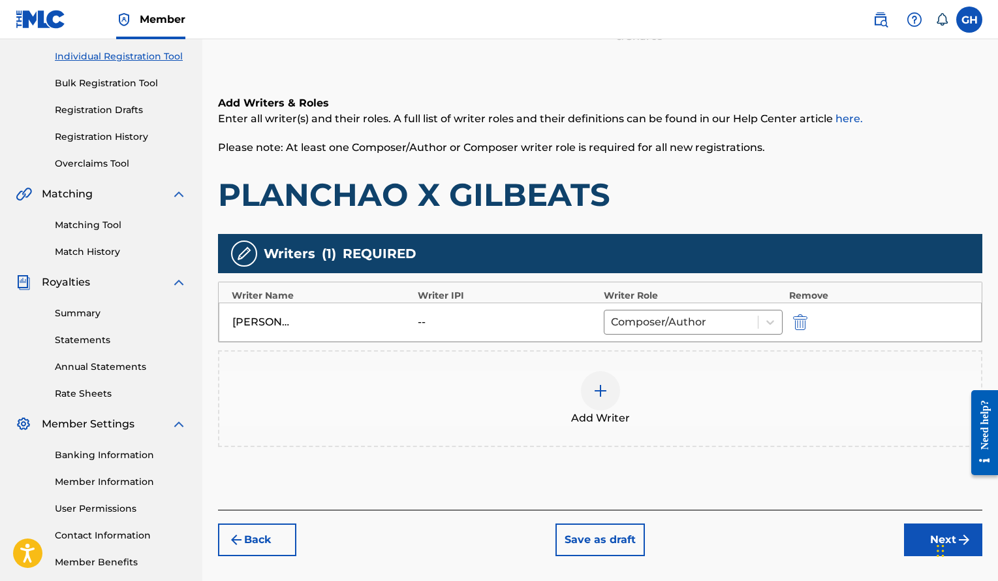
scroll to position [163, 0]
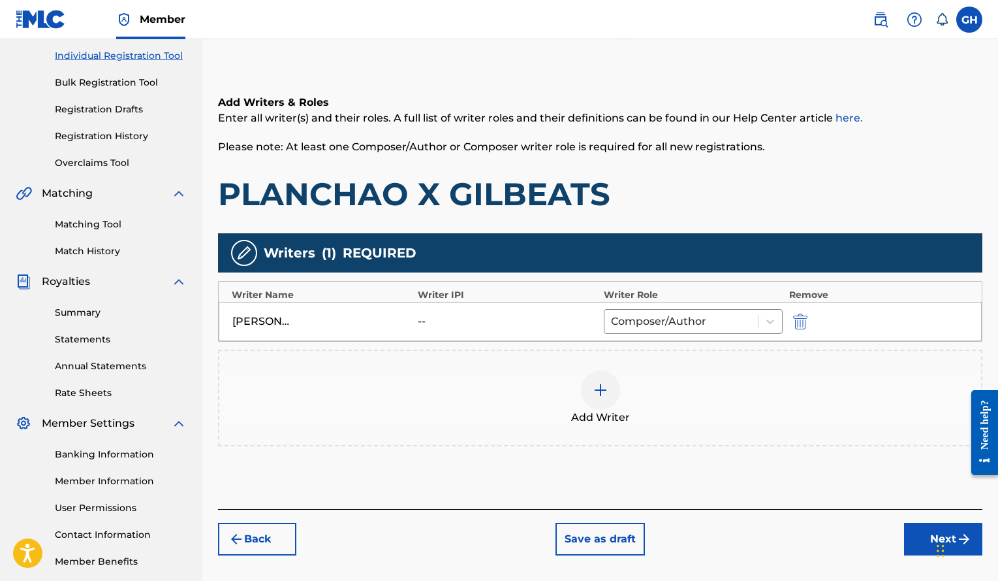
click at [927, 538] on button "Next" at bounding box center [943, 538] width 78 height 33
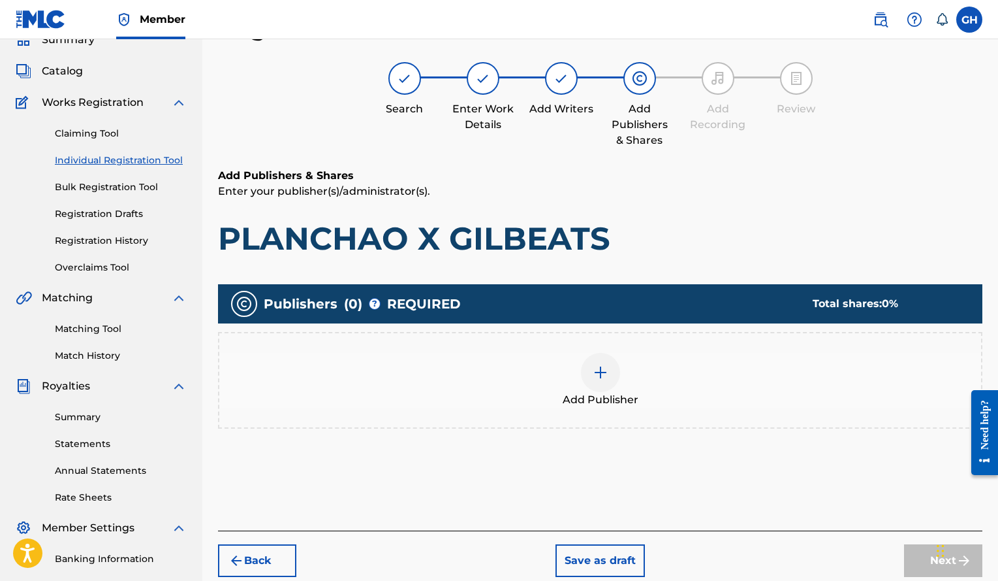
scroll to position [93, 0]
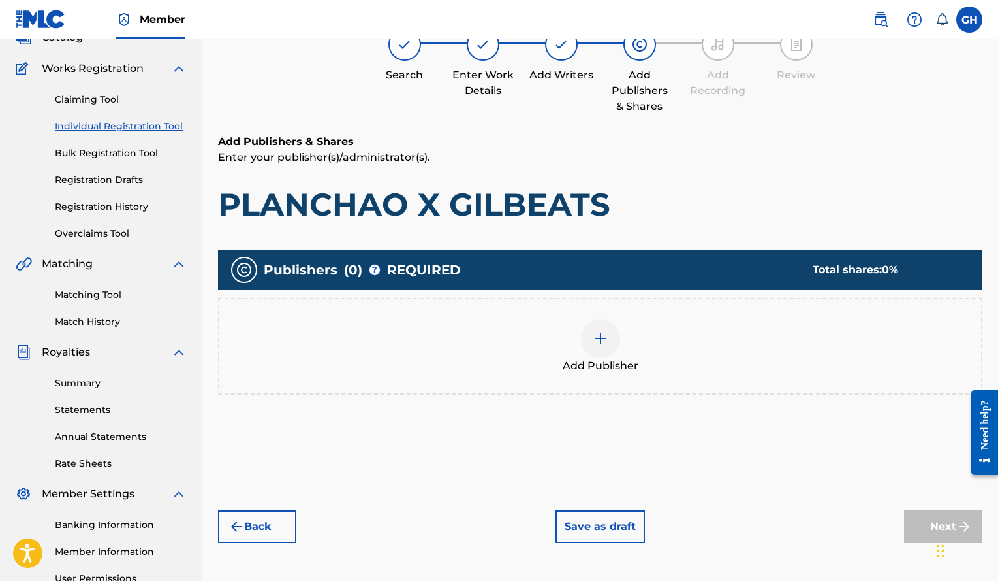
click at [599, 336] on img at bounding box center [601, 338] width 16 height 16
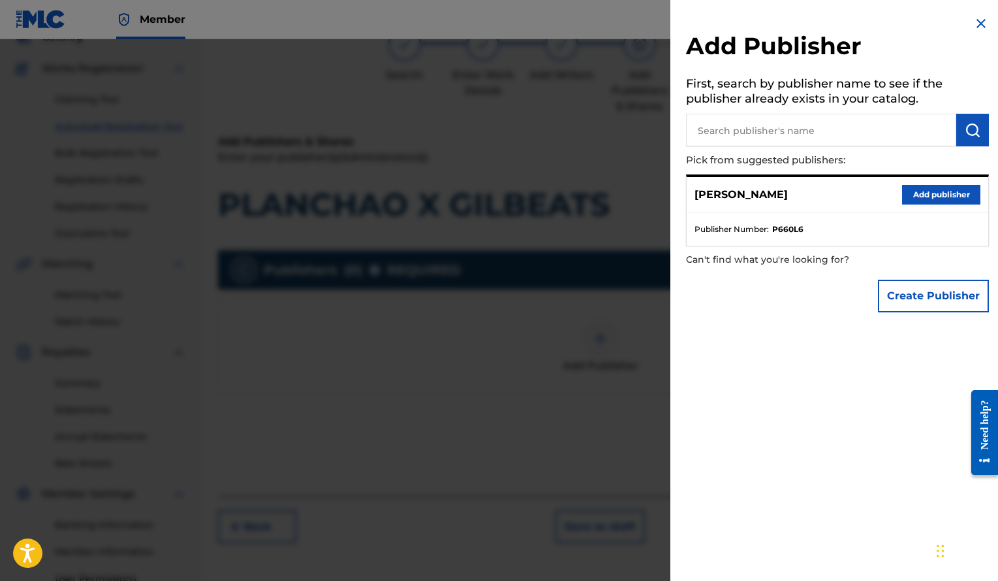
click at [921, 193] on button "Add publisher" at bounding box center [941, 195] width 78 height 20
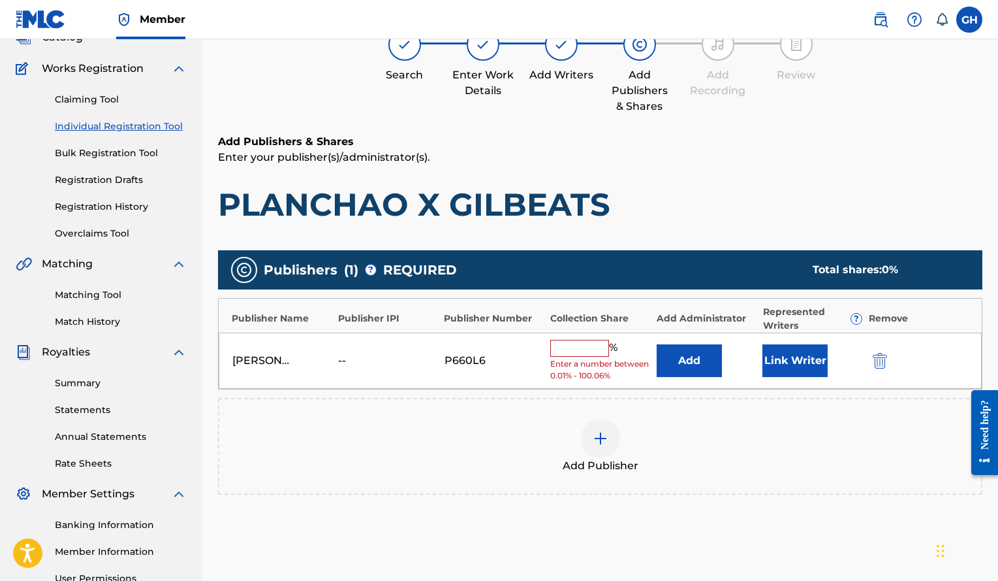
click at [797, 355] on button "Link Writer" at bounding box center [795, 360] width 65 height 33
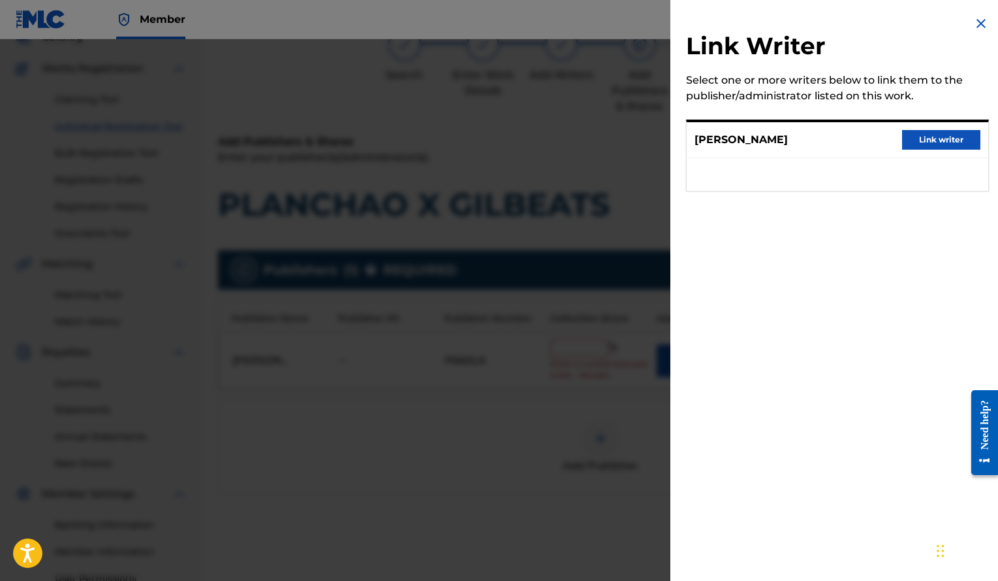
click at [941, 138] on button "Link writer" at bounding box center [941, 140] width 78 height 20
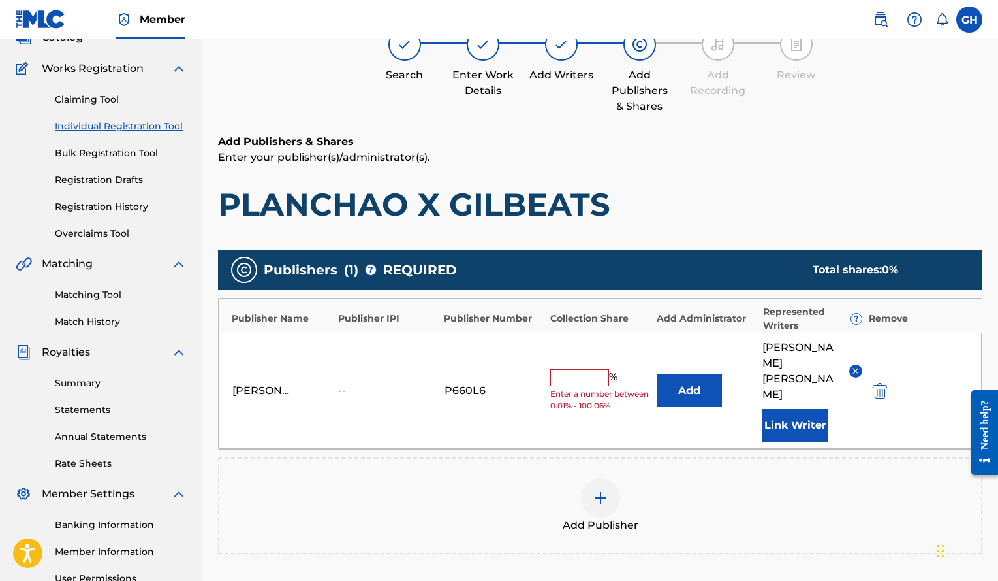
click at [587, 369] on input "text" at bounding box center [579, 377] width 59 height 17
type input "100"
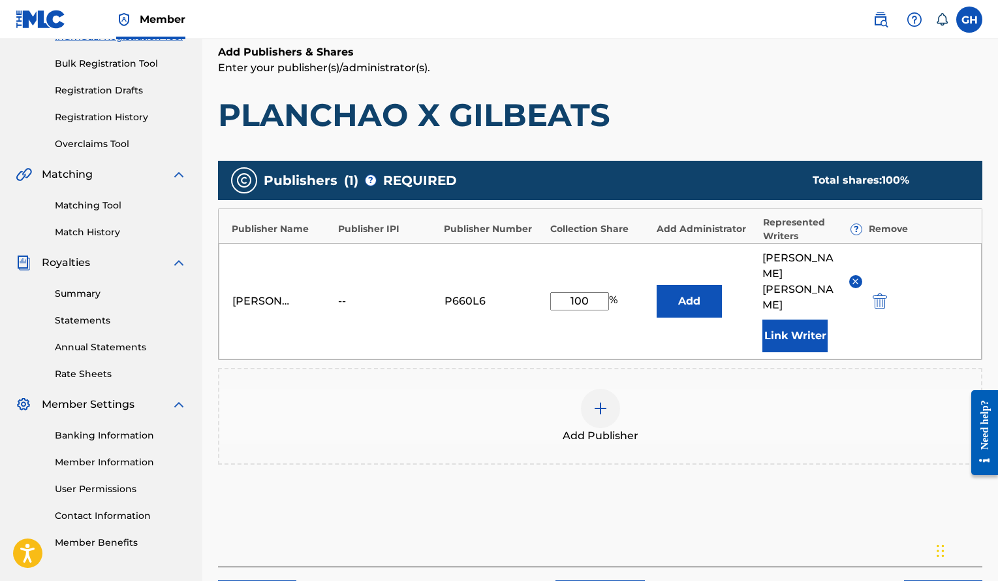
scroll to position [183, 0]
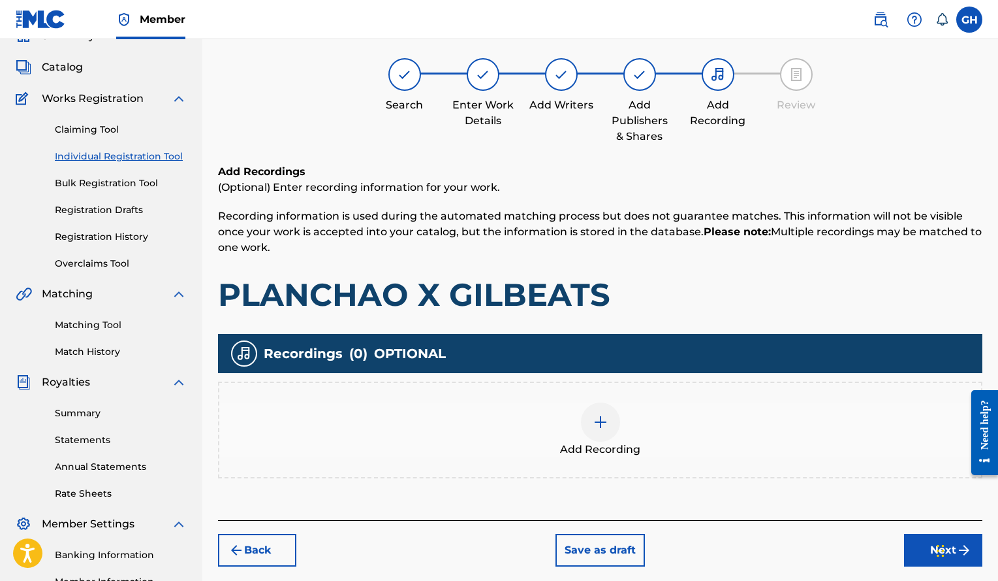
scroll to position [59, 0]
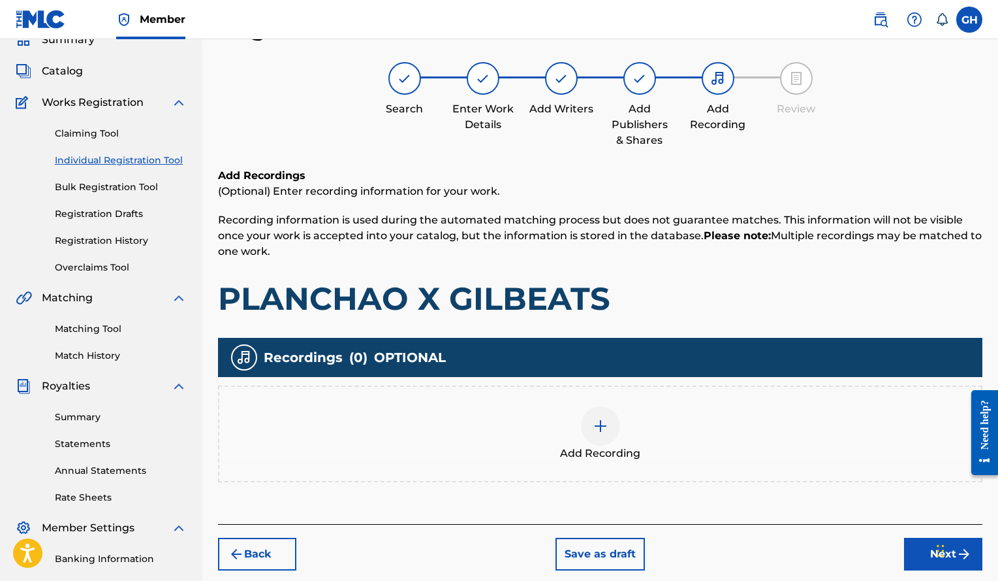
click at [608, 428] on img at bounding box center [601, 426] width 16 height 16
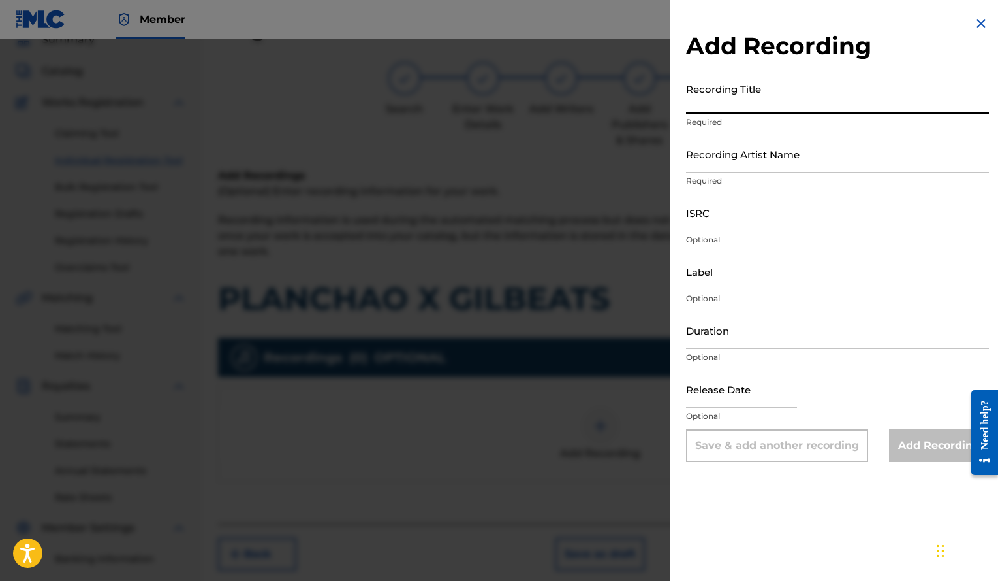
paste input "PLANCHAO X GILBEATS"
click at [718, 101] on input "PLANCHAO X GILBEATS" at bounding box center [837, 94] width 303 height 37
type input "PLANCHAO X GILBEATS"
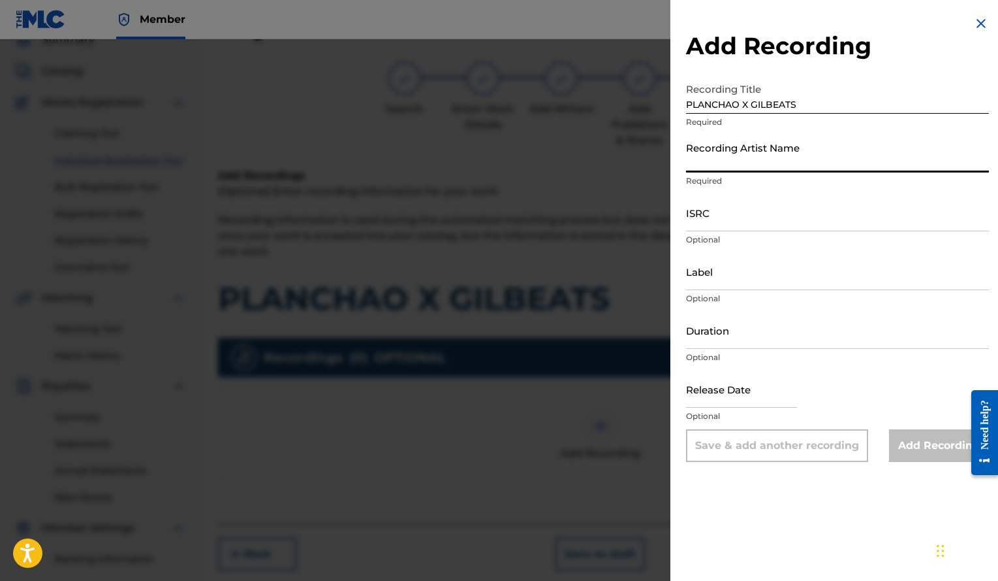
paste input "Gilbeats"
click at [713, 164] on input "Gilbeats" at bounding box center [837, 153] width 303 height 37
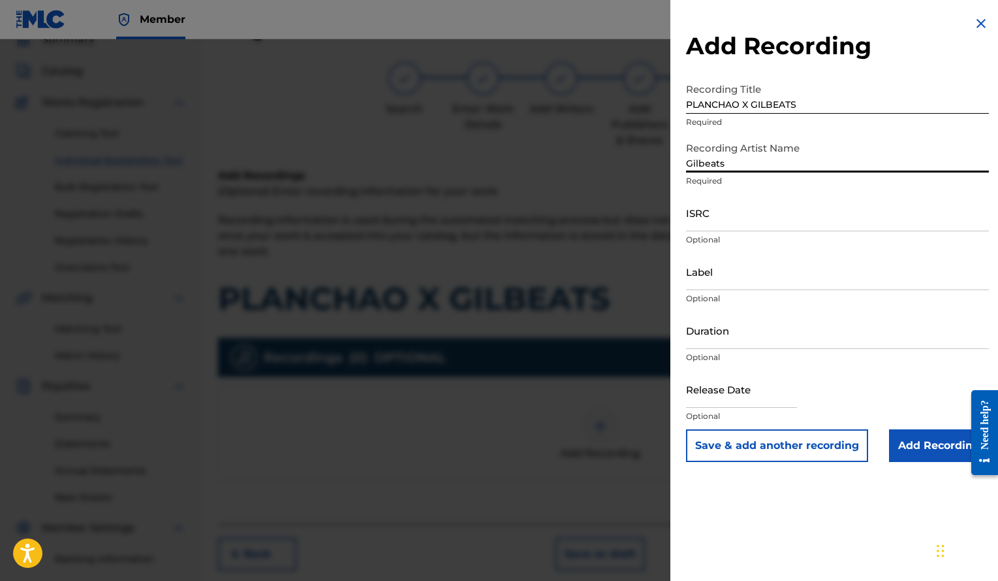
type input "Gilbeats"
paste input "QZRP42156640"
click at [735, 217] on input "ISRC" at bounding box center [837, 212] width 303 height 37
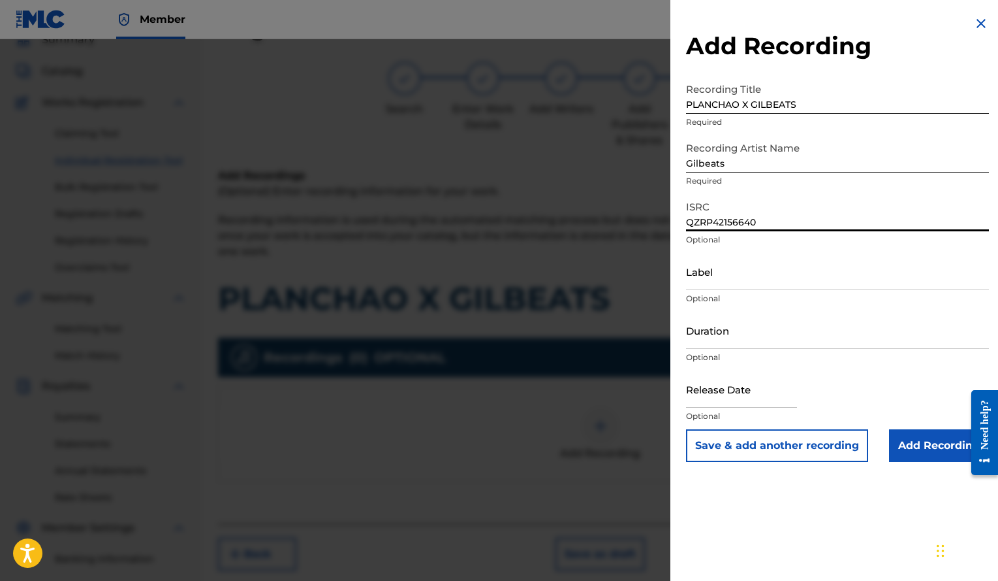
type input "QZRP42156640"
click at [719, 338] on input "Duration" at bounding box center [837, 329] width 303 height 37
type input "02:11"
click at [713, 396] on input "text" at bounding box center [741, 388] width 111 height 37
select select "7"
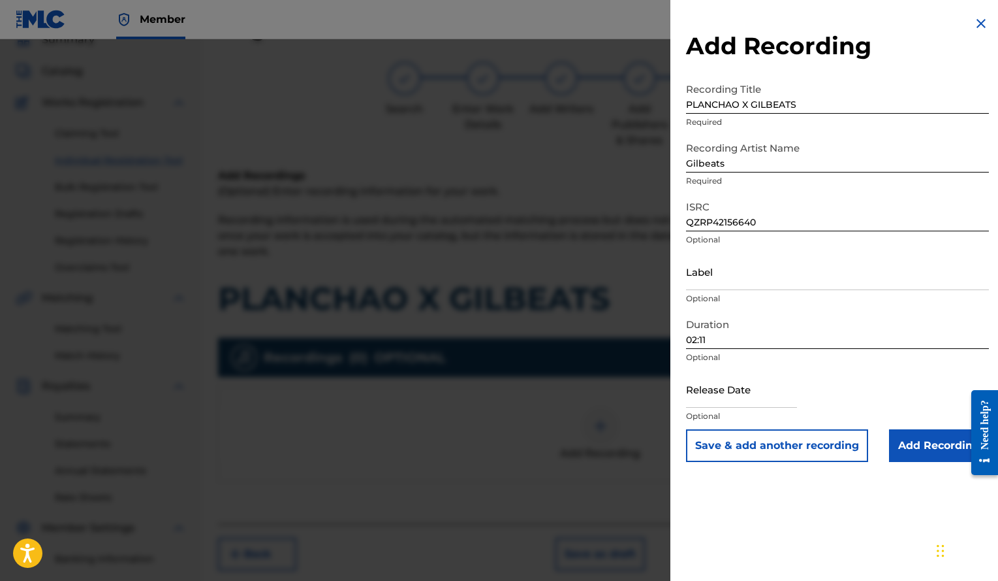
select select "2025"
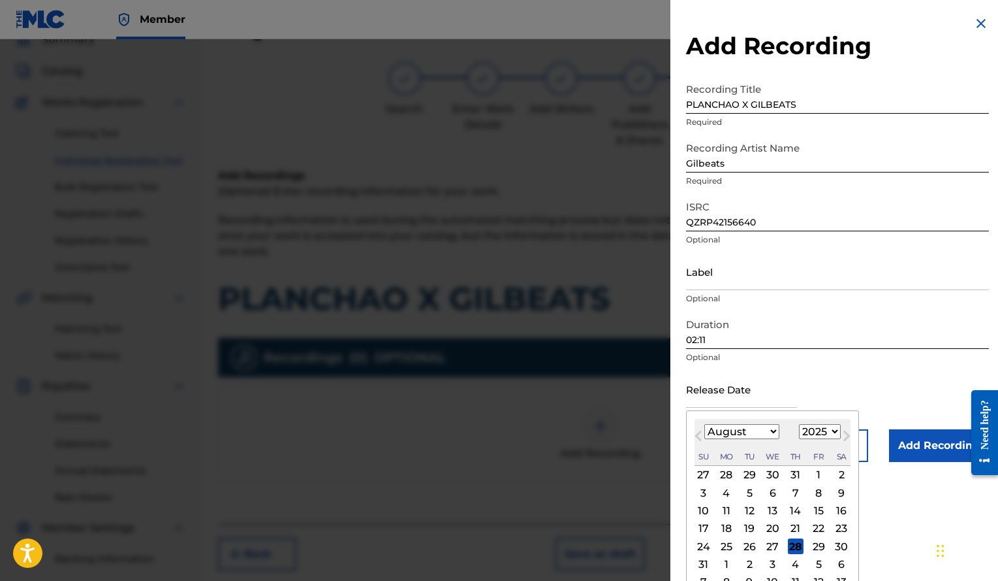
type input "[DATE]"
select select "11"
select select "2021"
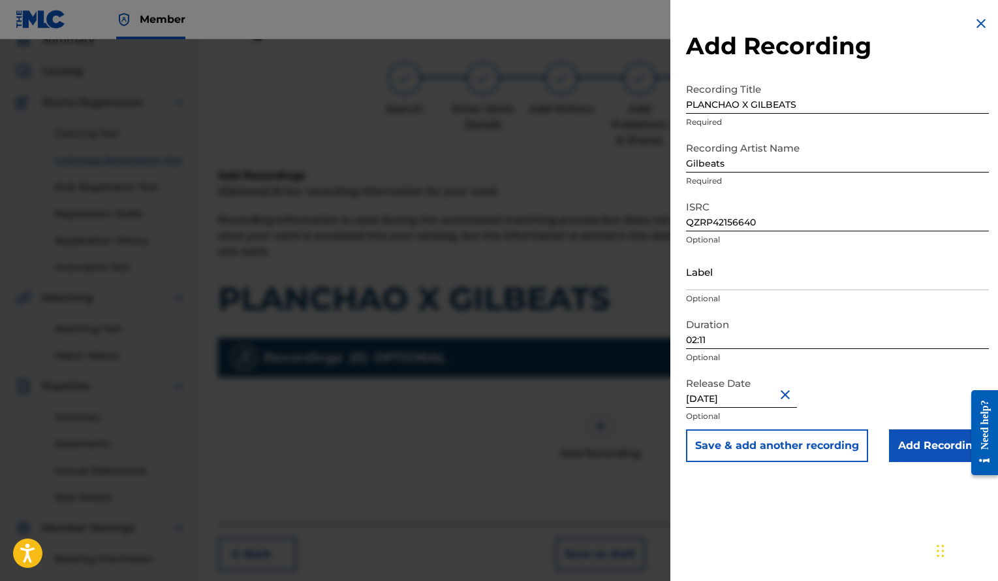
click at [916, 443] on input "Add Recording" at bounding box center [939, 445] width 100 height 33
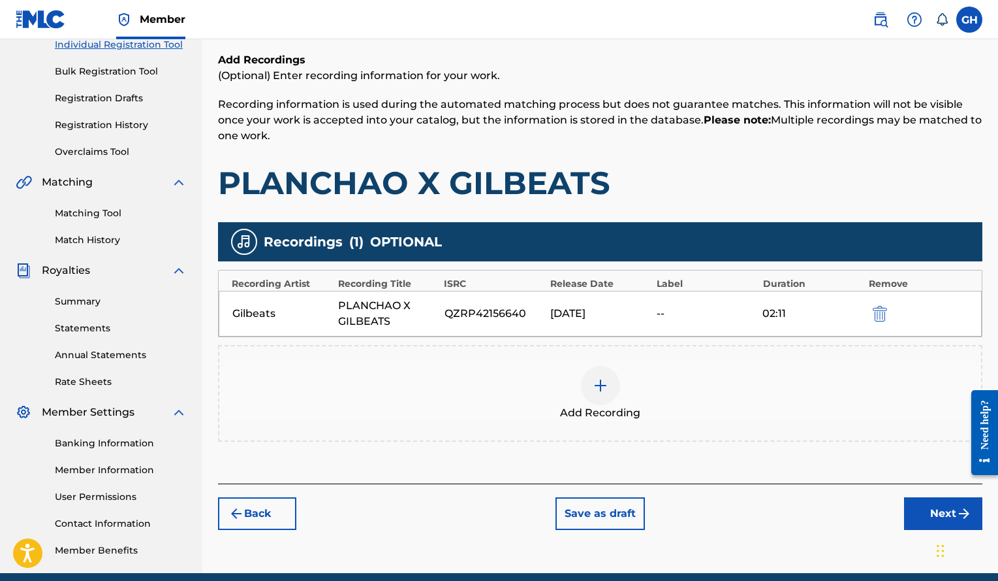
scroll to position [229, 0]
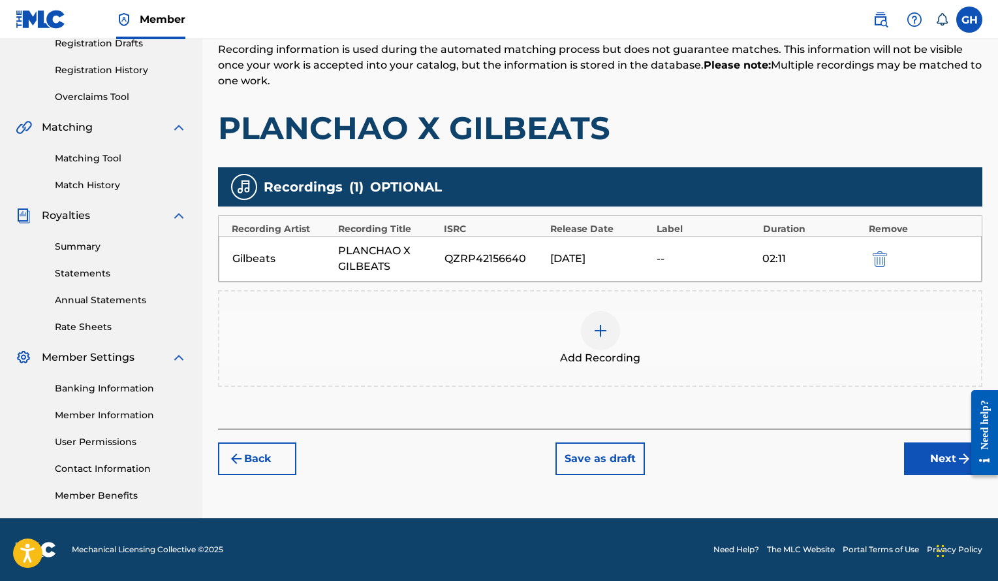
click at [922, 459] on button "Next" at bounding box center [943, 458] width 78 height 33
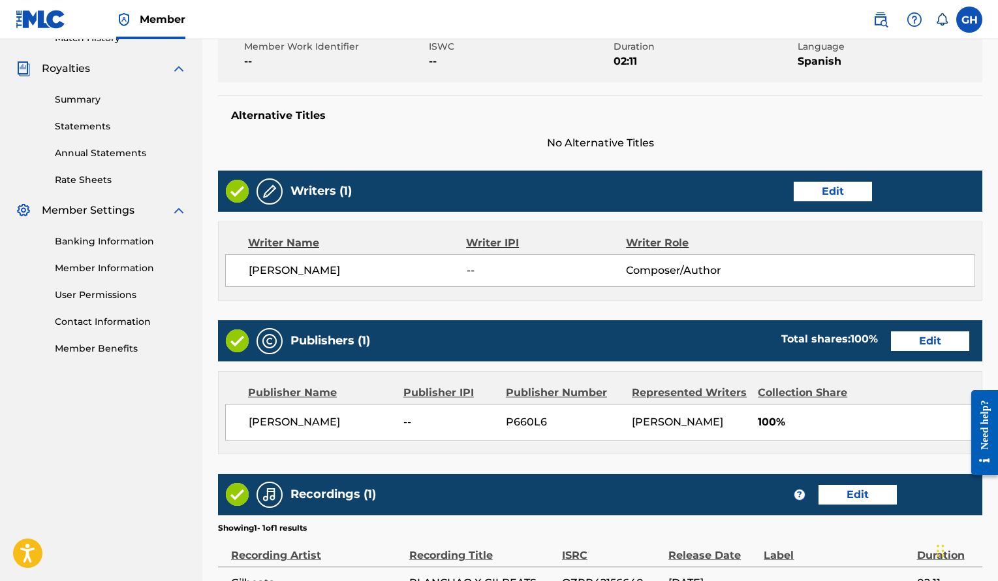
scroll to position [524, 0]
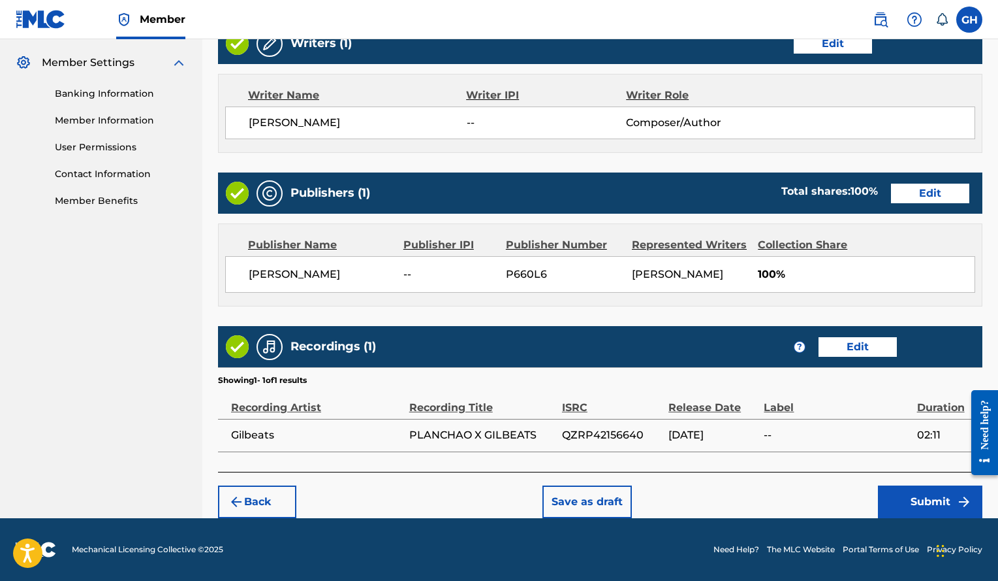
click at [898, 496] on button "Submit" at bounding box center [930, 501] width 104 height 33
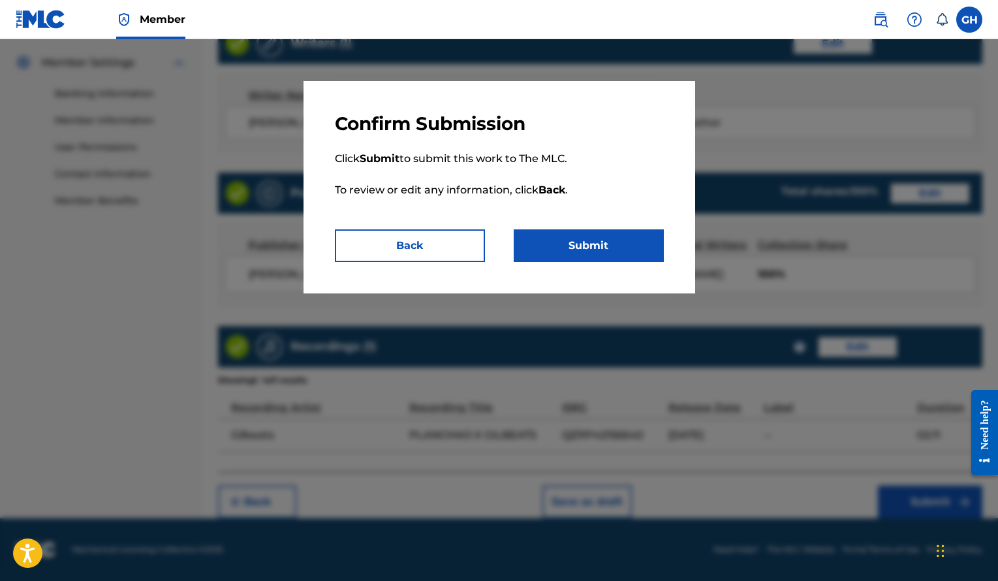
click at [590, 249] on button "Submit" at bounding box center [589, 245] width 150 height 33
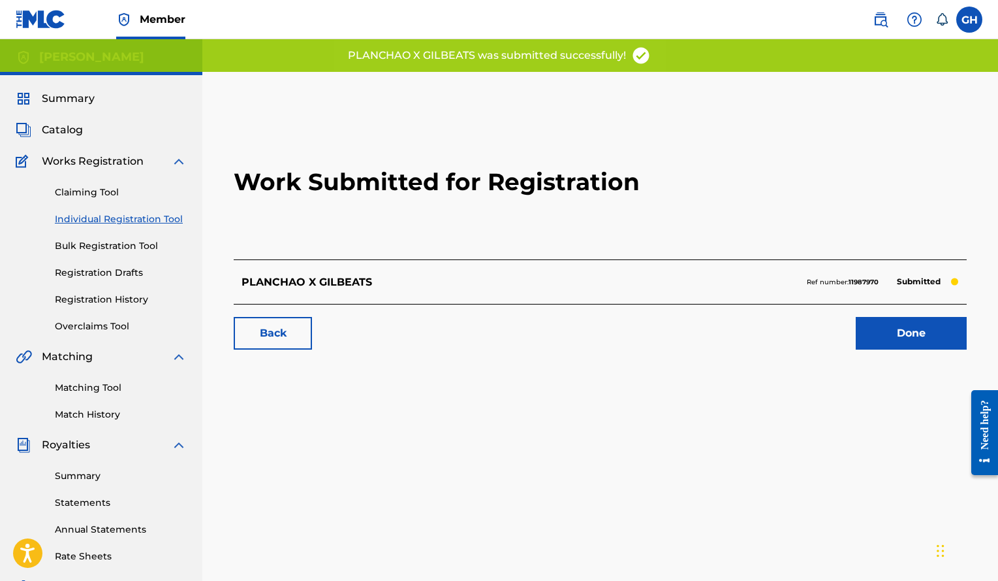
click at [903, 331] on link "Done" at bounding box center [911, 333] width 111 height 33
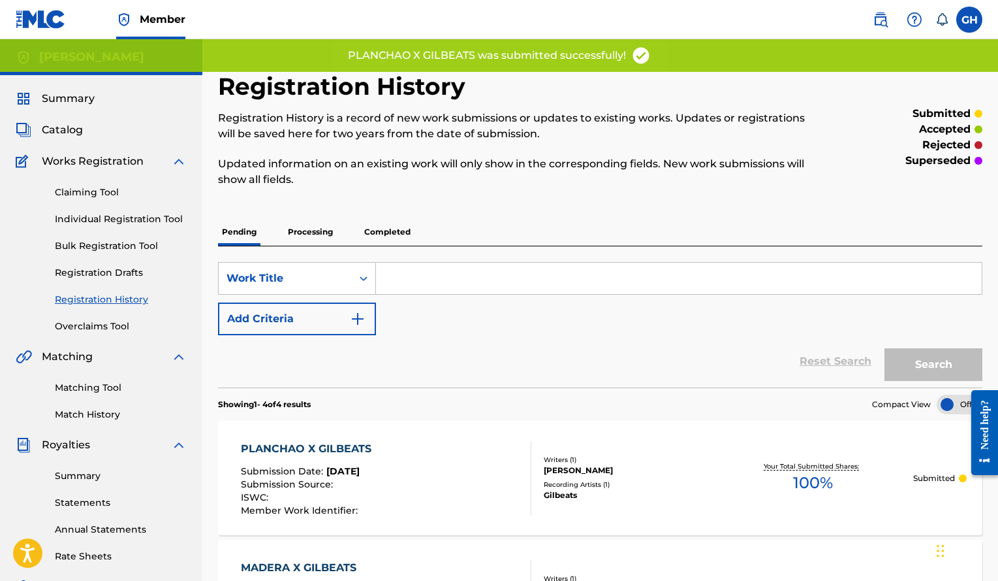
click at [142, 216] on link "Individual Registration Tool" at bounding box center [121, 219] width 132 height 14
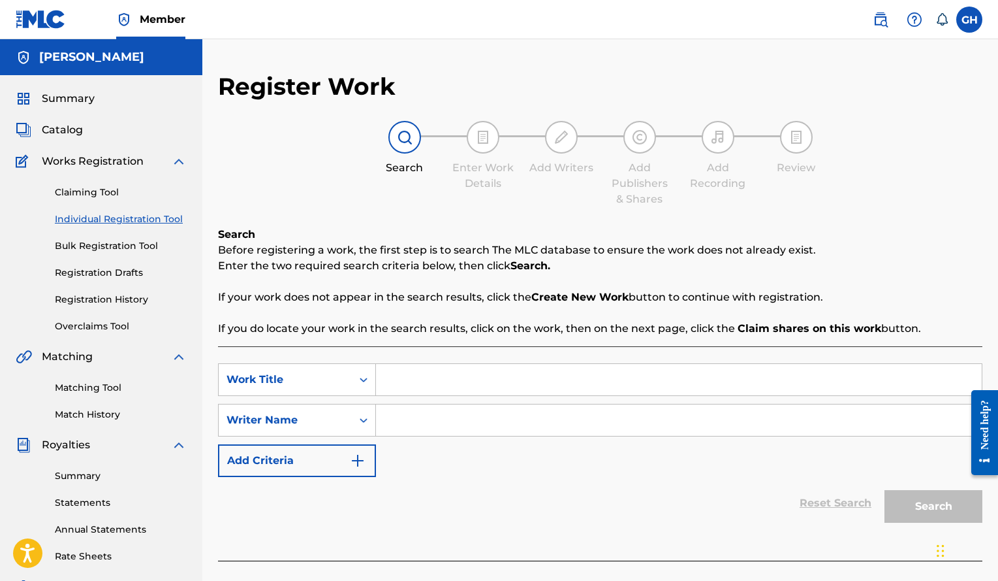
paste input "PUM PUM X GILBEATS"
click at [466, 380] on input "PUM PUM X GILBEATS" at bounding box center [679, 379] width 606 height 31
type input "PUM PUM X GILBEATS"
click at [464, 425] on input "Search Form" at bounding box center [679, 419] width 606 height 31
paste input "[PERSON_NAME]"
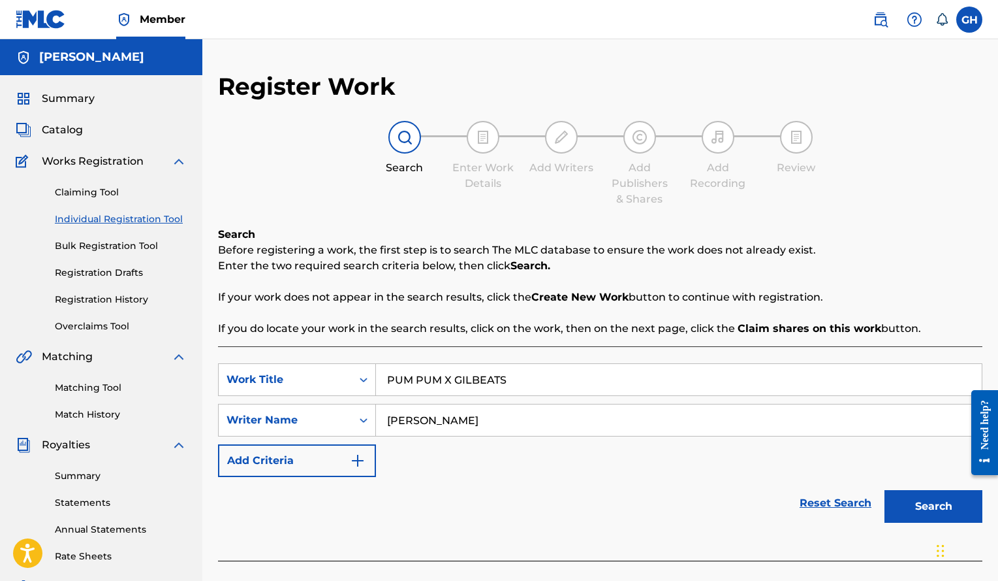
type input "[PERSON_NAME]"
click at [885, 490] on button "Search" at bounding box center [934, 506] width 98 height 33
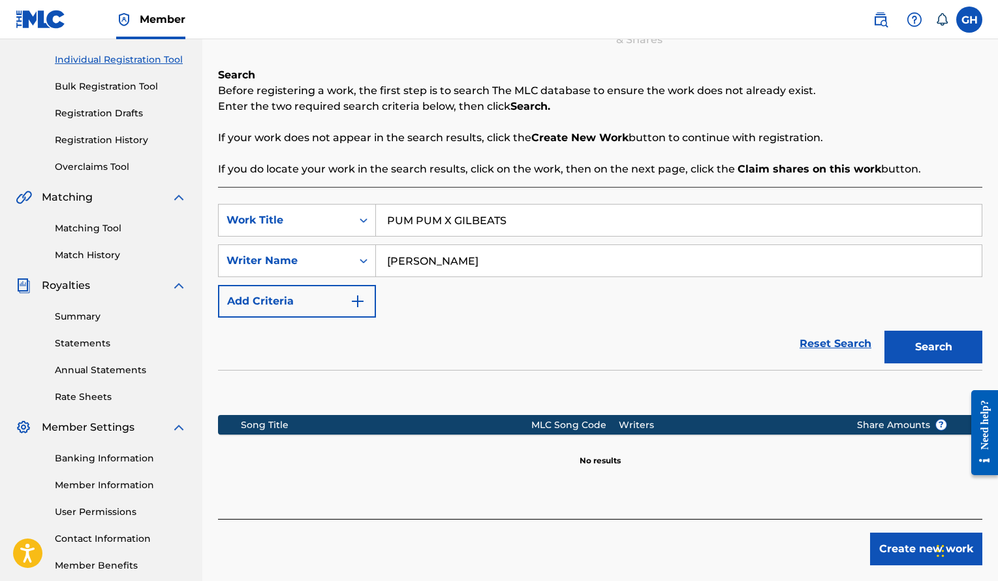
scroll to position [229, 0]
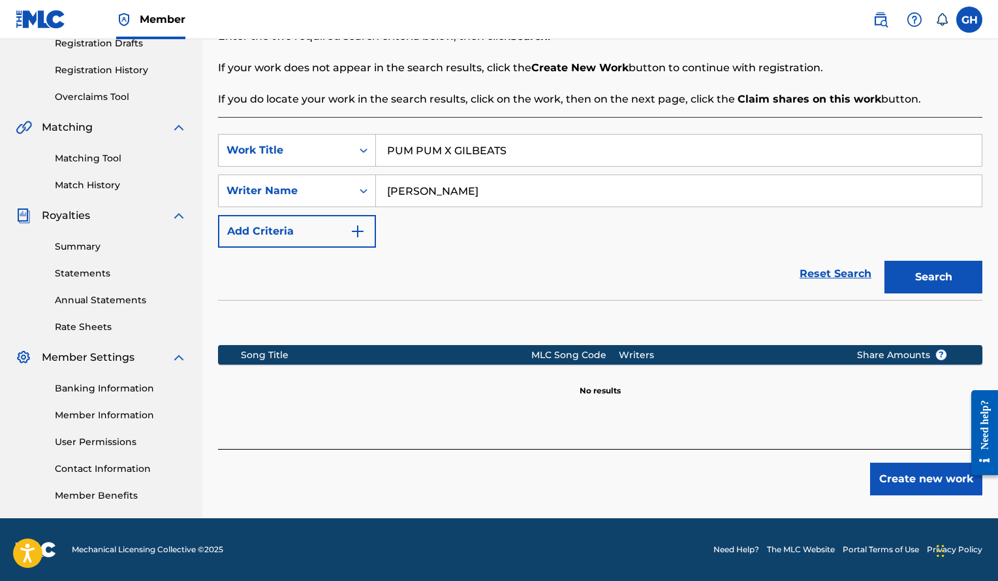
click at [893, 477] on button "Create new work" at bounding box center [926, 478] width 112 height 33
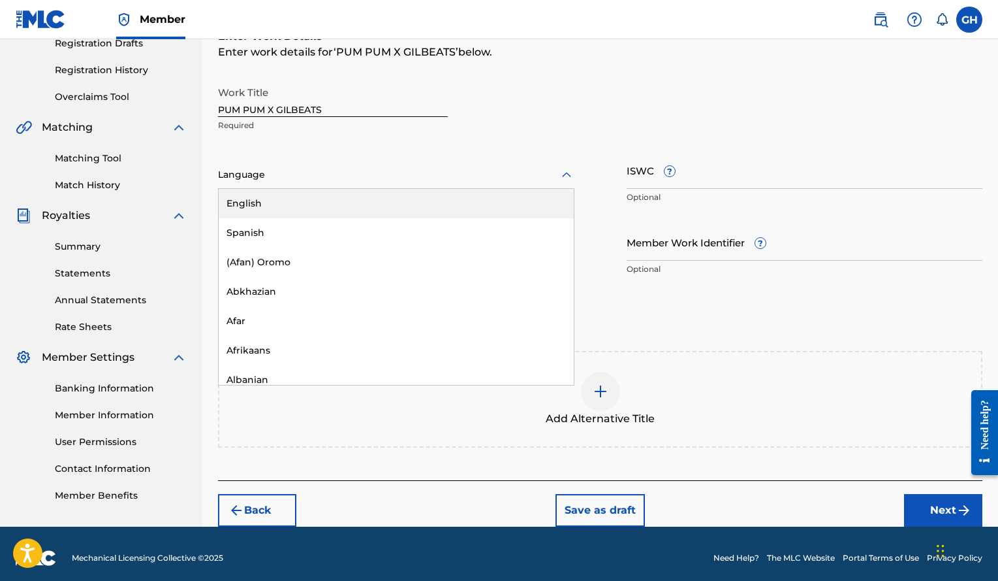
click at [509, 174] on div at bounding box center [396, 175] width 357 height 16
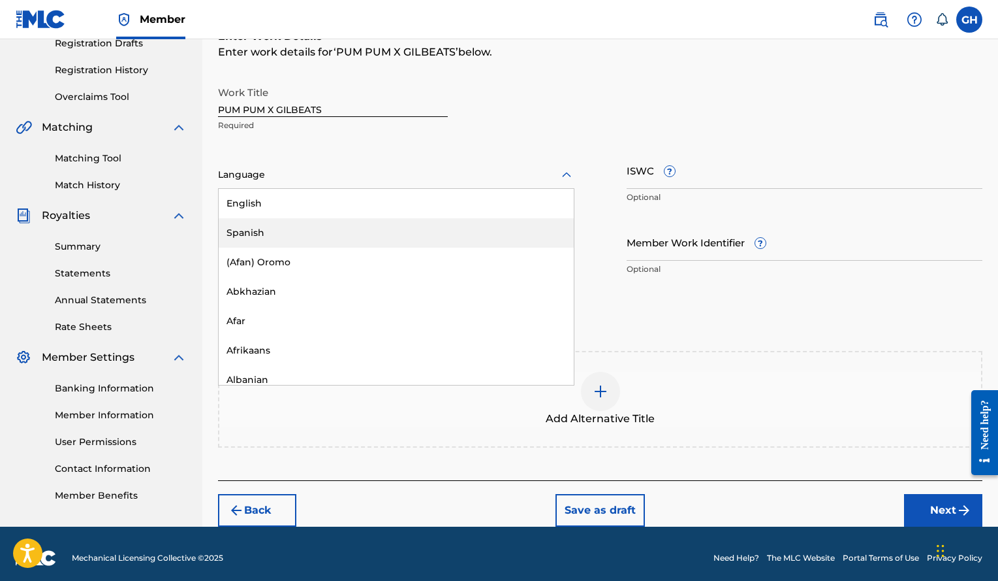
click at [339, 236] on div "Spanish" at bounding box center [396, 232] width 355 height 29
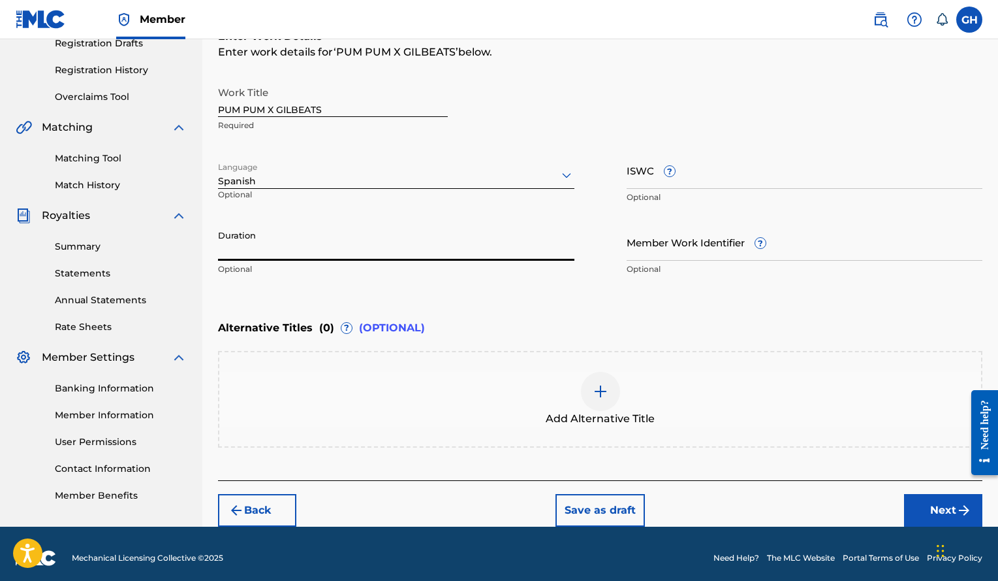
click at [304, 243] on input "Duration" at bounding box center [396, 241] width 357 height 37
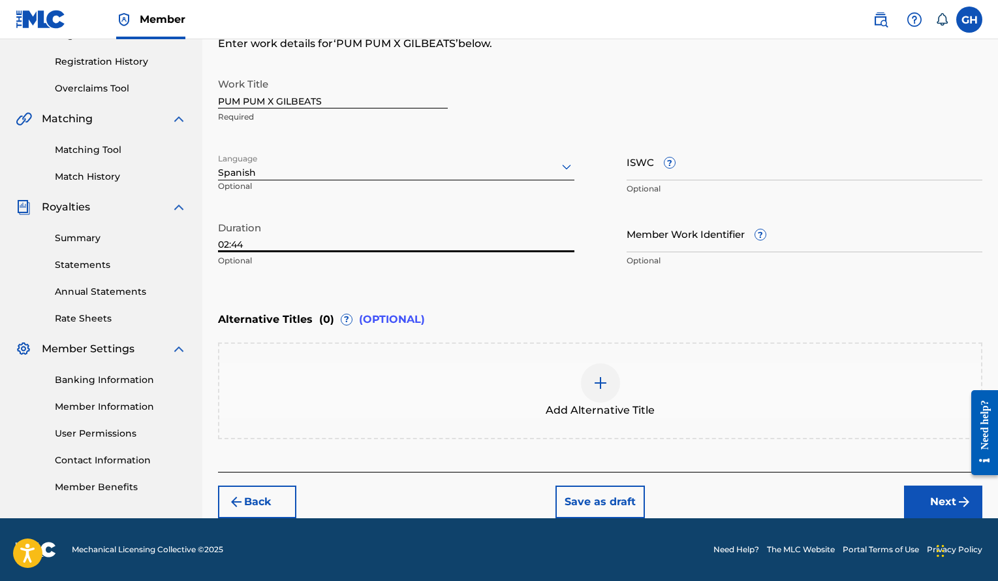
type input "02:44"
click at [940, 502] on button "Next" at bounding box center [943, 501] width 78 height 33
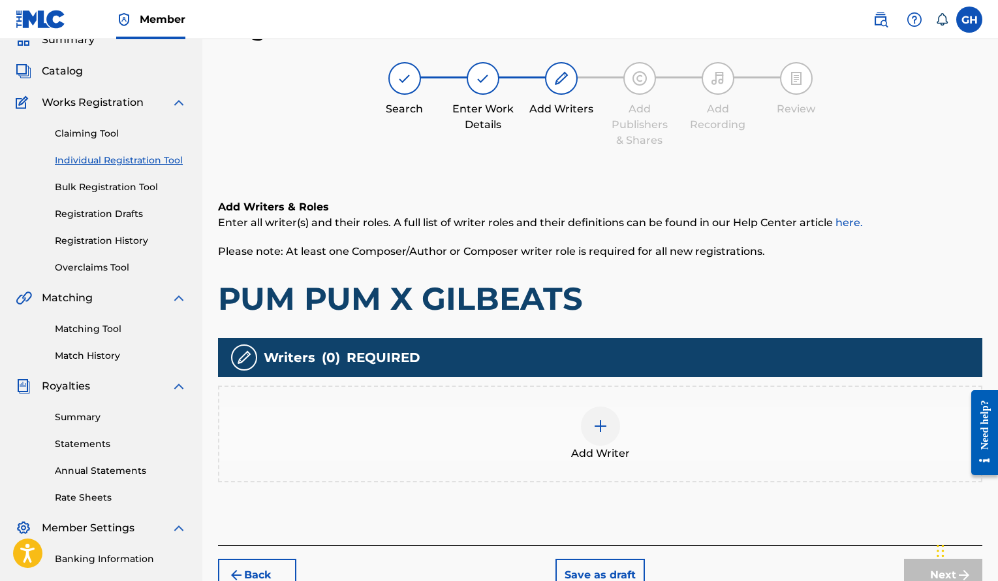
scroll to position [81, 0]
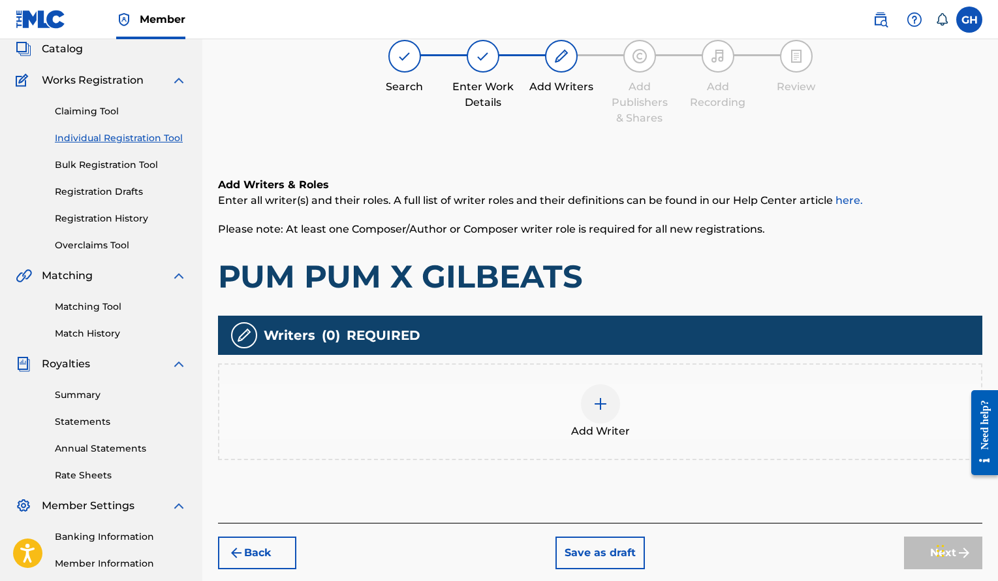
click at [603, 391] on div at bounding box center [600, 403] width 39 height 39
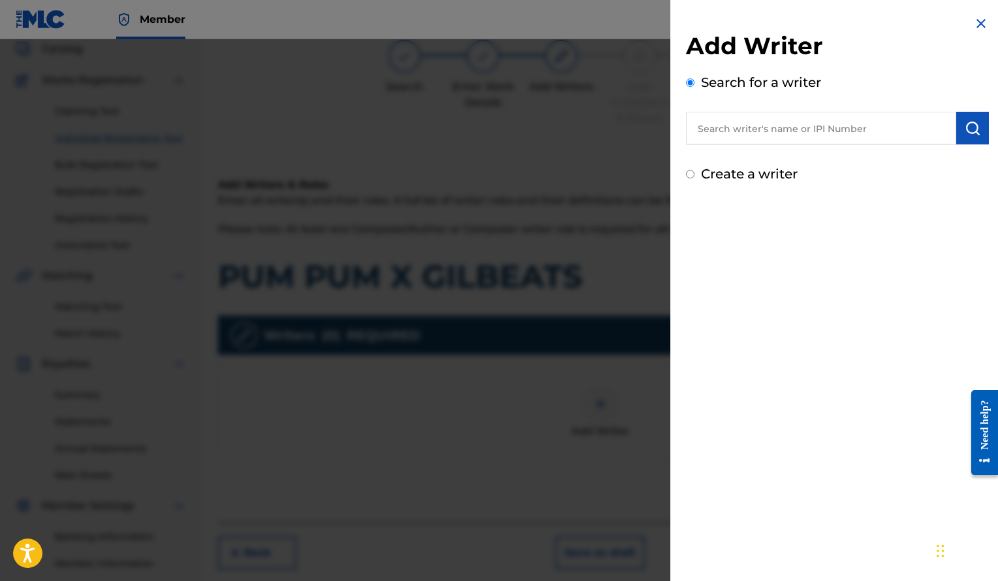
paste input "[PERSON_NAME]"
click at [753, 116] on input "[PERSON_NAME]" at bounding box center [821, 128] width 270 height 33
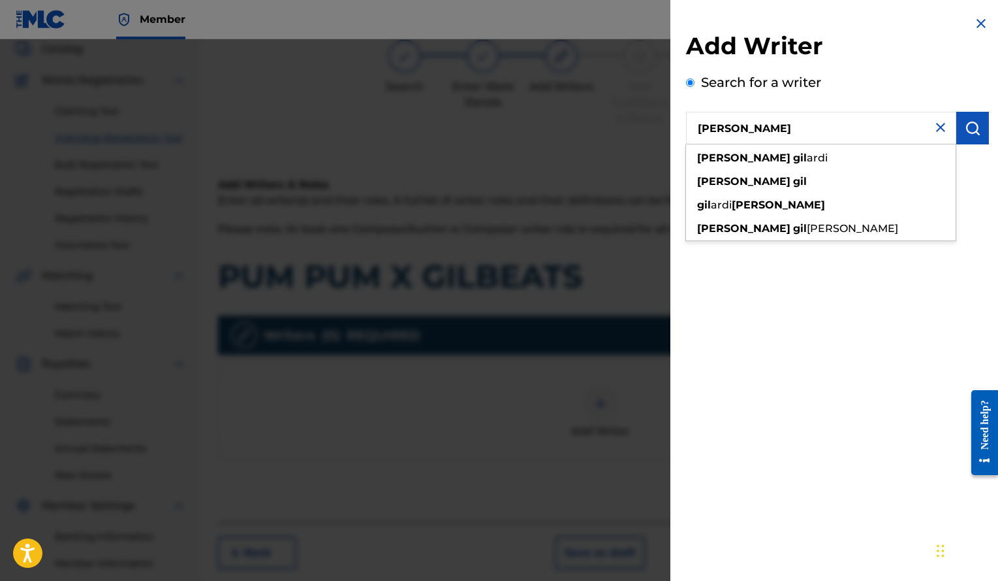
type input "[PERSON_NAME]"
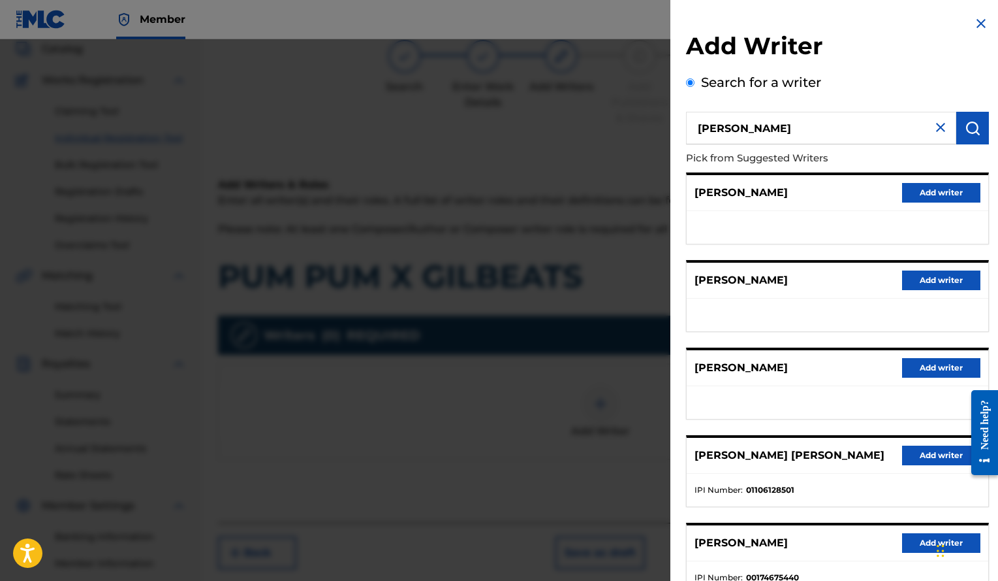
click at [912, 366] on button "Add writer" at bounding box center [941, 368] width 78 height 20
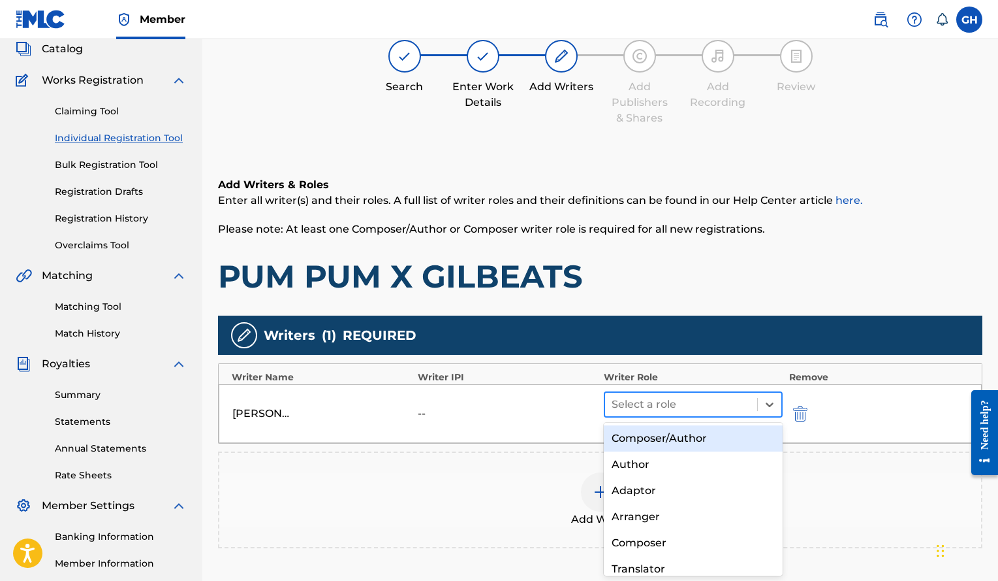
click at [726, 402] on div at bounding box center [681, 404] width 139 height 18
click at [687, 441] on div "Composer/Author" at bounding box center [693, 438] width 179 height 26
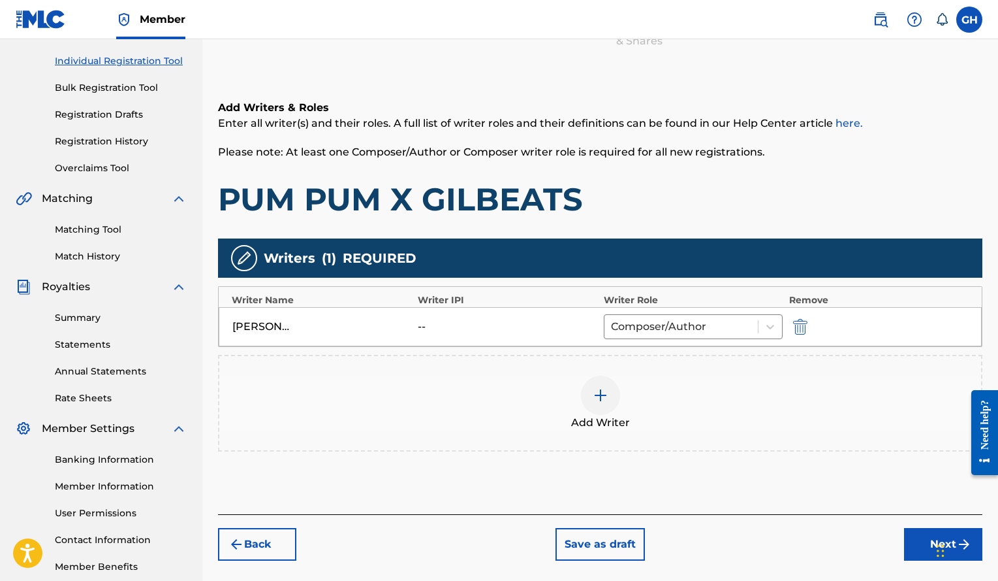
click at [906, 542] on button "Next" at bounding box center [943, 544] width 78 height 33
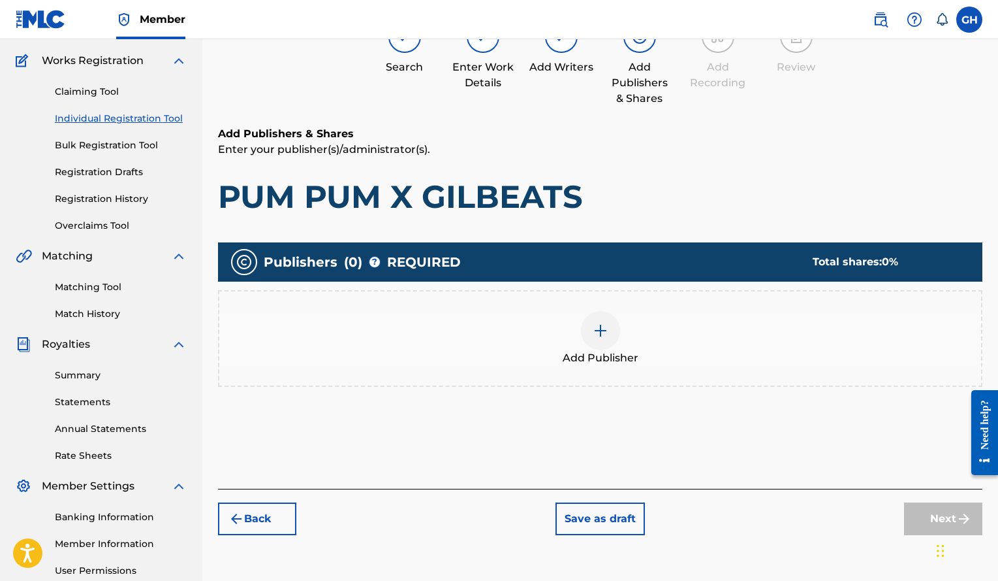
scroll to position [101, 0]
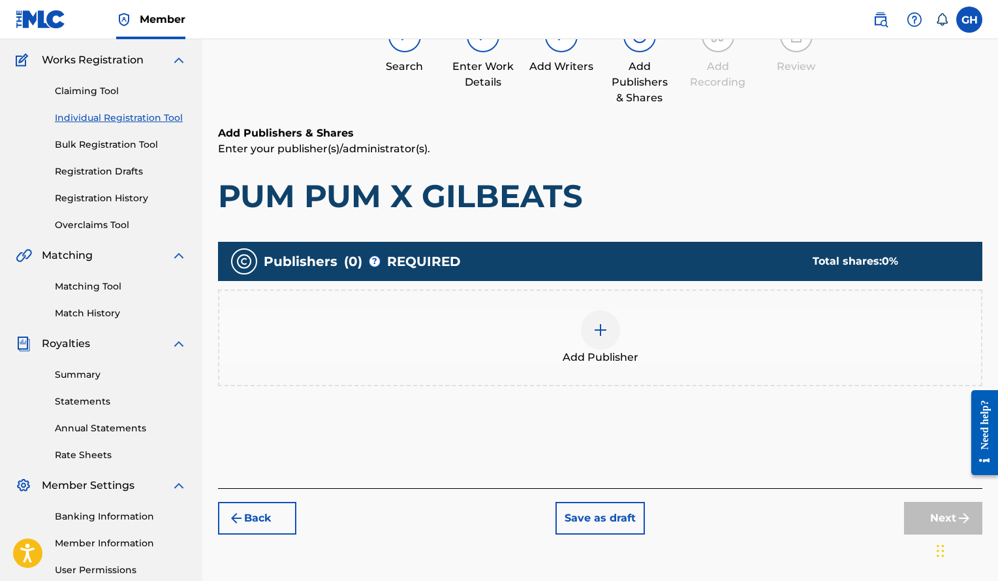
click at [579, 321] on div "Add Publisher" at bounding box center [600, 337] width 762 height 55
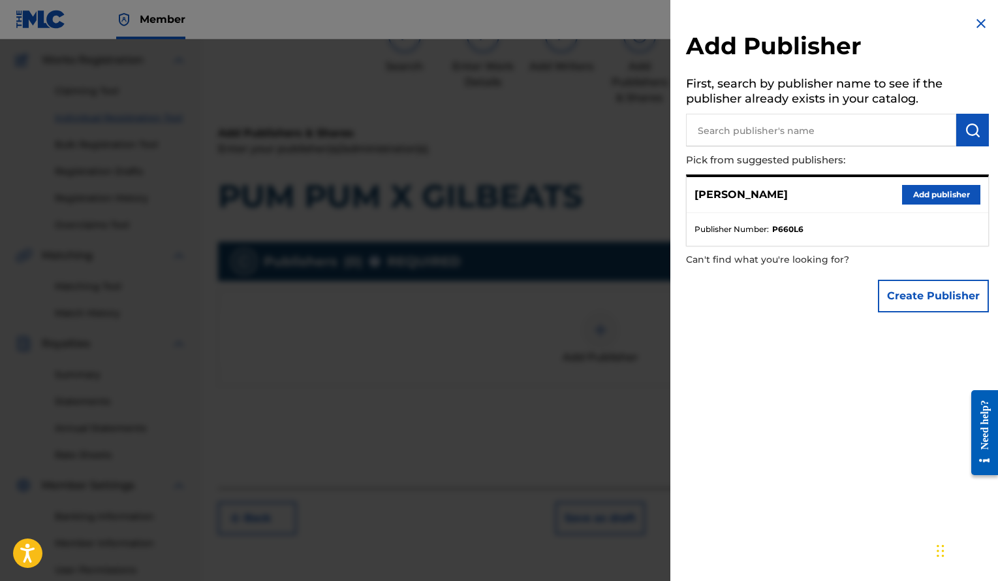
click at [942, 188] on button "Add publisher" at bounding box center [941, 195] width 78 height 20
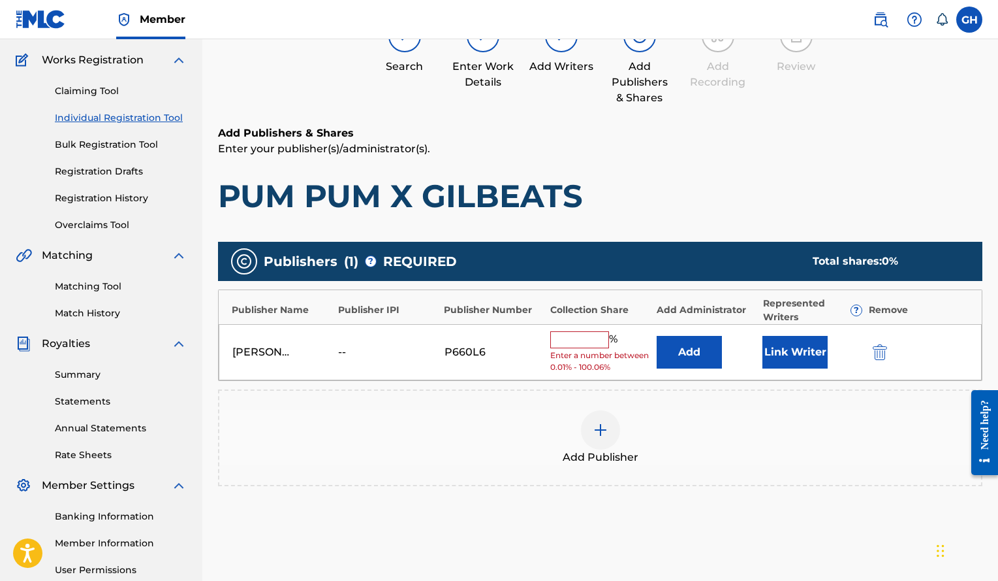
click at [779, 357] on button "Link Writer" at bounding box center [795, 352] width 65 height 33
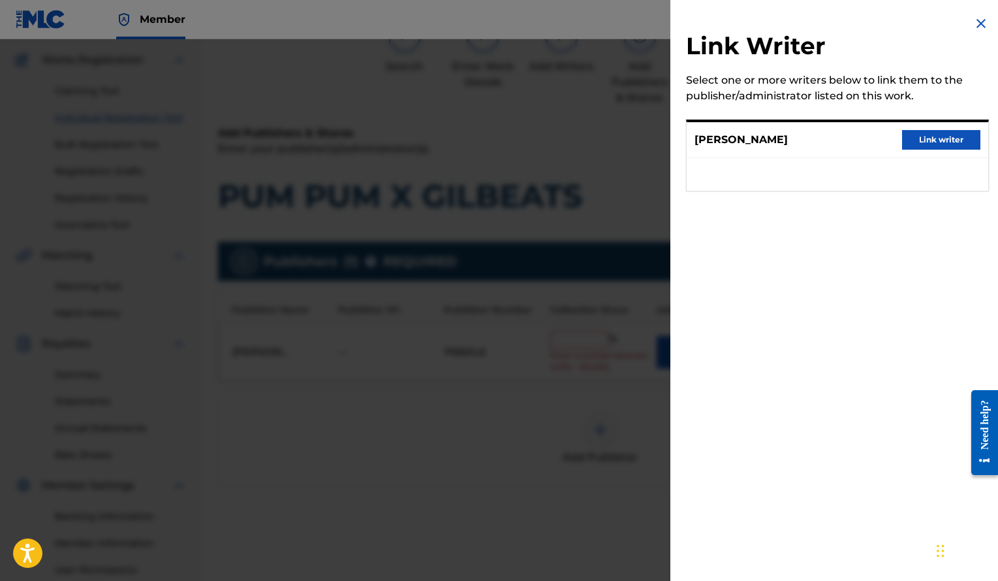
click at [932, 138] on button "Link writer" at bounding box center [941, 140] width 78 height 20
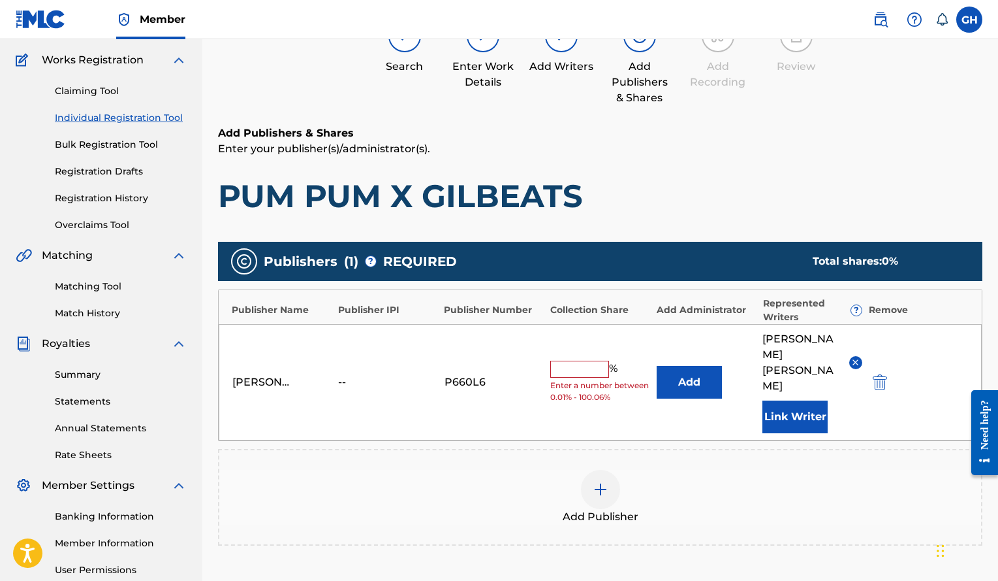
click at [589, 360] on input "text" at bounding box center [579, 368] width 59 height 17
type input "100"
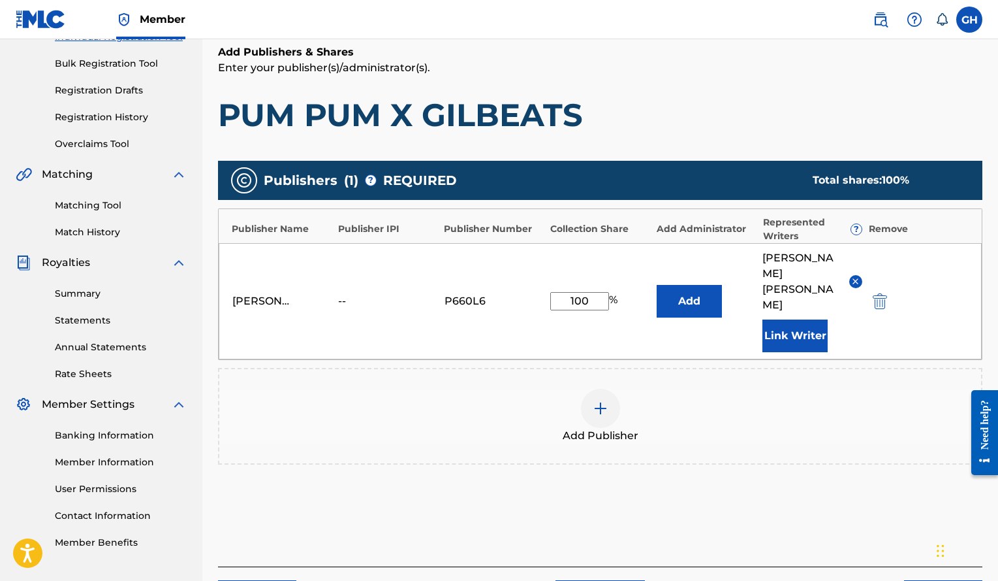
scroll to position [183, 0]
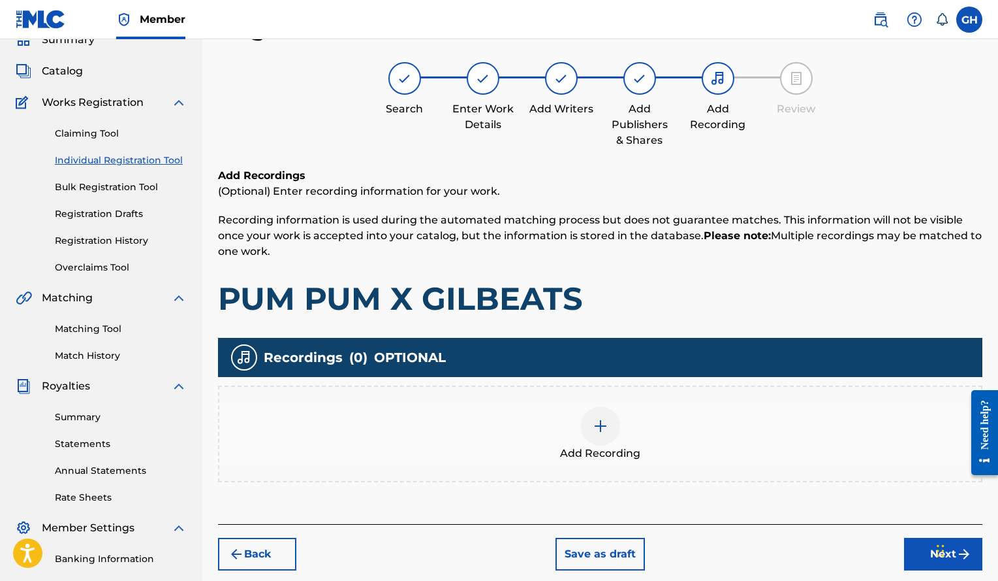
scroll to position [127, 0]
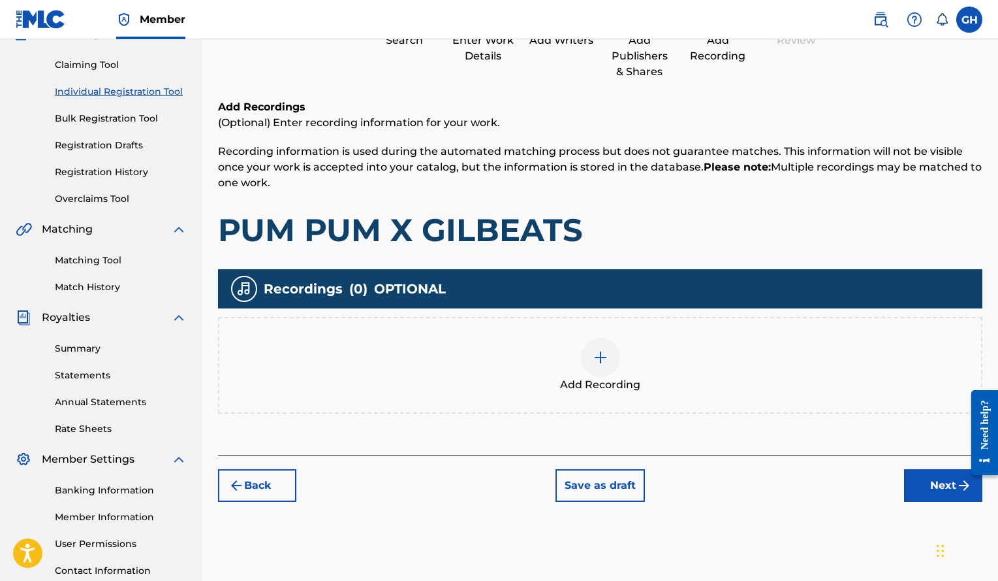
click at [594, 349] on img at bounding box center [601, 357] width 16 height 16
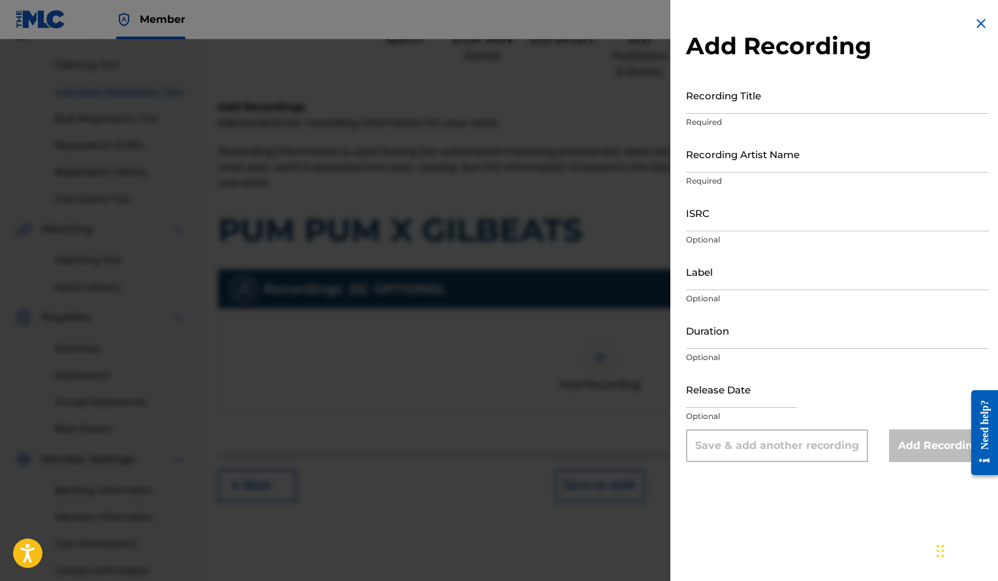
paste input "PUM PUM X GILBEATS"
click at [780, 106] on input "PUM PUM X GILBEATS" at bounding box center [837, 94] width 303 height 37
type input "PUM PUM X GILBEATS"
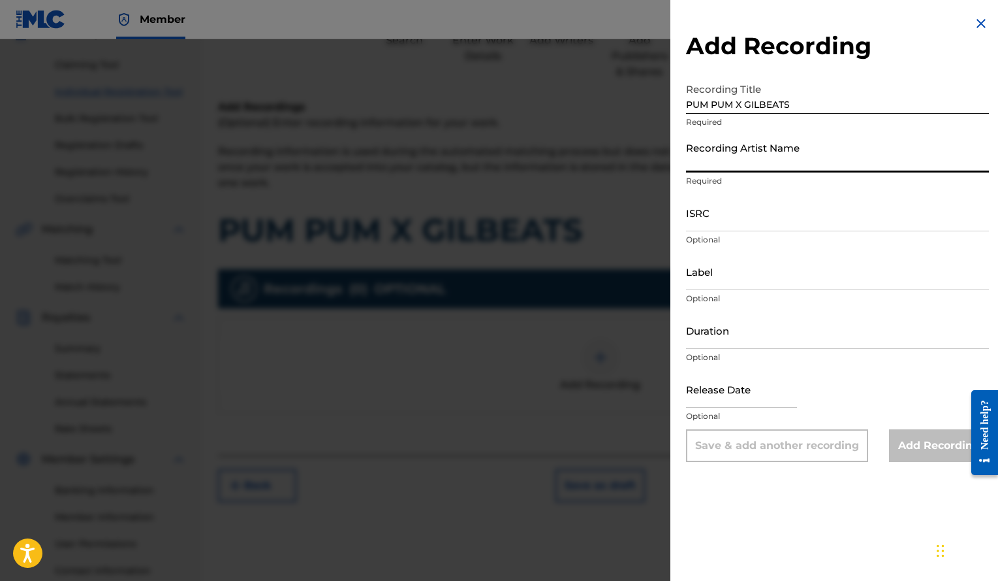
click at [715, 159] on input "Recording Artist Name" at bounding box center [837, 153] width 303 height 37
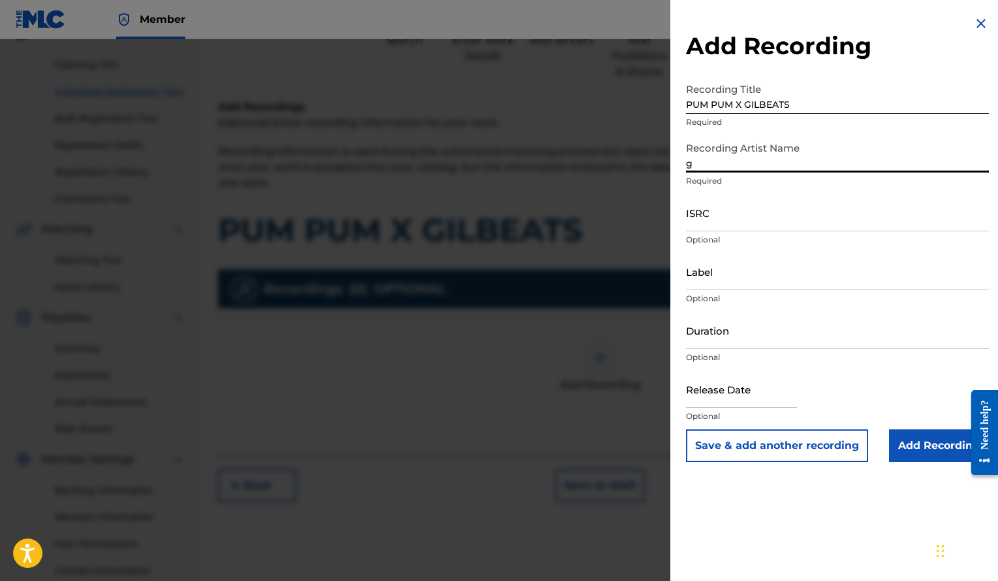
type input "Gilbeats"
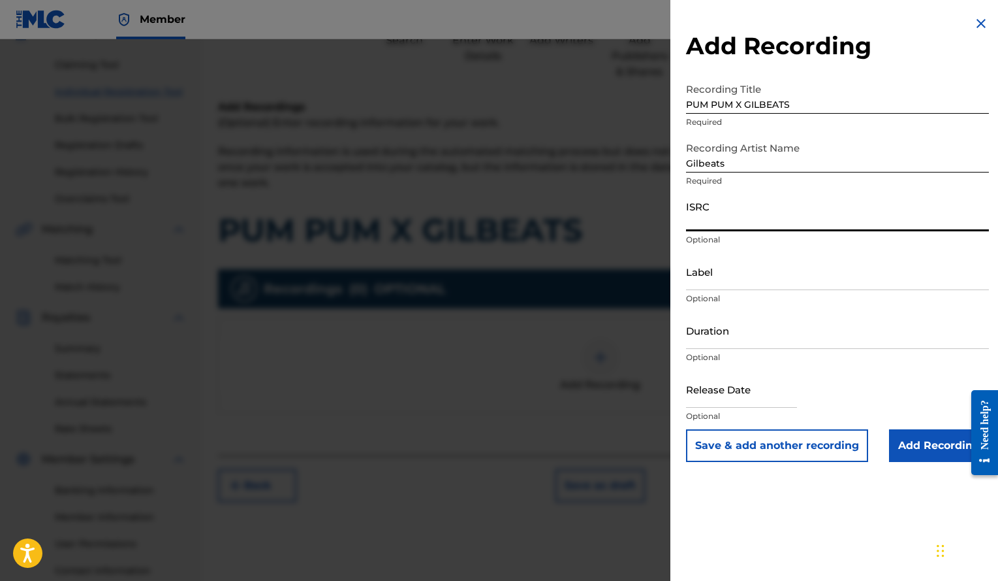
click at [692, 208] on input "ISRC" at bounding box center [837, 212] width 303 height 37
paste input "QZRP42156641"
type input "QZRP42156641"
click at [716, 334] on input "Duration" at bounding box center [837, 329] width 303 height 37
type input "02:44"
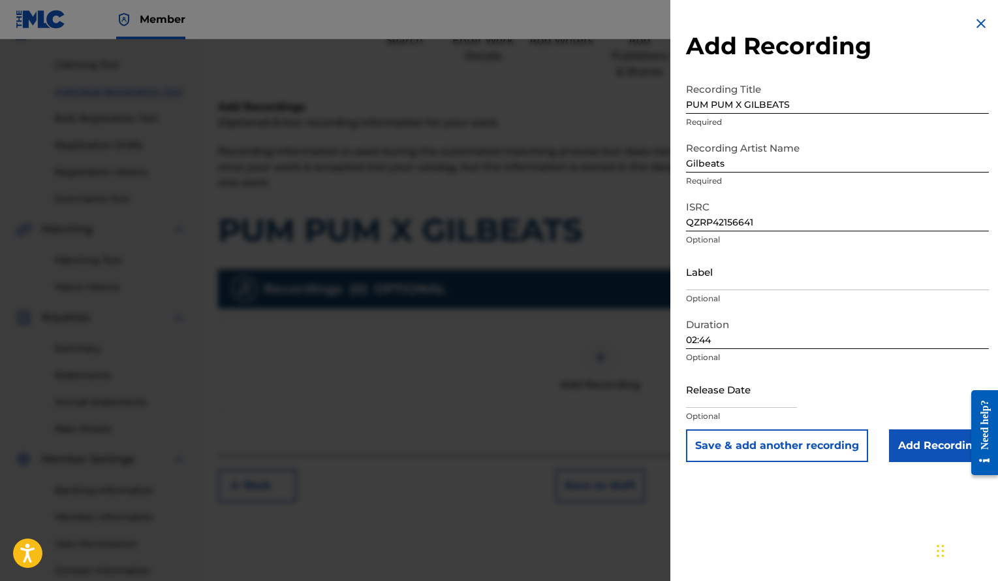
click at [718, 400] on input "text" at bounding box center [741, 388] width 111 height 37
select select "7"
select select "2025"
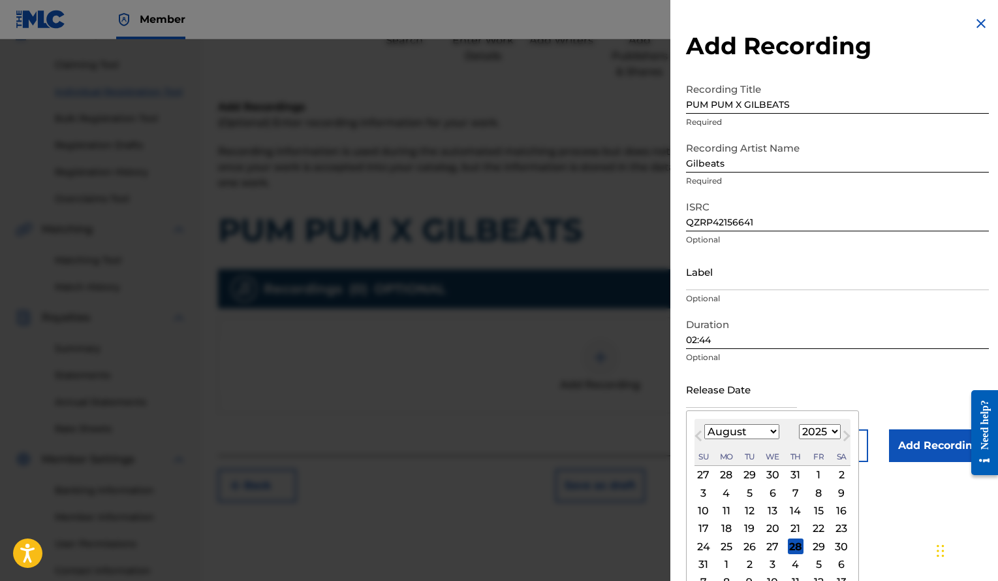
type input "[DATE]"
select select "11"
select select "2021"
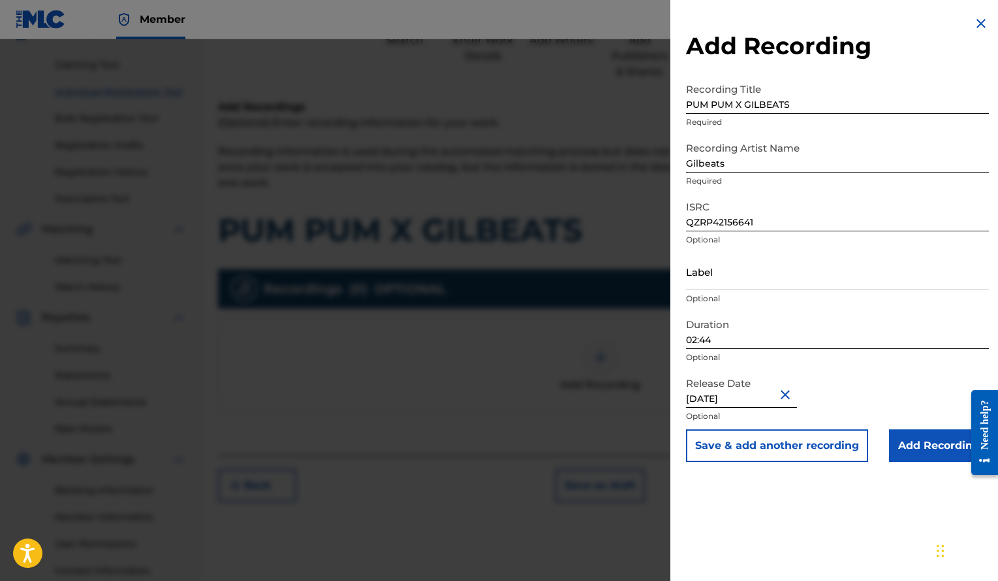
click at [934, 441] on input "Add Recording" at bounding box center [939, 445] width 100 height 33
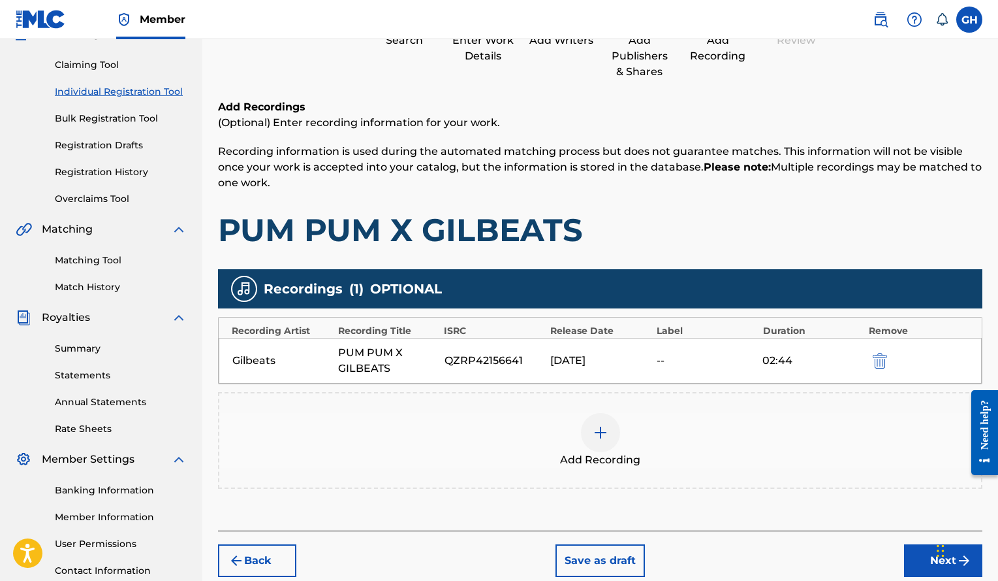
click at [917, 547] on button "Next" at bounding box center [943, 560] width 78 height 33
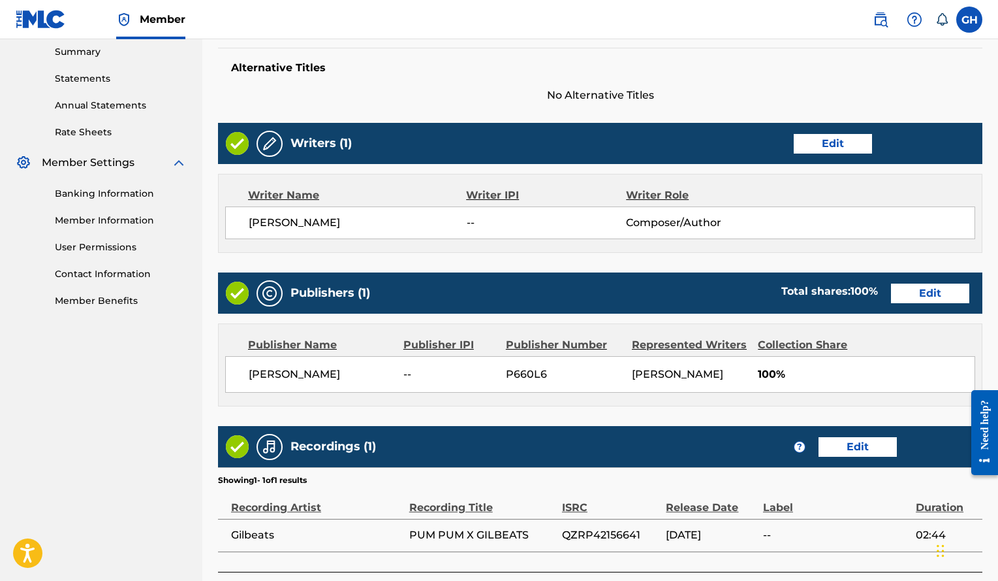
scroll to position [524, 0]
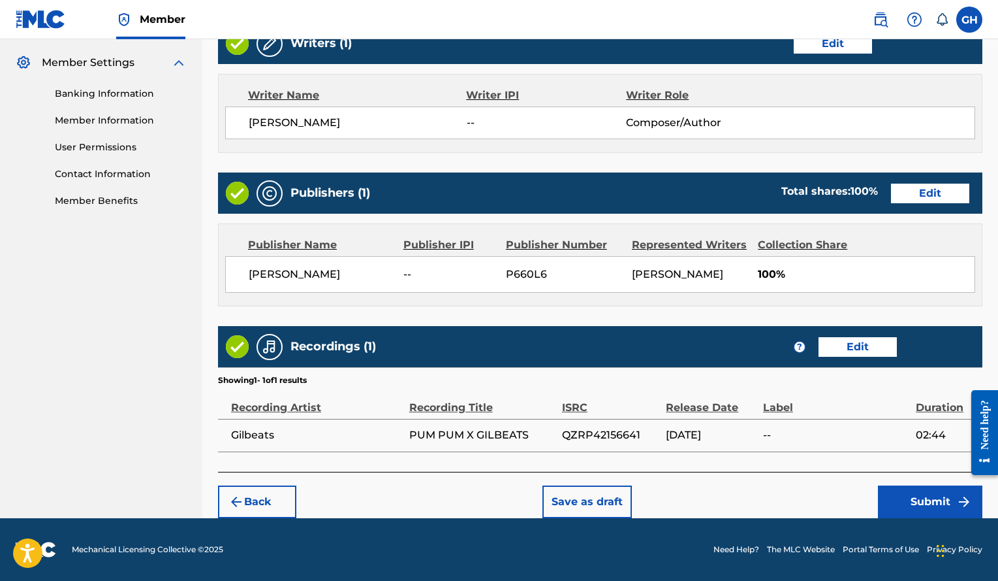
click at [908, 502] on button "Submit" at bounding box center [930, 501] width 104 height 33
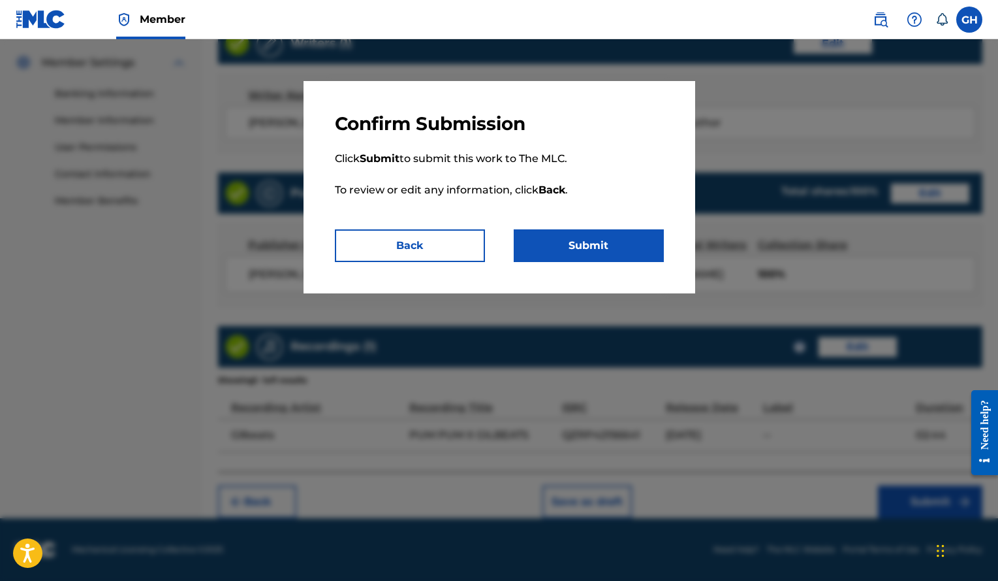
click at [619, 232] on button "Submit" at bounding box center [589, 245] width 150 height 33
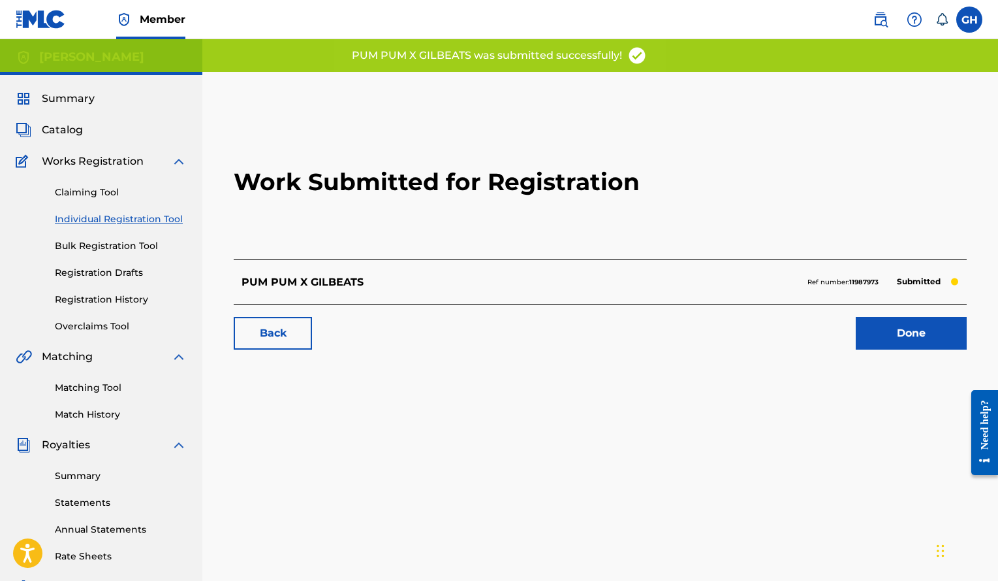
click at [865, 338] on link "Done" at bounding box center [911, 333] width 111 height 33
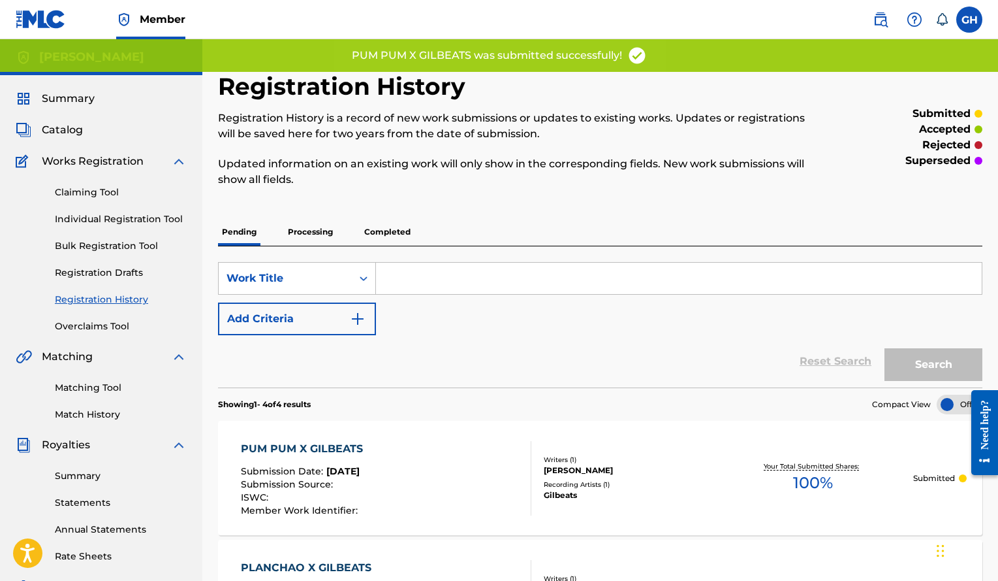
click at [155, 218] on link "Individual Registration Tool" at bounding box center [121, 219] width 132 height 14
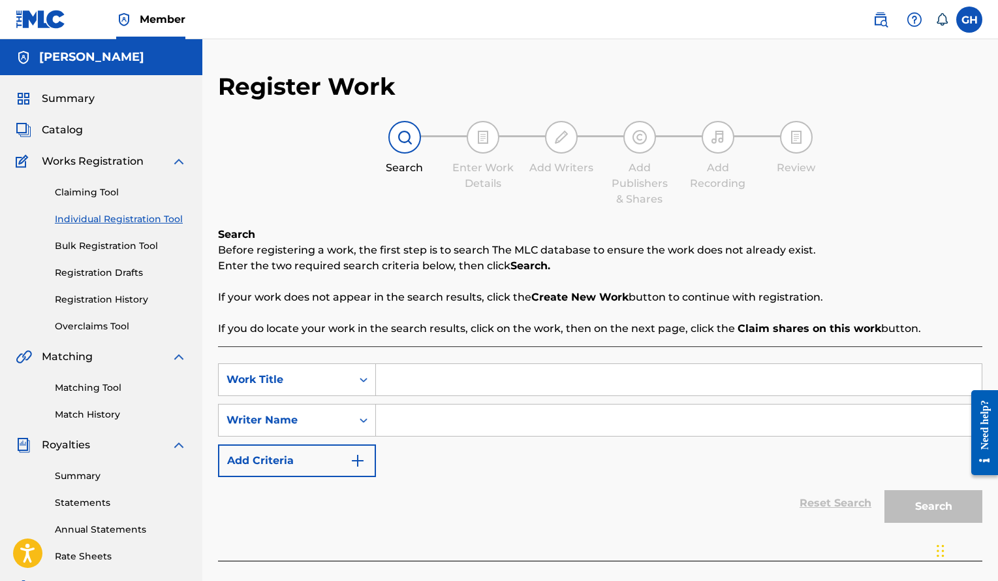
paste input "SI O QUE X GILBEATS"
click at [446, 372] on input "Search Form" at bounding box center [679, 379] width 606 height 31
type input "SI O QUE X GILBEATS"
click at [443, 418] on input "Search Form" at bounding box center [679, 419] width 606 height 31
paste input "[PERSON_NAME]"
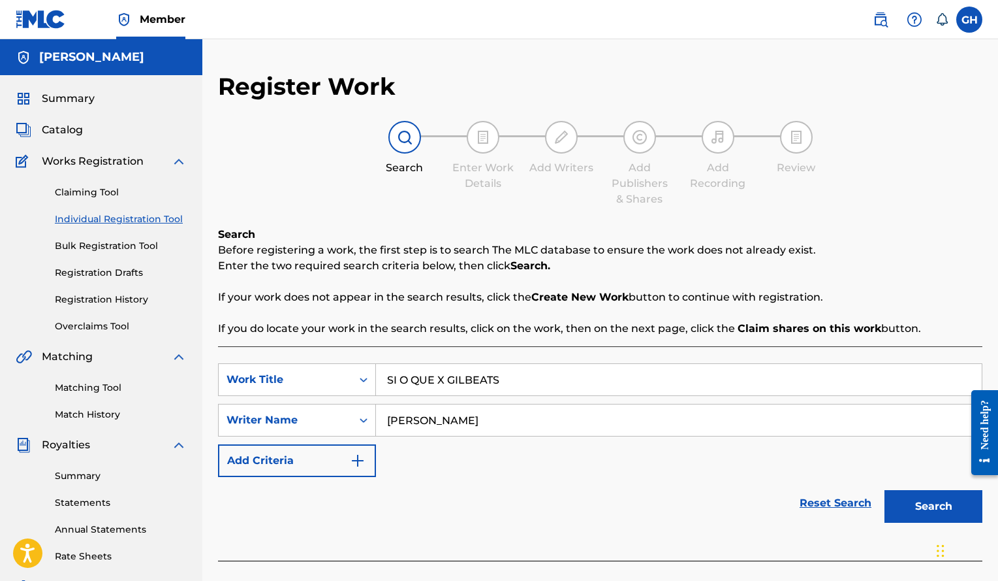
type input "[PERSON_NAME]"
click at [885, 490] on button "Search" at bounding box center [934, 506] width 98 height 33
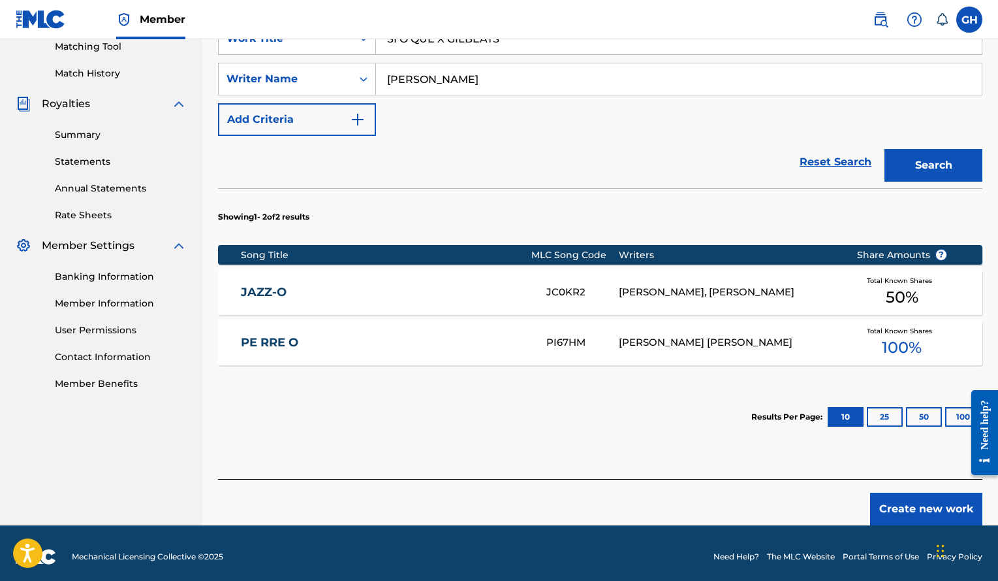
scroll to position [342, 0]
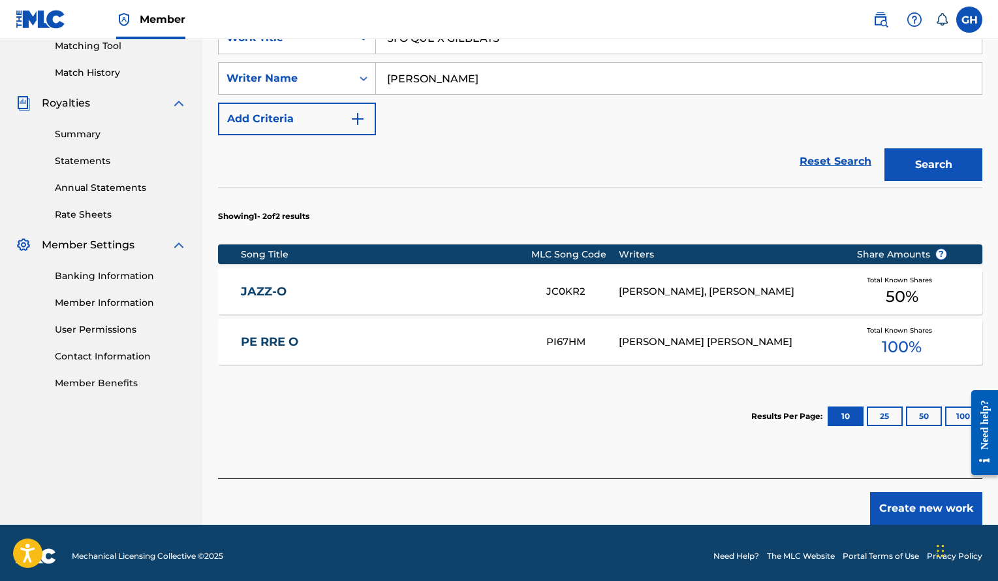
click at [929, 518] on button "Create new work" at bounding box center [926, 508] width 112 height 33
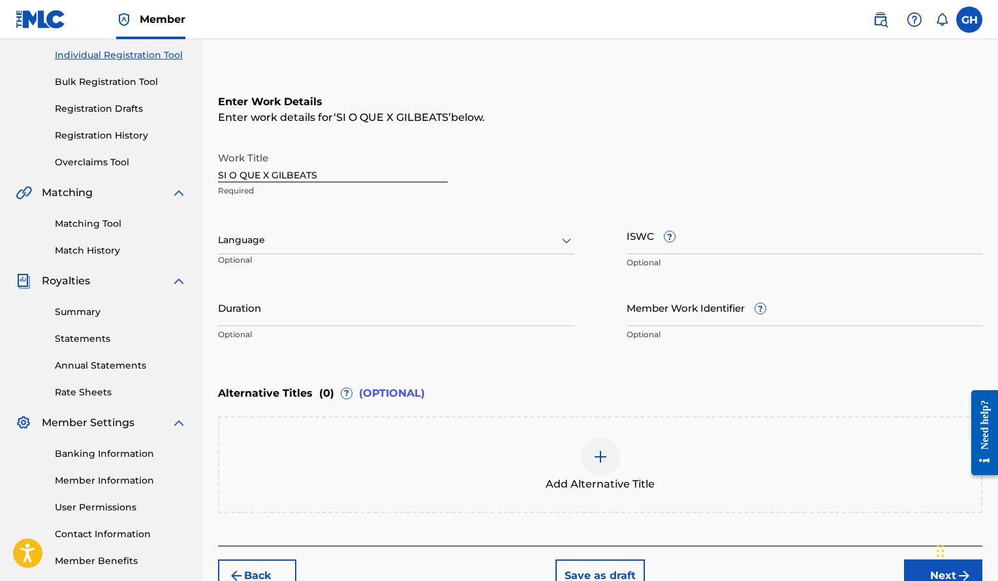
scroll to position [163, 0]
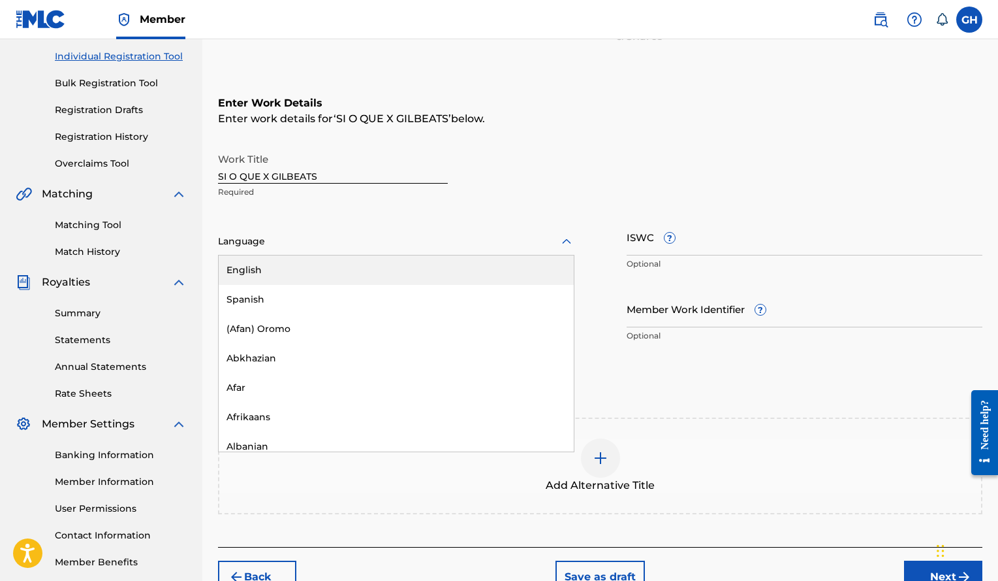
click at [530, 251] on div "Language" at bounding box center [396, 241] width 357 height 27
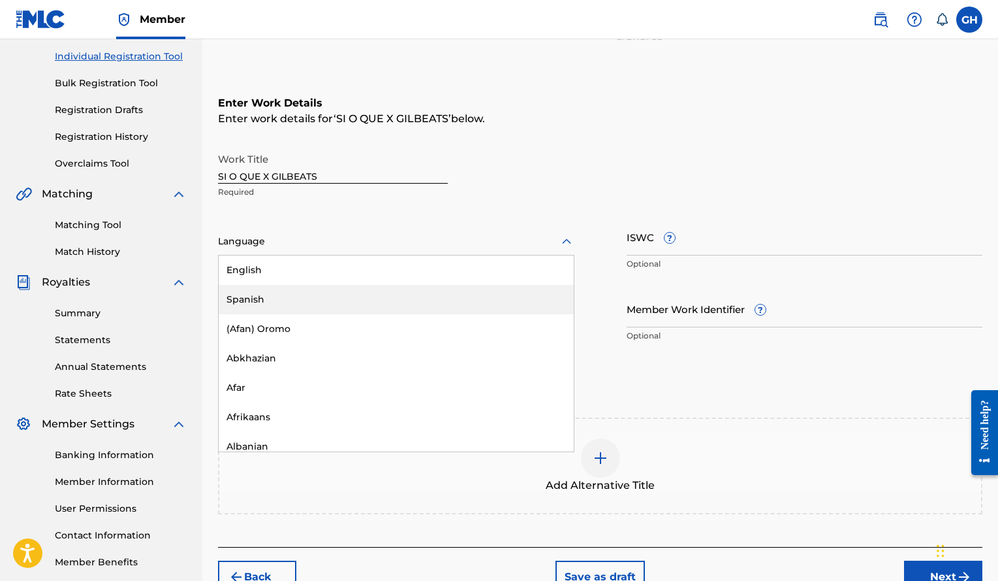
click at [366, 289] on div "Spanish" at bounding box center [396, 299] width 355 height 29
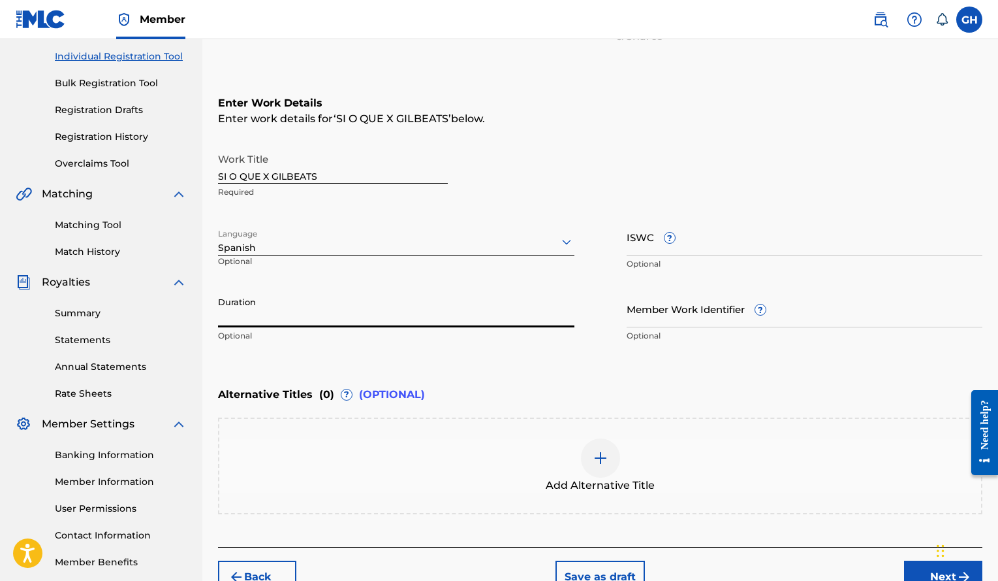
click at [383, 321] on input "Duration" at bounding box center [396, 308] width 357 height 37
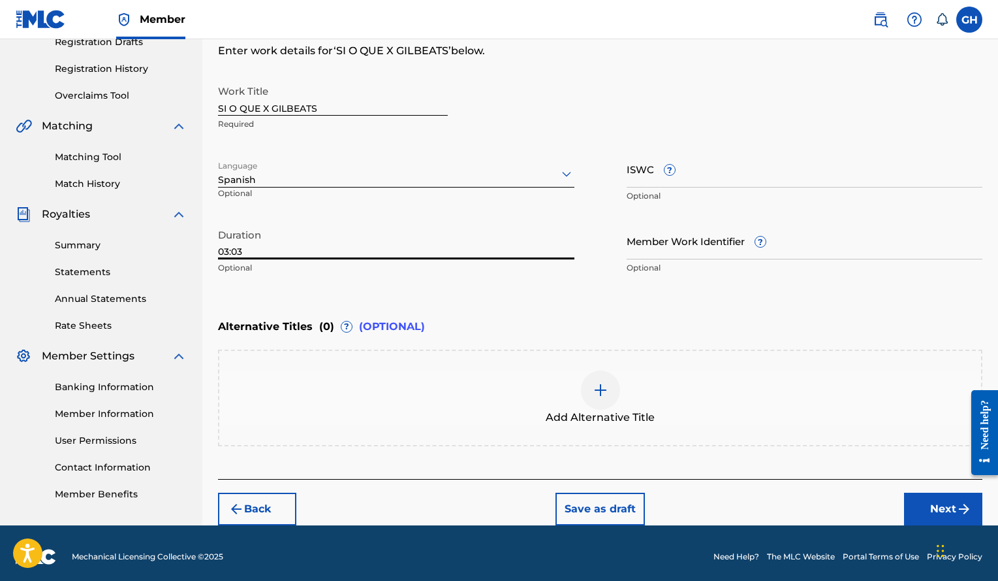
type input "03:03"
click at [925, 497] on button "Next" at bounding box center [943, 508] width 78 height 33
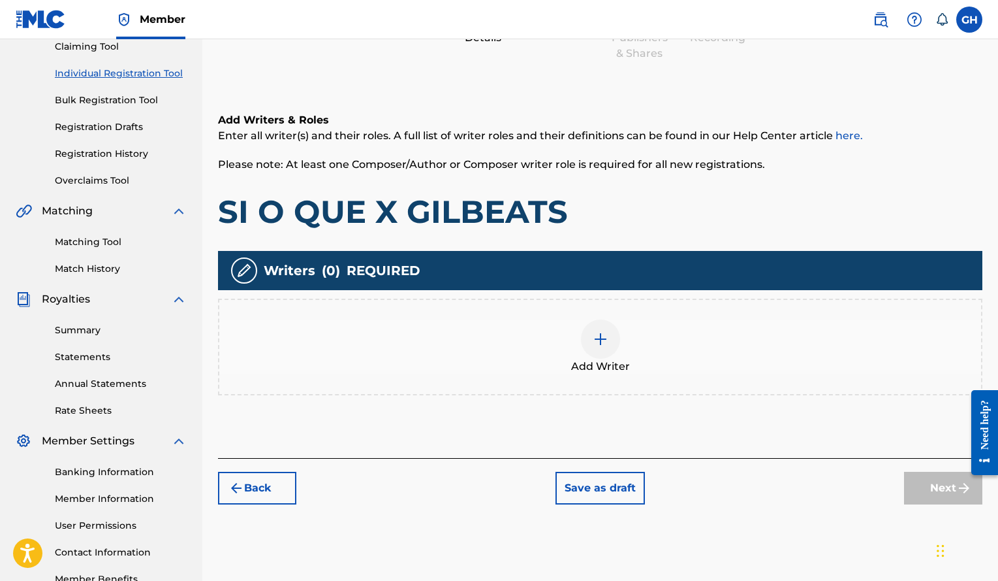
scroll to position [146, 0]
click at [609, 357] on div "Add Writer" at bounding box center [600, 346] width 762 height 55
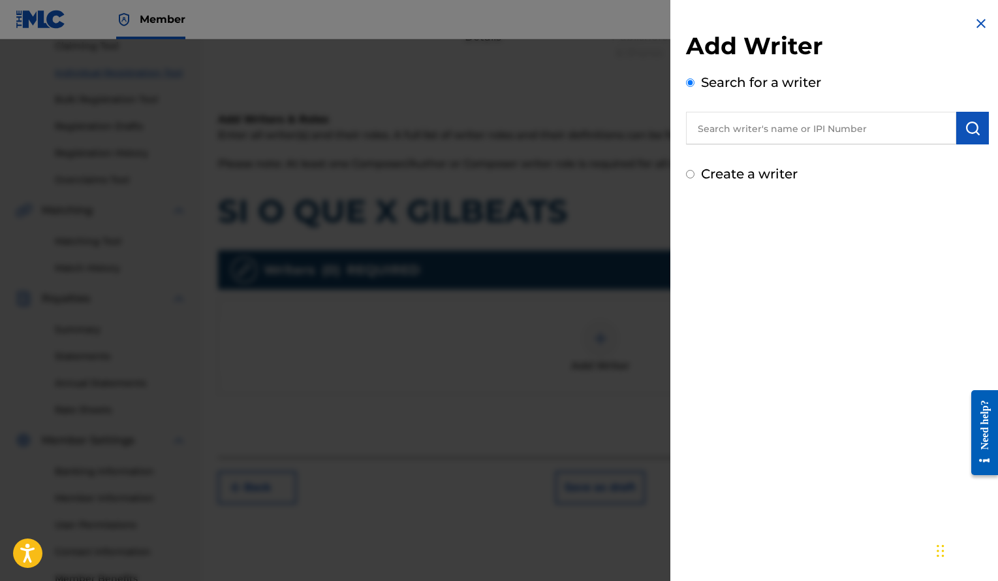
click at [811, 126] on input "text" at bounding box center [821, 128] width 270 height 33
paste input "[PERSON_NAME]"
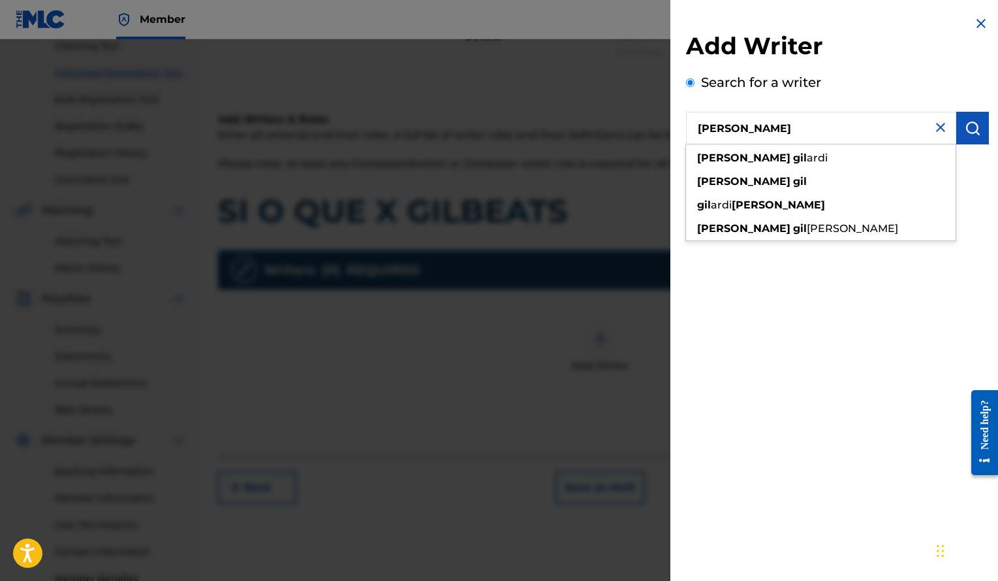
type input "[PERSON_NAME]"
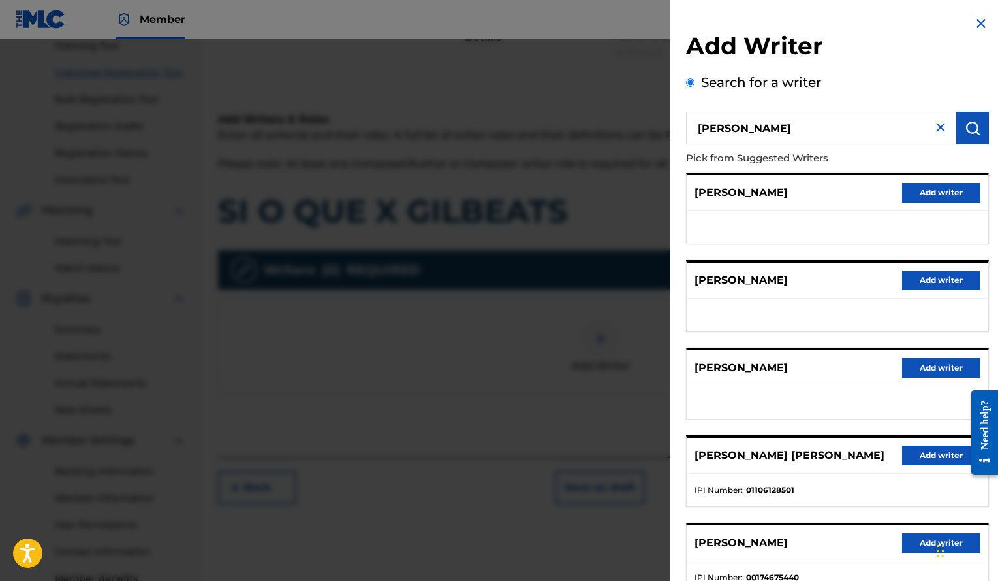
click at [927, 366] on button "Add writer" at bounding box center [941, 368] width 78 height 20
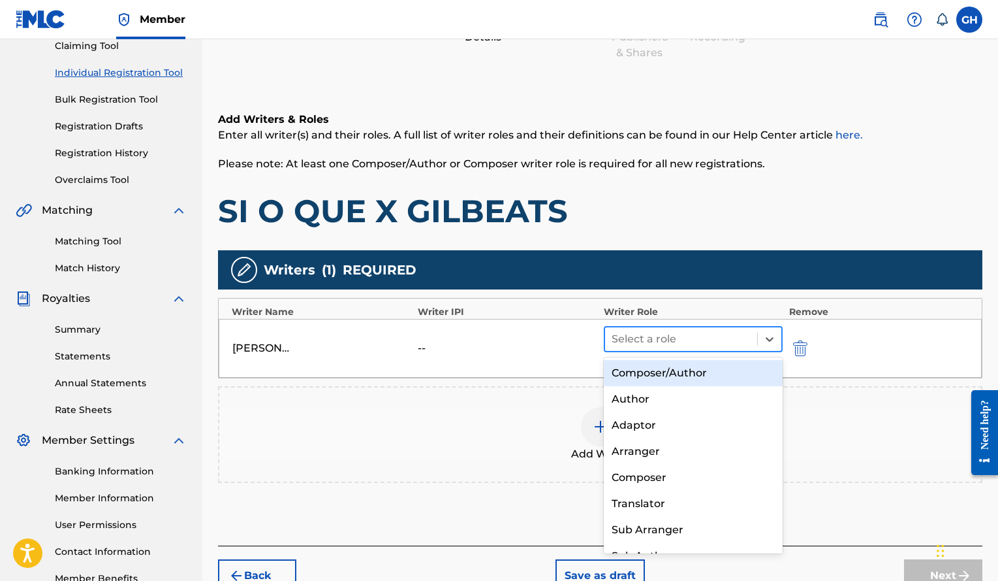
click at [718, 332] on div at bounding box center [681, 339] width 139 height 18
click at [668, 377] on div "Composer/Author" at bounding box center [693, 373] width 179 height 26
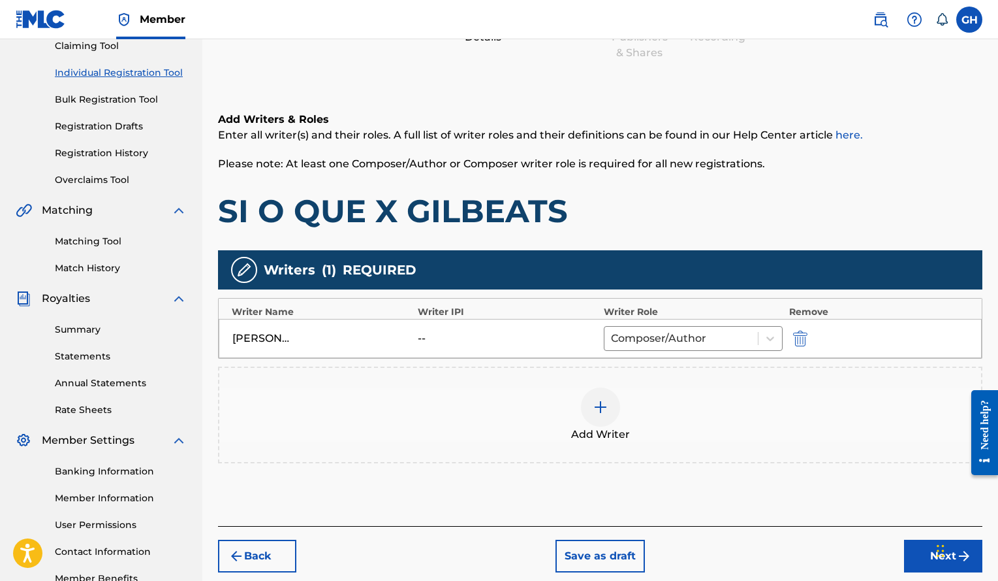
click at [914, 547] on button "Next" at bounding box center [943, 555] width 78 height 33
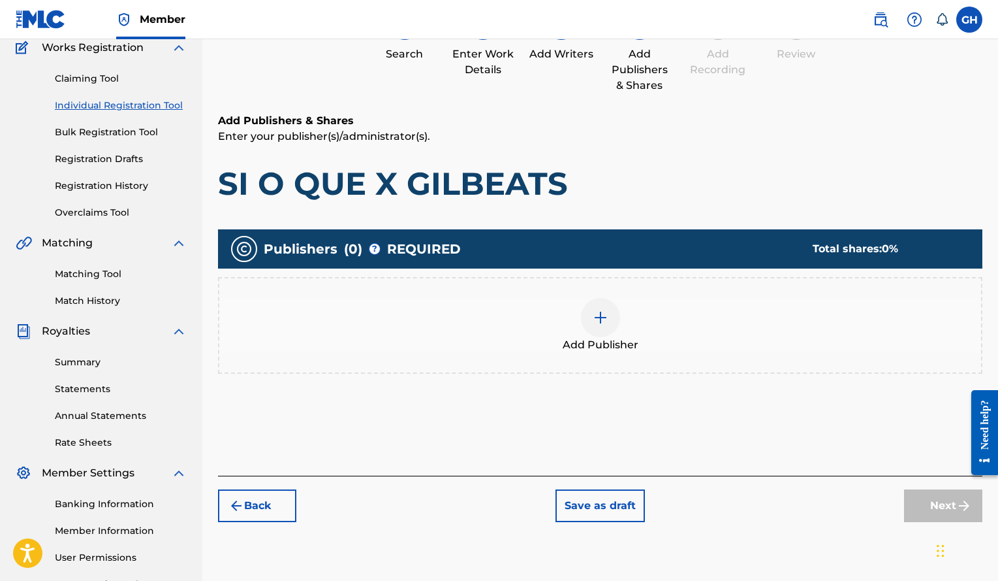
scroll to position [115, 0]
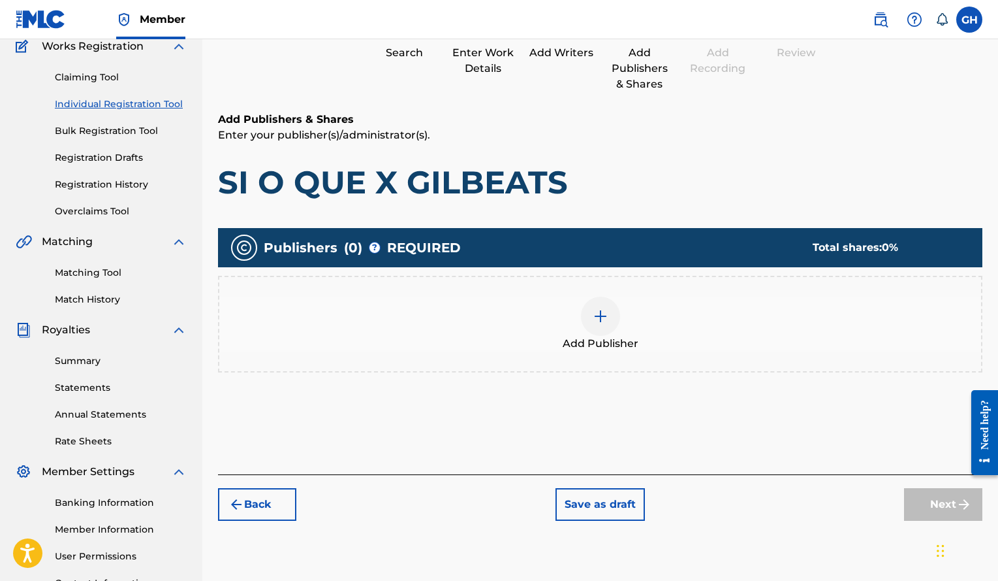
click at [594, 332] on div at bounding box center [600, 315] width 39 height 39
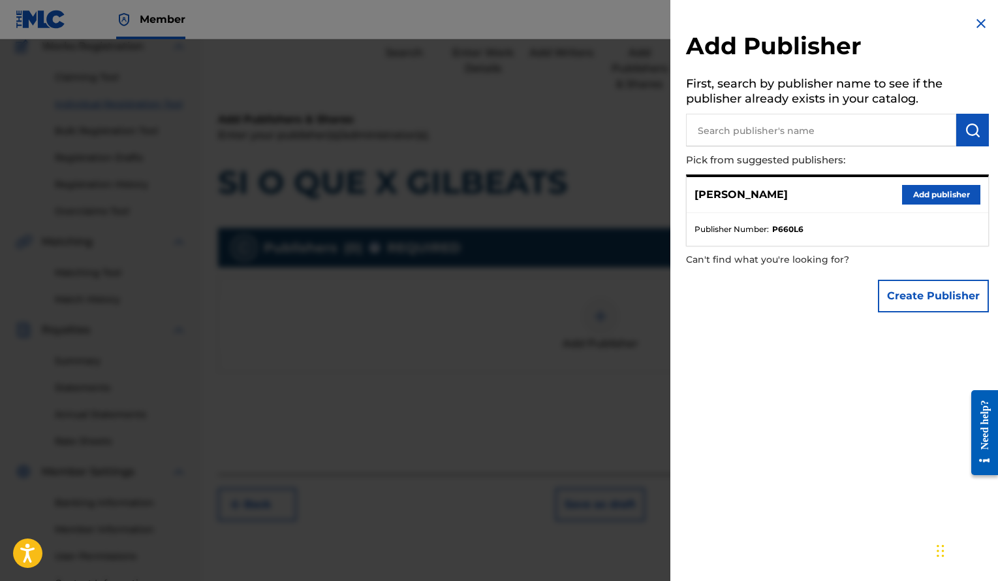
click at [915, 196] on button "Add publisher" at bounding box center [941, 195] width 78 height 20
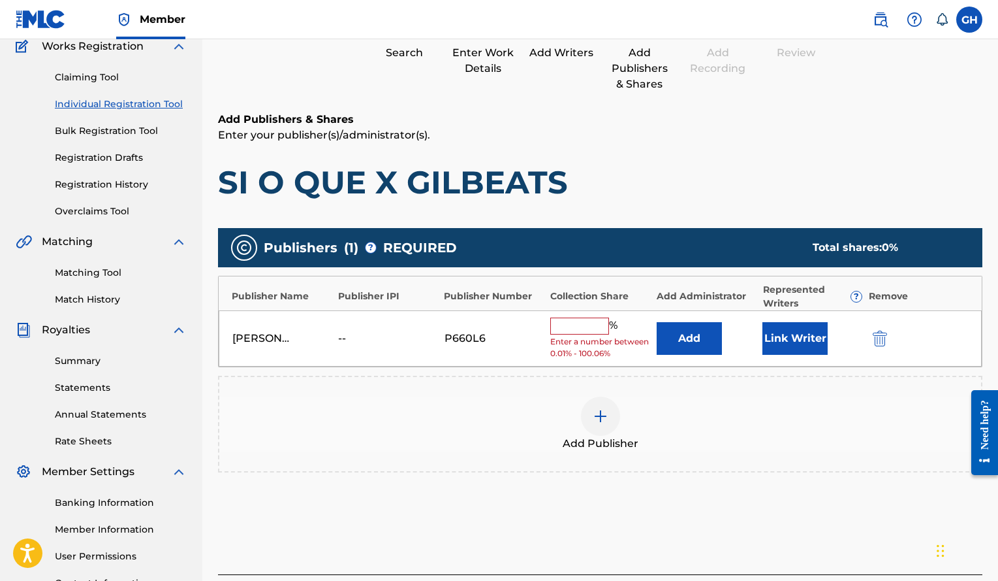
click at [786, 342] on button "Link Writer" at bounding box center [795, 338] width 65 height 33
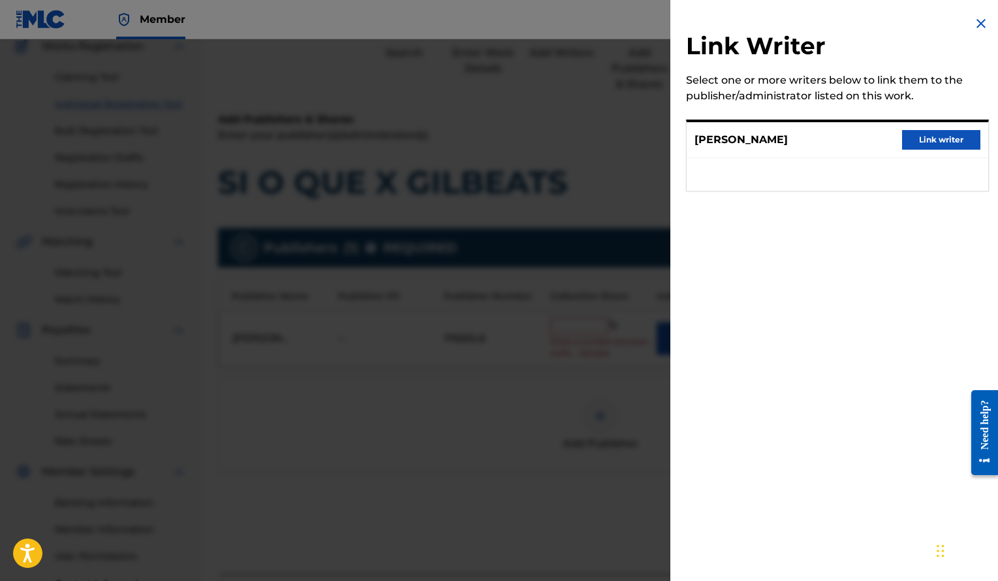
click at [940, 137] on button "Link writer" at bounding box center [941, 140] width 78 height 20
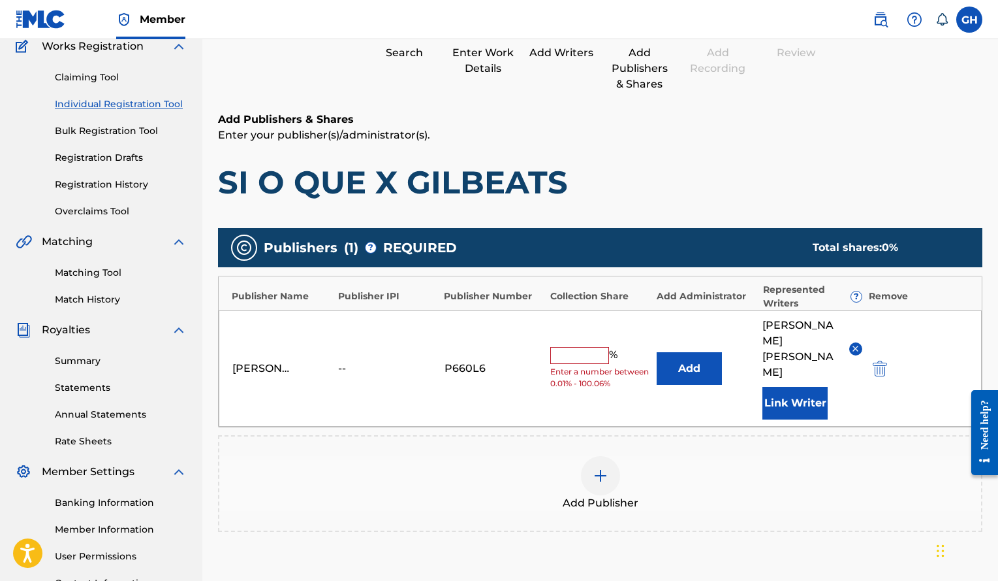
click at [585, 347] on input "text" at bounding box center [579, 355] width 59 height 17
type input "100"
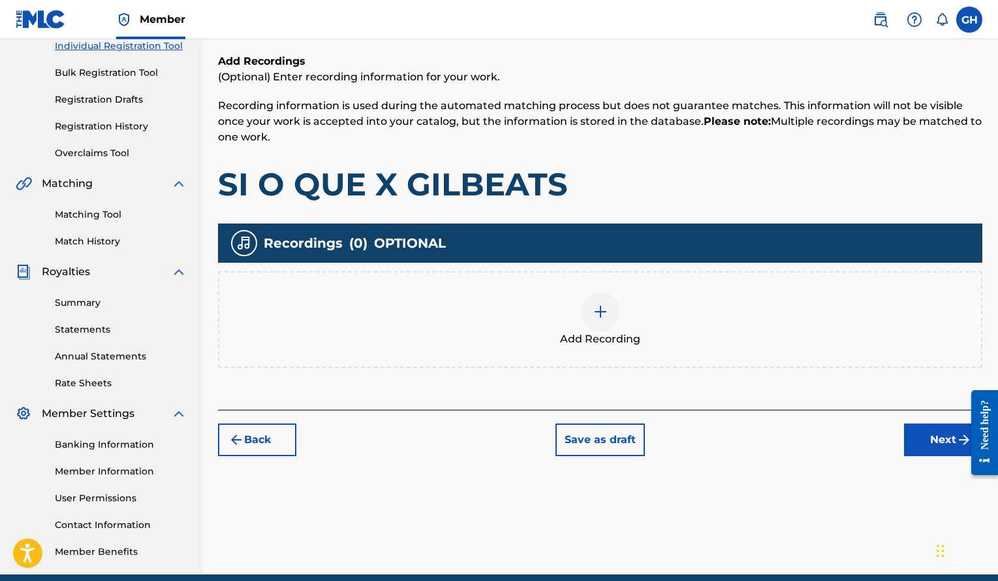
scroll to position [59, 0]
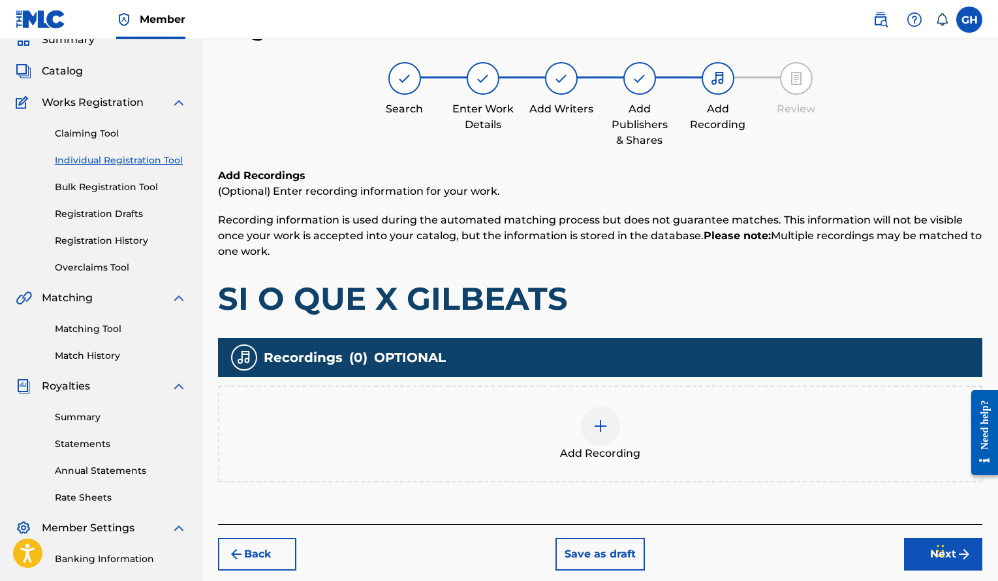
click at [592, 419] on div at bounding box center [600, 425] width 39 height 39
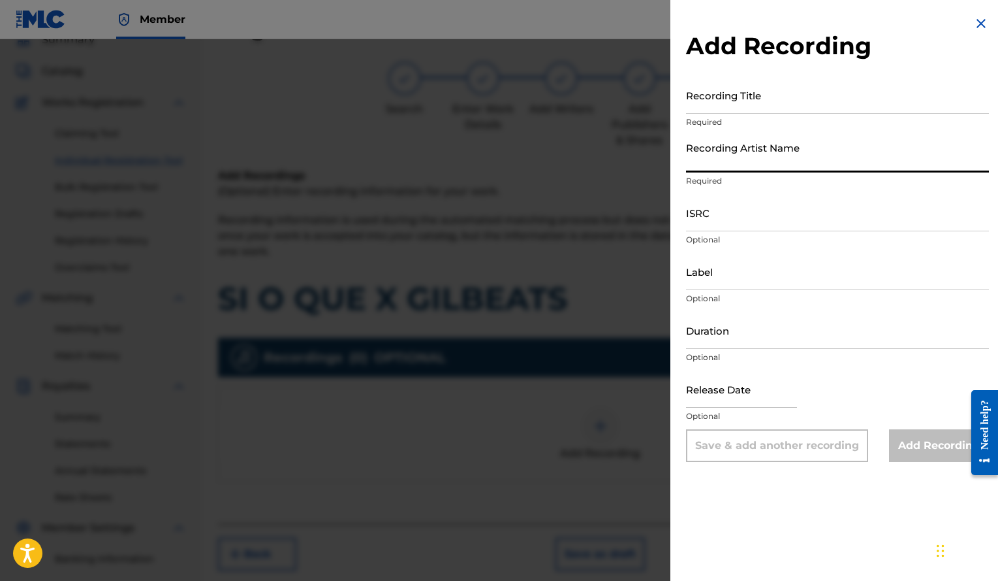
click at [711, 149] on input "Recording Artist Name" at bounding box center [837, 153] width 303 height 37
type input "Gilbeats"
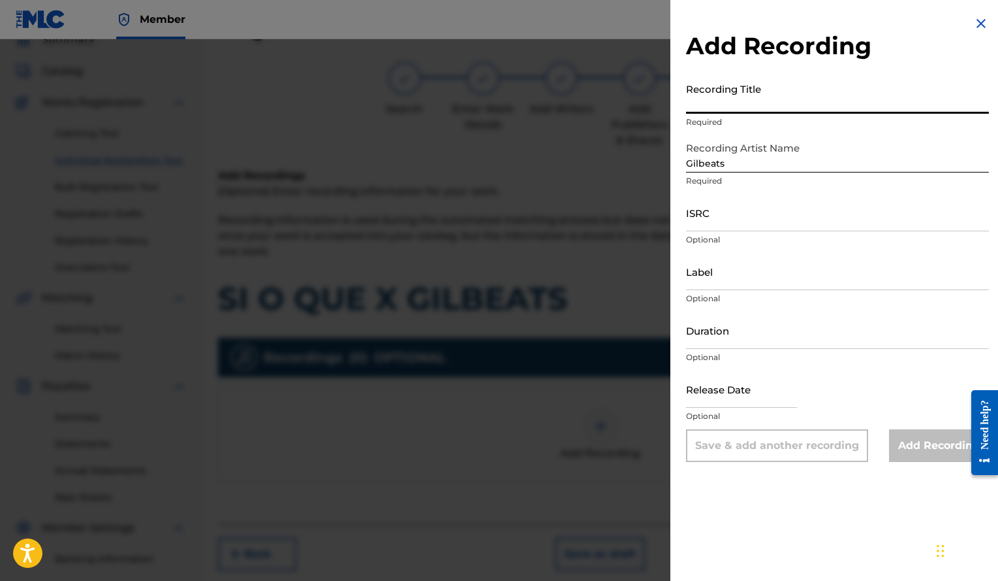
click at [755, 113] on input "Recording Title" at bounding box center [837, 94] width 303 height 37
paste input "SI O QUE X GILBEATS"
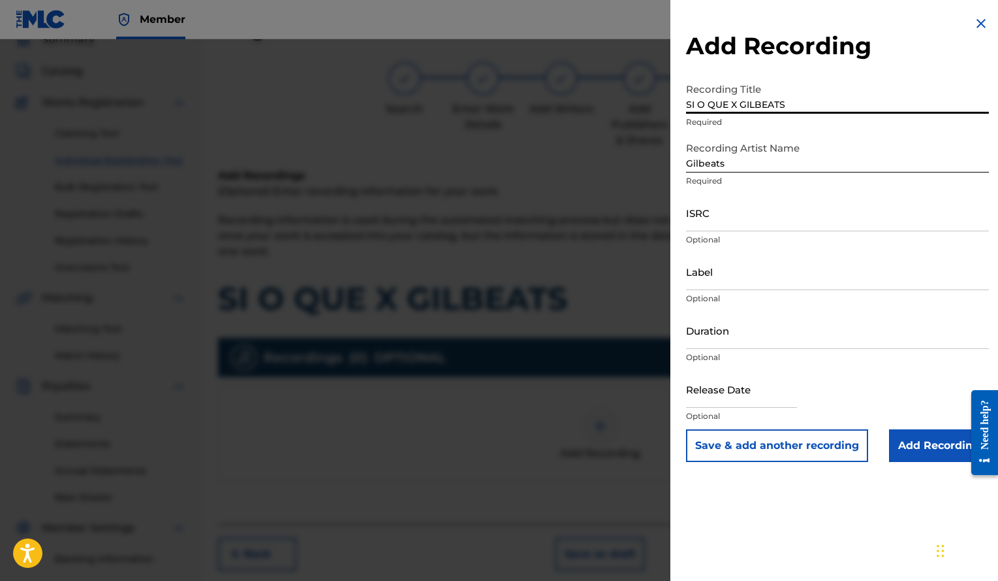
type input "SI O QUE X GILBEATS"
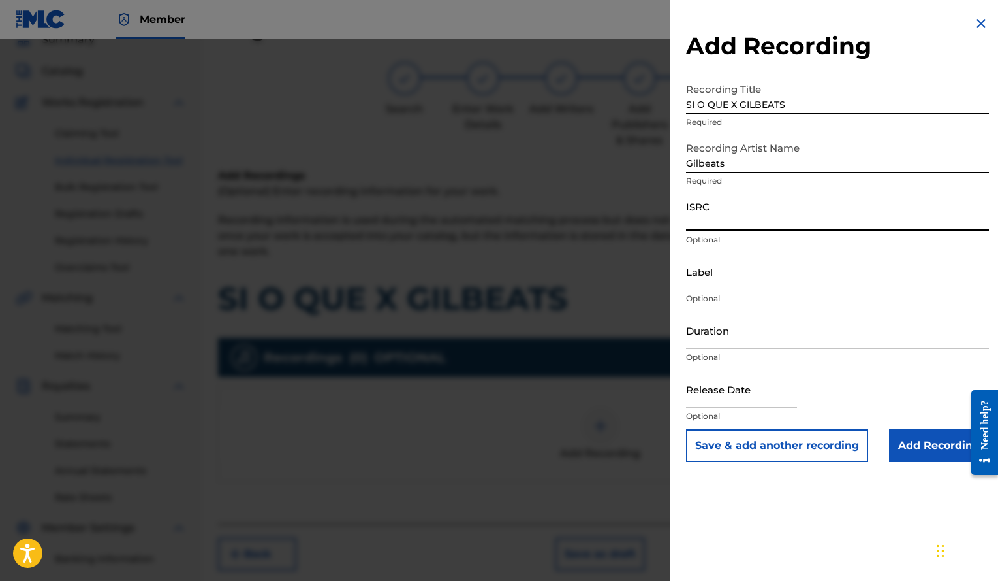
paste input "QZRP42156642"
click at [709, 215] on input "QZRP42156642" at bounding box center [837, 212] width 303 height 37
type input "QZRP42156642"
click at [729, 338] on input "Duration" at bounding box center [837, 329] width 303 height 37
click at [783, 340] on input "03:03" at bounding box center [837, 329] width 303 height 37
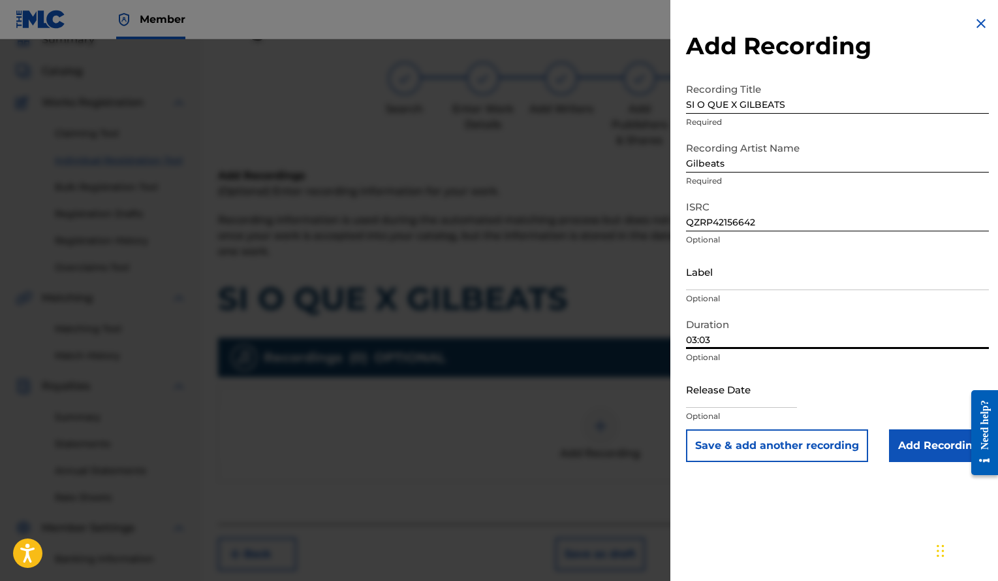
type input "03:03"
click at [731, 396] on input "text" at bounding box center [741, 388] width 111 height 37
select select "7"
select select "2025"
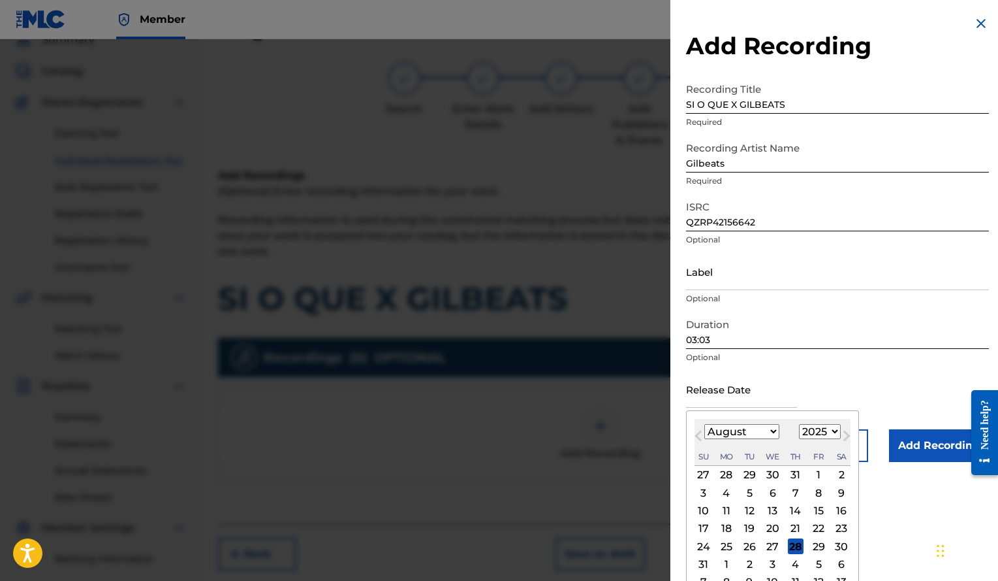
type input "[DATE]"
select select "11"
select select "2021"
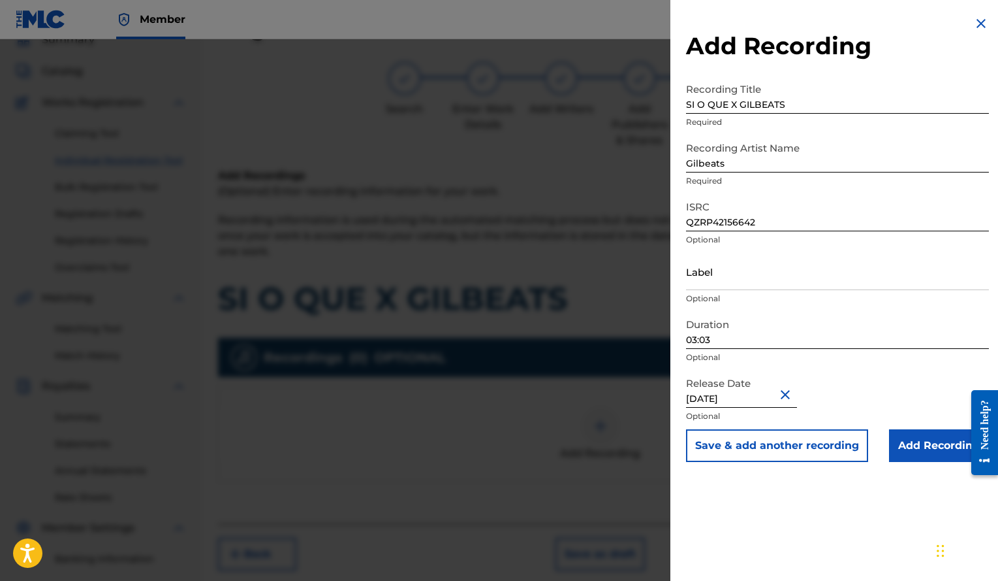
click at [922, 448] on input "Add Recording" at bounding box center [939, 445] width 100 height 33
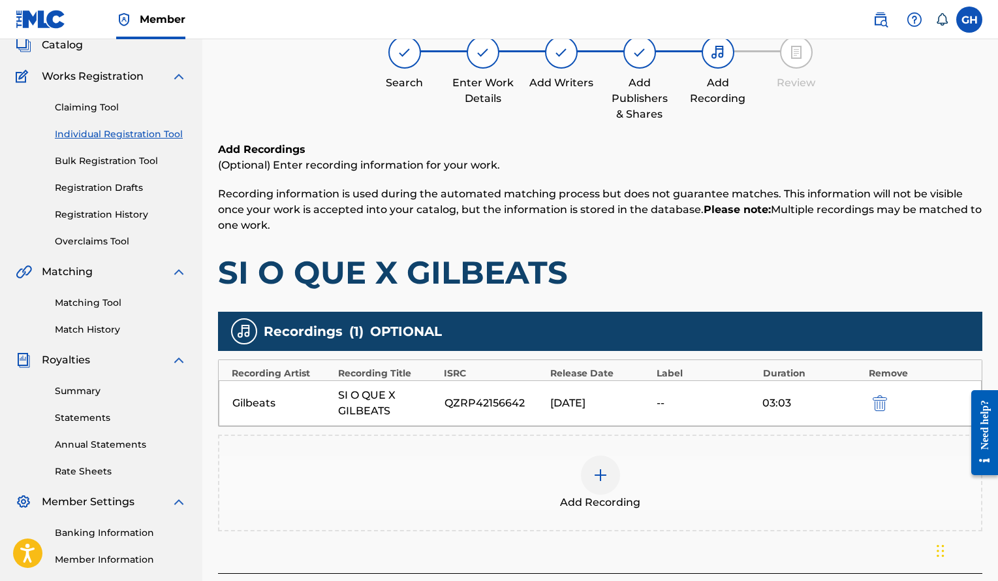
scroll to position [229, 0]
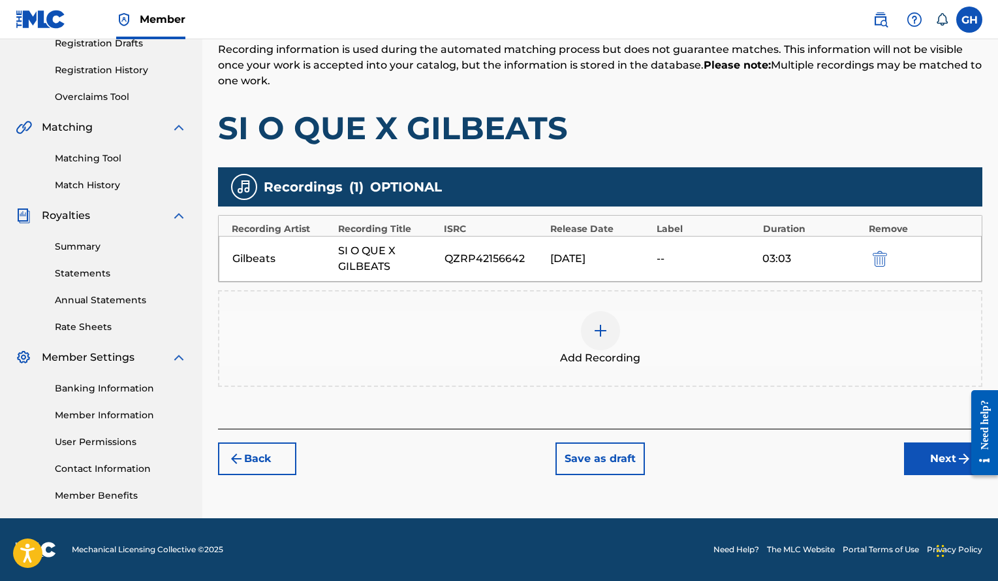
click at [949, 463] on button "Next" at bounding box center [943, 458] width 78 height 33
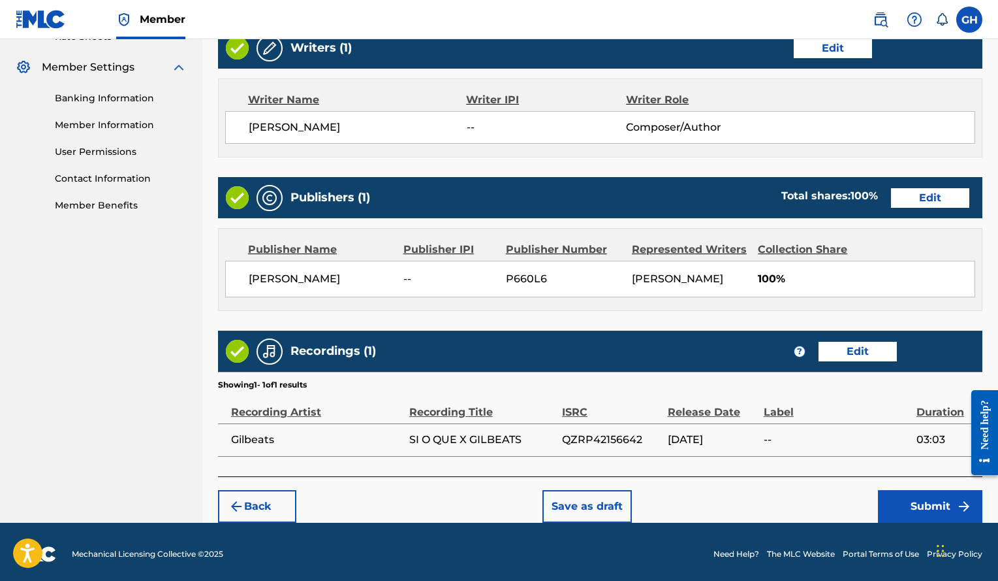
scroll to position [524, 0]
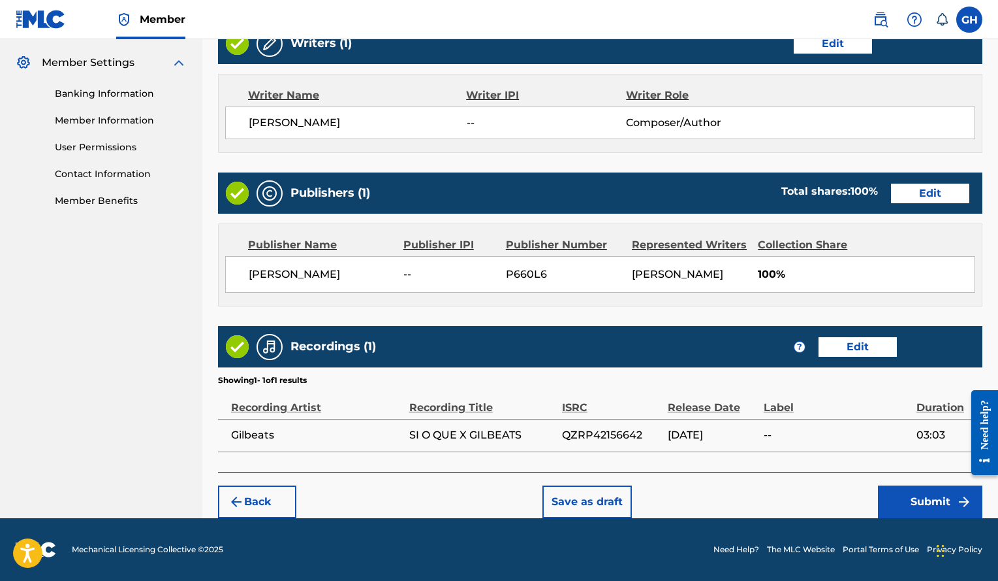
click at [921, 507] on button "Submit" at bounding box center [930, 501] width 104 height 33
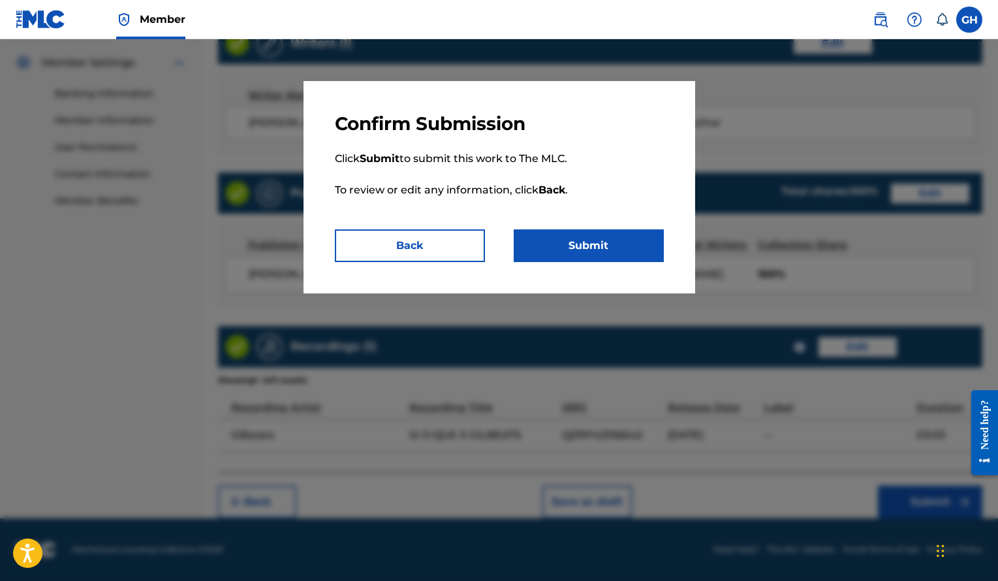
click at [581, 231] on button "Submit" at bounding box center [589, 245] width 150 height 33
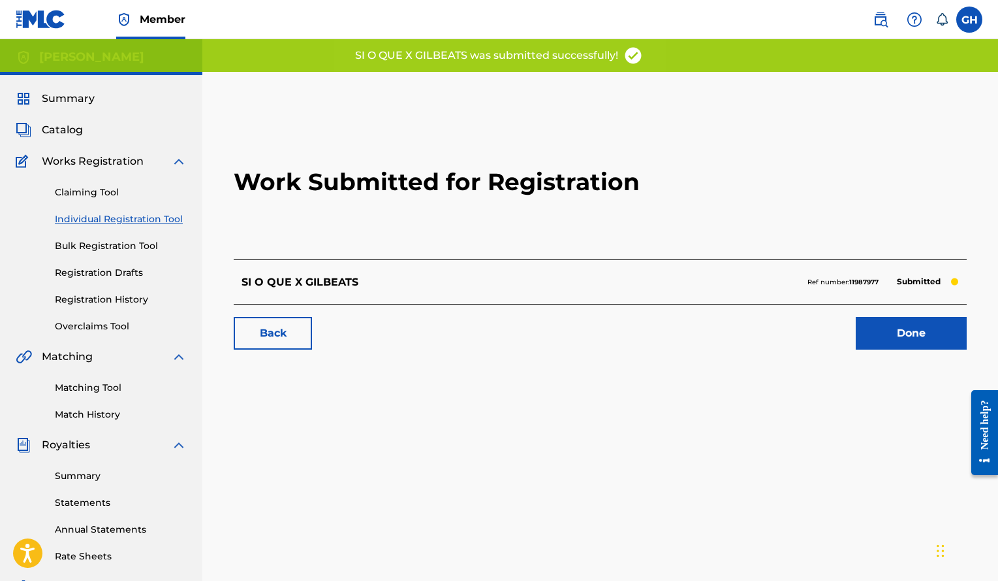
click at [885, 327] on link "Done" at bounding box center [911, 333] width 111 height 33
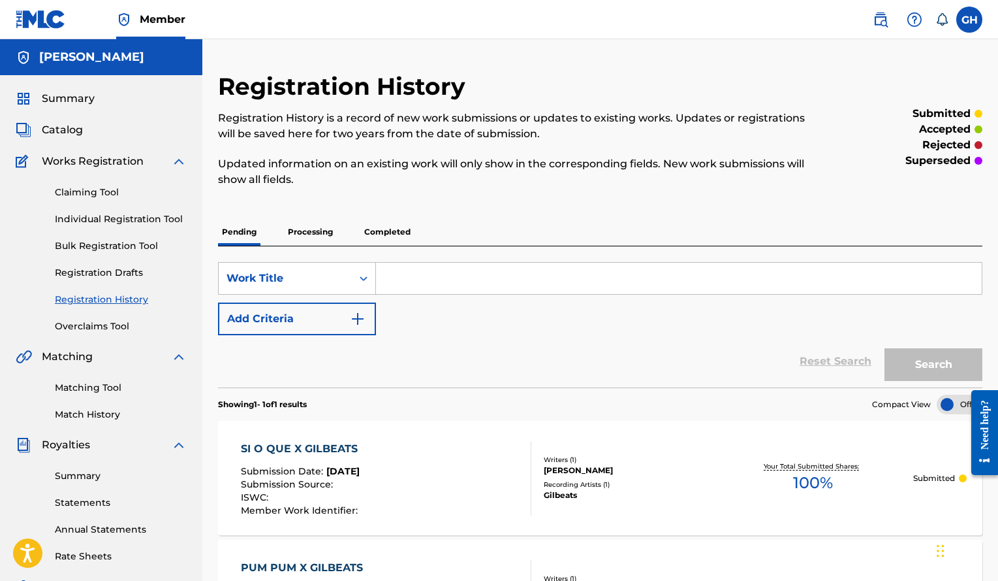
click at [151, 225] on link "Individual Registration Tool" at bounding box center [121, 219] width 132 height 14
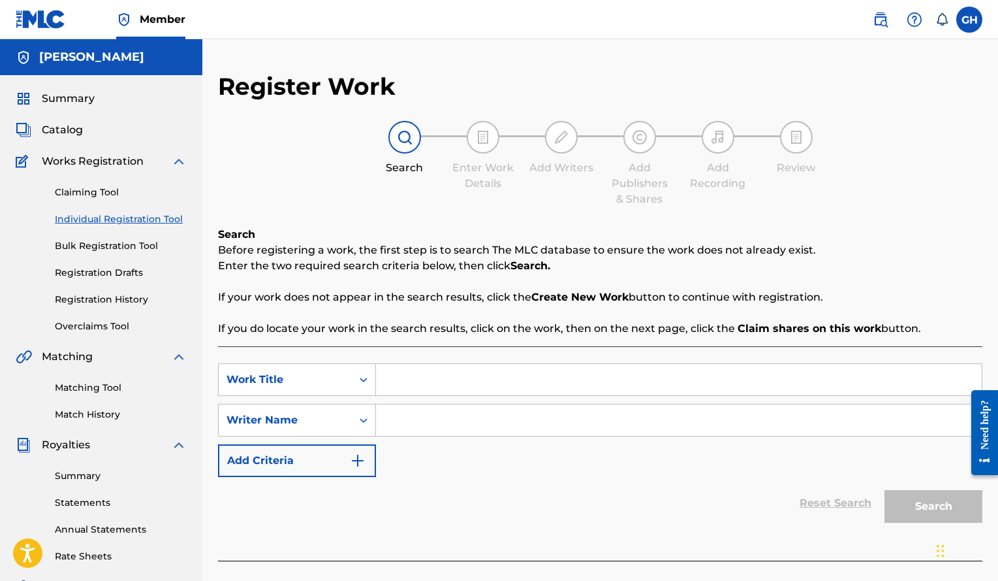
click at [441, 385] on input "Search Form" at bounding box center [679, 379] width 606 height 31
paste input "[URL][DOMAIN_NAME]"
type input "h"
paste input "SI TE QUEMA X GILBEATS"
type input "SI TE QUEMA X GILBEATS"
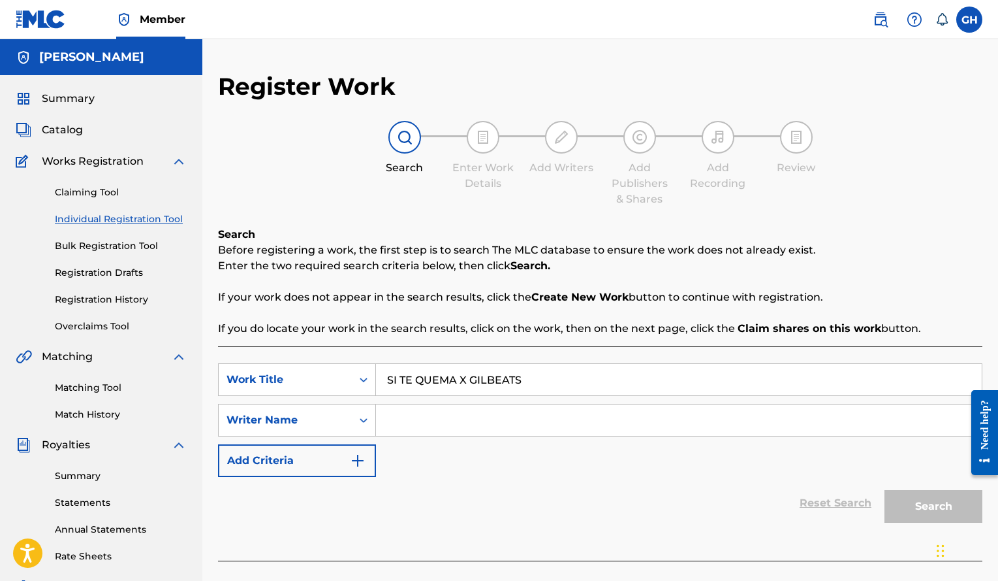
click at [432, 415] on input "Search Form" at bounding box center [679, 419] width 606 height 31
paste input "[PERSON_NAME]"
type input "[PERSON_NAME]"
click at [885, 490] on button "Search" at bounding box center [934, 506] width 98 height 33
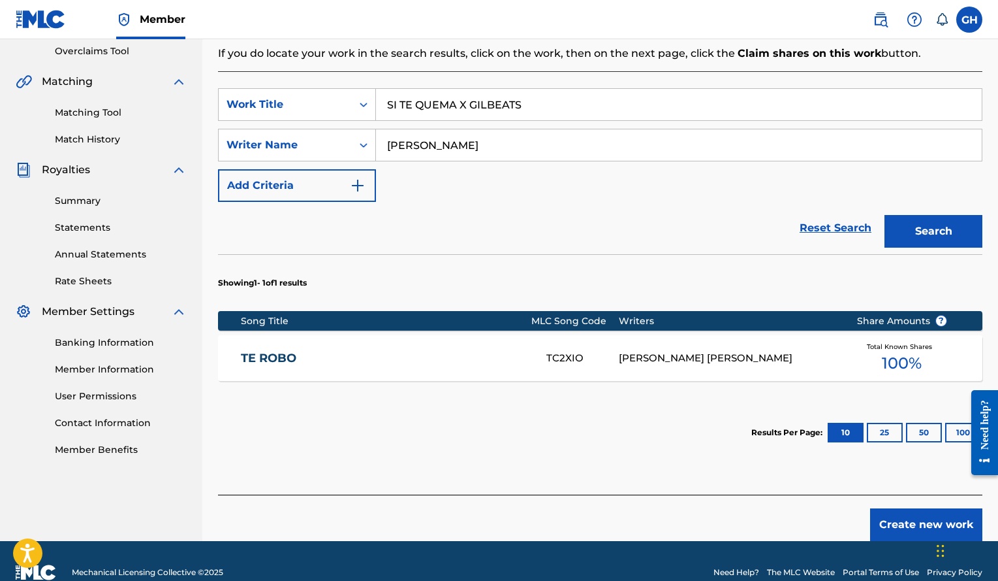
scroll to position [298, 0]
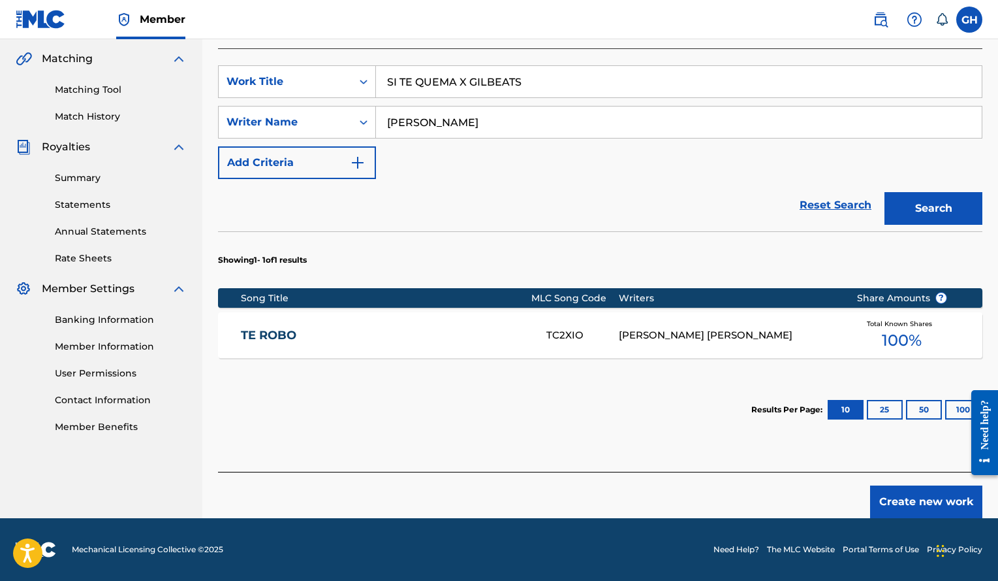
click at [894, 496] on button "Create new work" at bounding box center [926, 501] width 112 height 33
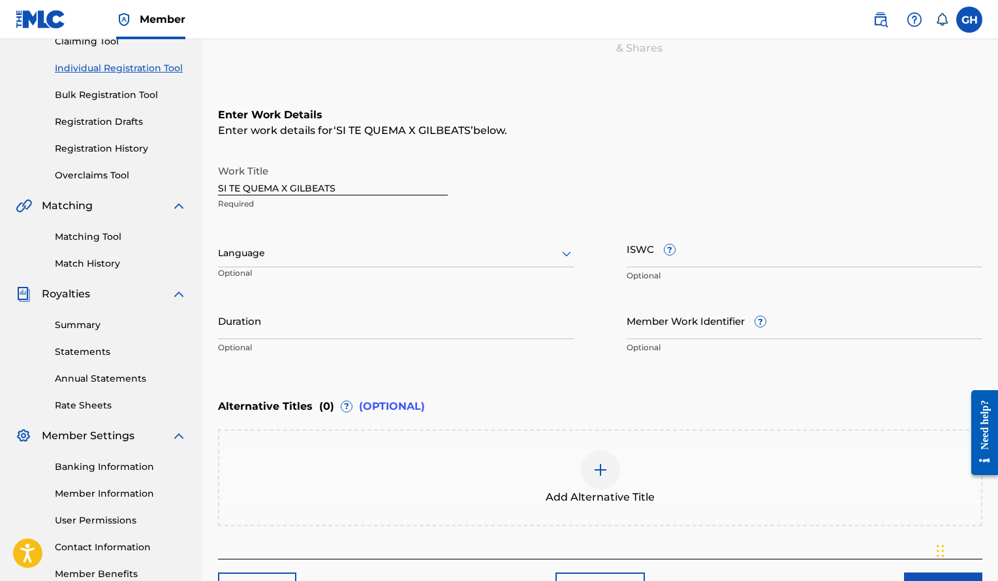
scroll to position [150, 0]
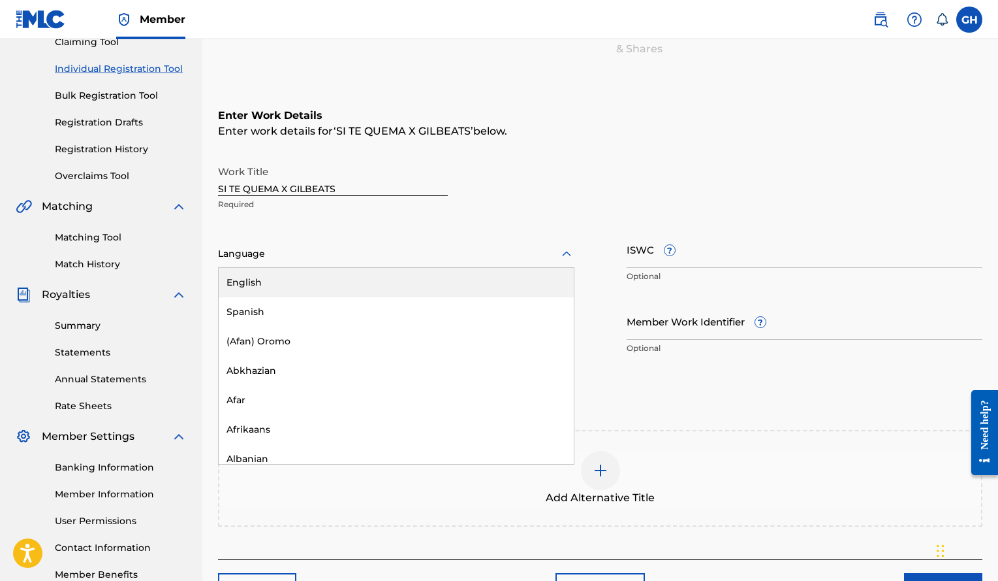
click at [522, 255] on div at bounding box center [396, 254] width 357 height 16
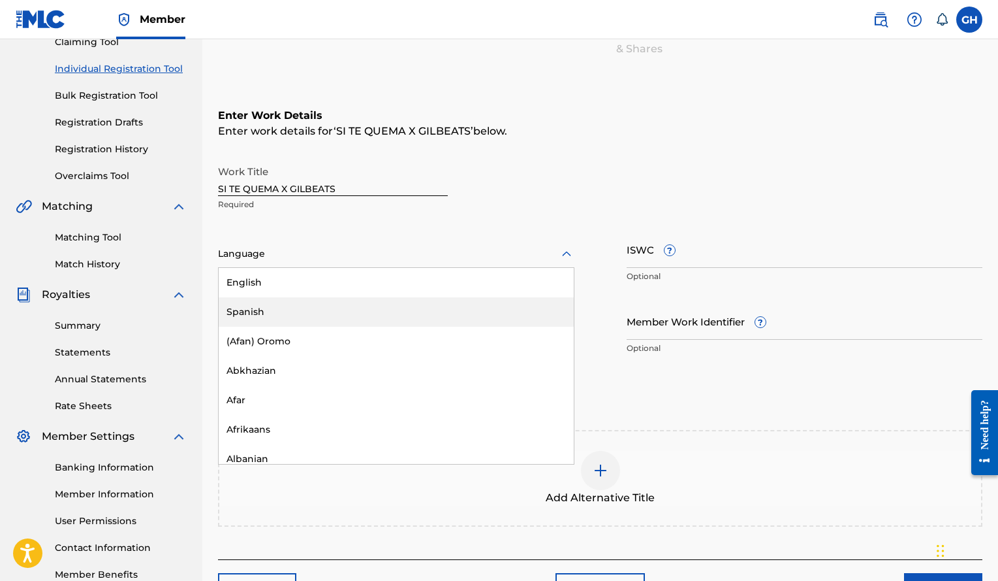
click at [321, 308] on div "Spanish" at bounding box center [396, 311] width 355 height 29
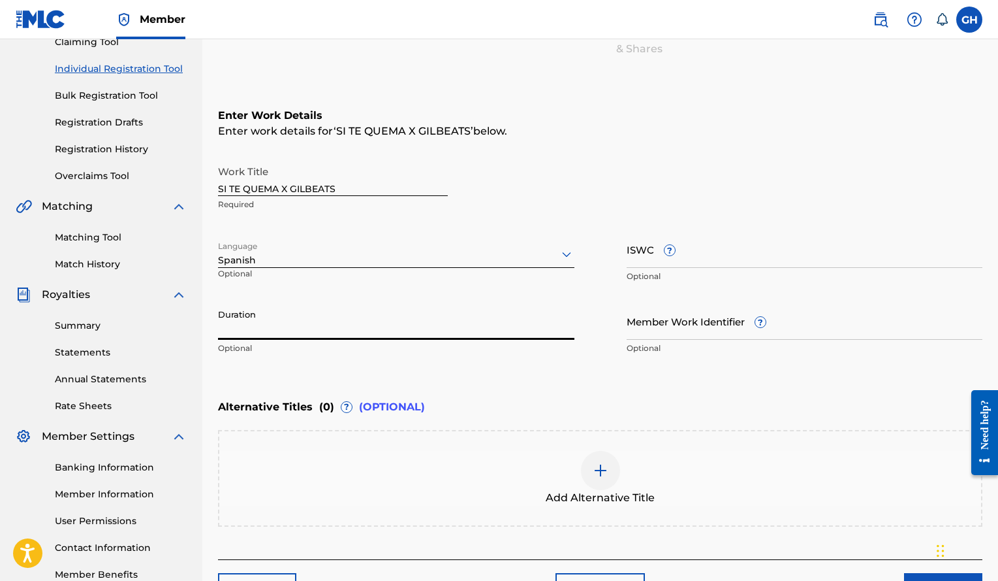
click at [353, 336] on input "Duration" at bounding box center [396, 320] width 357 height 37
type input "01:27"
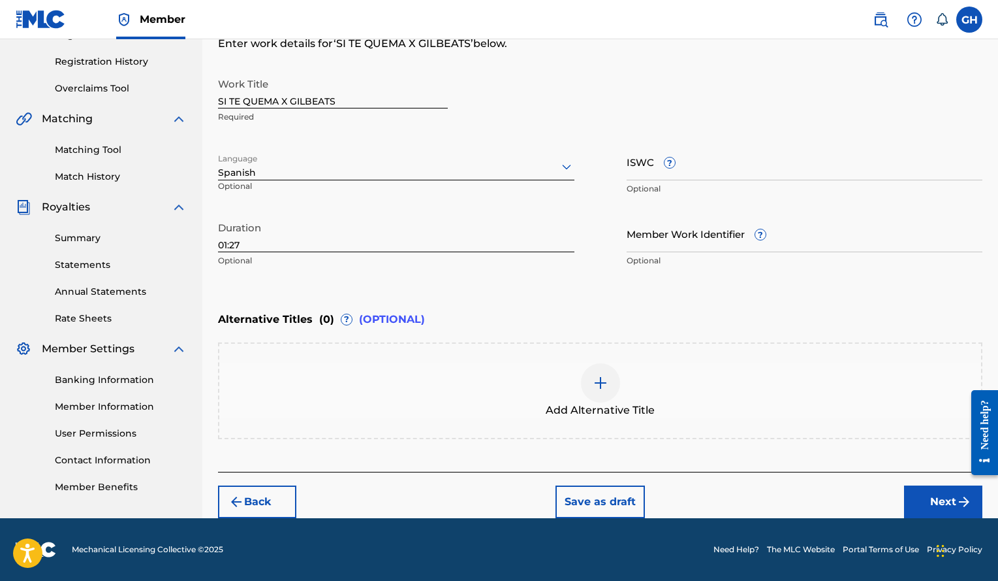
click at [946, 504] on button "Next" at bounding box center [943, 501] width 78 height 33
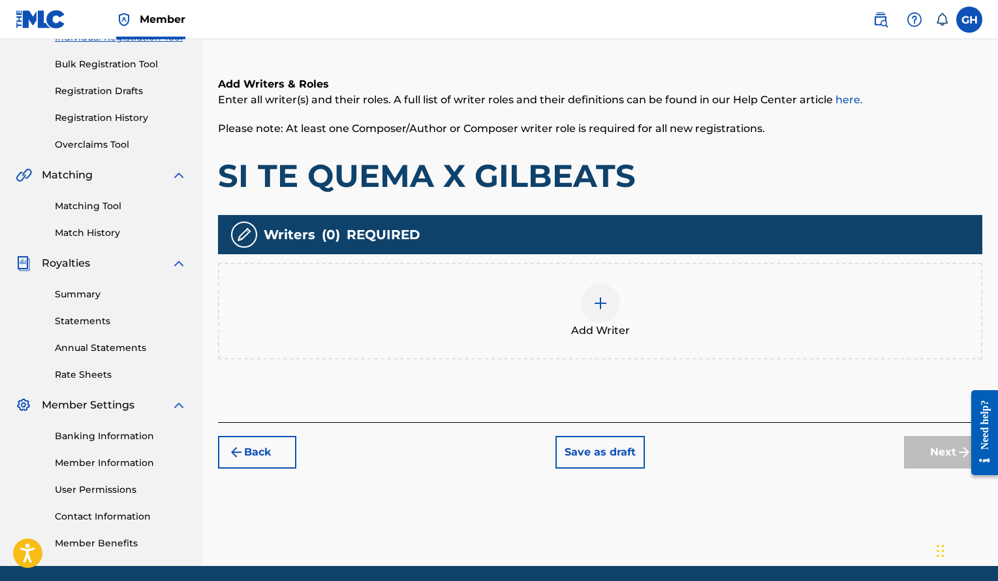
scroll to position [203, 0]
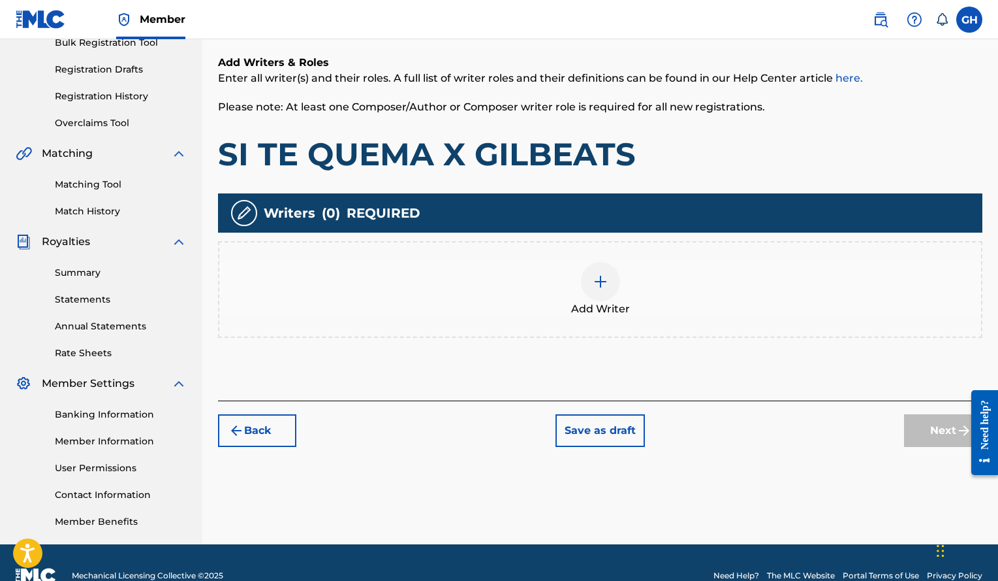
click at [608, 287] on img at bounding box center [601, 282] width 16 height 16
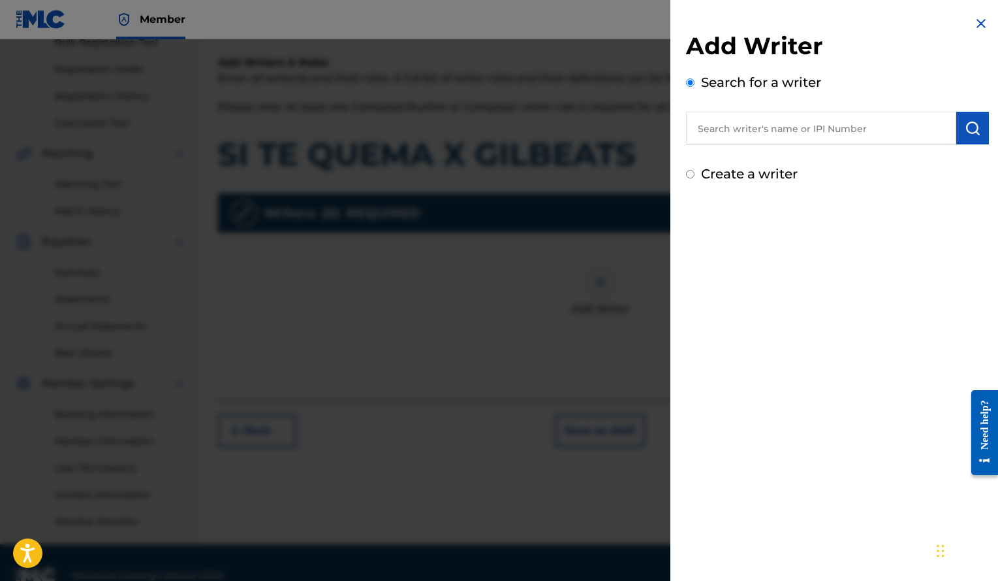
click at [720, 125] on input "text" at bounding box center [821, 128] width 270 height 33
paste input "[PERSON_NAME]"
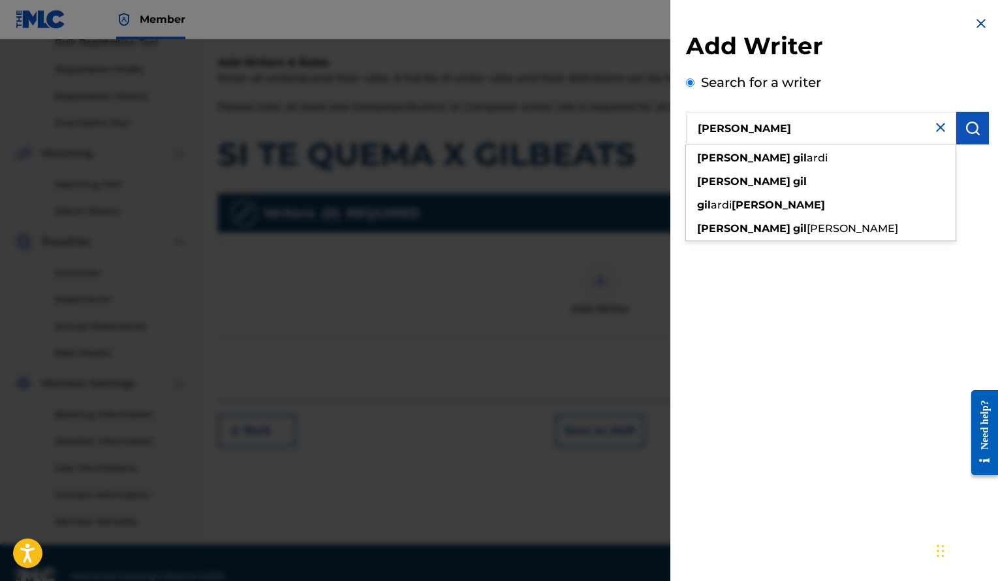
type input "[PERSON_NAME]"
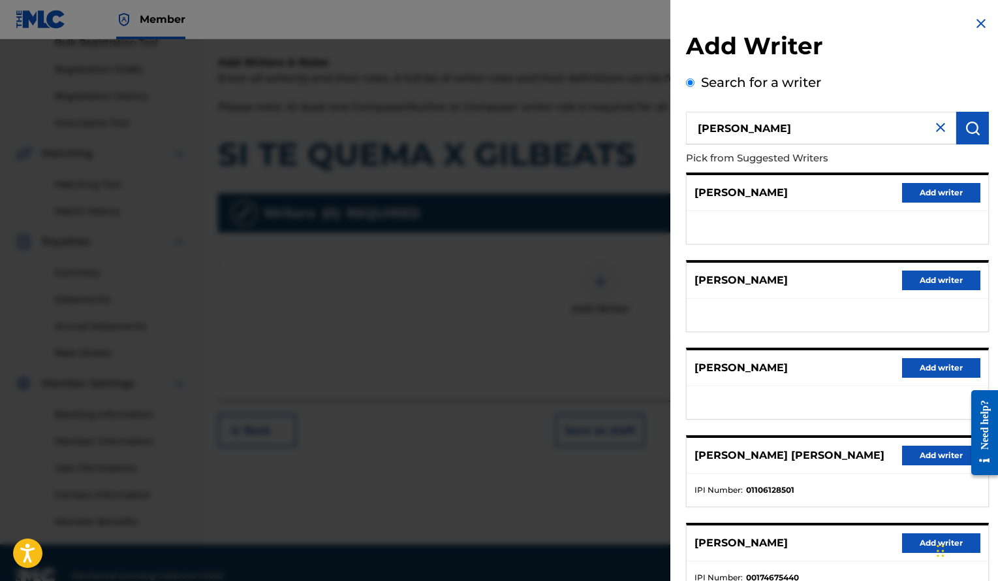
click at [921, 374] on button "Add writer" at bounding box center [941, 368] width 78 height 20
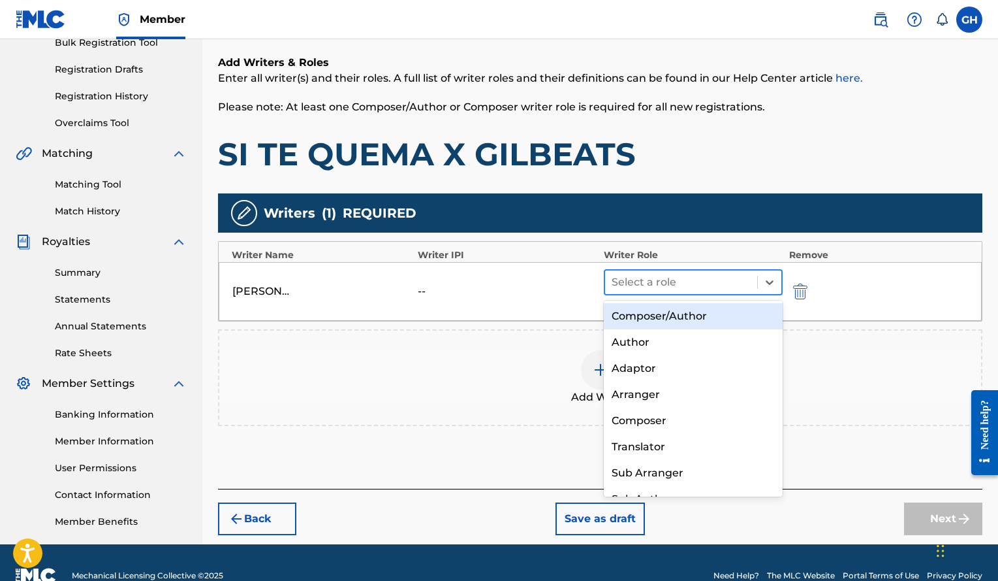
click at [723, 295] on div "Select a role" at bounding box center [693, 282] width 179 height 26
click at [692, 314] on div "Composer/Author" at bounding box center [693, 316] width 179 height 26
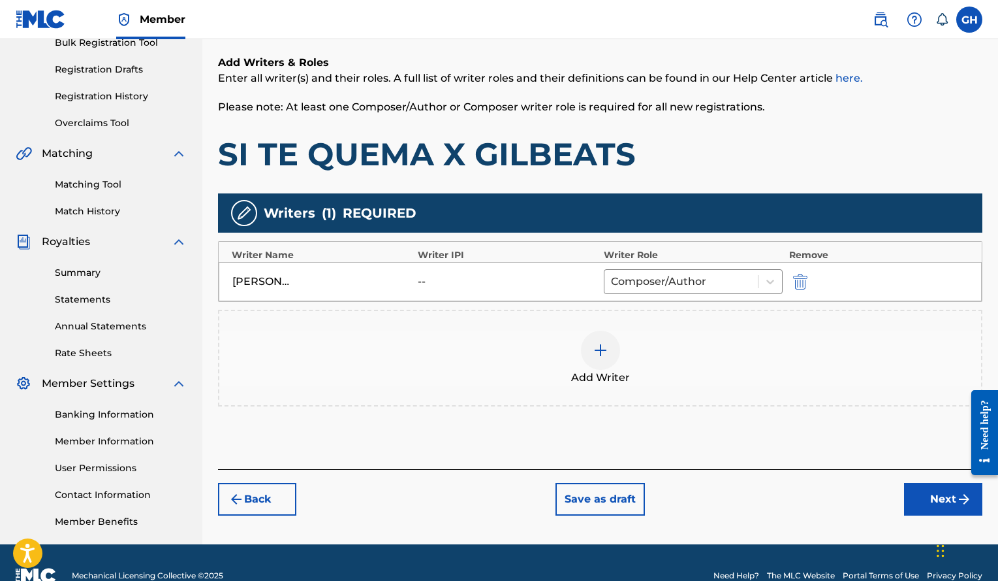
click at [936, 510] on button "Next" at bounding box center [943, 499] width 78 height 33
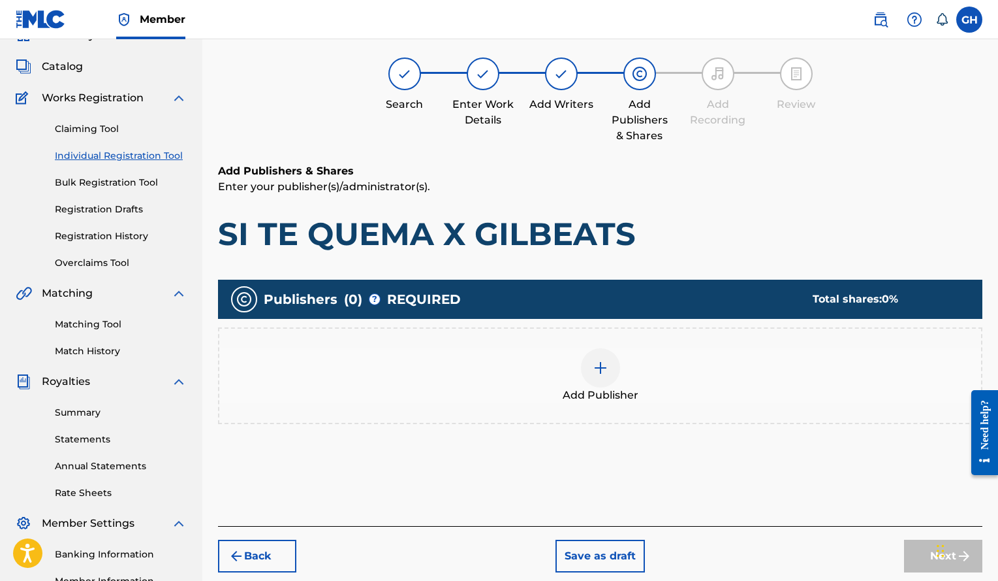
scroll to position [59, 0]
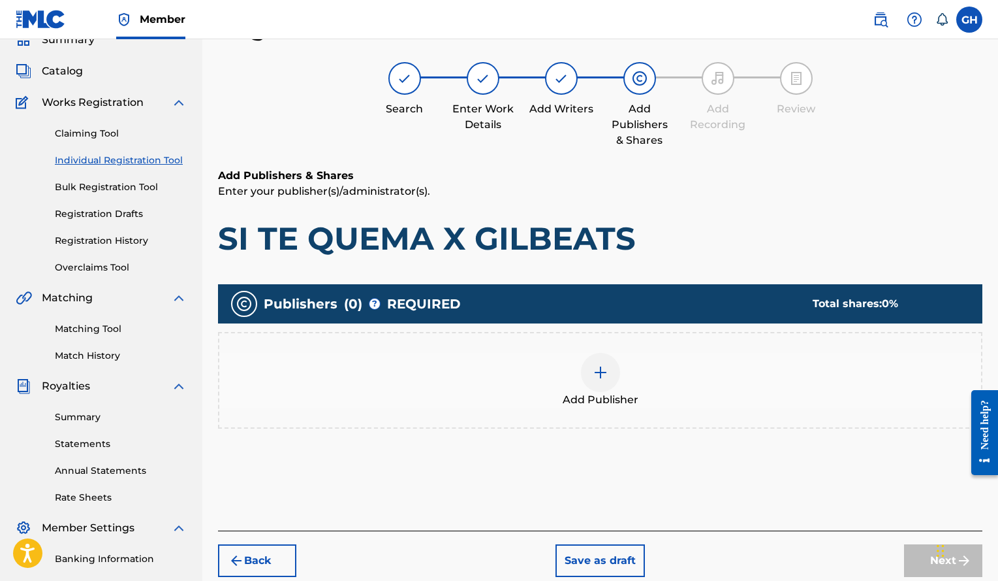
click at [603, 371] on img at bounding box center [601, 372] width 16 height 16
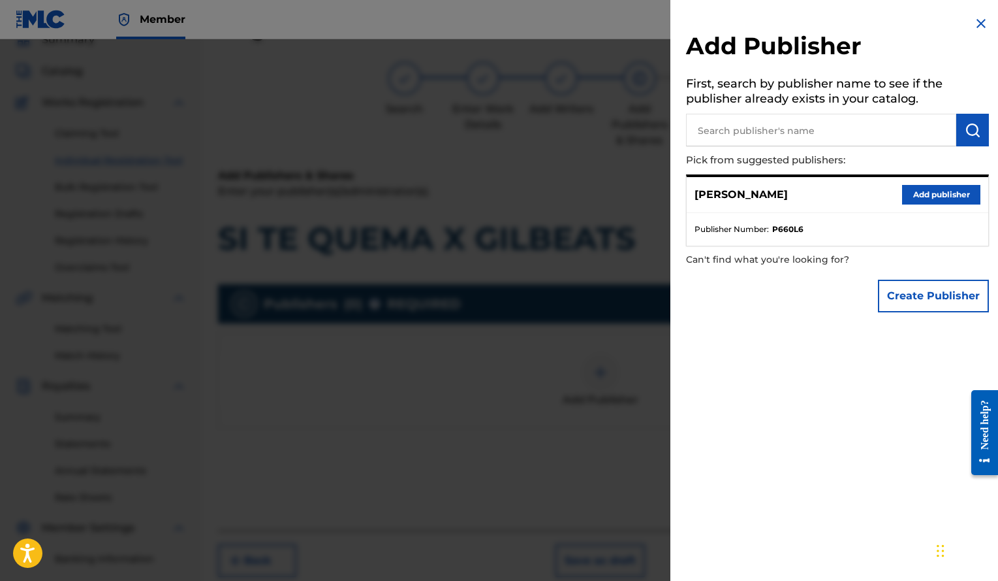
click at [944, 189] on button "Add publisher" at bounding box center [941, 195] width 78 height 20
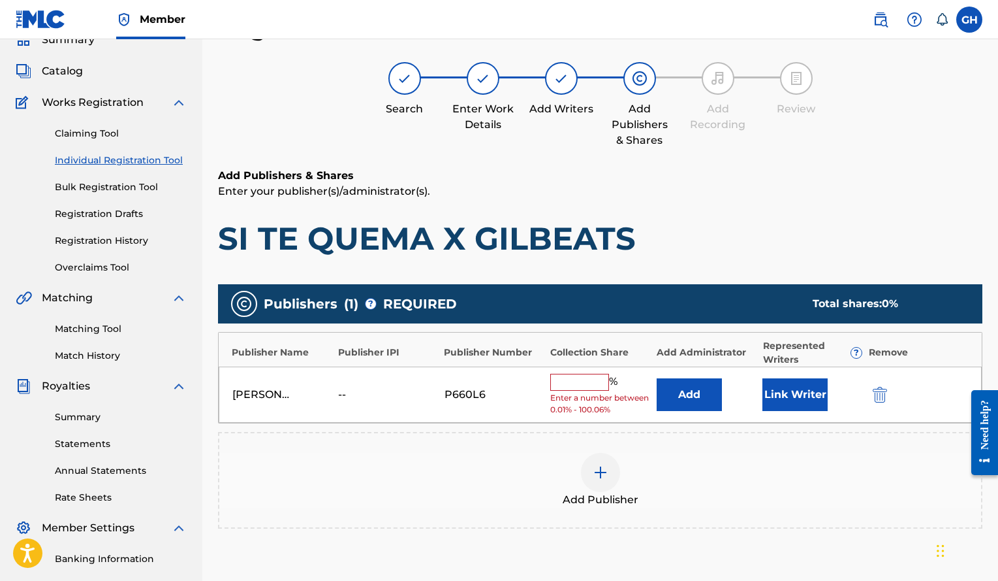
click at [769, 387] on button "Link Writer" at bounding box center [795, 394] width 65 height 33
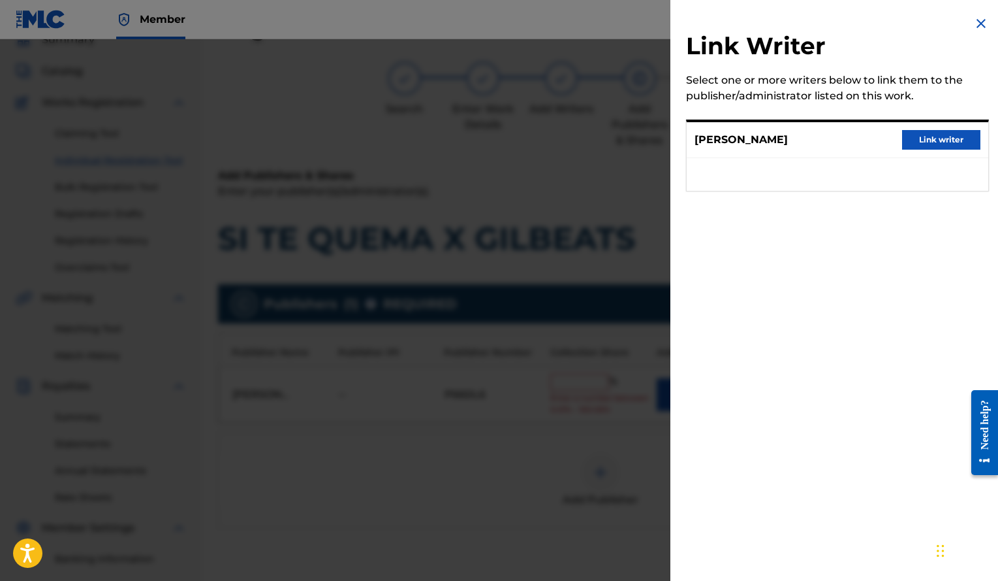
click at [936, 144] on button "Link writer" at bounding box center [941, 140] width 78 height 20
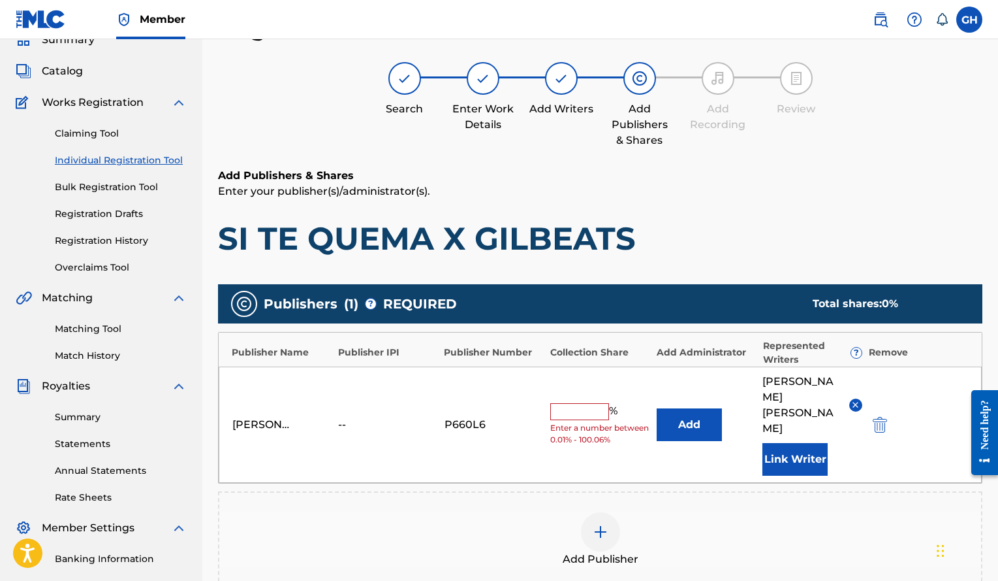
click at [599, 403] on input "text" at bounding box center [579, 411] width 59 height 17
type input "100"
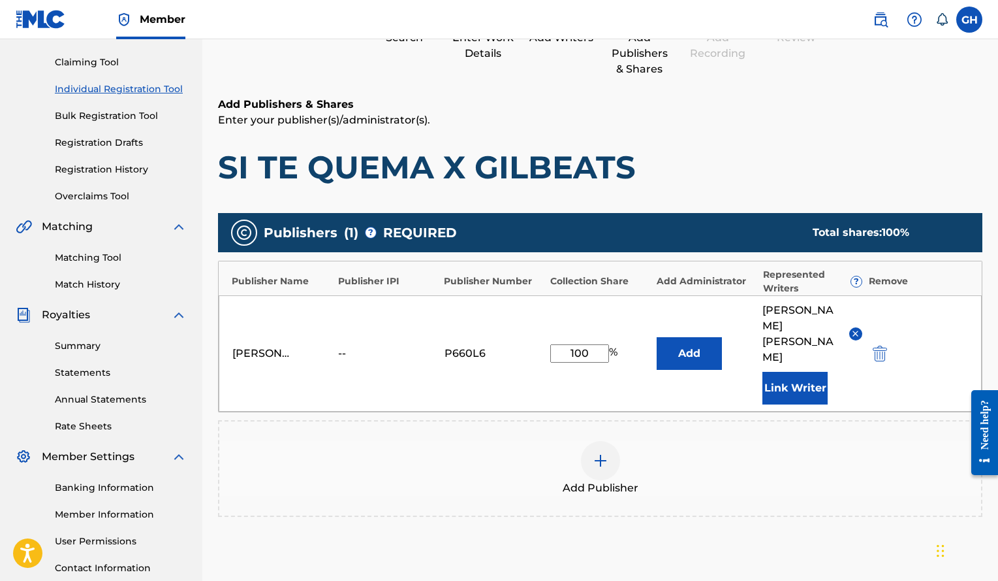
scroll to position [246, 0]
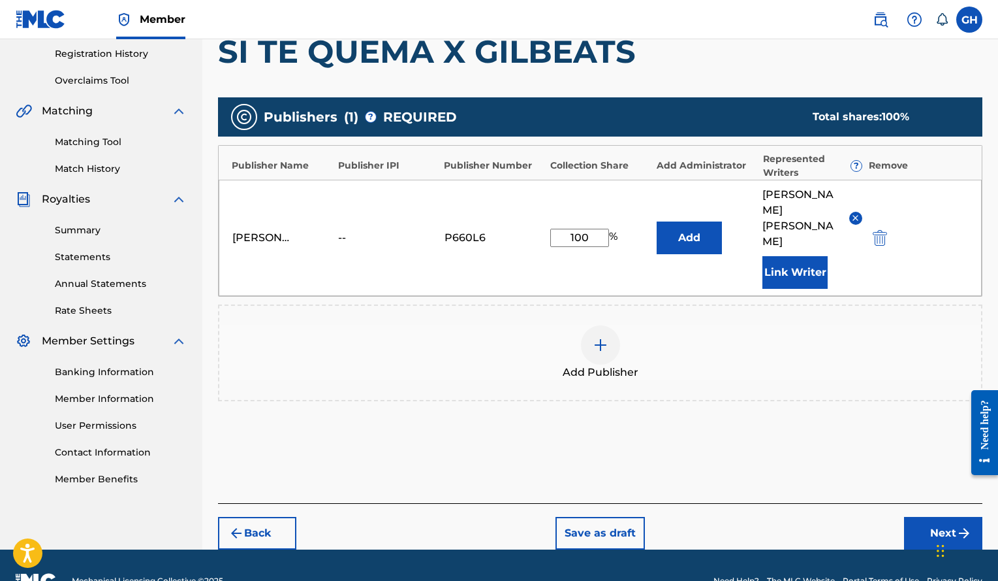
click at [916, 517] on button "Next" at bounding box center [943, 533] width 78 height 33
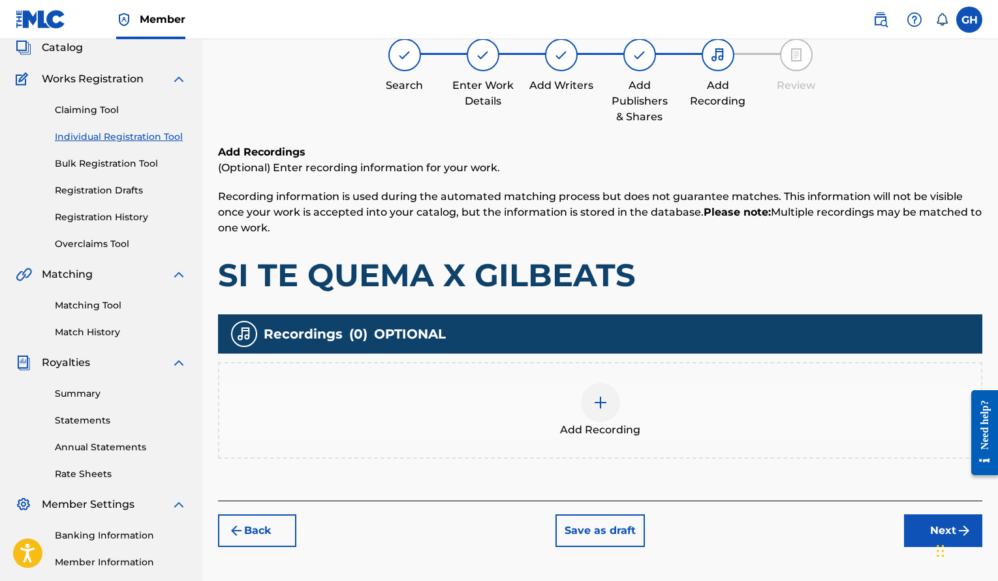
scroll to position [59, 0]
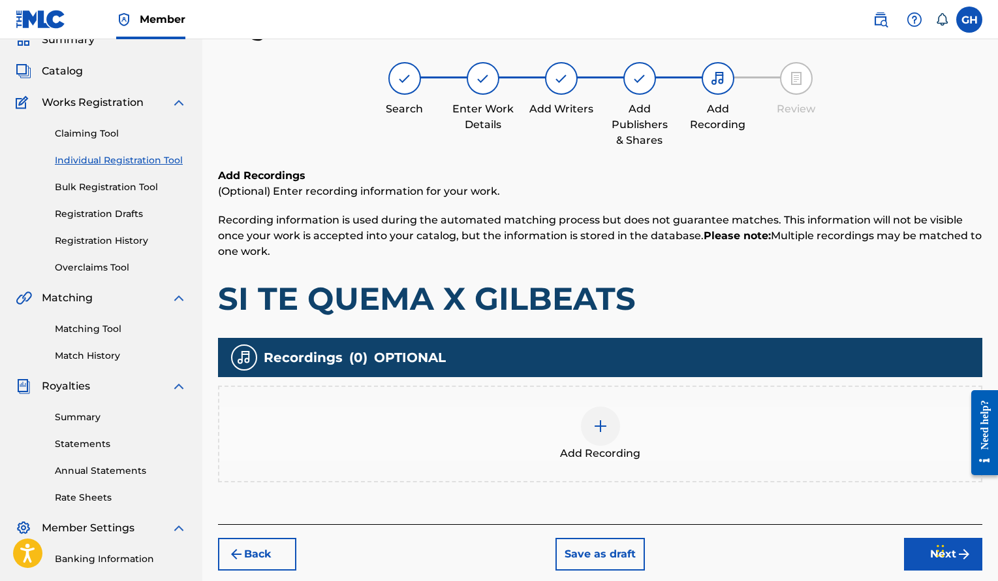
click at [590, 447] on span "Add Recording" at bounding box center [600, 453] width 80 height 16
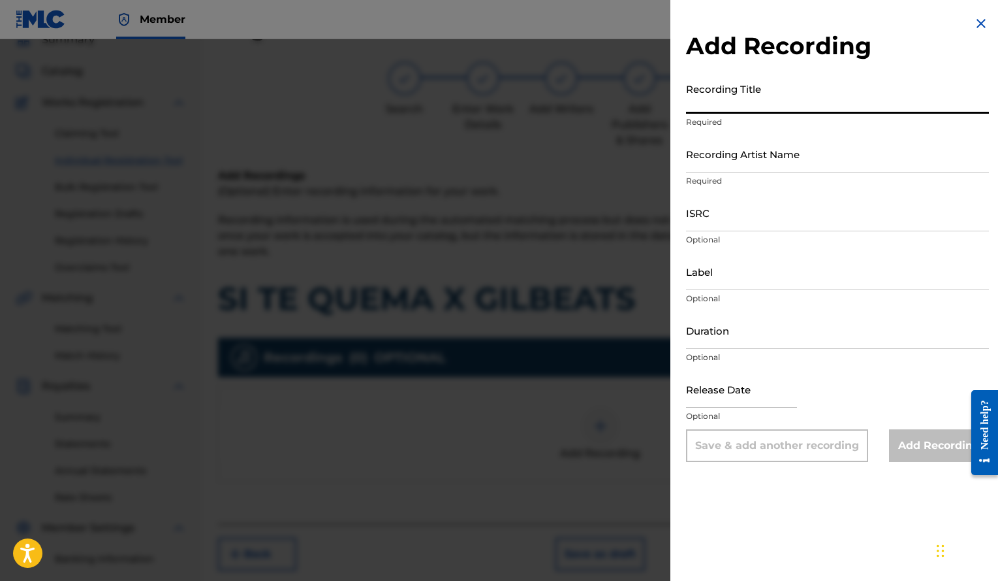
paste input "SI TE QUEMA X GILBEATS"
click at [707, 101] on input "Recording Title" at bounding box center [837, 94] width 303 height 37
type input "SI TE QUEMA X GILBEATS"
paste input "QZRP42156643"
click at [717, 206] on input "QZRP42156643" at bounding box center [837, 212] width 303 height 37
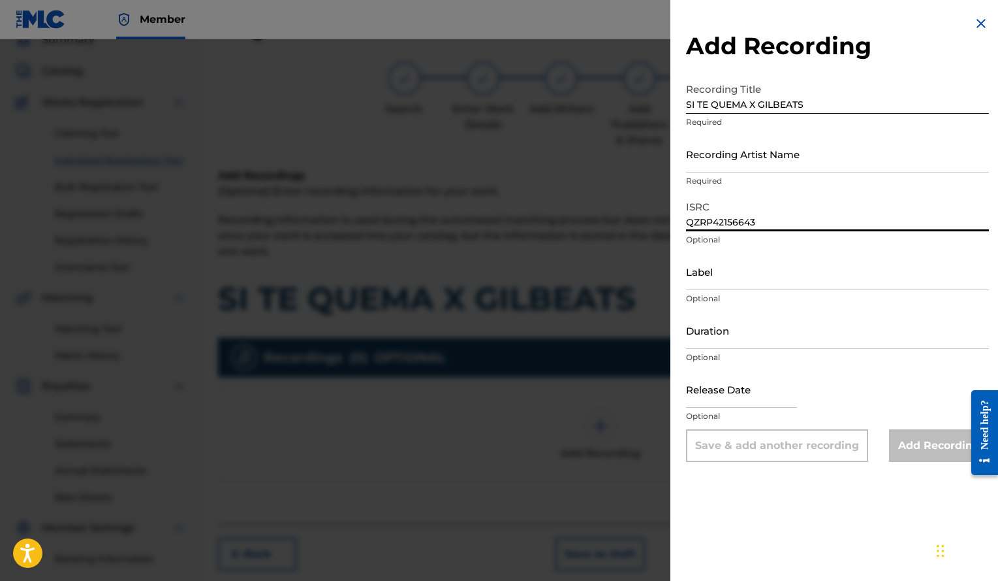
type input "QZRP42156643"
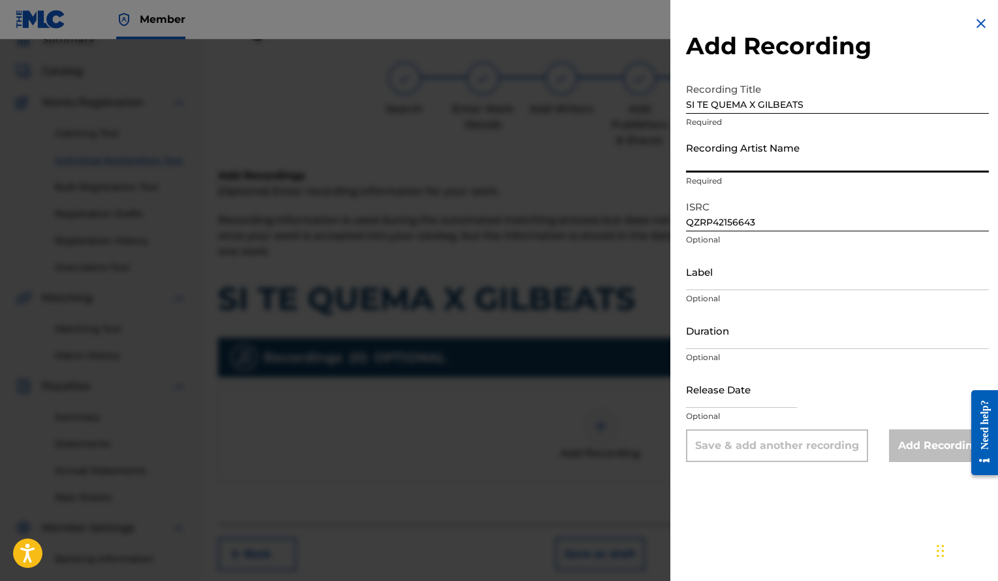
click at [748, 161] on input "Recording Artist Name" at bounding box center [837, 153] width 303 height 37
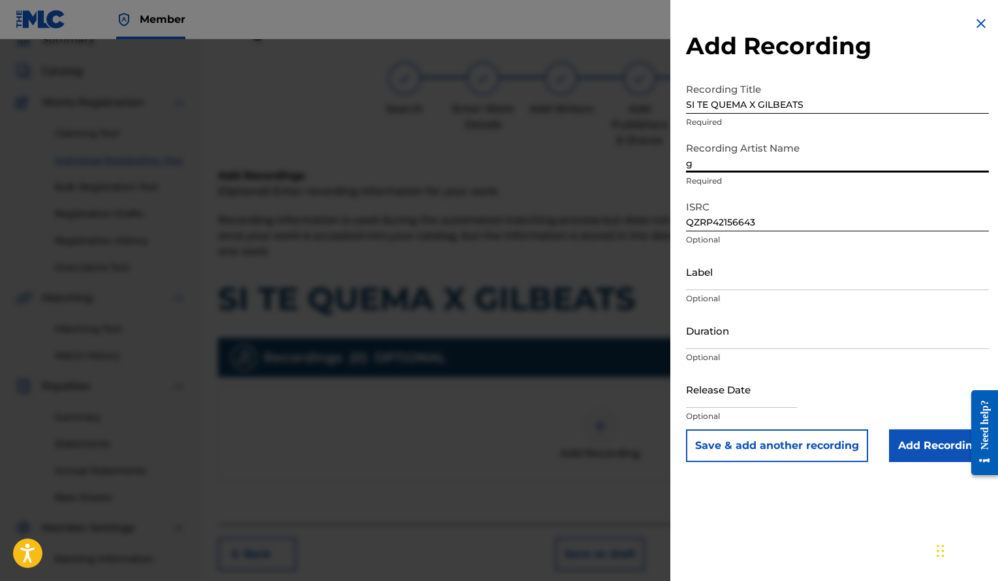
type input "Gilbeats"
click at [705, 341] on input "Duration" at bounding box center [837, 329] width 303 height 37
type input "01:27"
click at [733, 401] on input "text" at bounding box center [741, 388] width 111 height 37
select select "7"
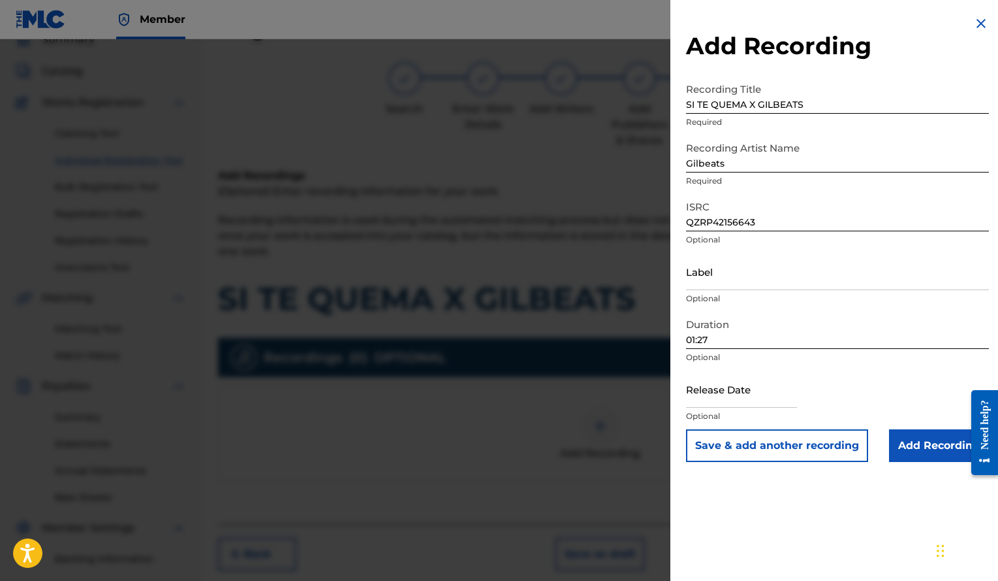
select select "2025"
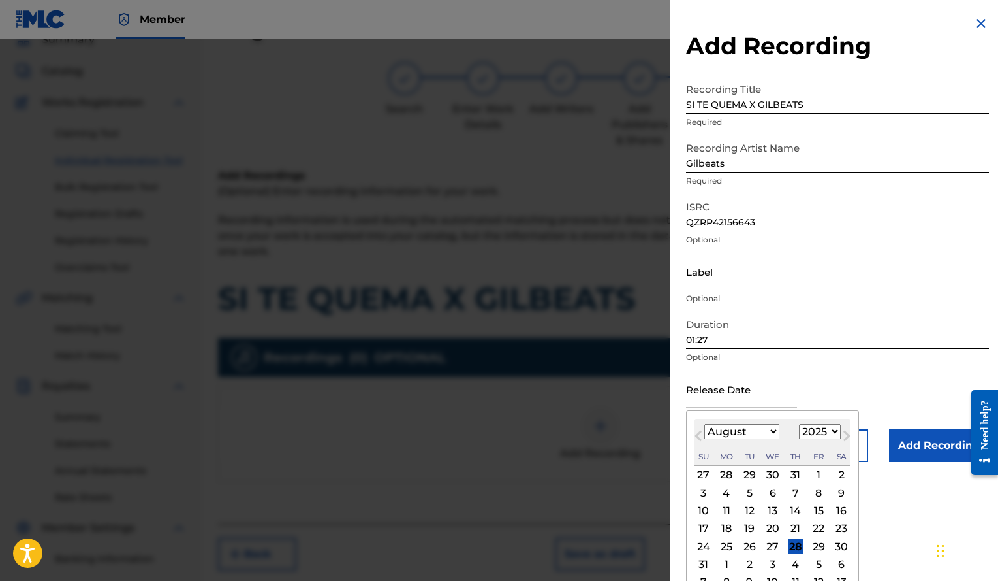
type input "[DATE]"
select select "11"
select select "2021"
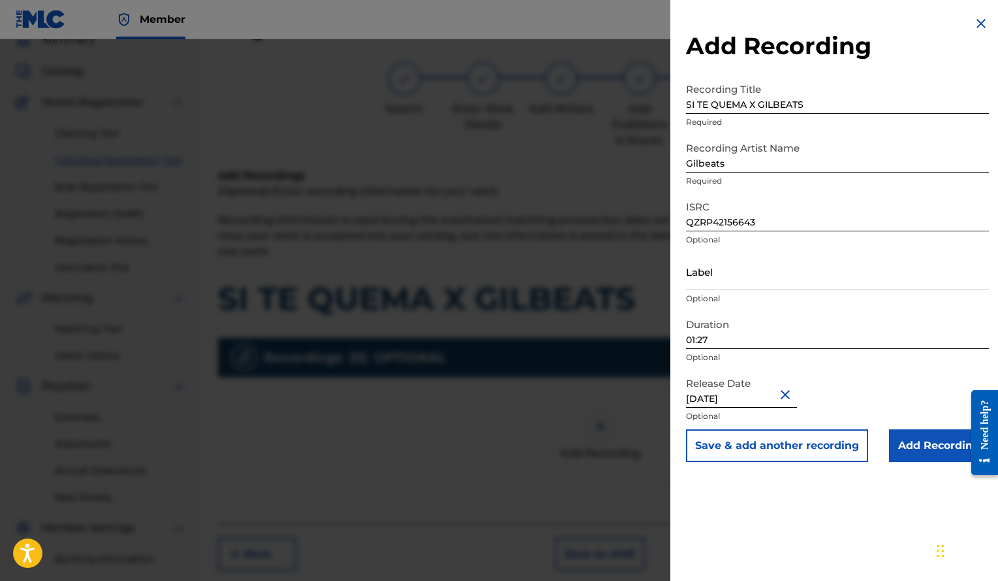
click at [919, 455] on input "Add Recording" at bounding box center [939, 445] width 100 height 33
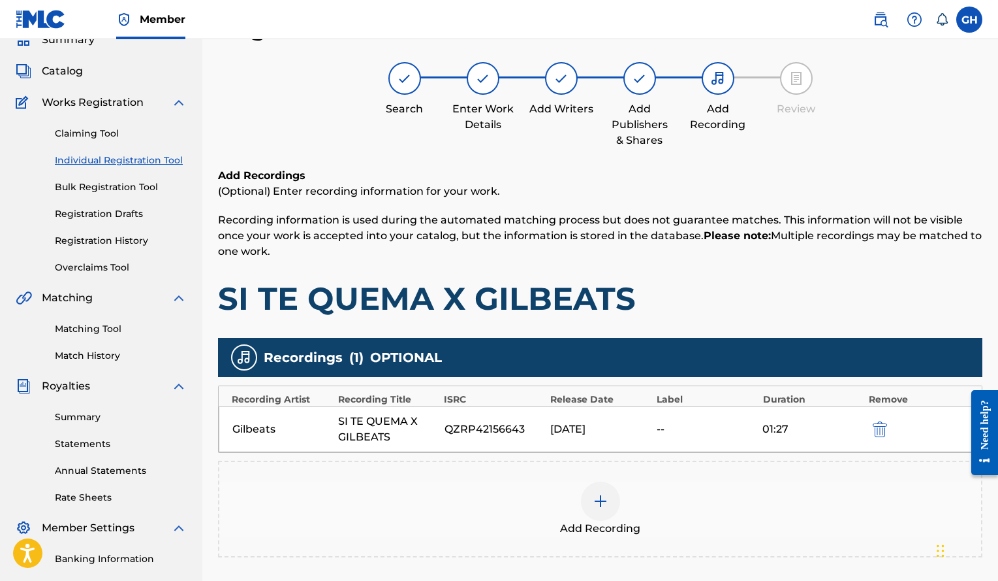
scroll to position [210, 0]
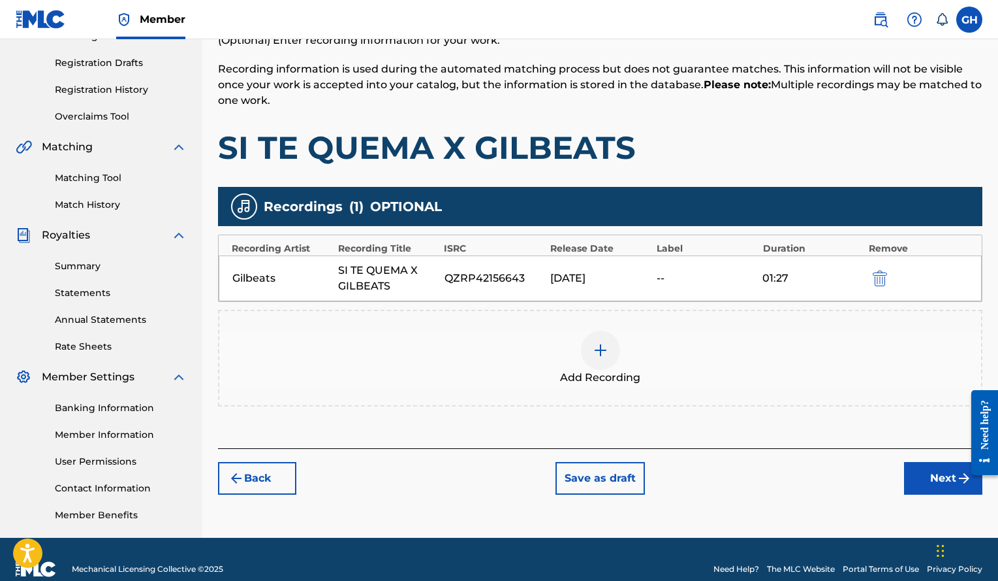
click at [937, 477] on button "Next" at bounding box center [943, 478] width 78 height 33
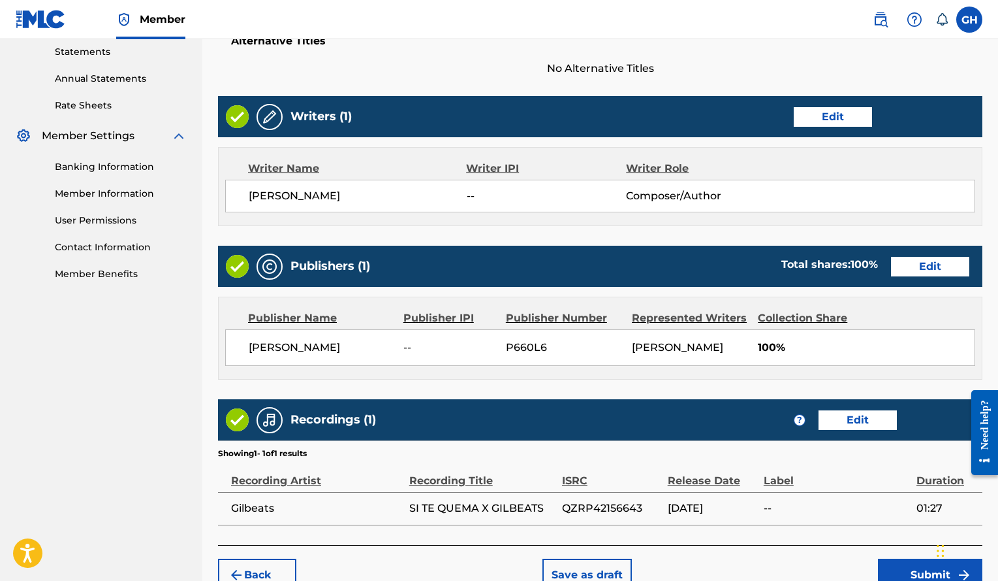
scroll to position [524, 0]
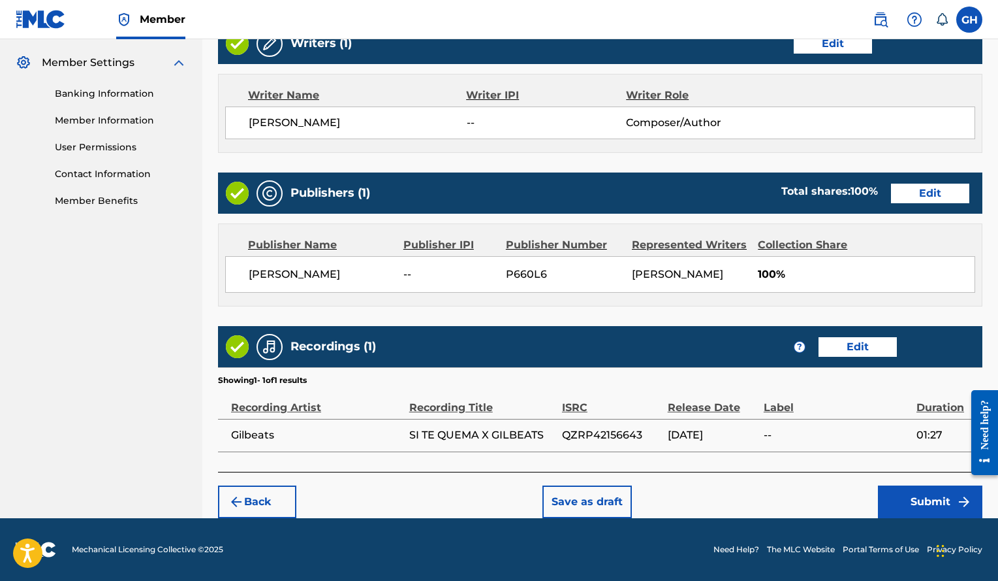
click at [935, 500] on button "Submit" at bounding box center [930, 501] width 104 height 33
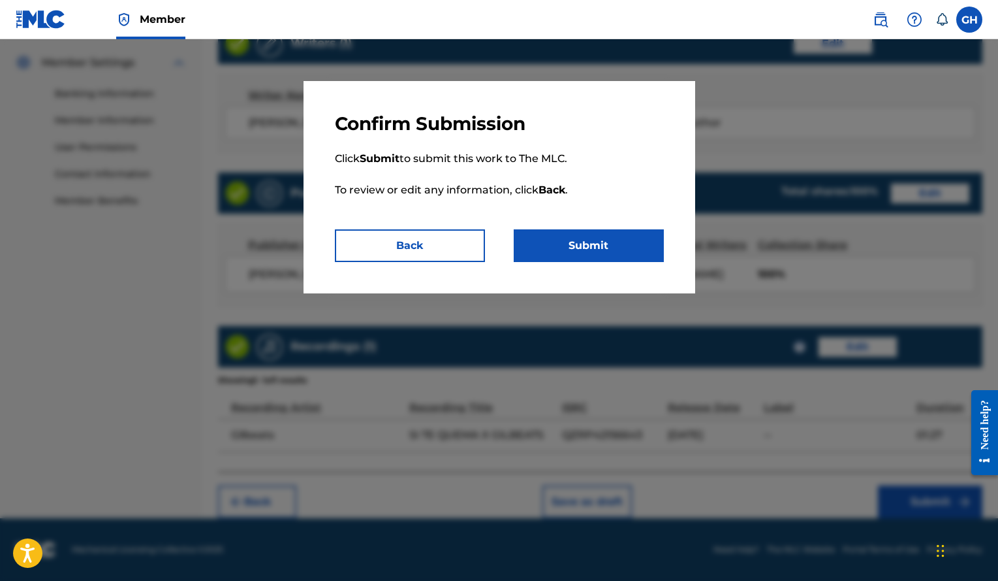
click at [595, 251] on button "Submit" at bounding box center [589, 245] width 150 height 33
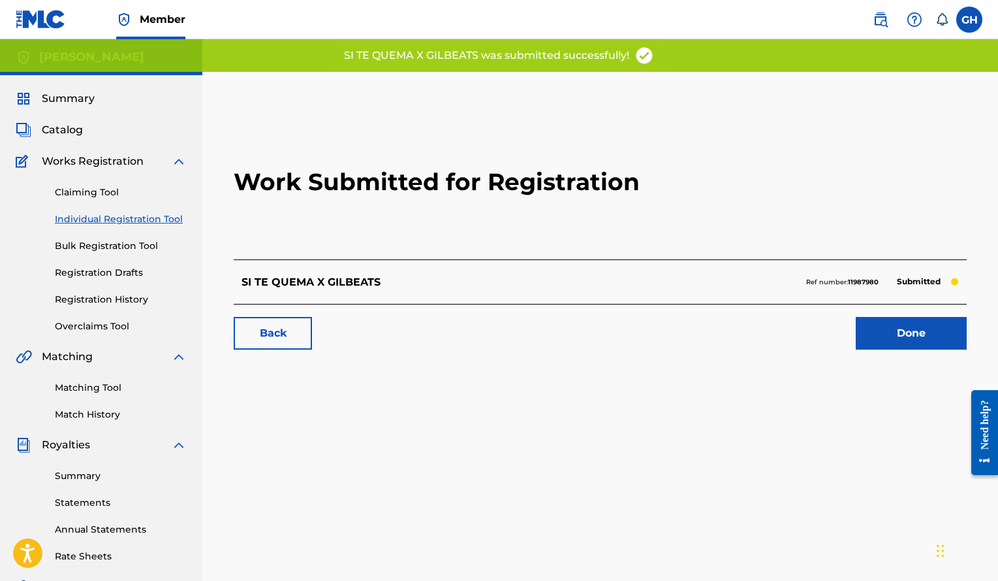
click at [946, 324] on link "Done" at bounding box center [911, 333] width 111 height 33
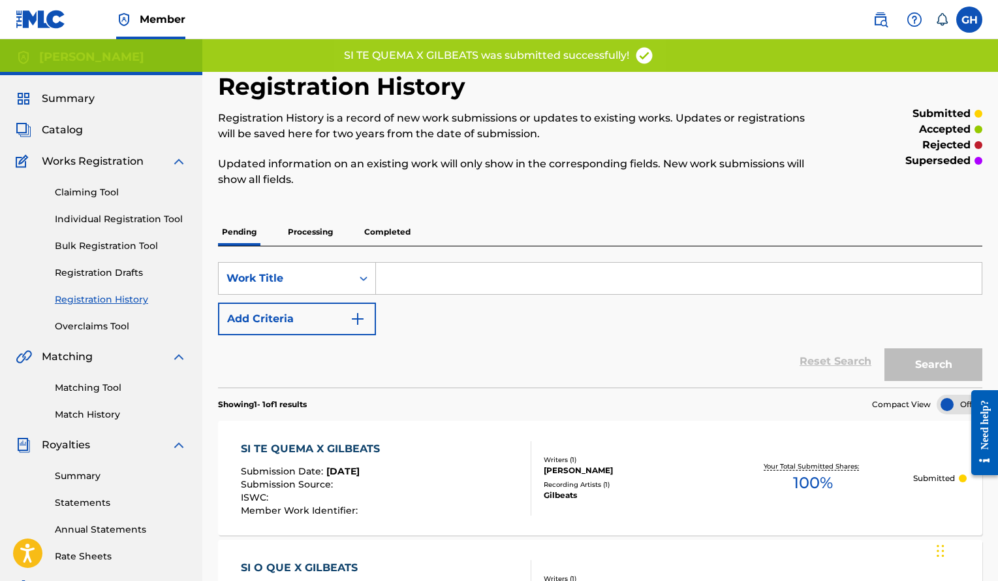
click at [139, 217] on link "Individual Registration Tool" at bounding box center [121, 219] width 132 height 14
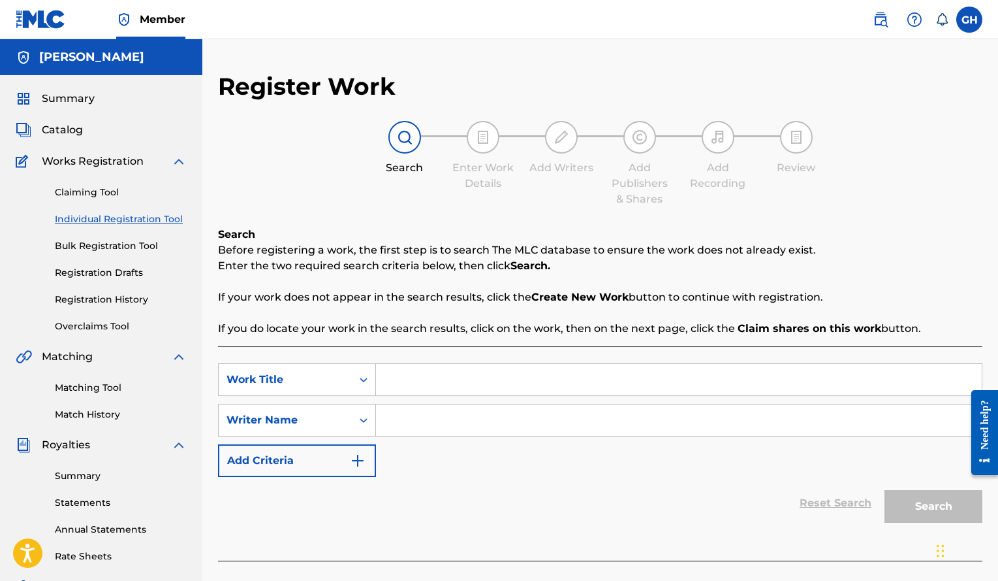
click at [515, 377] on input "Search Form" at bounding box center [679, 379] width 606 height 31
paste input "SUGAR DADDY X GILBEATS"
type input "SUGAR DADDY X GILBEATS"
click at [524, 419] on input "Search Form" at bounding box center [679, 419] width 606 height 31
paste input "[PERSON_NAME]"
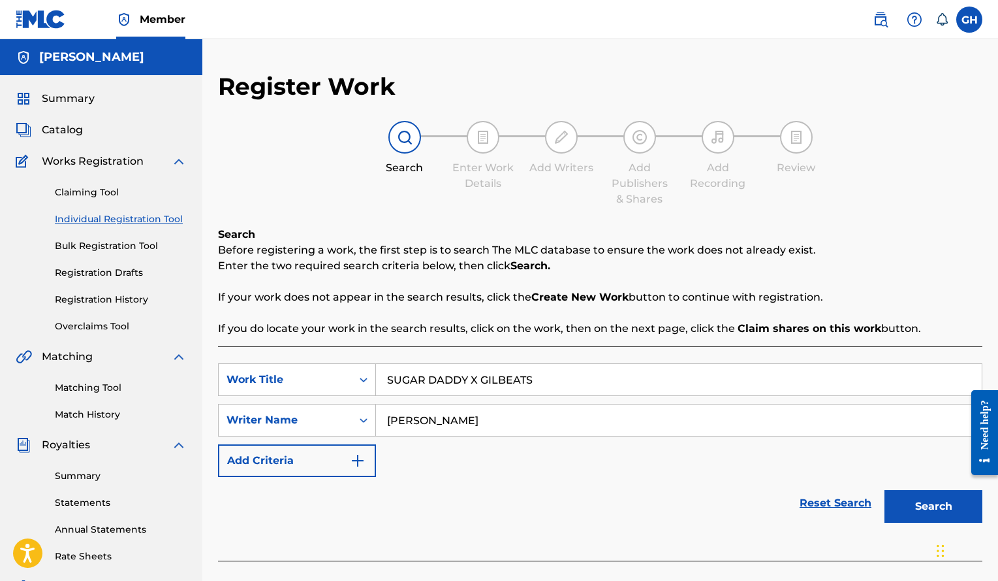
type input "[PERSON_NAME]"
click at [885, 490] on button "Search" at bounding box center [934, 506] width 98 height 33
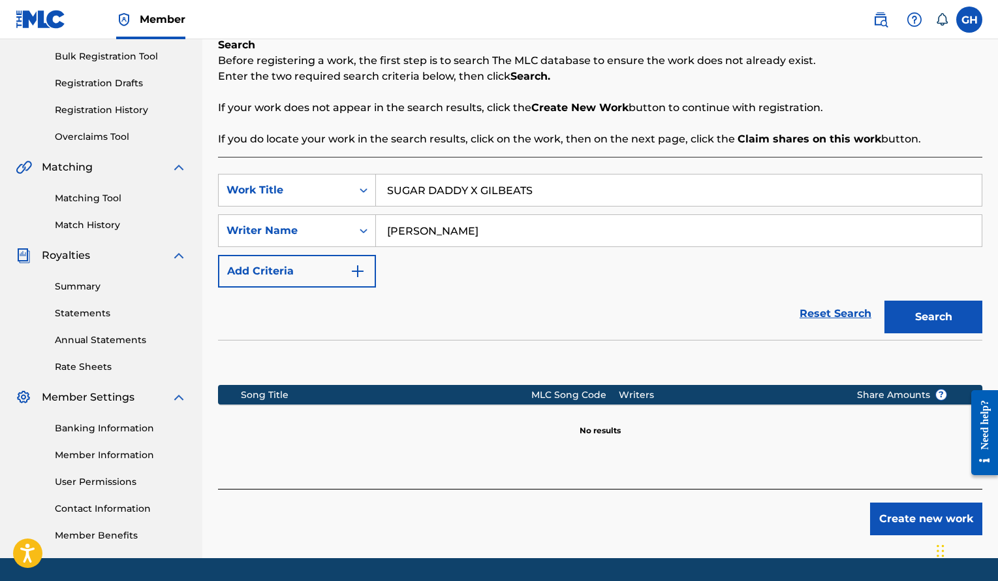
scroll to position [229, 0]
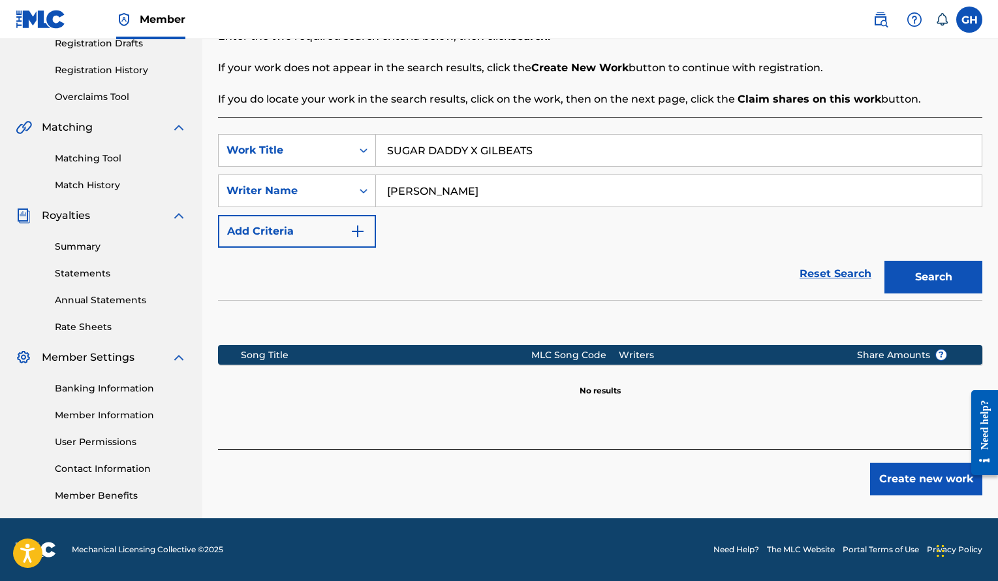
click at [925, 477] on button "Create new work" at bounding box center [926, 478] width 112 height 33
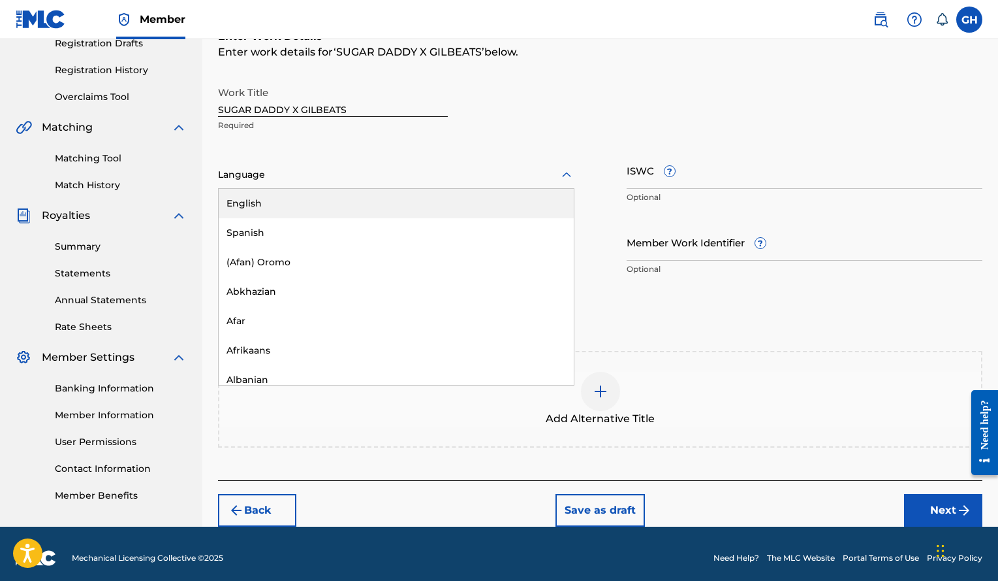
click at [481, 179] on div at bounding box center [396, 175] width 357 height 16
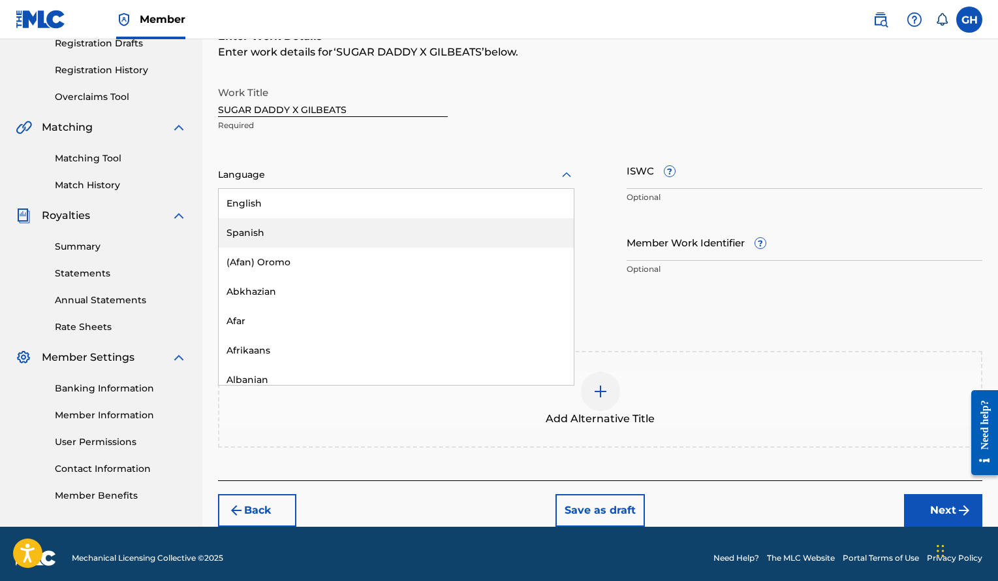
click at [386, 225] on div "Spanish" at bounding box center [396, 232] width 355 height 29
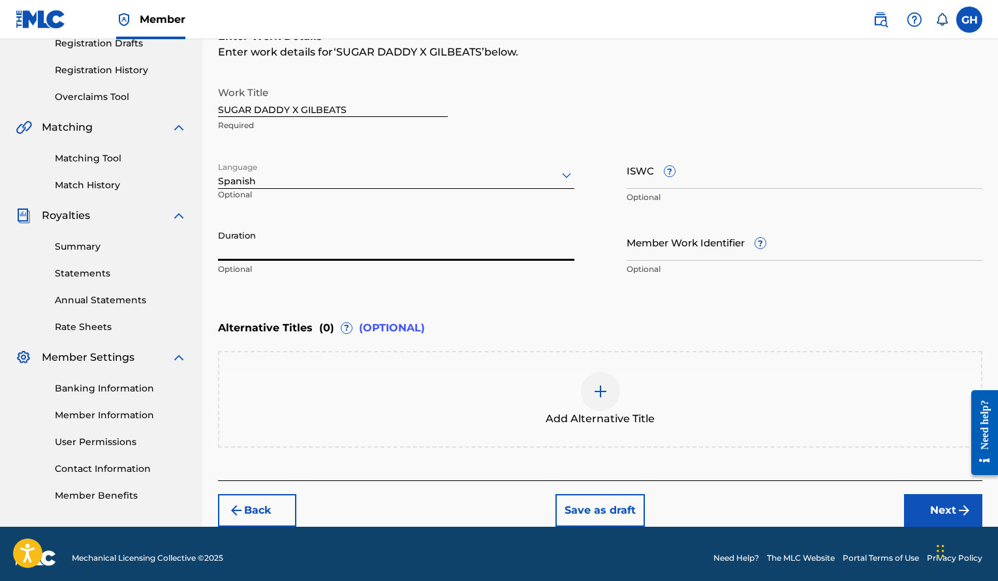
click at [304, 251] on input "Duration" at bounding box center [396, 241] width 357 height 37
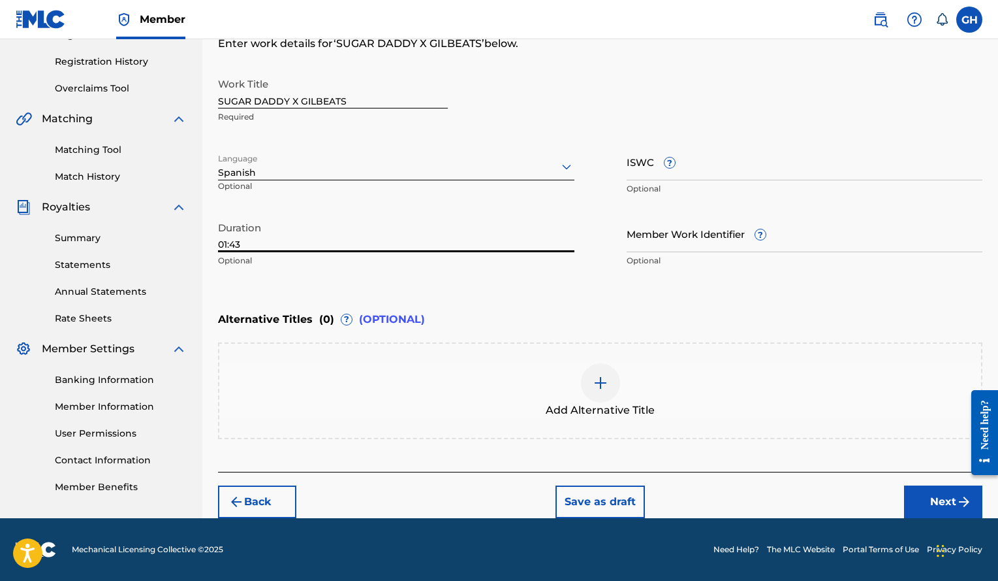
type input "01:43"
click at [936, 496] on button "Next" at bounding box center [943, 501] width 78 height 33
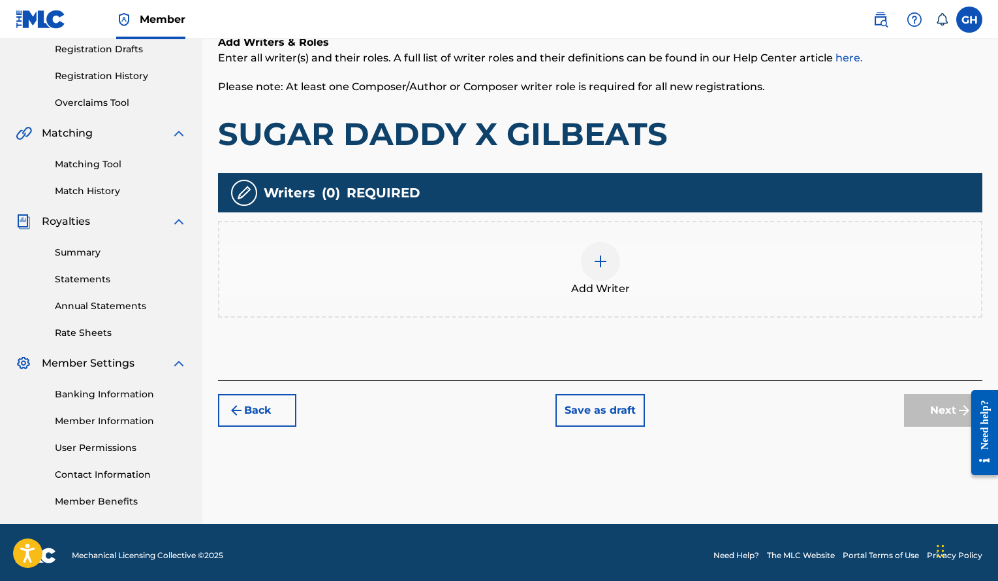
scroll to position [224, 0]
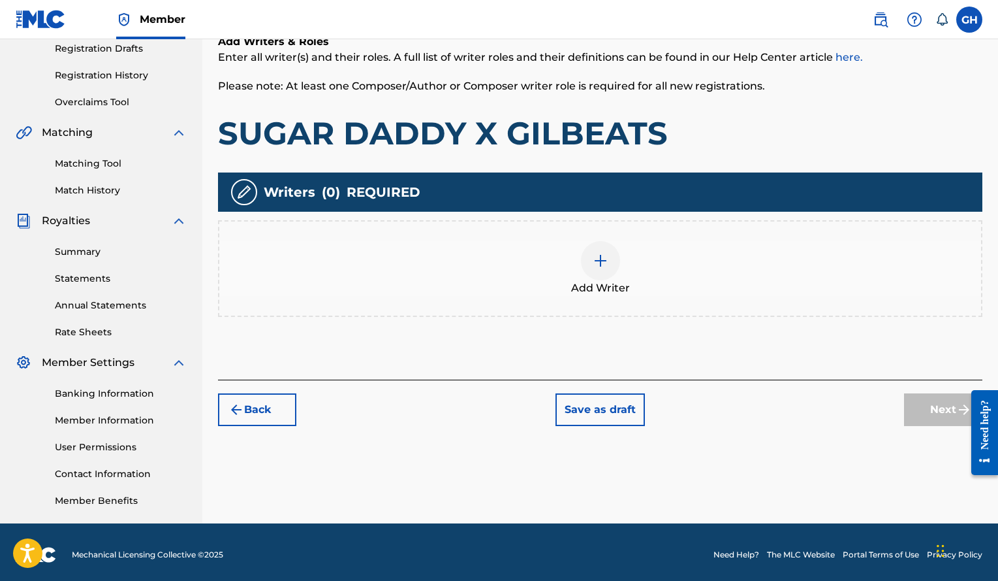
click at [597, 259] on img at bounding box center [601, 261] width 16 height 16
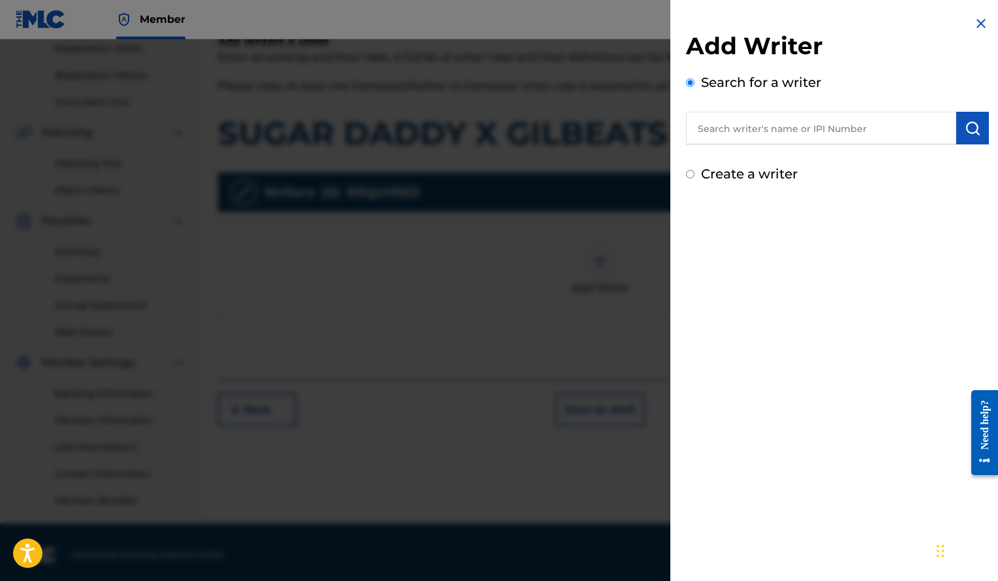
click at [769, 133] on input "text" at bounding box center [821, 128] width 270 height 33
paste input "[PERSON_NAME]"
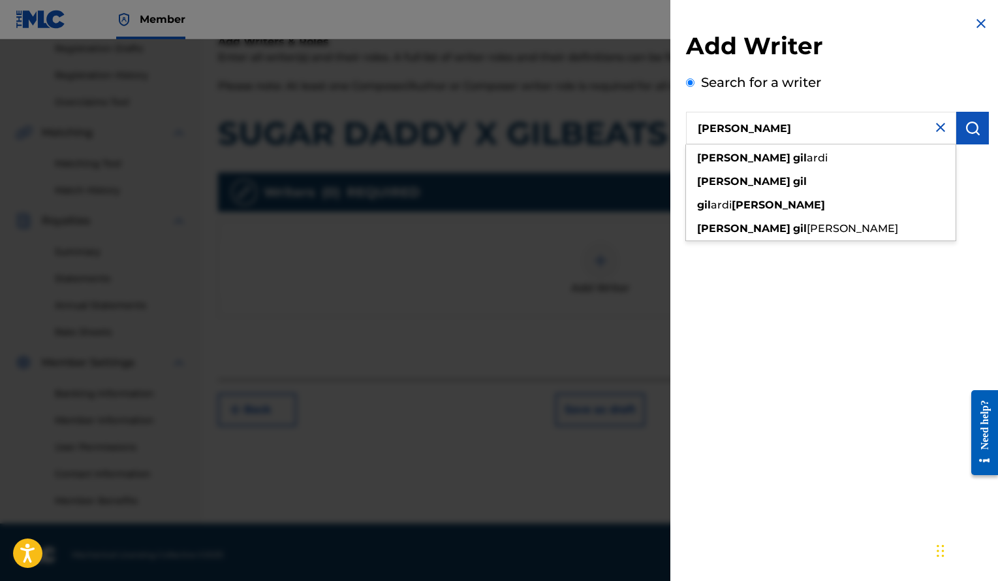
type input "[PERSON_NAME]"
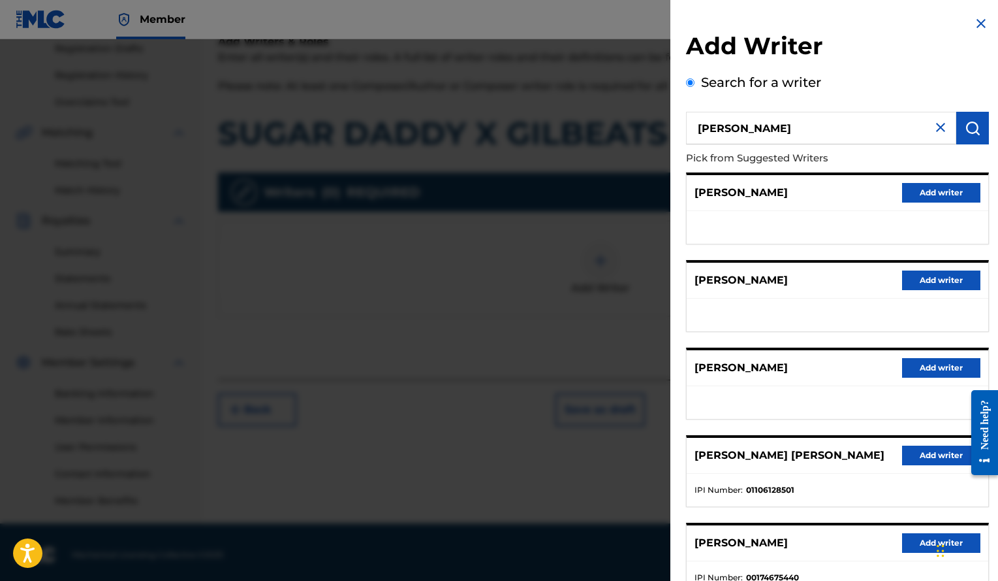
click at [928, 368] on button "Add writer" at bounding box center [941, 368] width 78 height 20
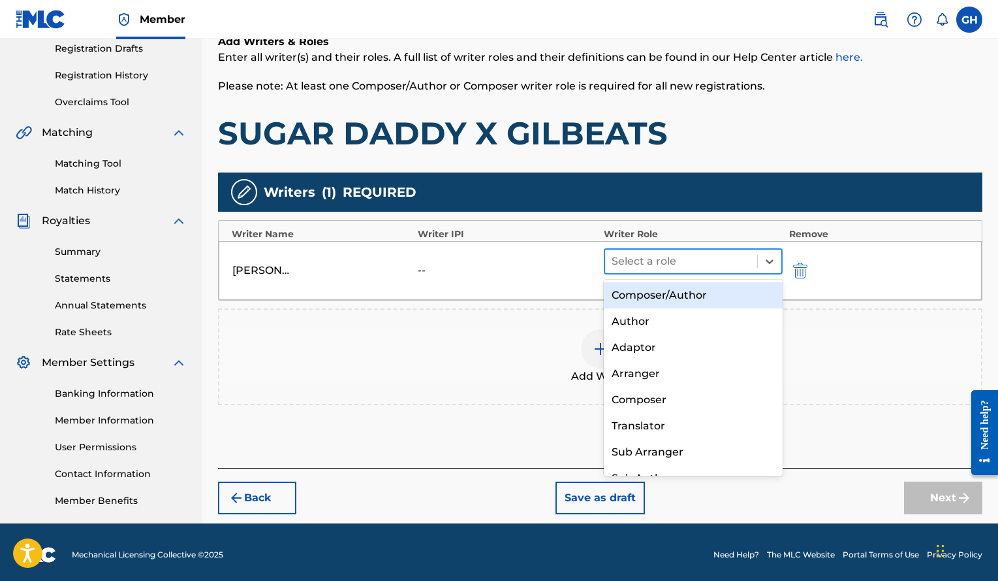
click at [703, 261] on div at bounding box center [681, 261] width 139 height 18
click at [681, 297] on div "Composer/Author" at bounding box center [693, 295] width 179 height 26
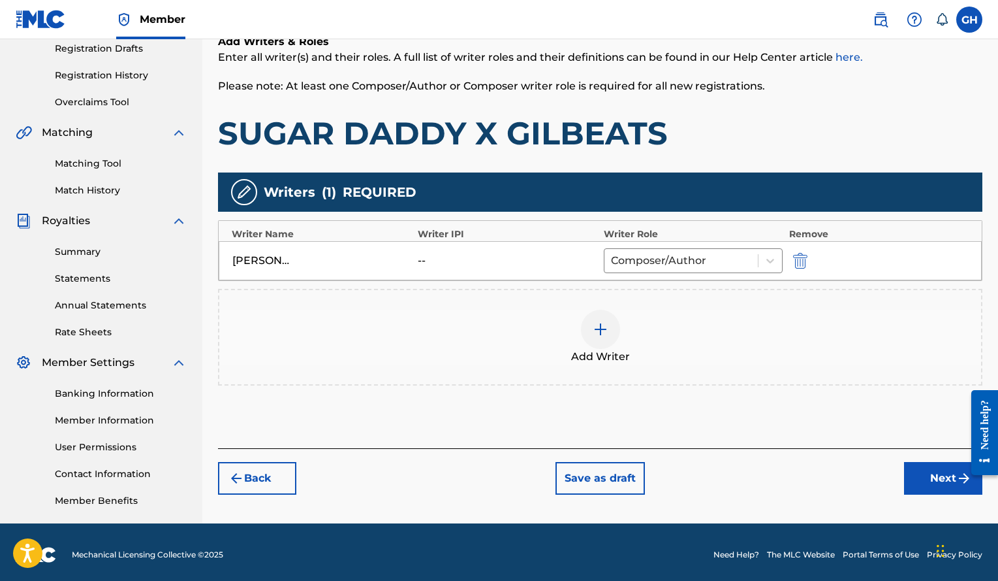
scroll to position [229, 0]
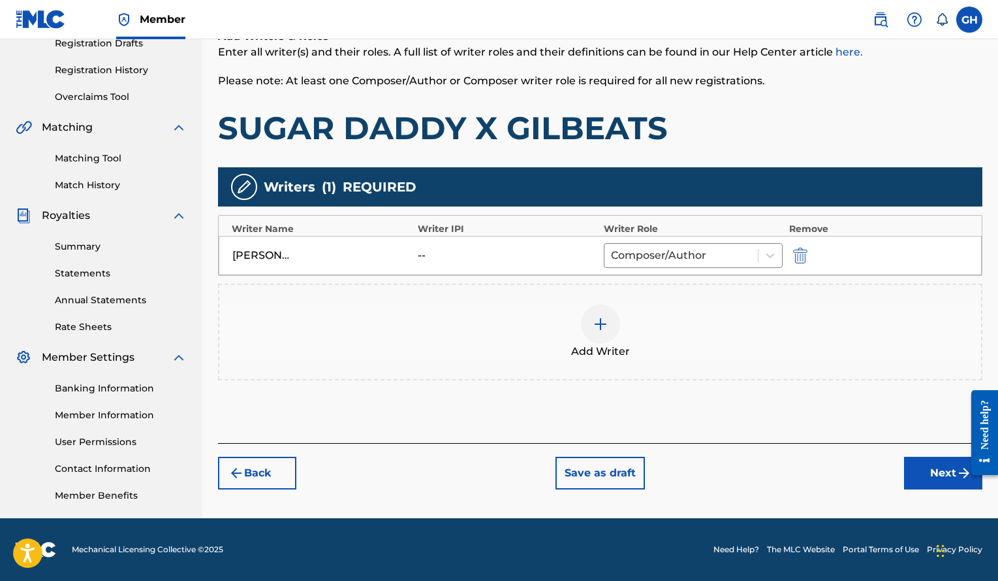
click at [927, 459] on button "Next" at bounding box center [943, 472] width 78 height 33
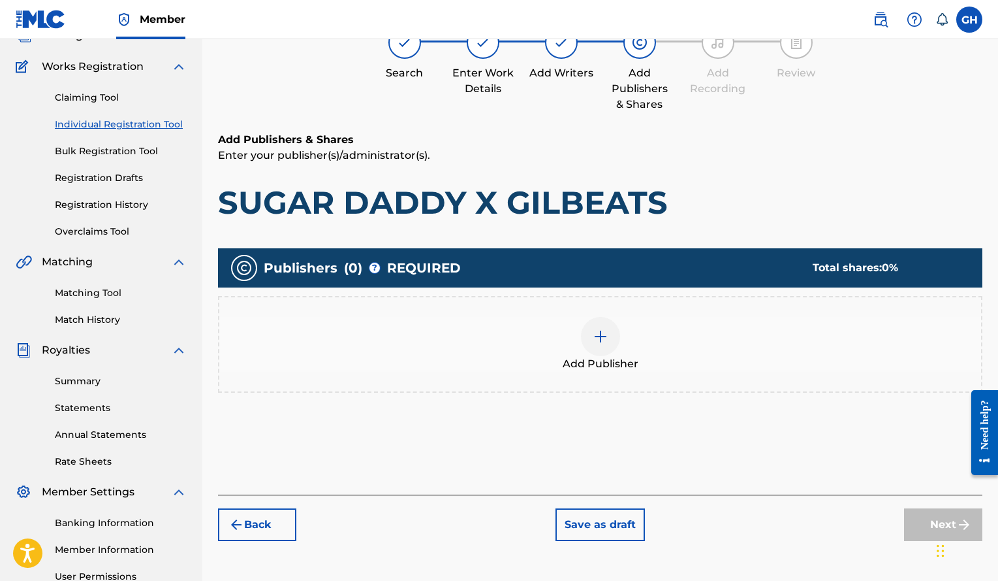
scroll to position [59, 0]
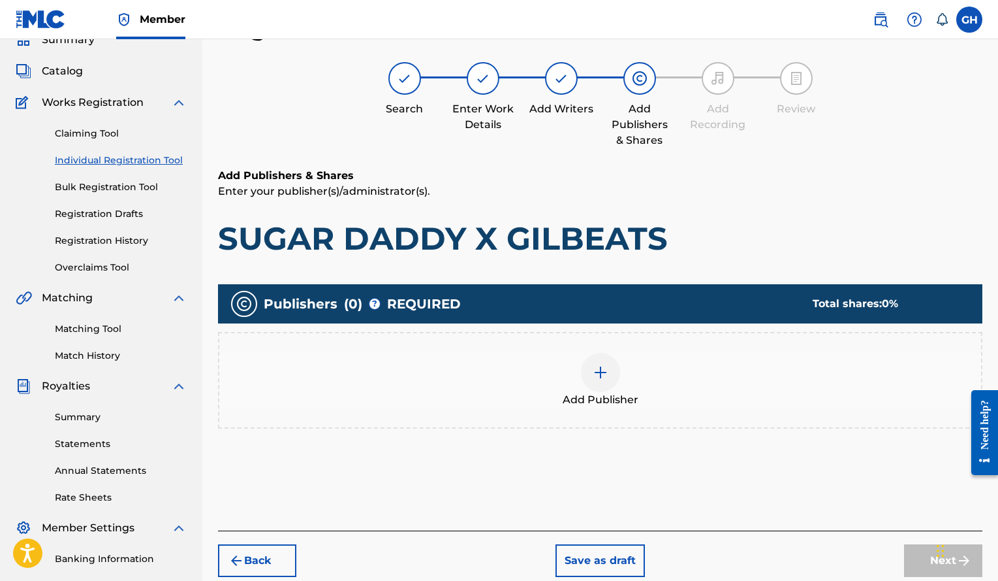
click at [594, 377] on img at bounding box center [601, 372] width 16 height 16
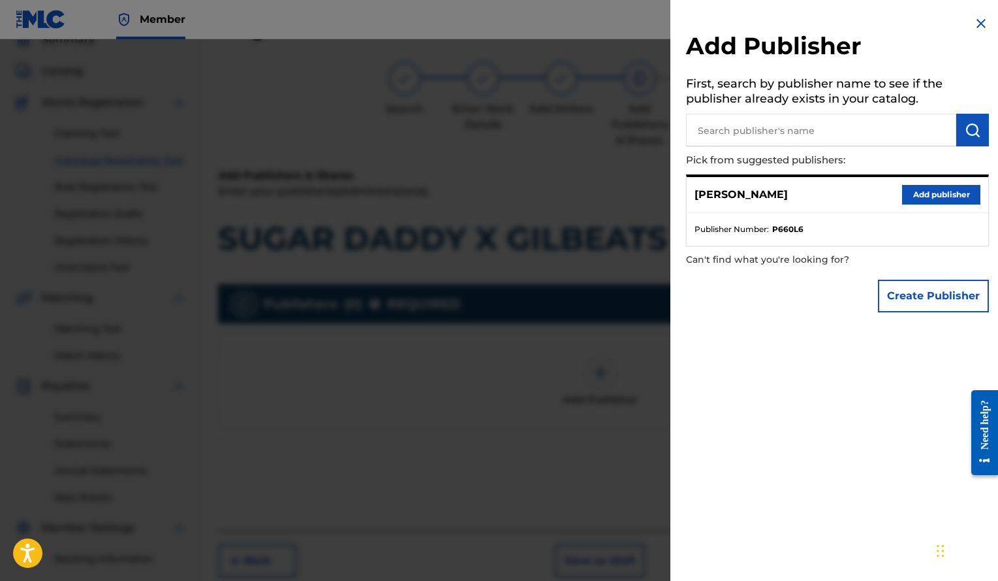
click at [916, 189] on button "Add publisher" at bounding box center [941, 195] width 78 height 20
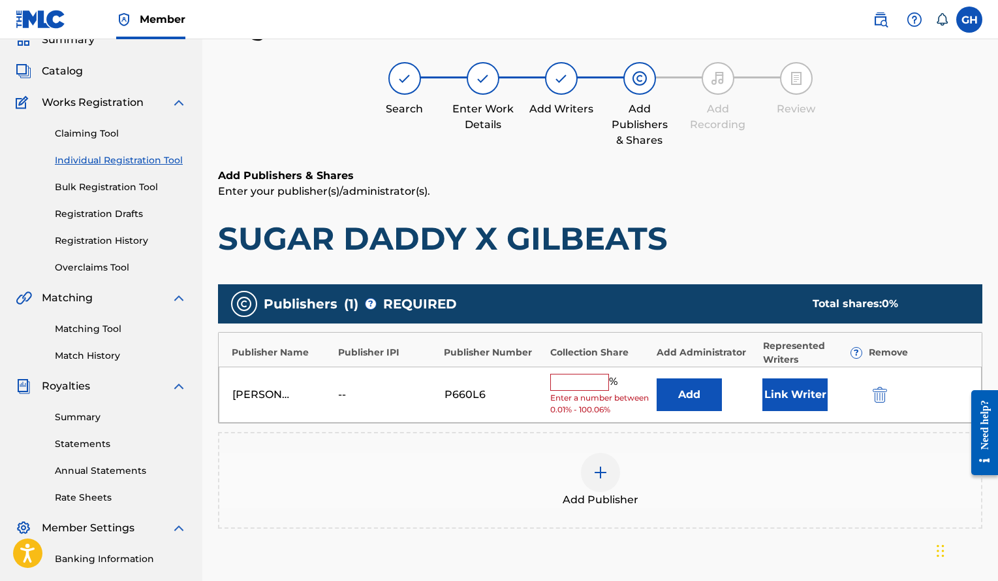
click at [796, 402] on button "Link Writer" at bounding box center [795, 394] width 65 height 33
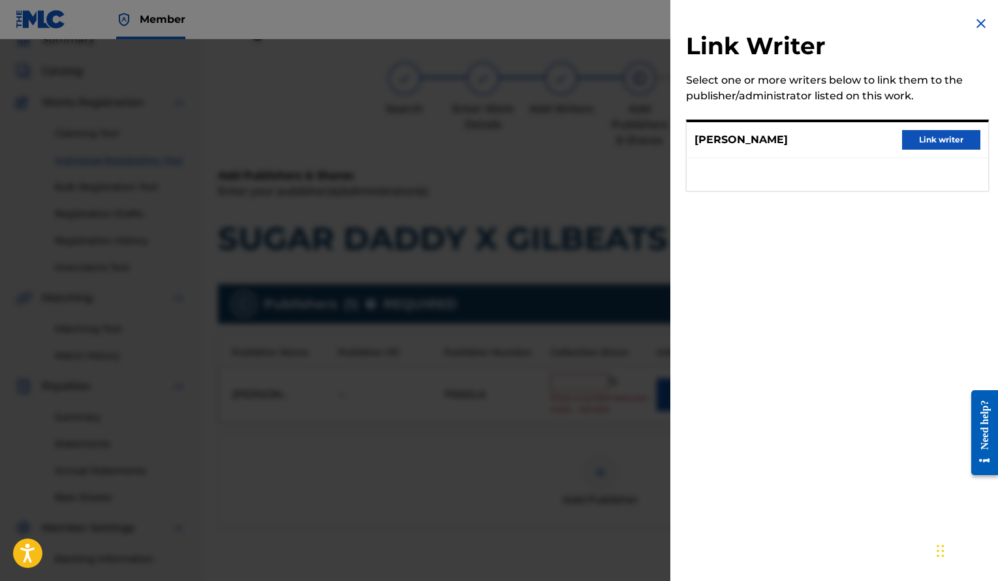
click at [933, 138] on button "Link writer" at bounding box center [941, 140] width 78 height 20
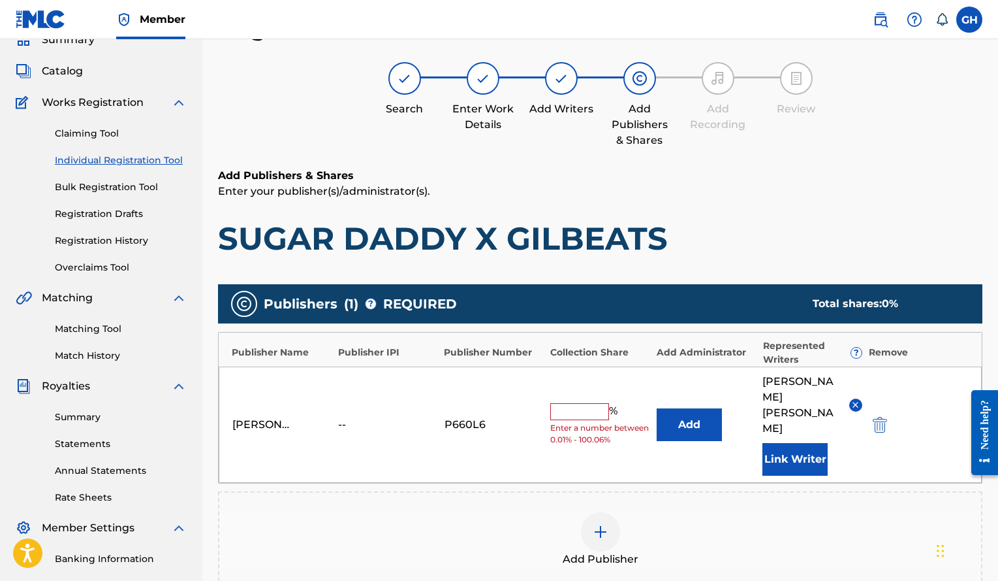
click at [582, 385] on div "[PERSON_NAME] -- P660L6 % Enter a number between 0.01% - 100.06% Add [PERSON_NA…" at bounding box center [600, 424] width 763 height 116
click at [580, 403] on input "text" at bounding box center [579, 411] width 59 height 17
type input "100"
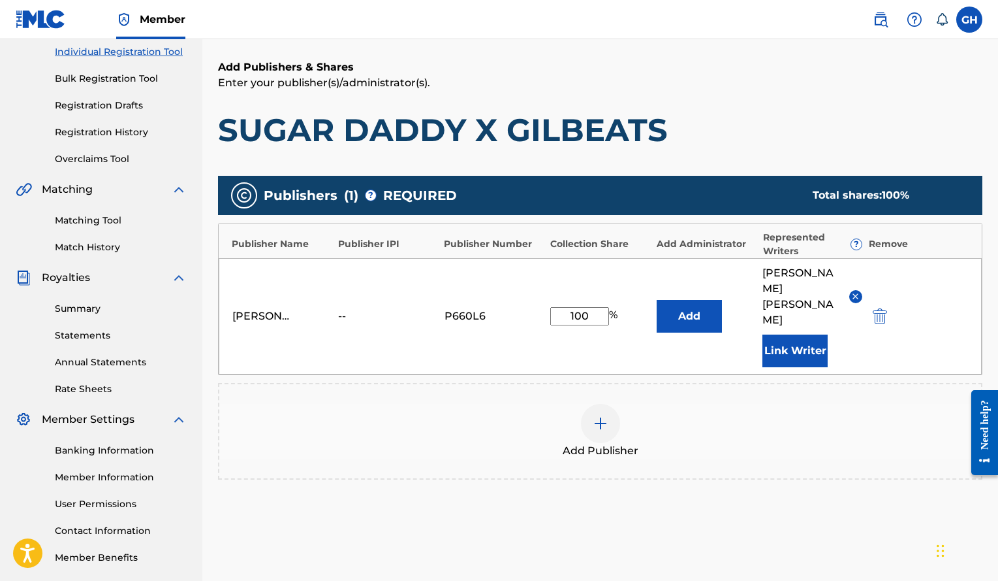
scroll to position [170, 0]
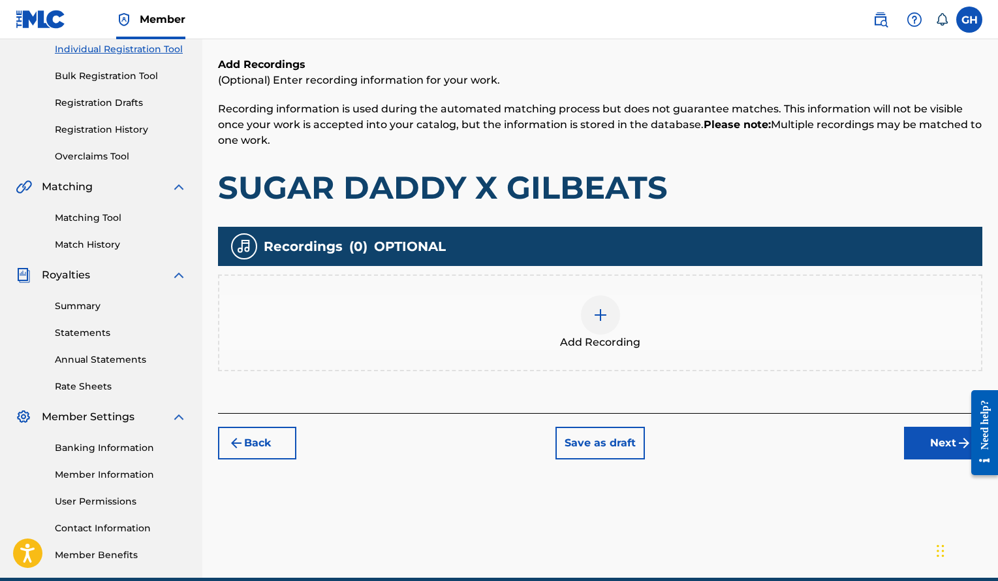
scroll to position [59, 0]
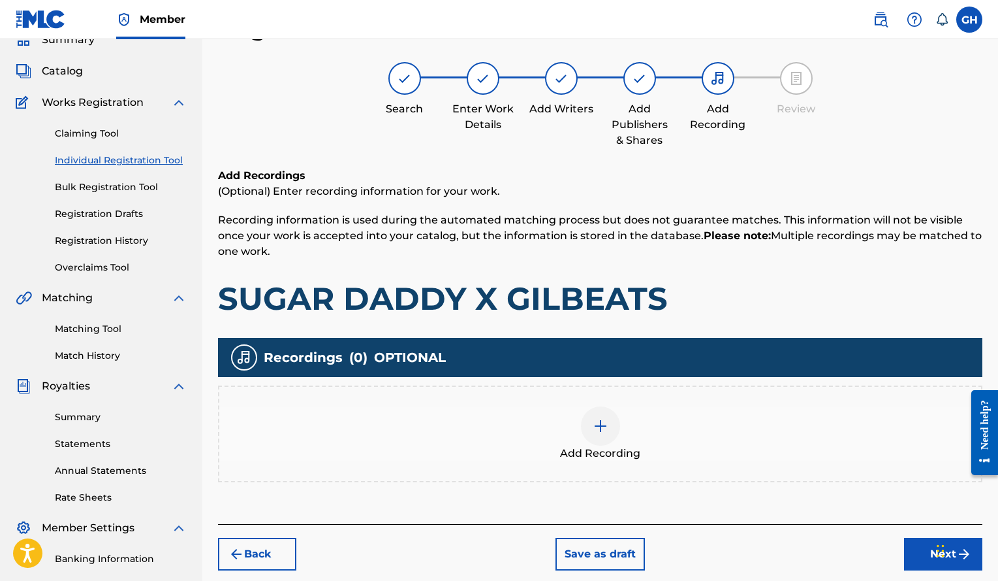
click at [596, 429] on img at bounding box center [601, 426] width 16 height 16
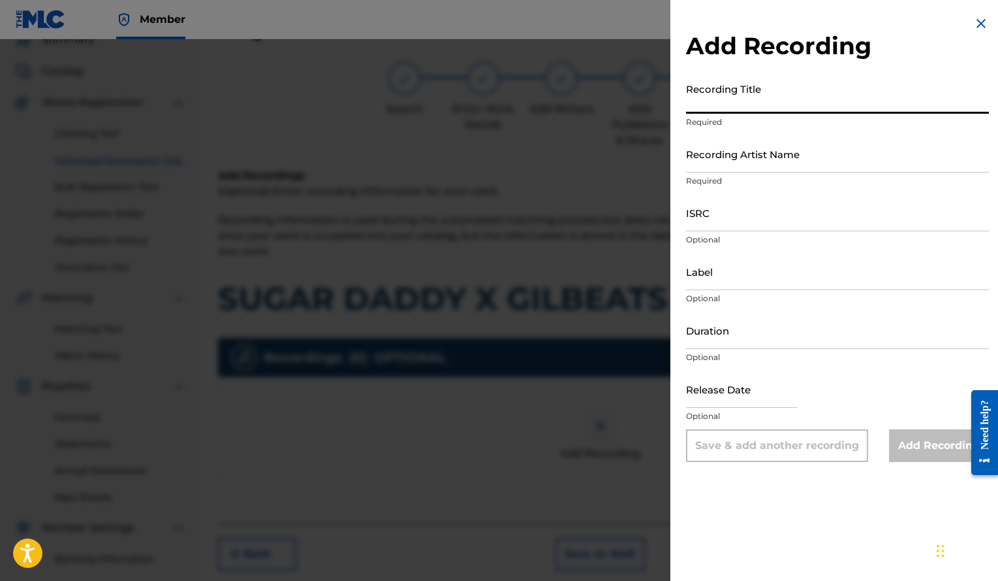
paste input "SUGAR DADDY X GILBEATS"
click at [731, 107] on input "SUGAR DADDY X GILBEATS" at bounding box center [837, 94] width 303 height 37
type input "SUGAR DADDY X GILBEATS"
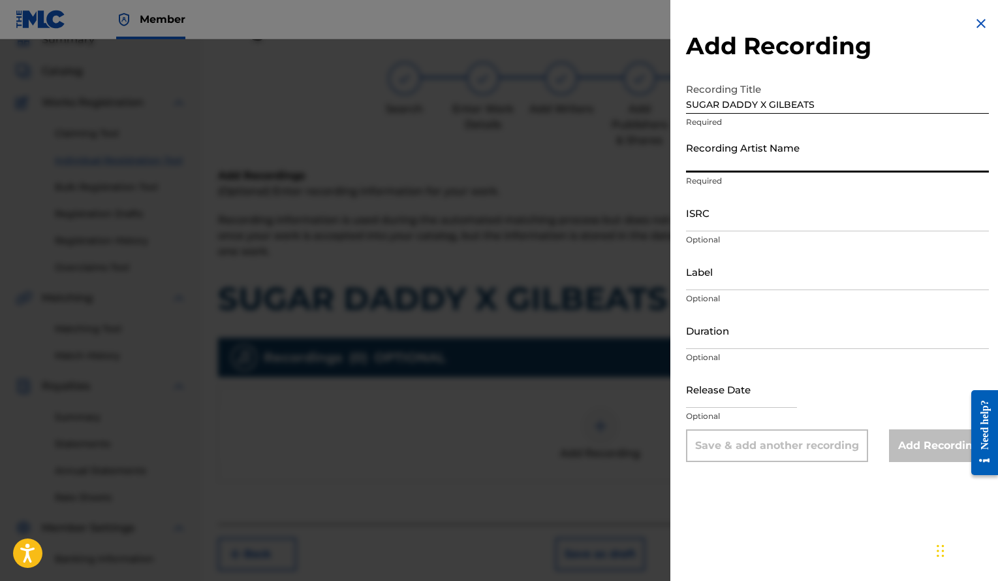
click at [703, 168] on input "Recording Artist Name" at bounding box center [837, 153] width 303 height 37
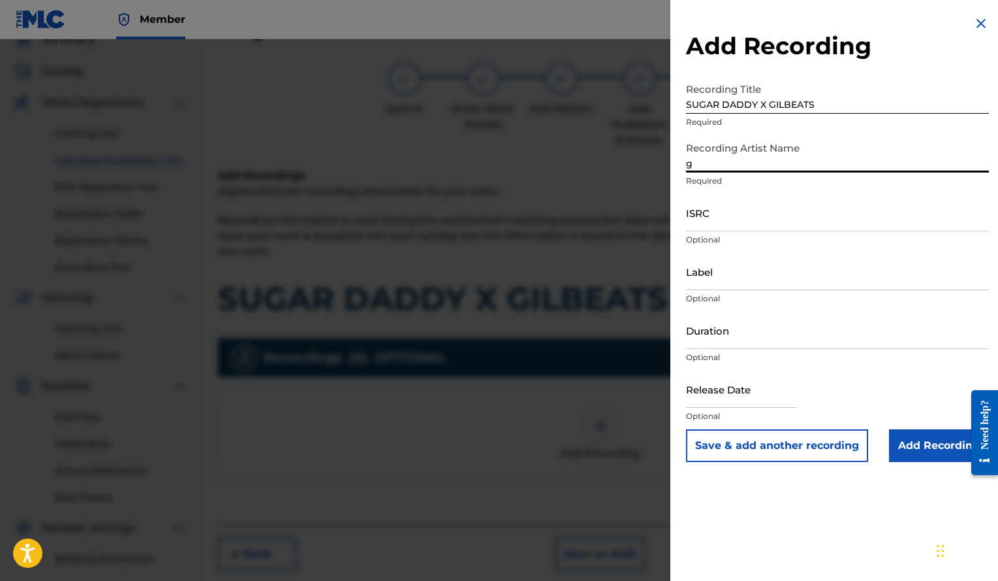
type input "Gilbeats"
paste input "QZRP42156644"
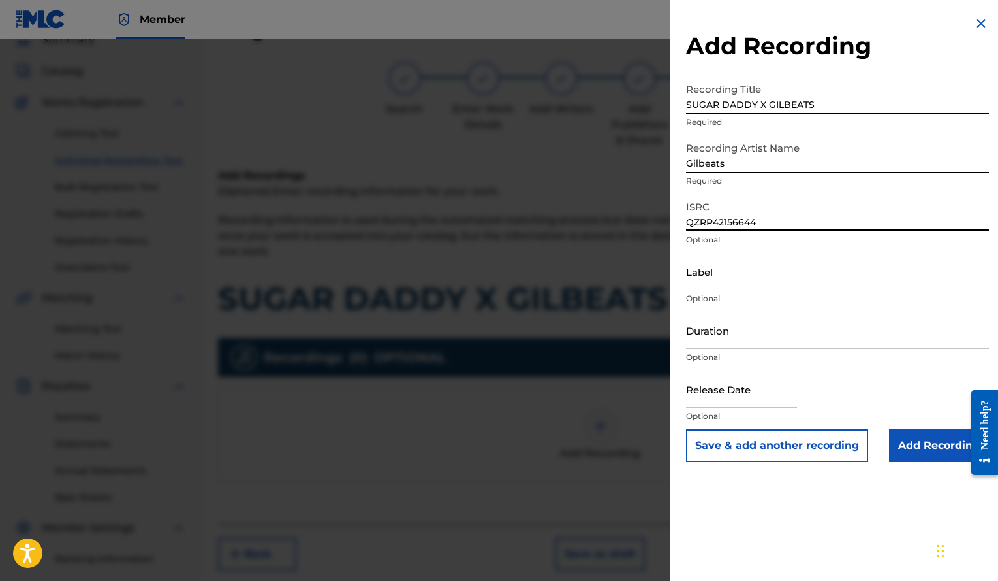
click at [729, 225] on input "QZRP42156644" at bounding box center [837, 212] width 303 height 37
type input "QZRP42156644"
click at [724, 335] on input "Duration" at bounding box center [837, 329] width 303 height 37
type input "01:43"
click at [739, 392] on input "text" at bounding box center [741, 388] width 111 height 37
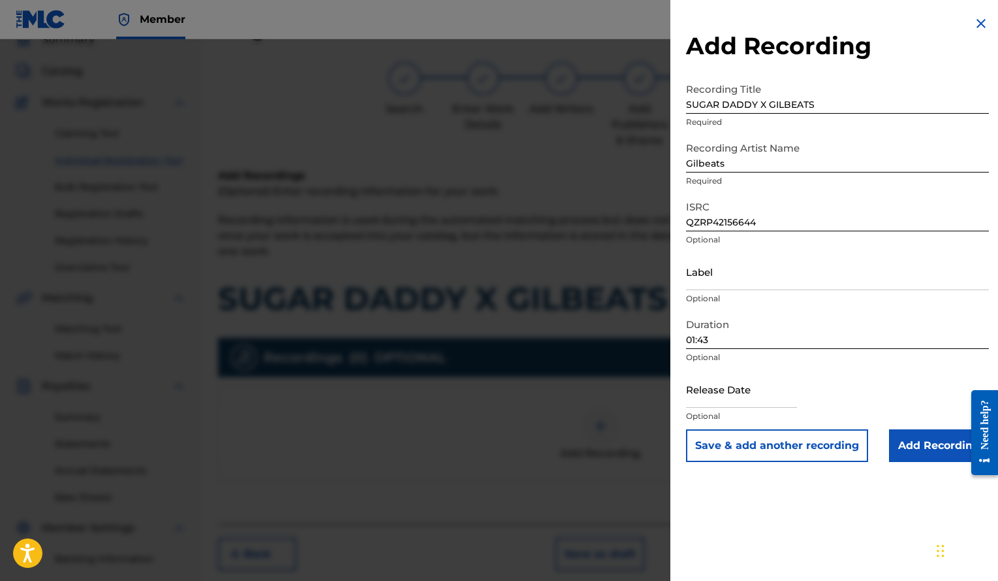
select select "7"
select select "2025"
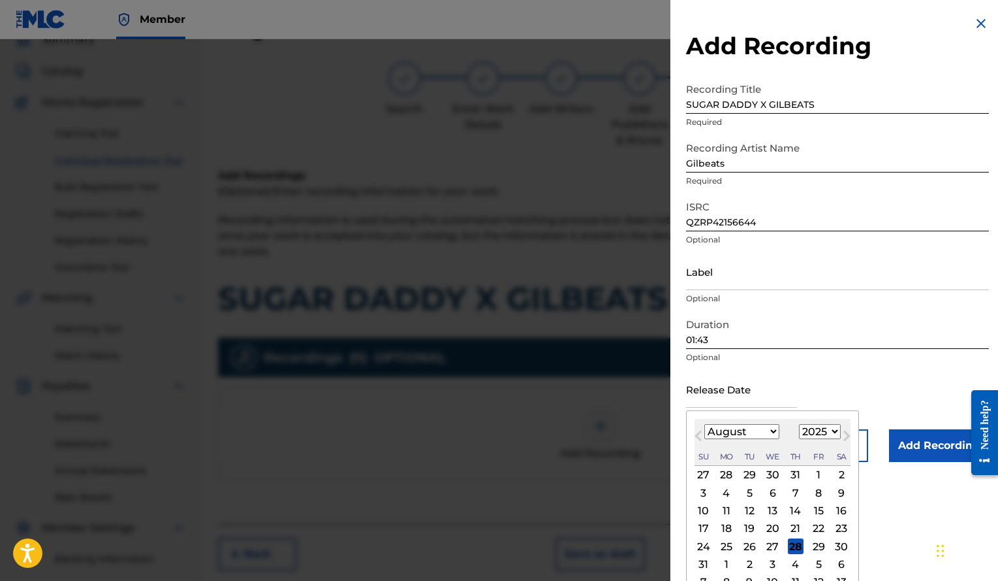
type input "[DATE]"
select select "11"
select select "2021"
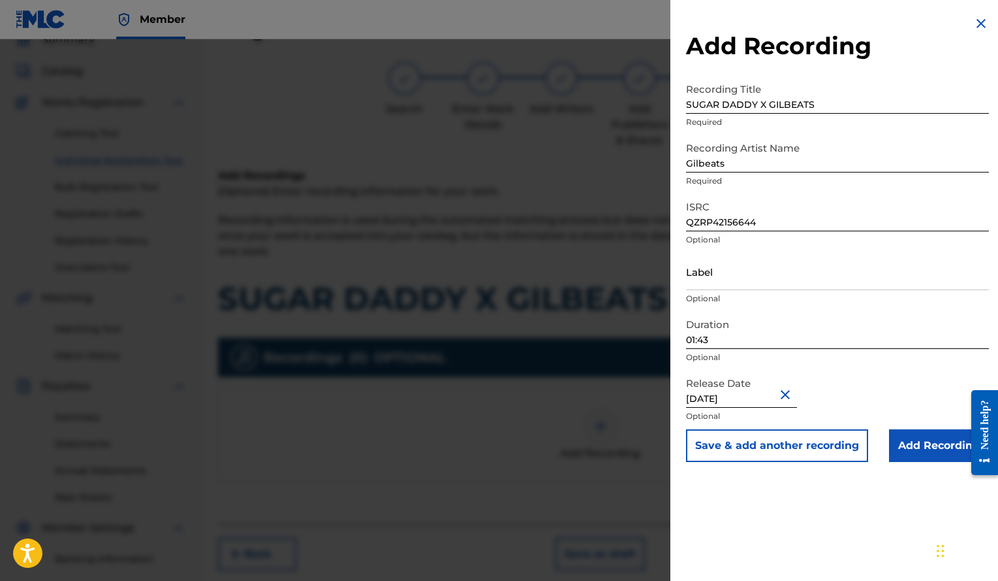
click at [929, 452] on input "Add Recording" at bounding box center [939, 445] width 100 height 33
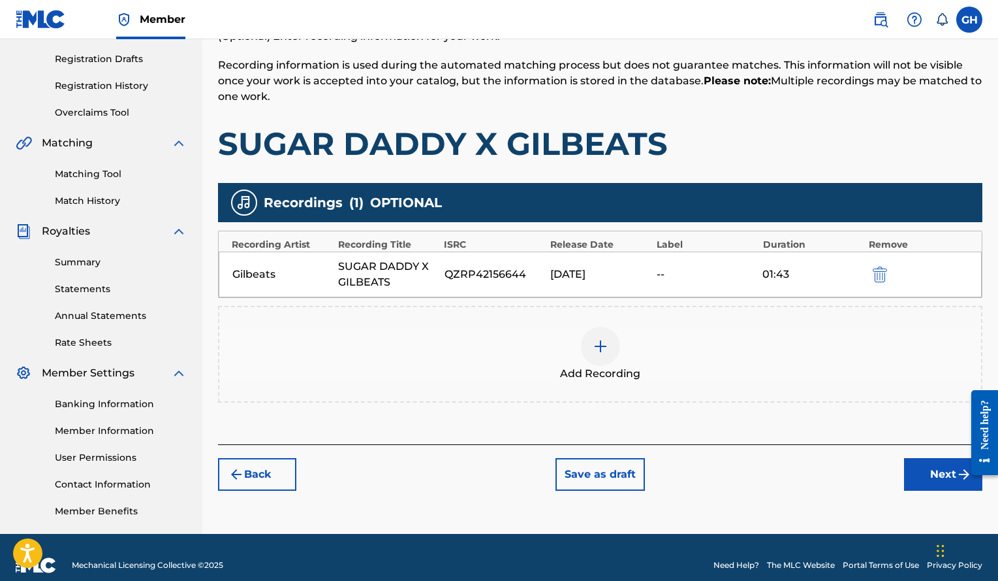
scroll to position [221, 0]
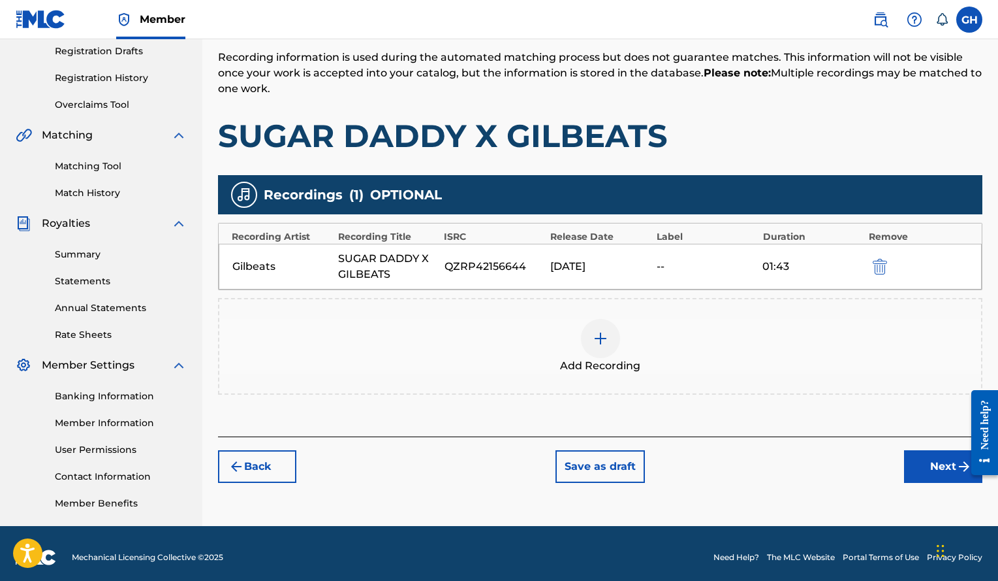
click at [940, 469] on button "Next" at bounding box center [943, 466] width 78 height 33
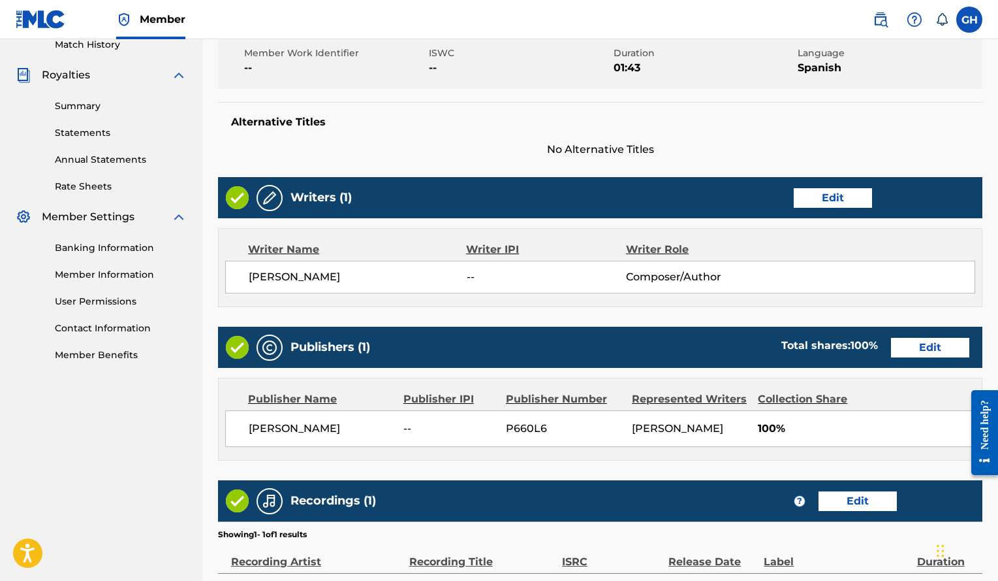
scroll to position [524, 0]
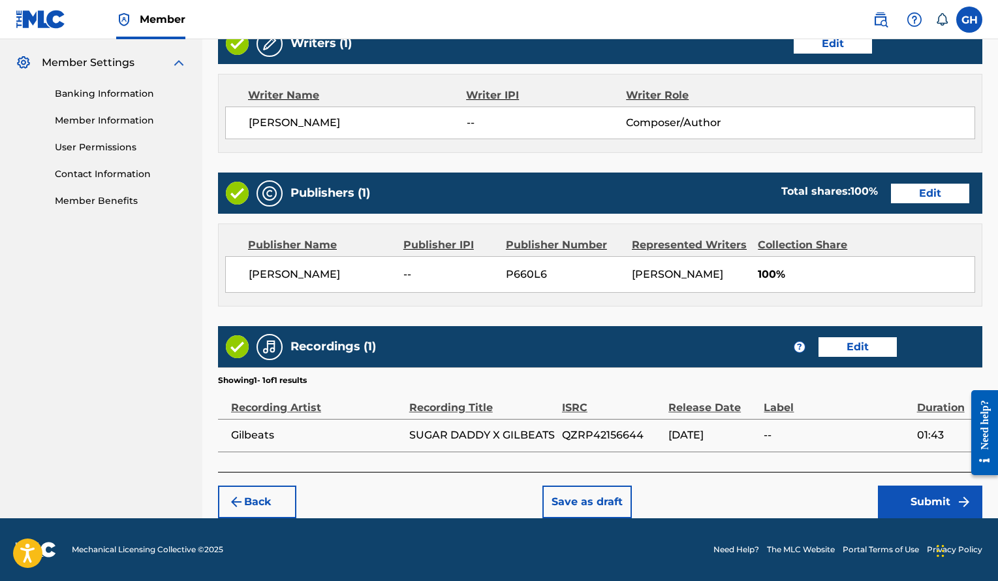
click at [910, 493] on button "Submit" at bounding box center [930, 501] width 104 height 33
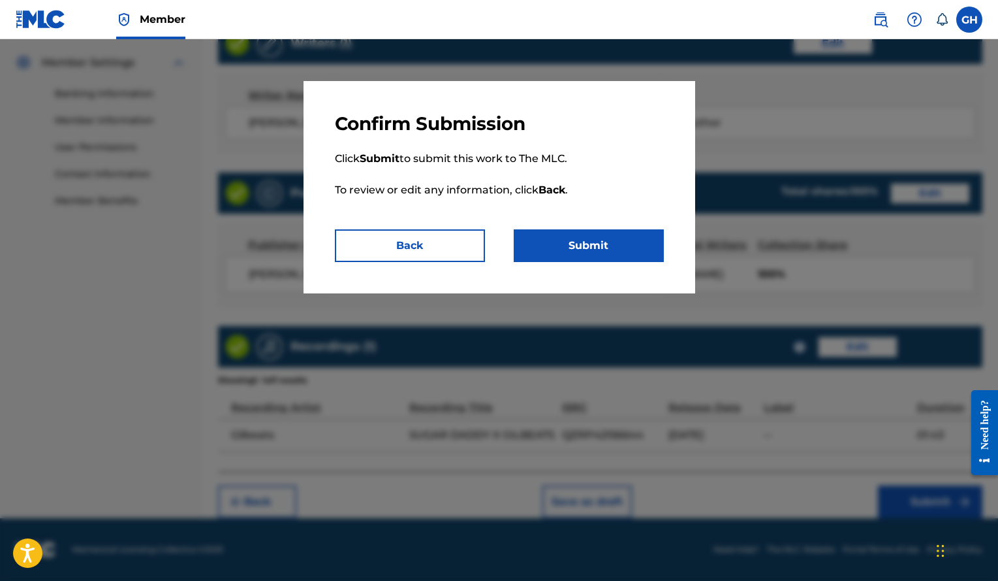
click at [598, 250] on button "Submit" at bounding box center [589, 245] width 150 height 33
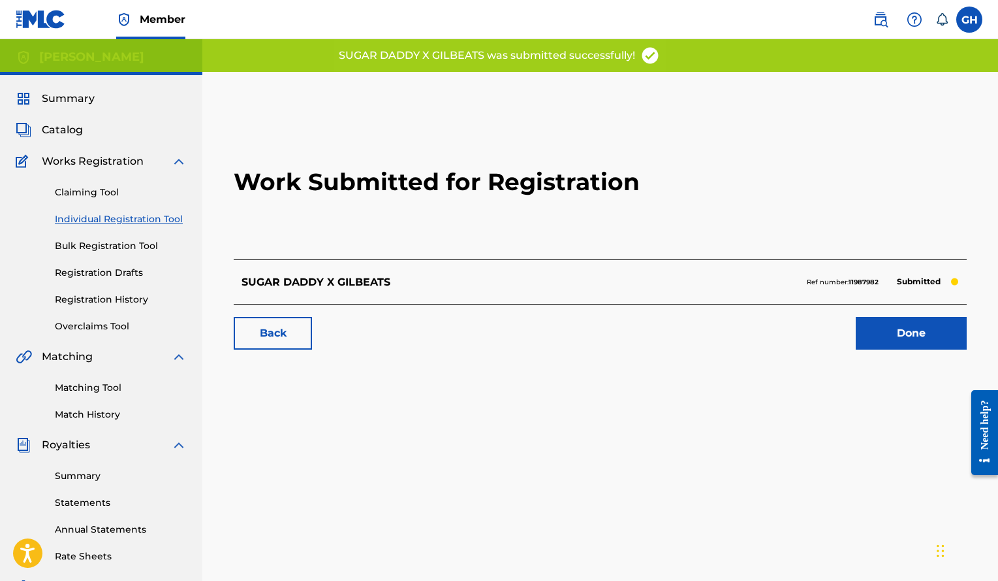
click at [893, 326] on link "Done" at bounding box center [911, 333] width 111 height 33
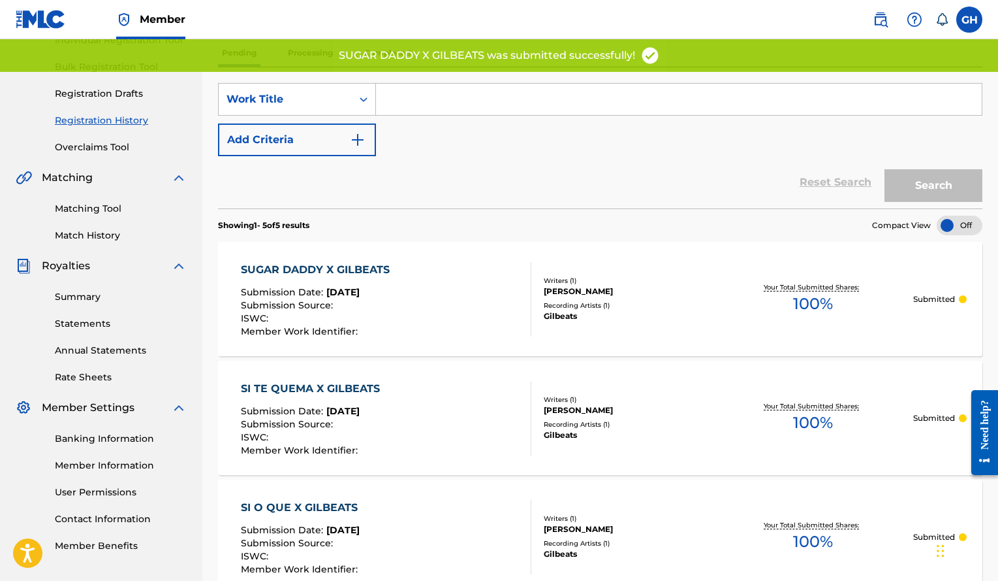
scroll to position [183, 0]
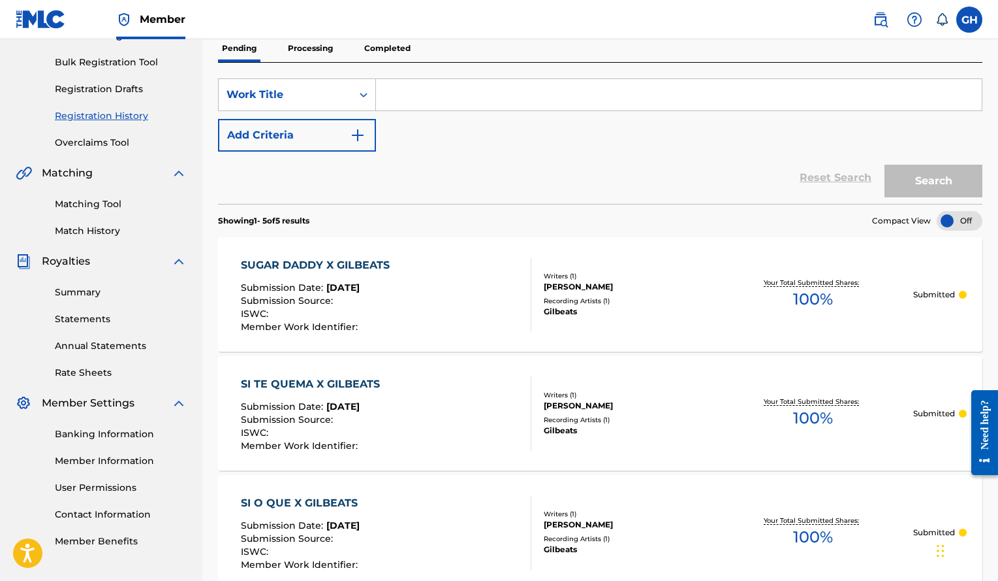
click at [123, 436] on link "Banking Information" at bounding box center [121, 434] width 132 height 14
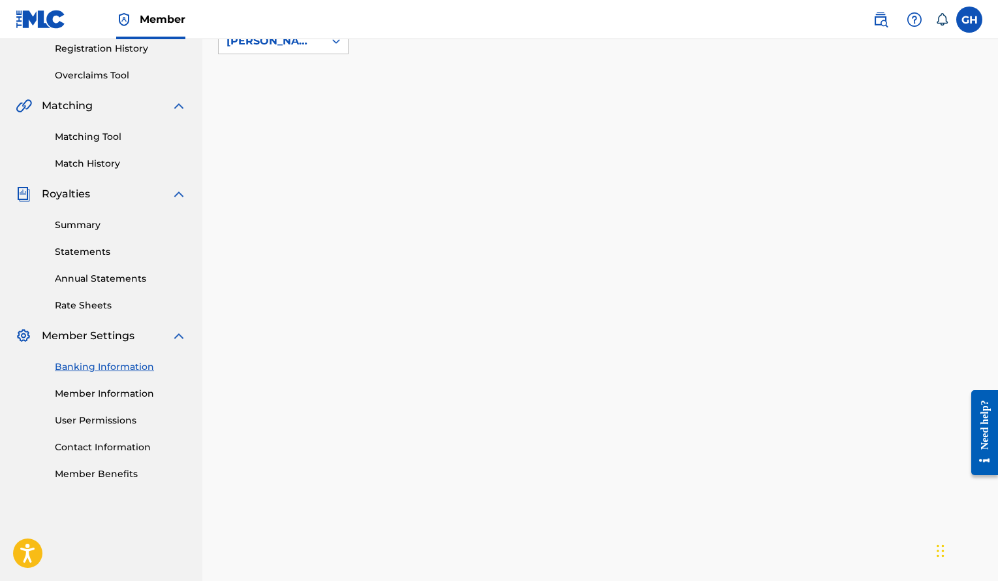
scroll to position [250, 0]
click at [52, 24] on img at bounding box center [41, 19] width 50 height 19
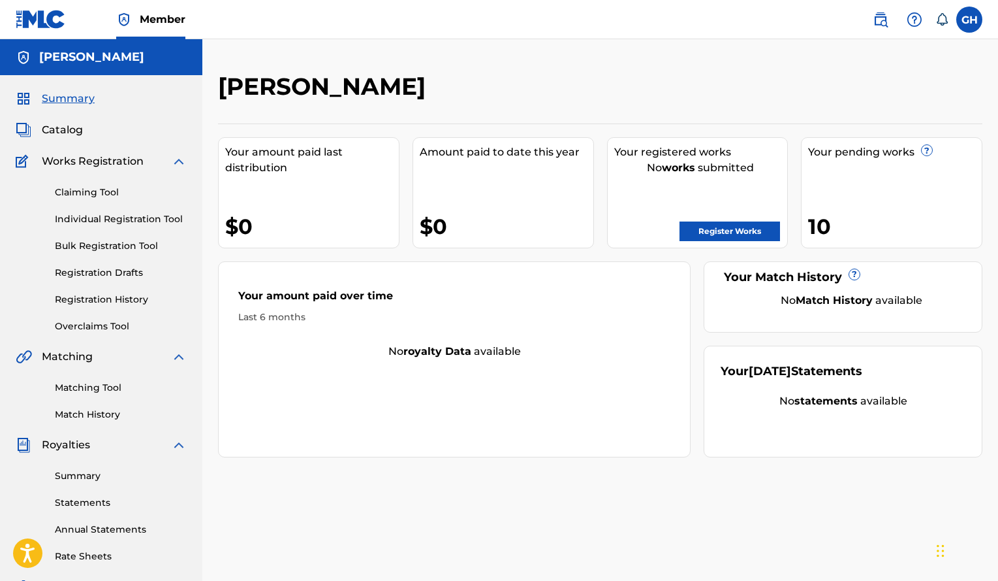
click at [976, 17] on label at bounding box center [970, 20] width 26 height 26
click at [970, 20] on input "GH Gerald Alexander Henriquez Volquez satjore@gmail.com Notification Preference…" at bounding box center [970, 20] width 0 height 0
click at [850, 187] on p "Log out" at bounding box center [843, 185] width 31 height 12
click at [970, 20] on input "GH Gerald Alexander Henriquez Volquez satjore@gmail.com Notification Preference…" at bounding box center [970, 20] width 0 height 0
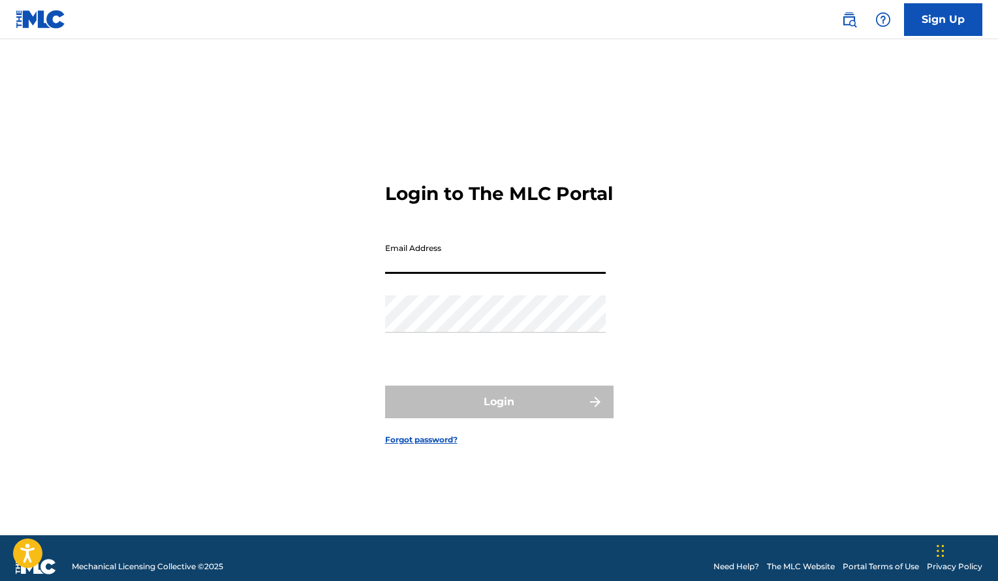
click at [497, 274] on input "Email Address" at bounding box center [495, 254] width 221 height 37
type input "leandropoow0509@gmail.com"
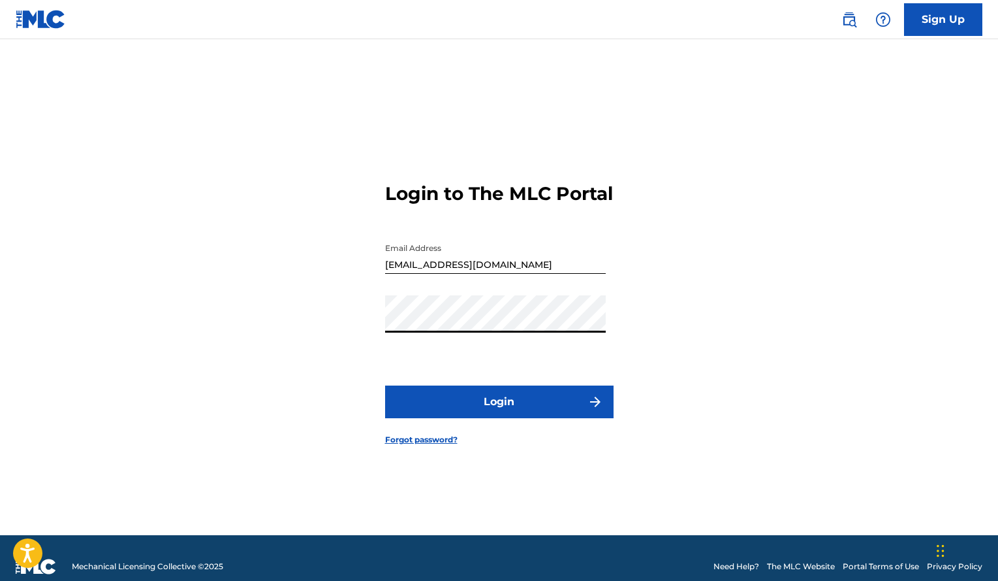
click at [385, 385] on button "Login" at bounding box center [499, 401] width 229 height 33
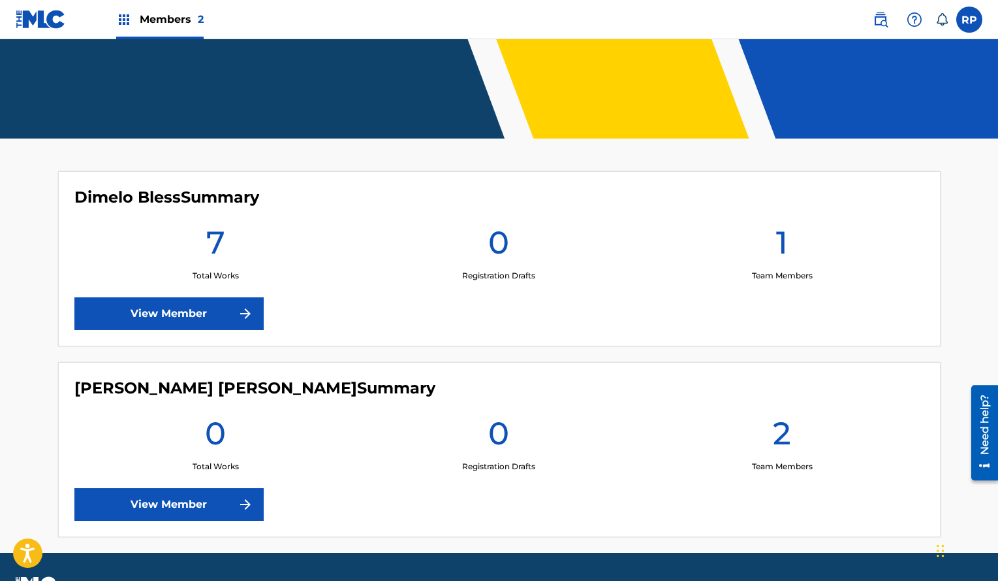
click at [234, 312] on link "View Member" at bounding box center [168, 313] width 189 height 33
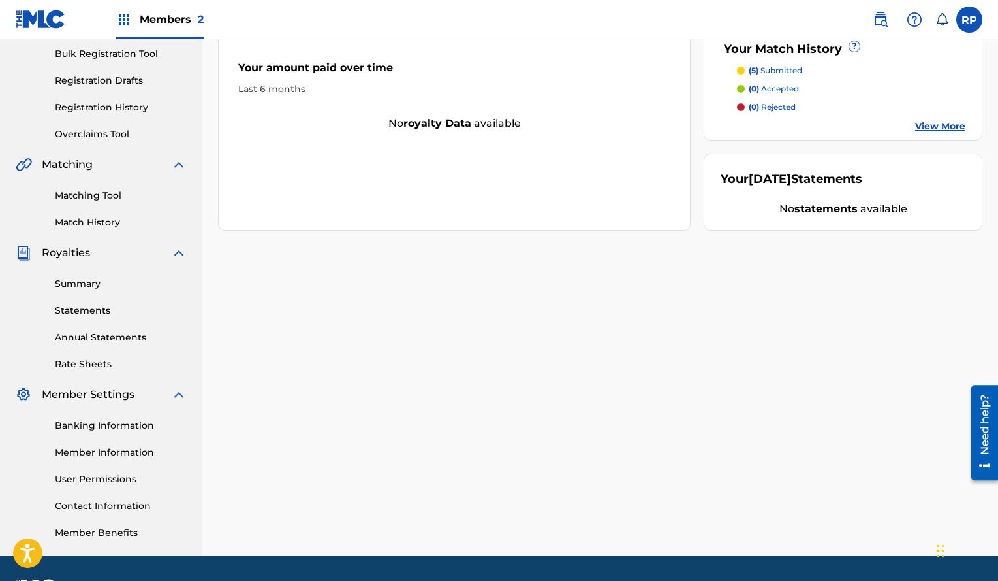
scroll to position [206, 0]
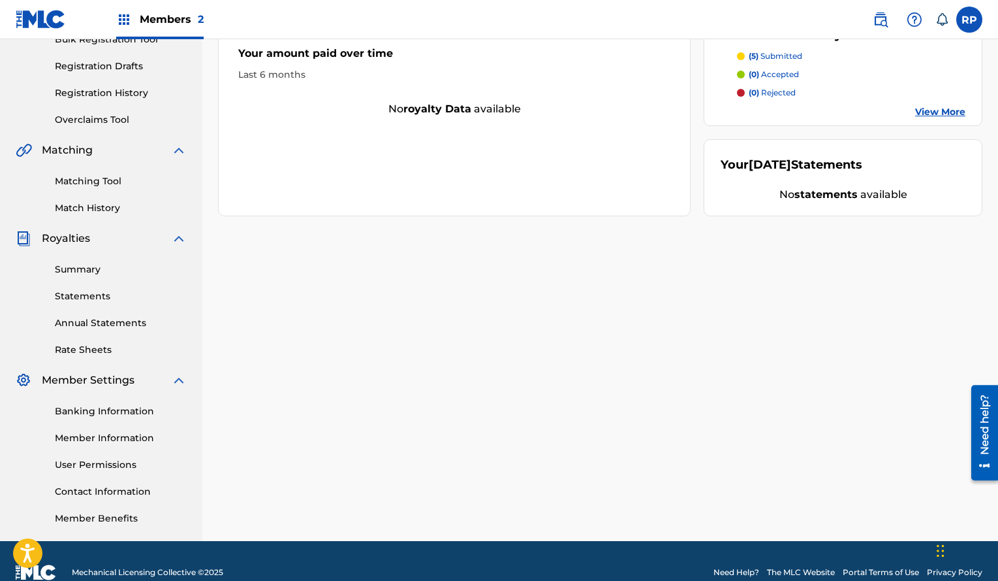
click at [112, 411] on link "Banking Information" at bounding box center [121, 411] width 132 height 14
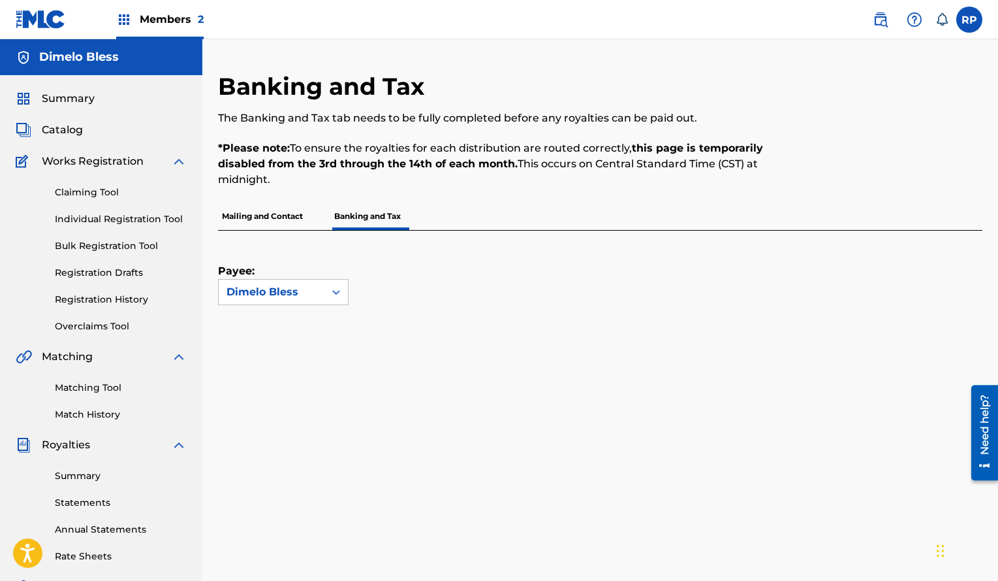
click at [167, 17] on span "Members 2" at bounding box center [172, 19] width 64 height 15
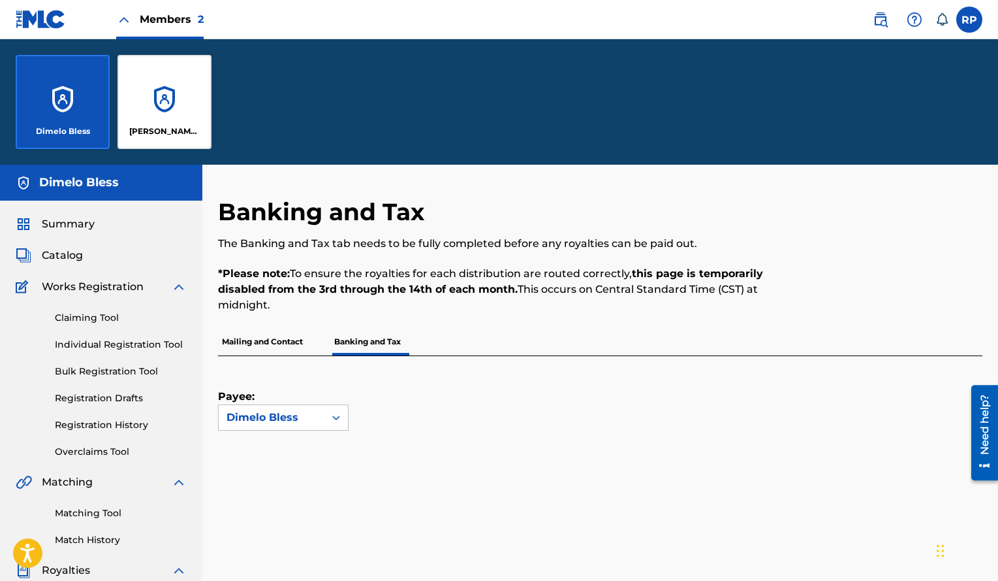
click at [148, 95] on div "Raymond Leandro Puente Henriquez" at bounding box center [165, 102] width 94 height 94
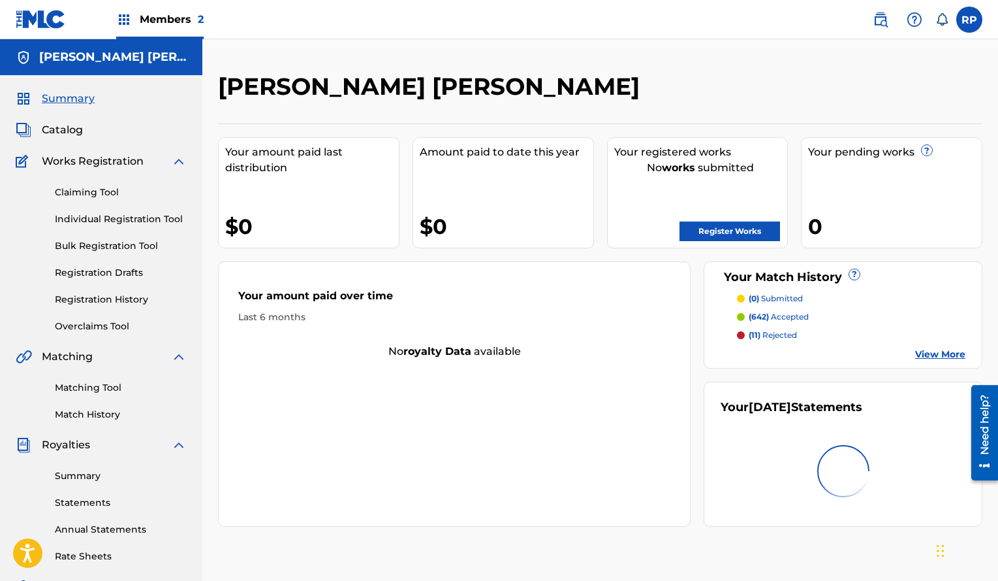
scroll to position [229, 0]
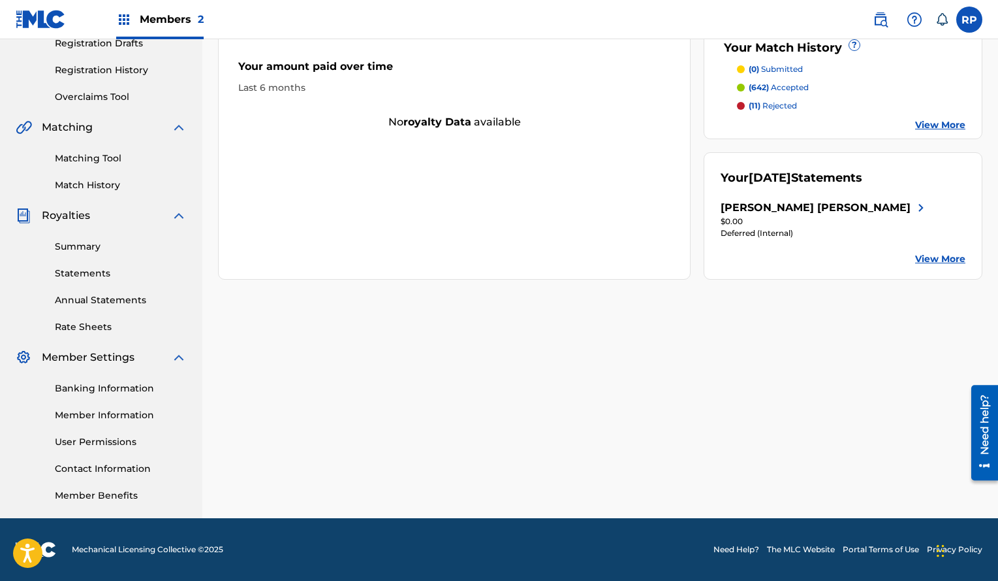
click at [957, 266] on link "View More" at bounding box center [941, 259] width 50 height 14
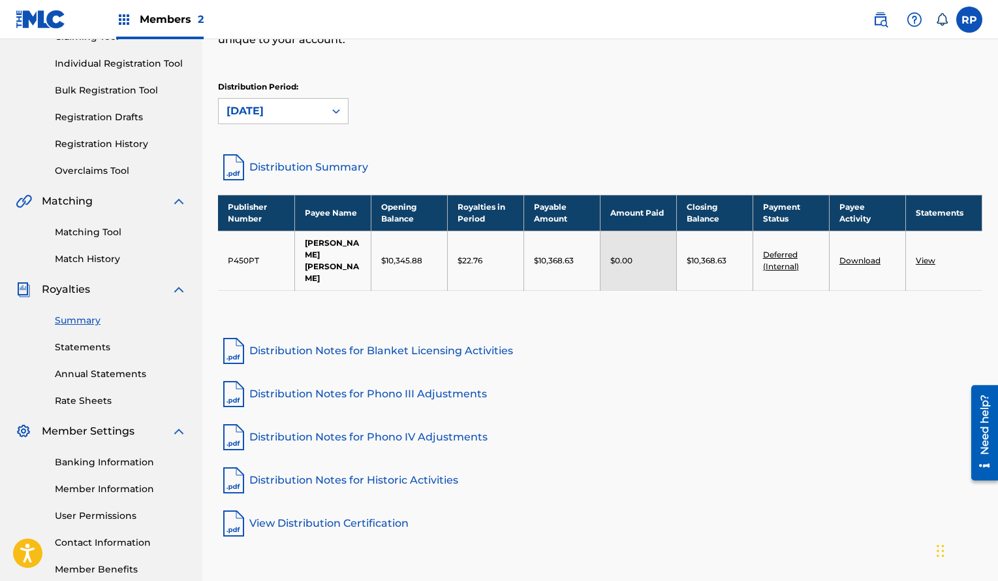
scroll to position [156, 0]
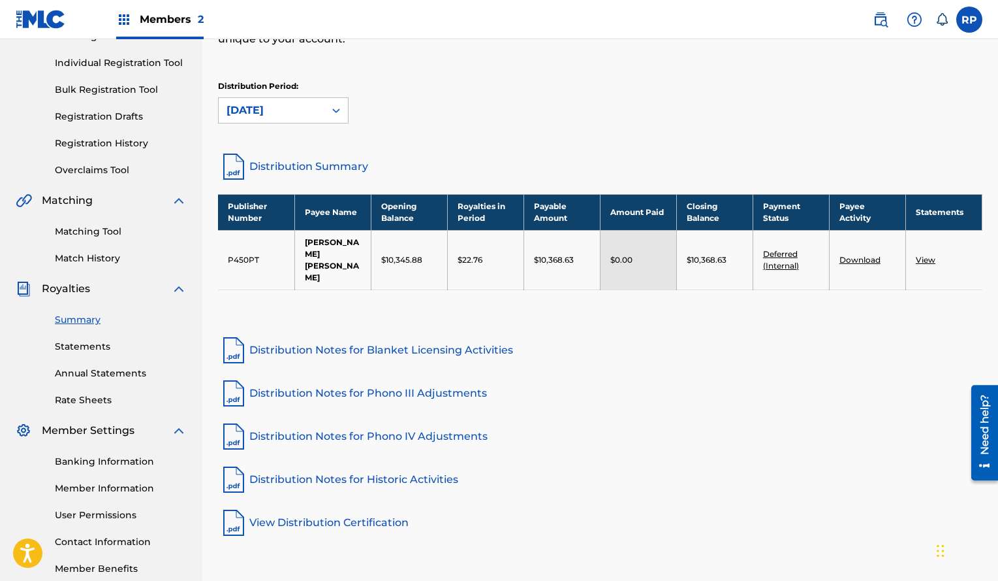
click at [133, 461] on link "Banking Information" at bounding box center [121, 461] width 132 height 14
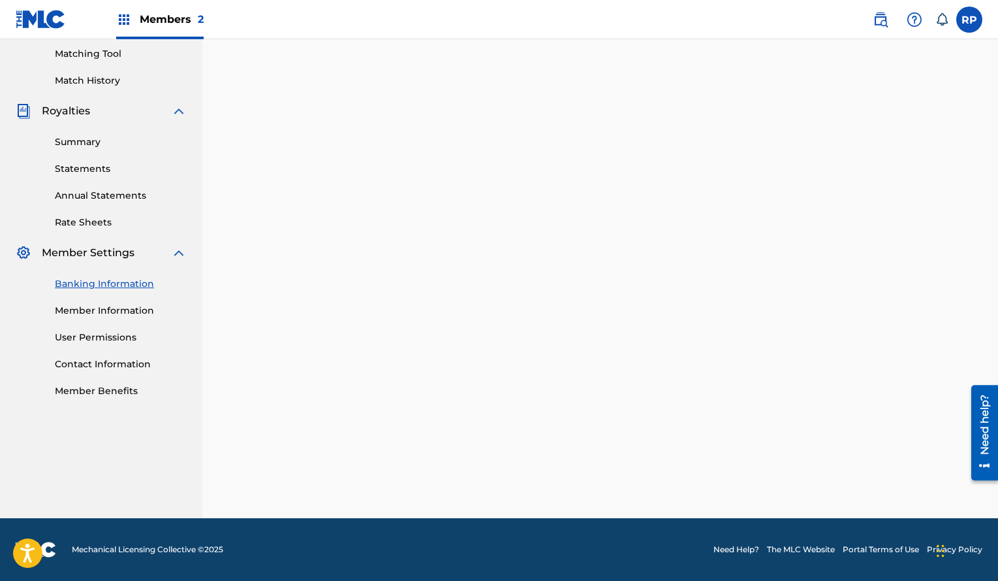
scroll to position [229, 0]
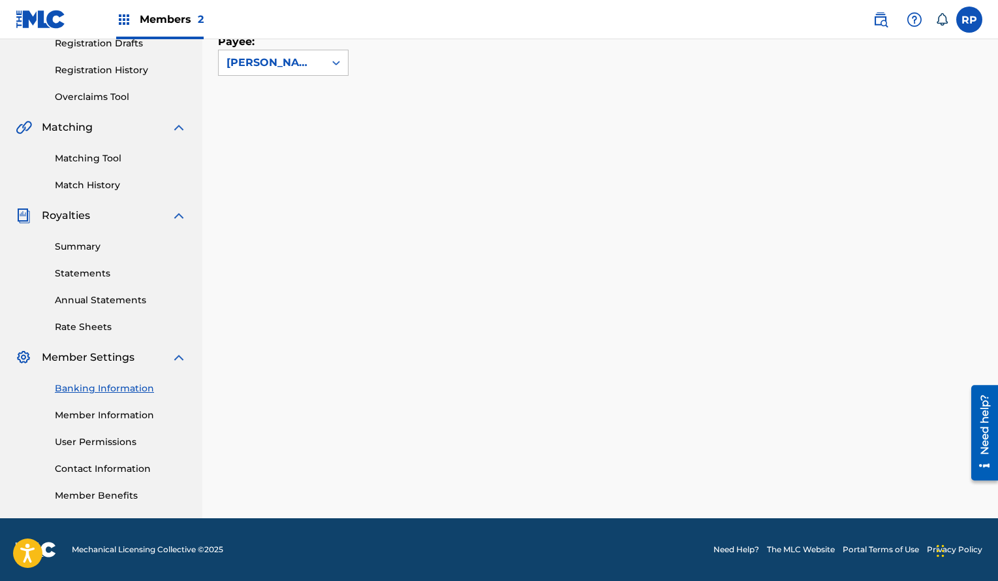
click at [978, 25] on label at bounding box center [970, 20] width 26 height 26
click at [970, 20] on input "RP Raymond Leandro Puente Henriquez leandropoow0509@gmail.com Notification Pref…" at bounding box center [970, 20] width 0 height 0
click at [847, 183] on p "Log out" at bounding box center [843, 185] width 31 height 12
click at [970, 20] on input "RP Raymond Leandro Puente Henriquez leandropoow0509@gmail.com Notification Pref…" at bounding box center [970, 20] width 0 height 0
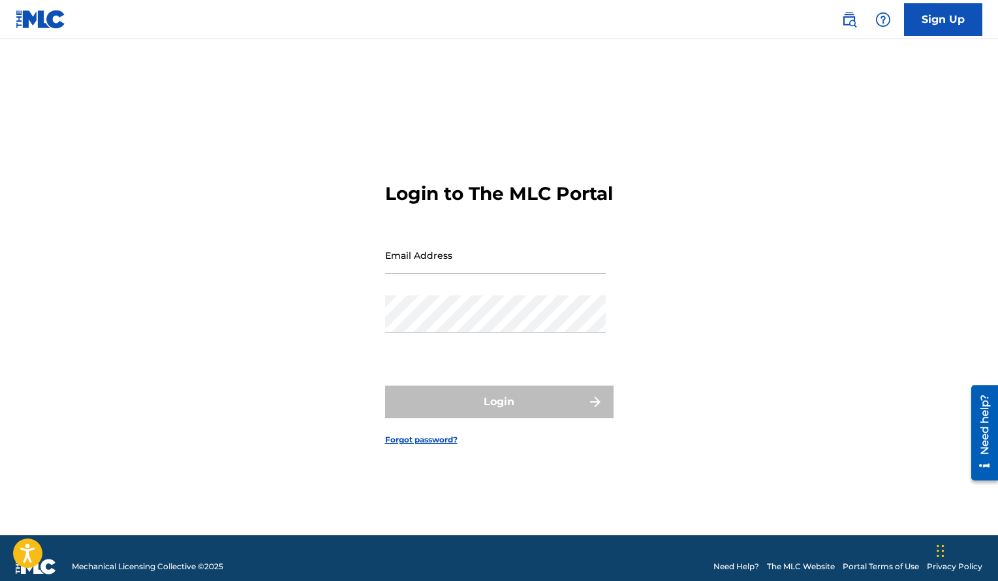
click at [534, 271] on input "Email Address" at bounding box center [495, 254] width 221 height 37
type input "[EMAIL_ADDRESS][DOMAIN_NAME]"
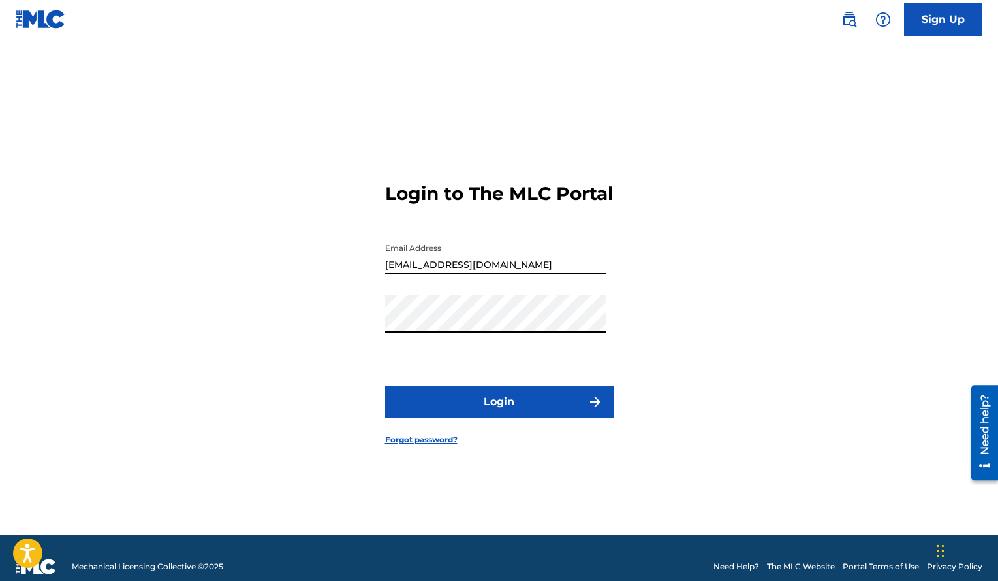
click at [385, 385] on button "Login" at bounding box center [499, 401] width 229 height 33
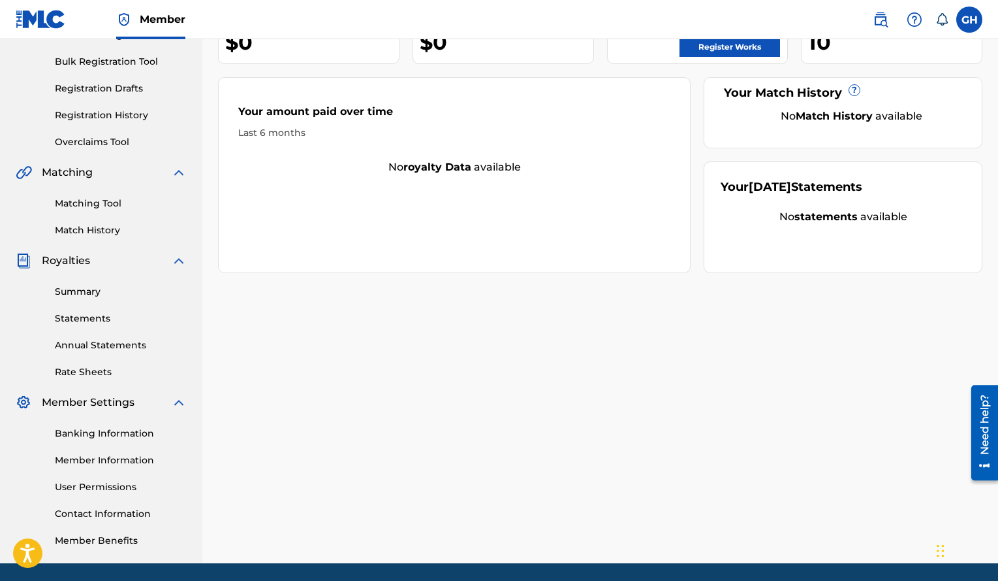
scroll to position [193, 0]
